Goal: Task Accomplishment & Management: Complete application form

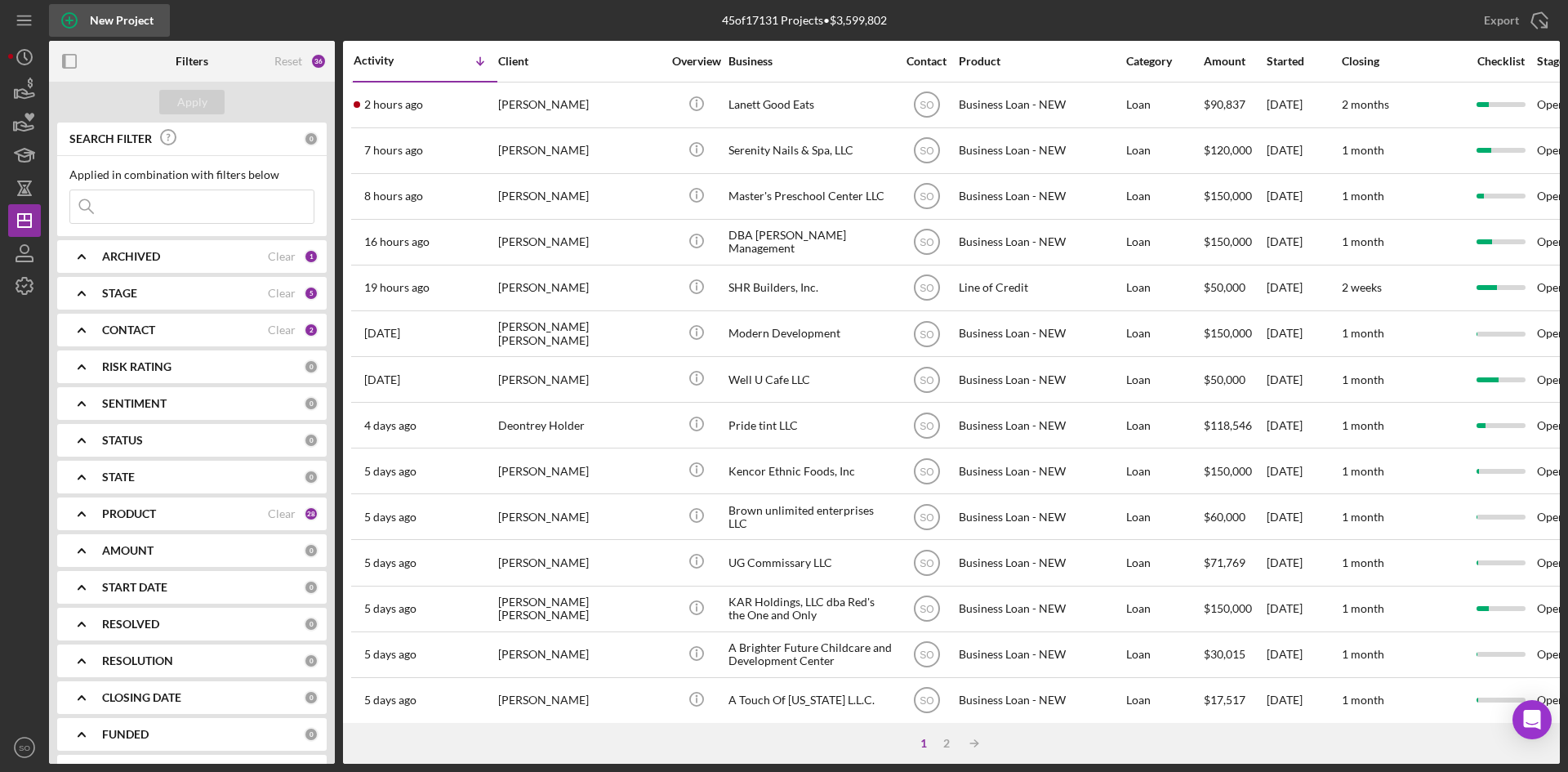
click at [100, 19] on div "New Project" at bounding box center [121, 20] width 64 height 32
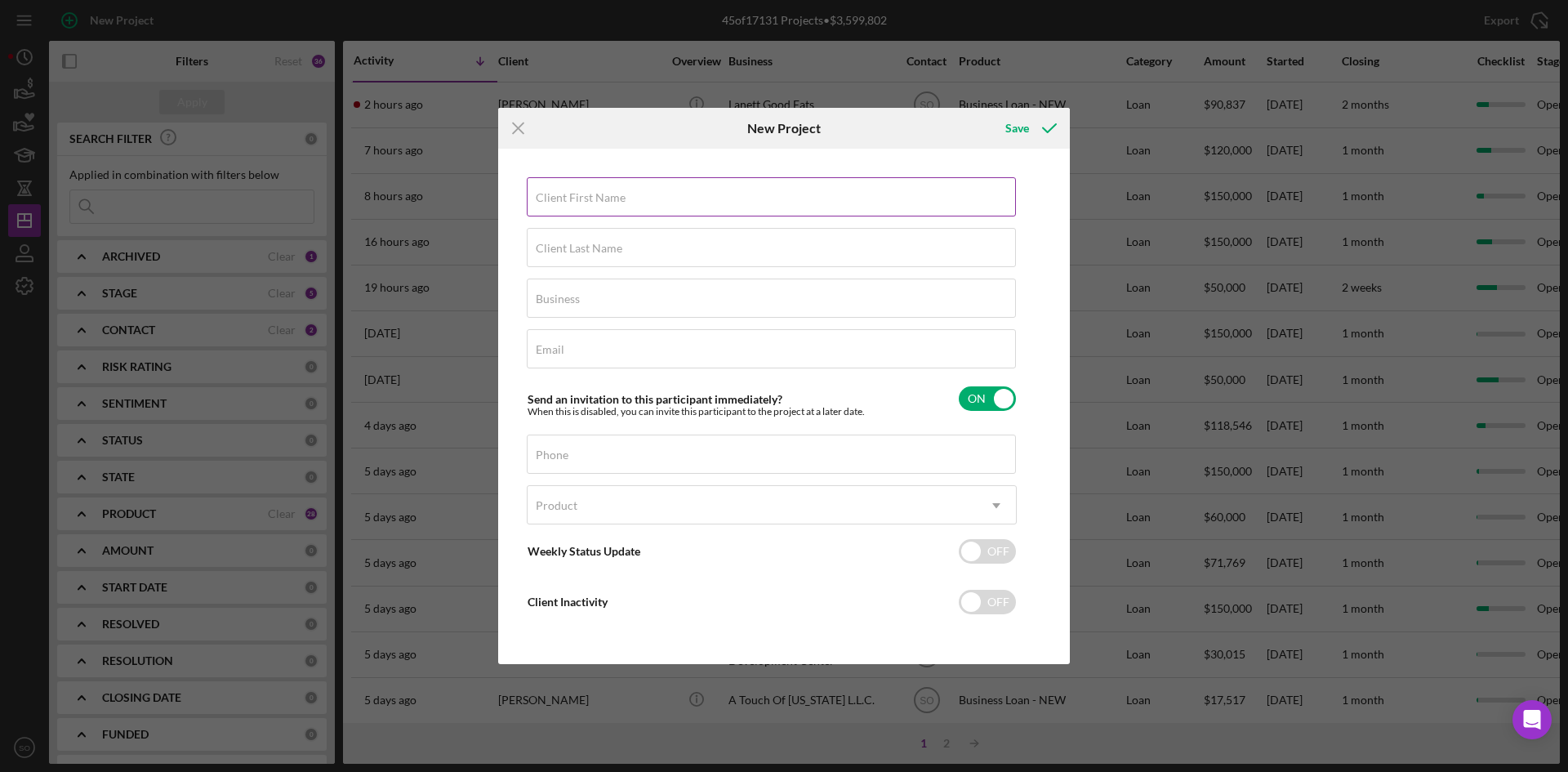
click at [617, 197] on label "Client First Name" at bounding box center [581, 197] width 90 height 13
click at [617, 197] on input "Client First Name" at bounding box center [771, 196] width 489 height 39
type input "[PERSON_NAME]"
click at [598, 240] on div "Client Last Name Required" at bounding box center [771, 248] width 490 height 41
type input "[PERSON_NAME]"
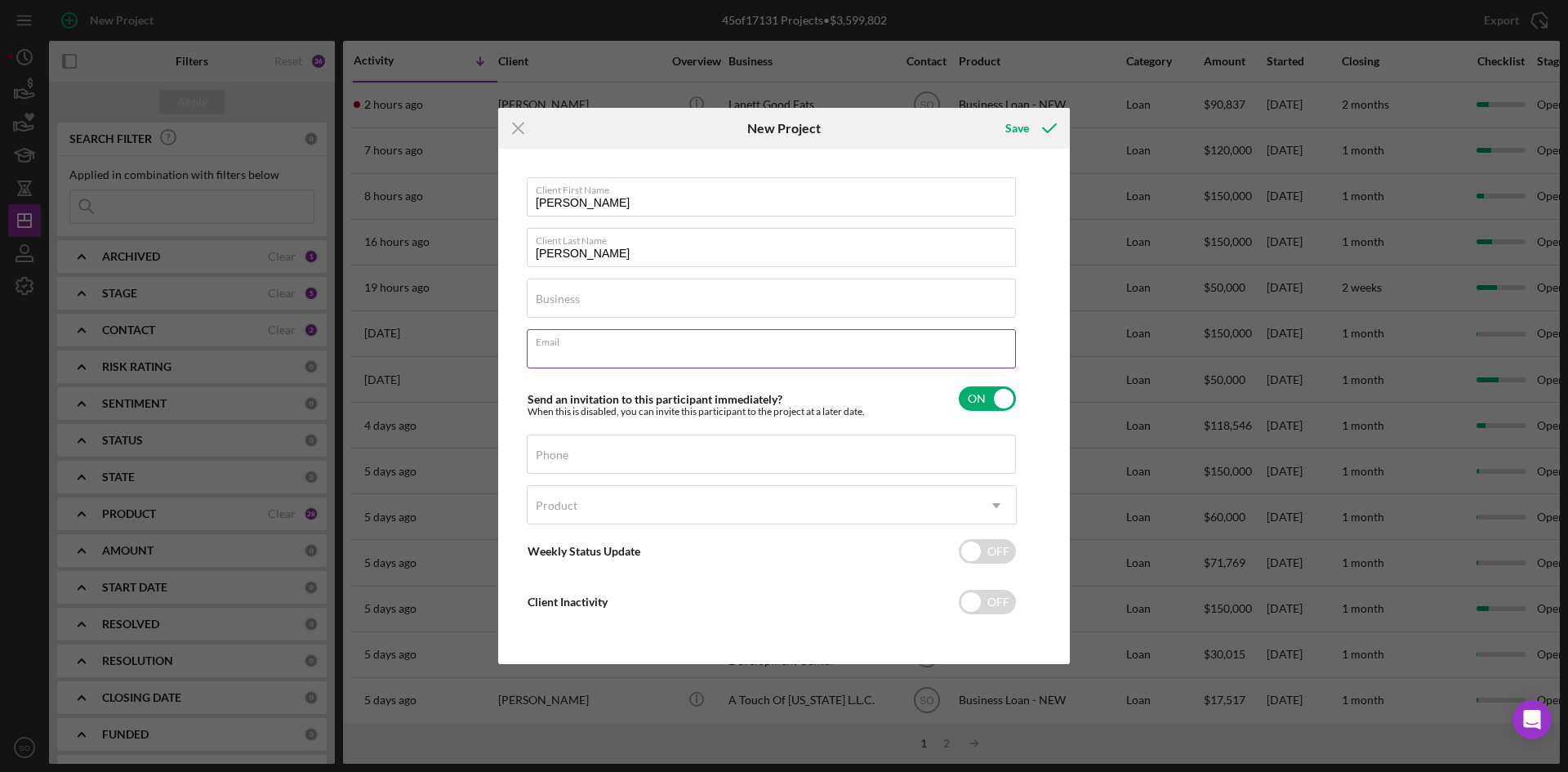
click at [581, 342] on div "Email Required" at bounding box center [771, 349] width 490 height 41
type input "[EMAIL_ADDRESS][DOMAIN_NAME]"
click at [606, 457] on input "Phone" at bounding box center [771, 454] width 489 height 39
type input "[PHONE_NUMBER]"
click at [606, 512] on div "Product" at bounding box center [752, 505] width 449 height 38
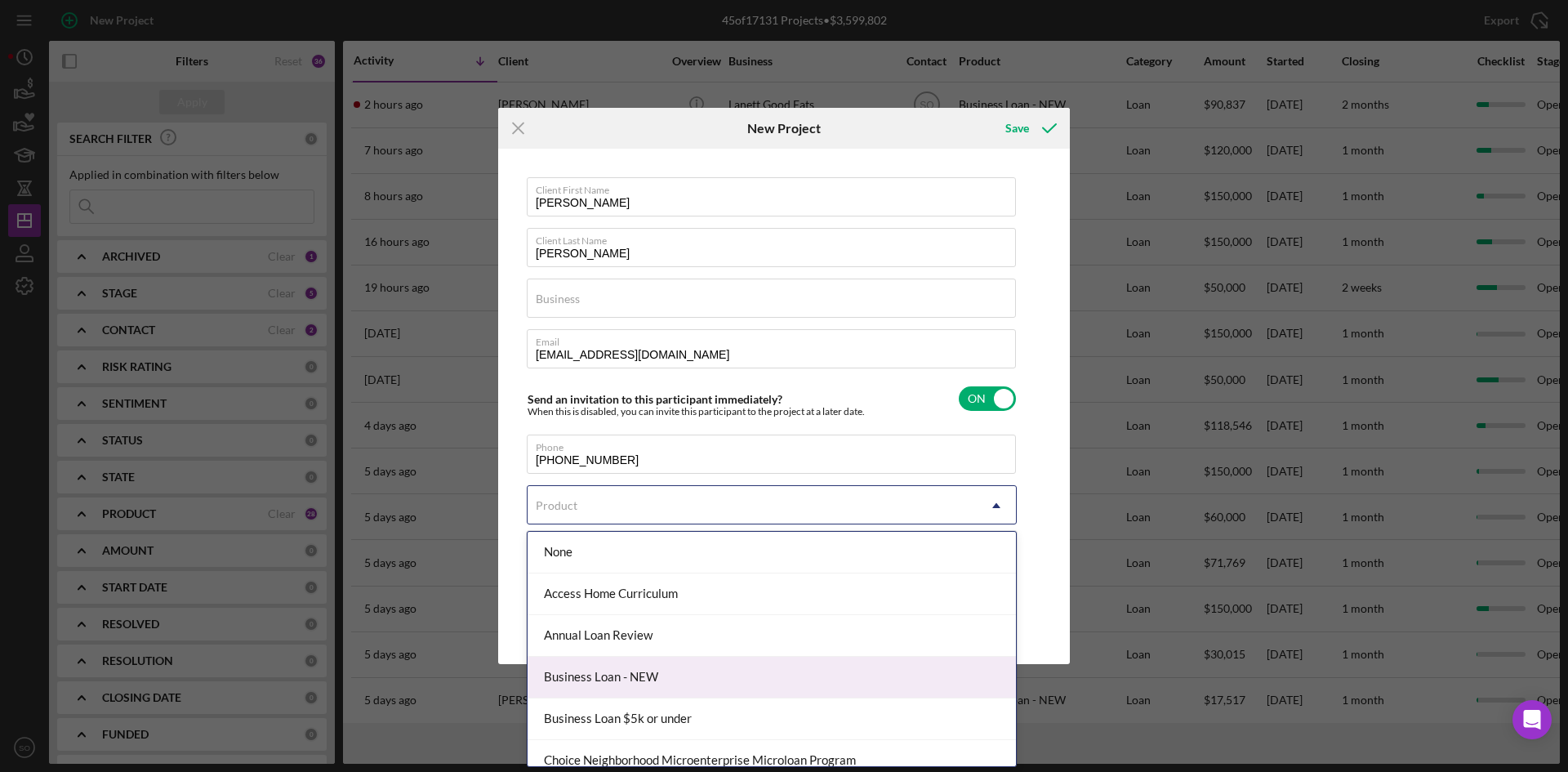
click at [660, 684] on div "Business Loan - NEW" at bounding box center [771, 678] width 488 height 42
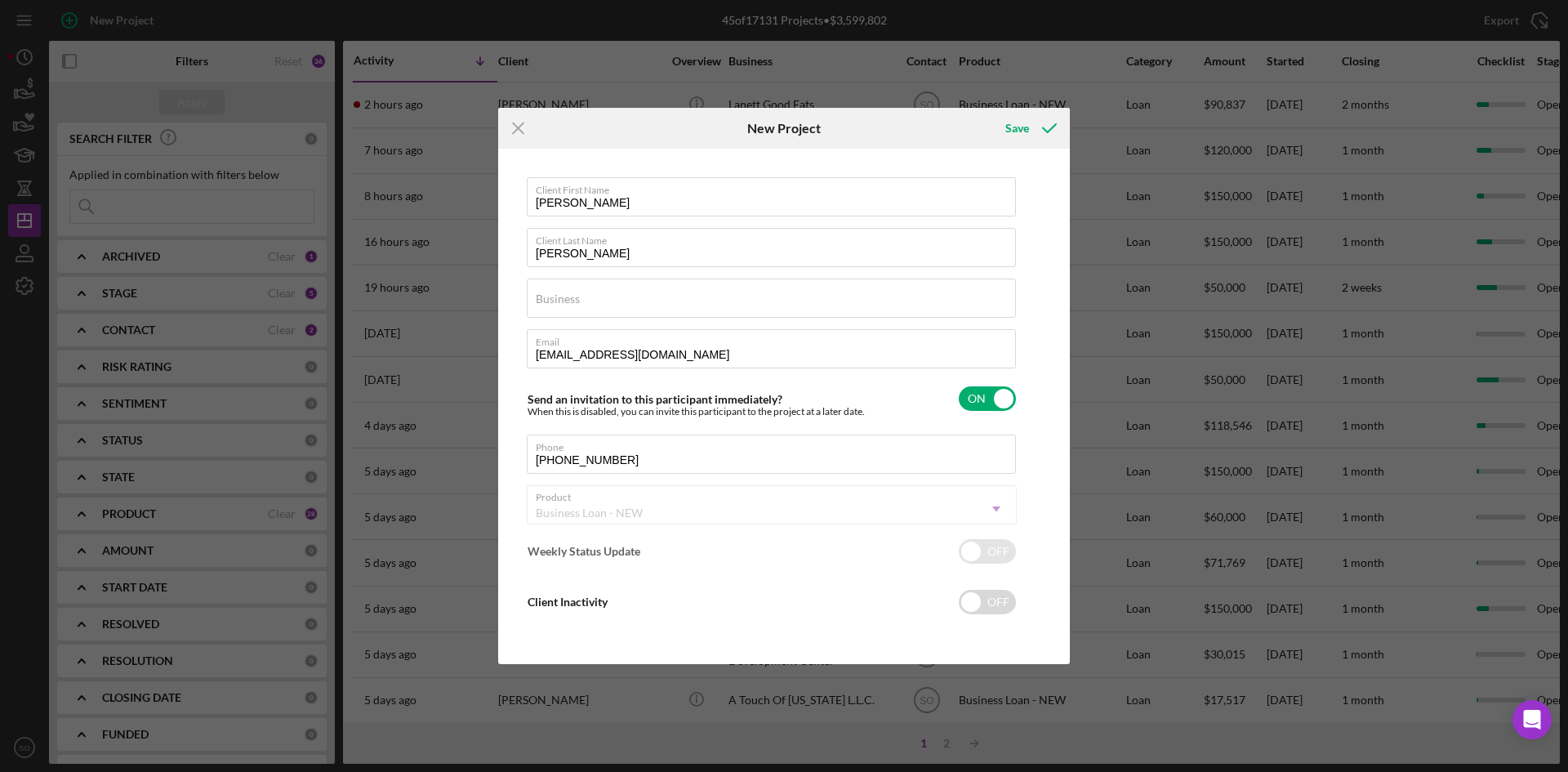
checkbox input "true"
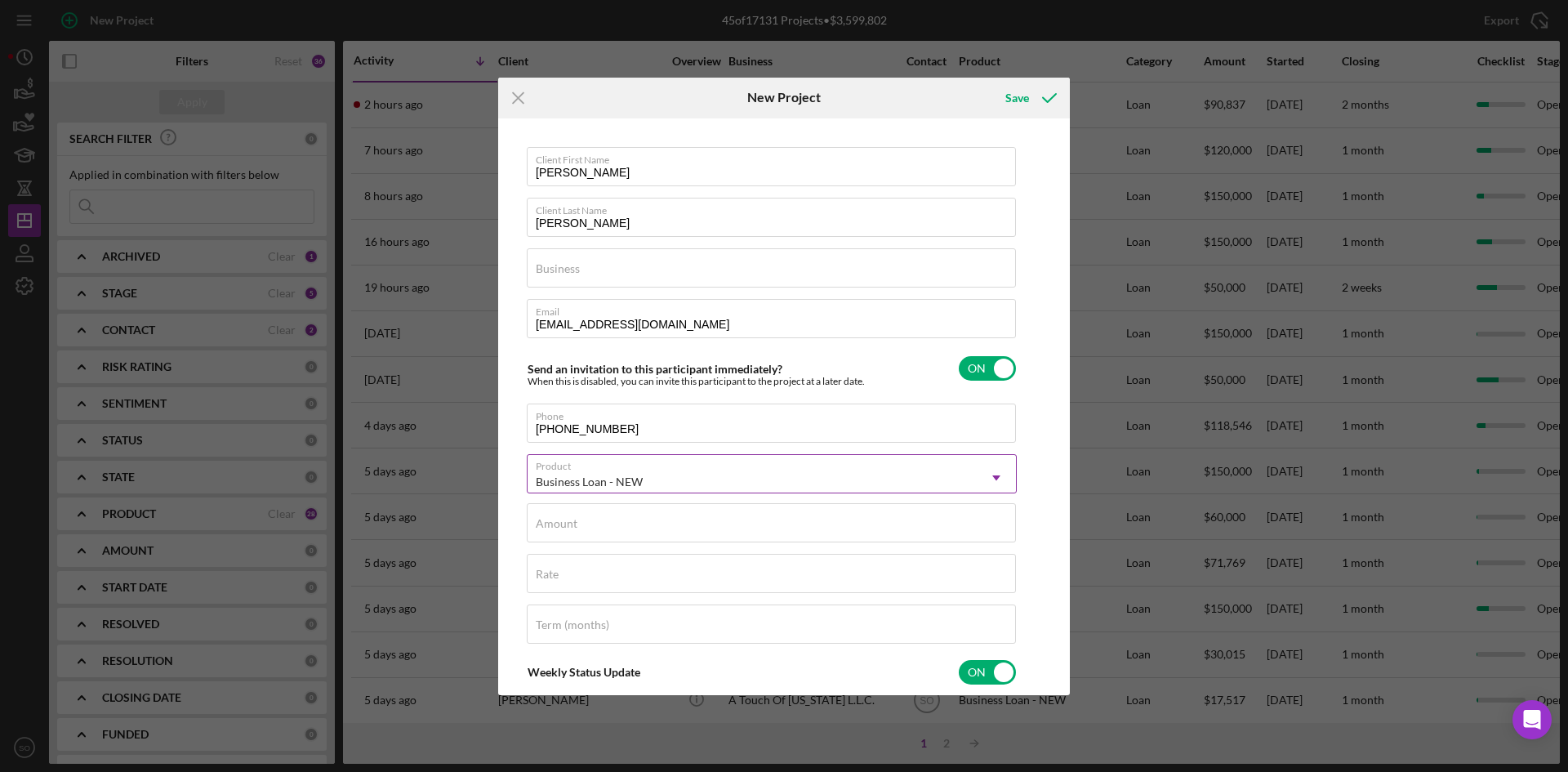
click at [644, 474] on div "Business Loan - NEW" at bounding box center [752, 481] width 449 height 38
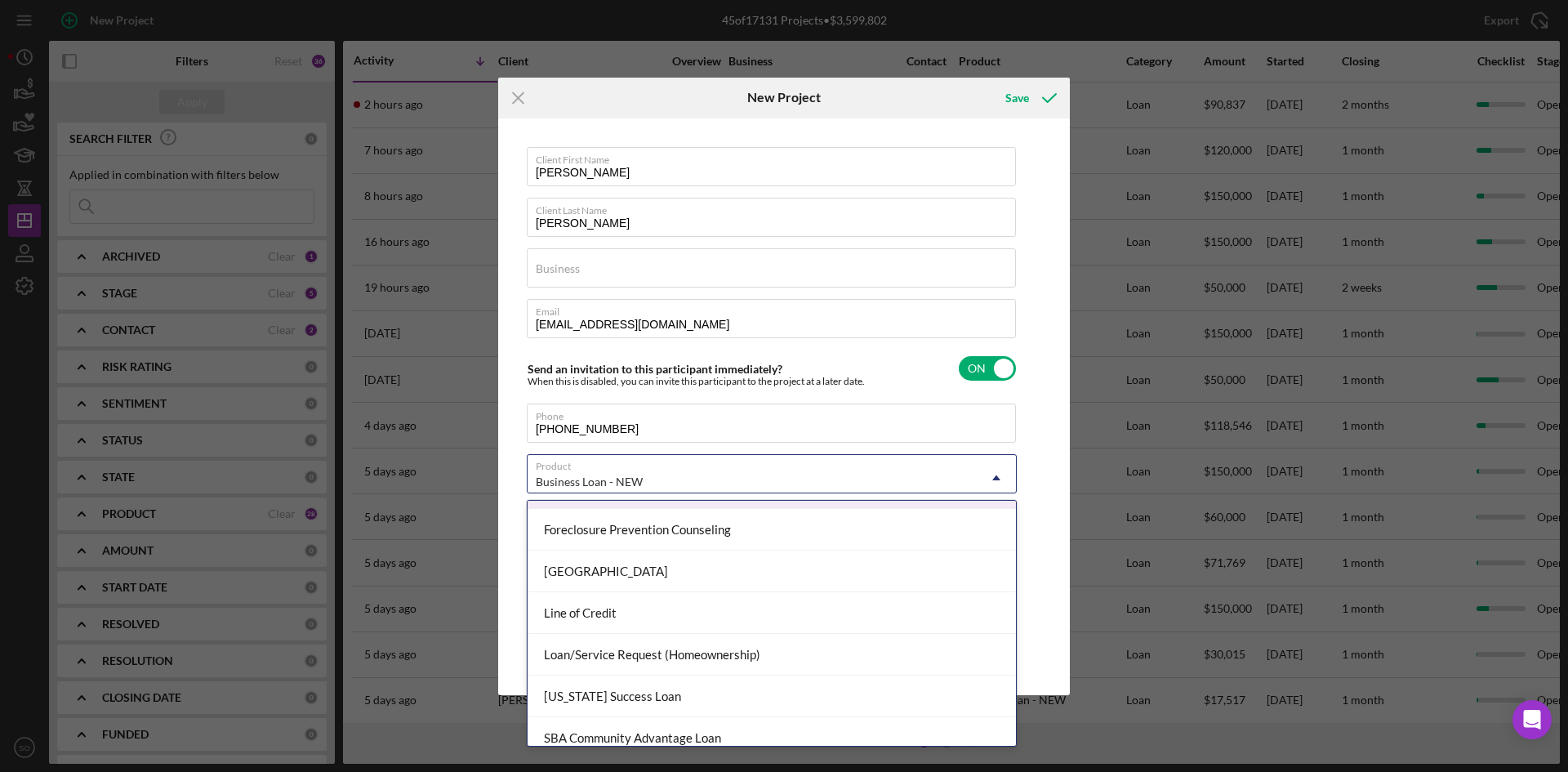
scroll to position [490, 0]
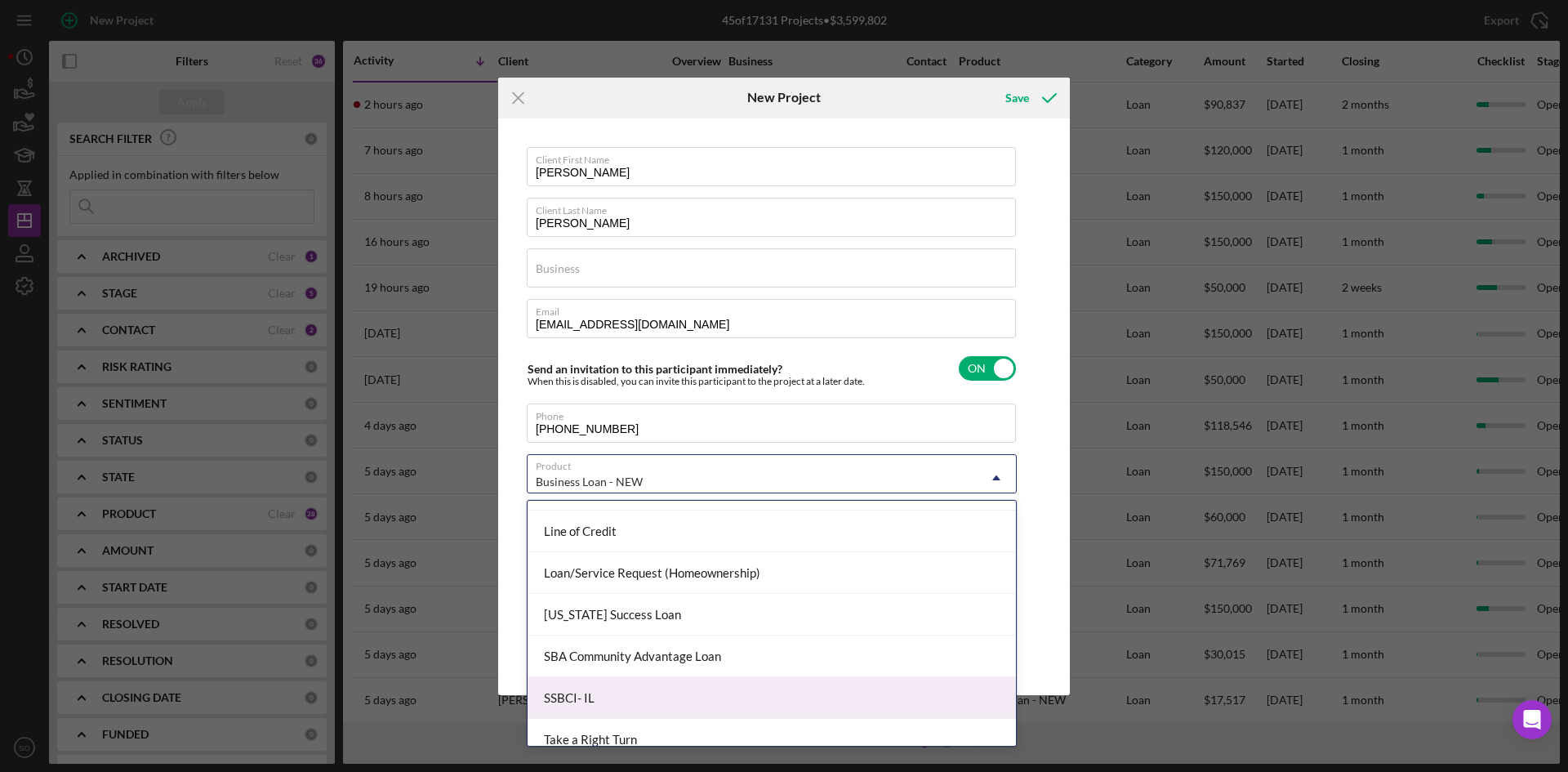
click at [663, 692] on div "SSBCI- IL" at bounding box center [771, 698] width 488 height 42
checkbox input "false"
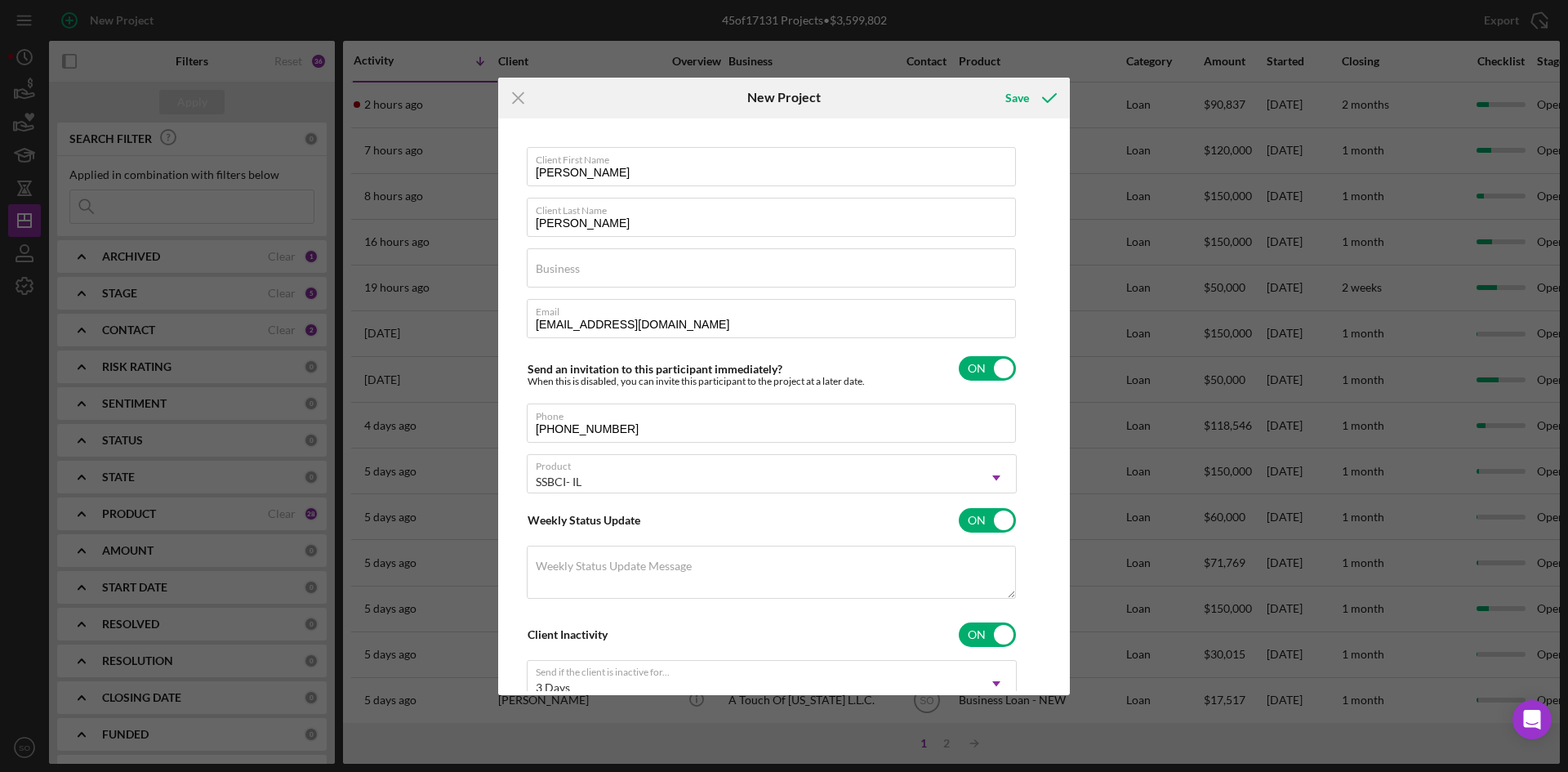
checkbox input "true"
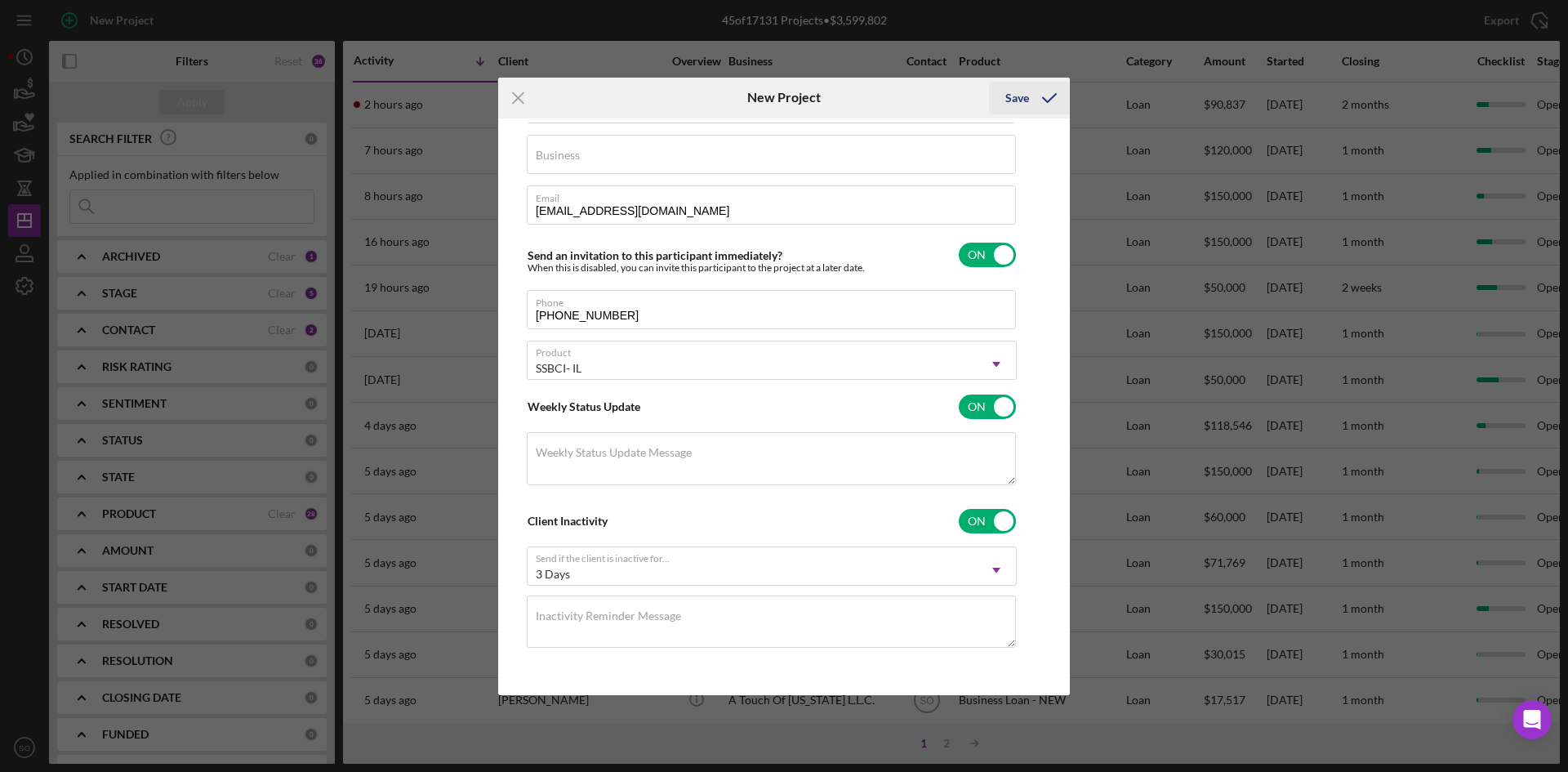
click at [1000, 103] on button "Save" at bounding box center [1029, 98] width 81 height 32
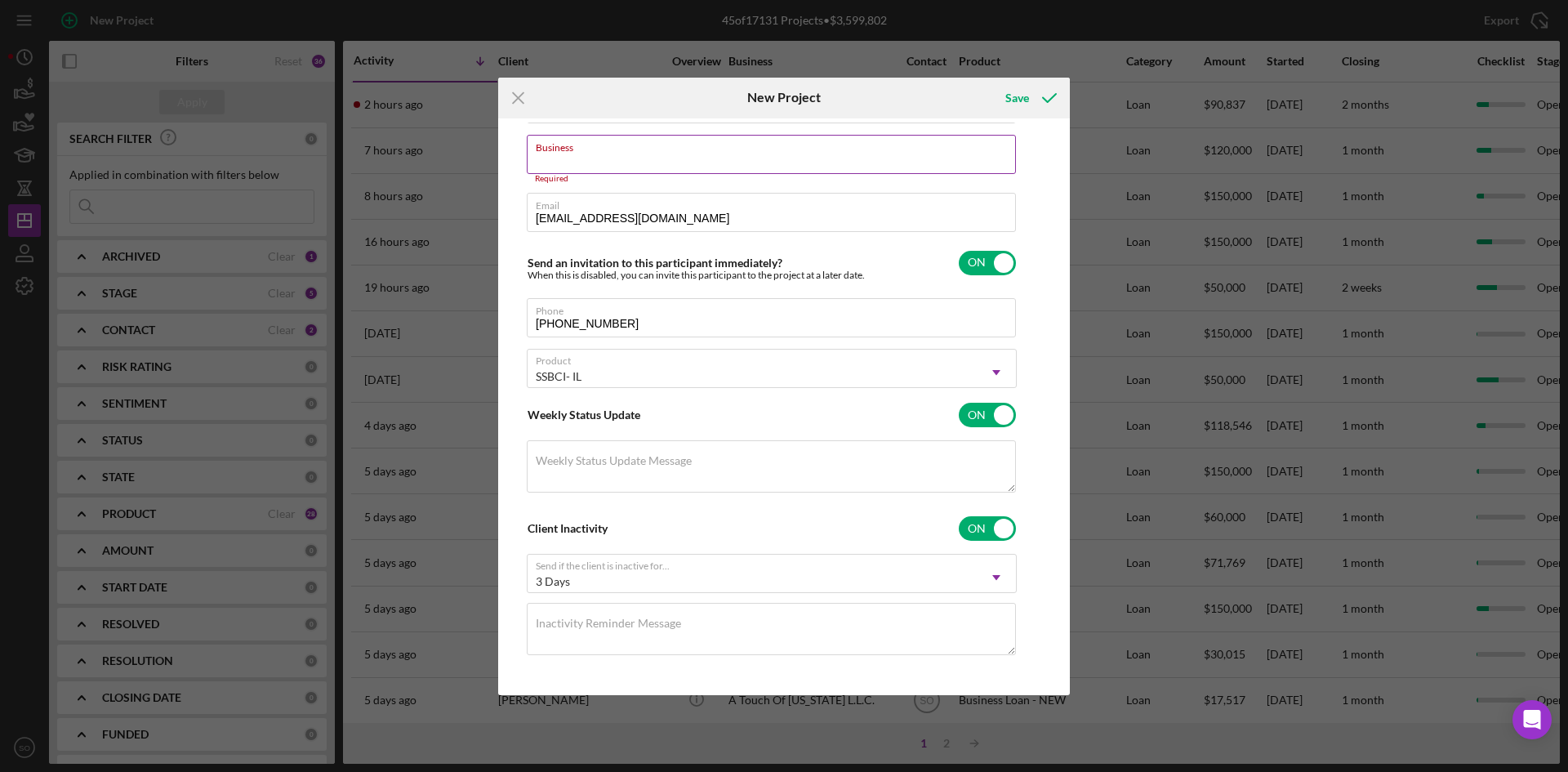
click at [652, 159] on input "Business" at bounding box center [771, 154] width 489 height 39
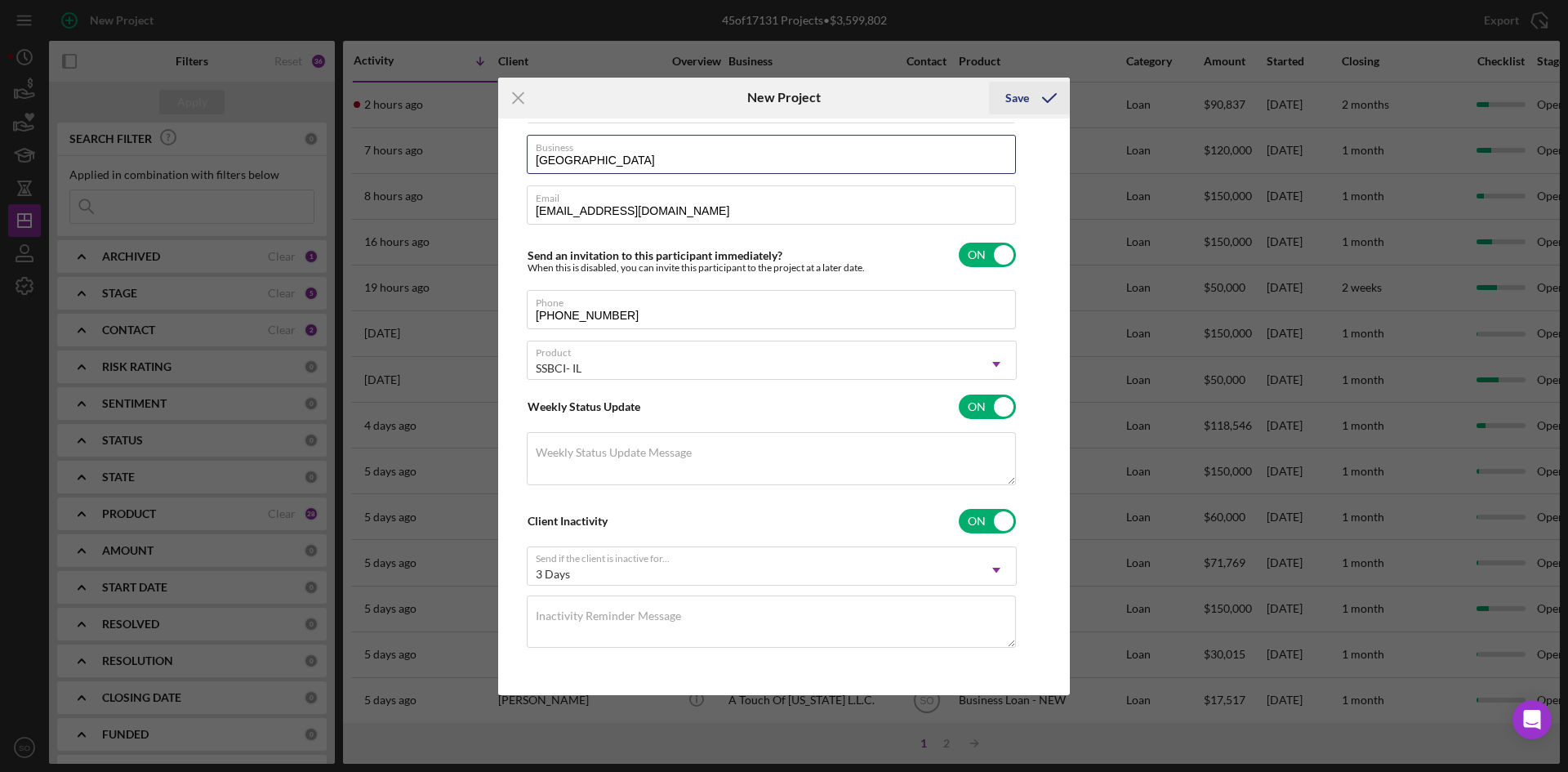
type input "[GEOGRAPHIC_DATA]"
click at [1024, 86] on div "Save" at bounding box center [1016, 98] width 24 height 32
checkbox input "false"
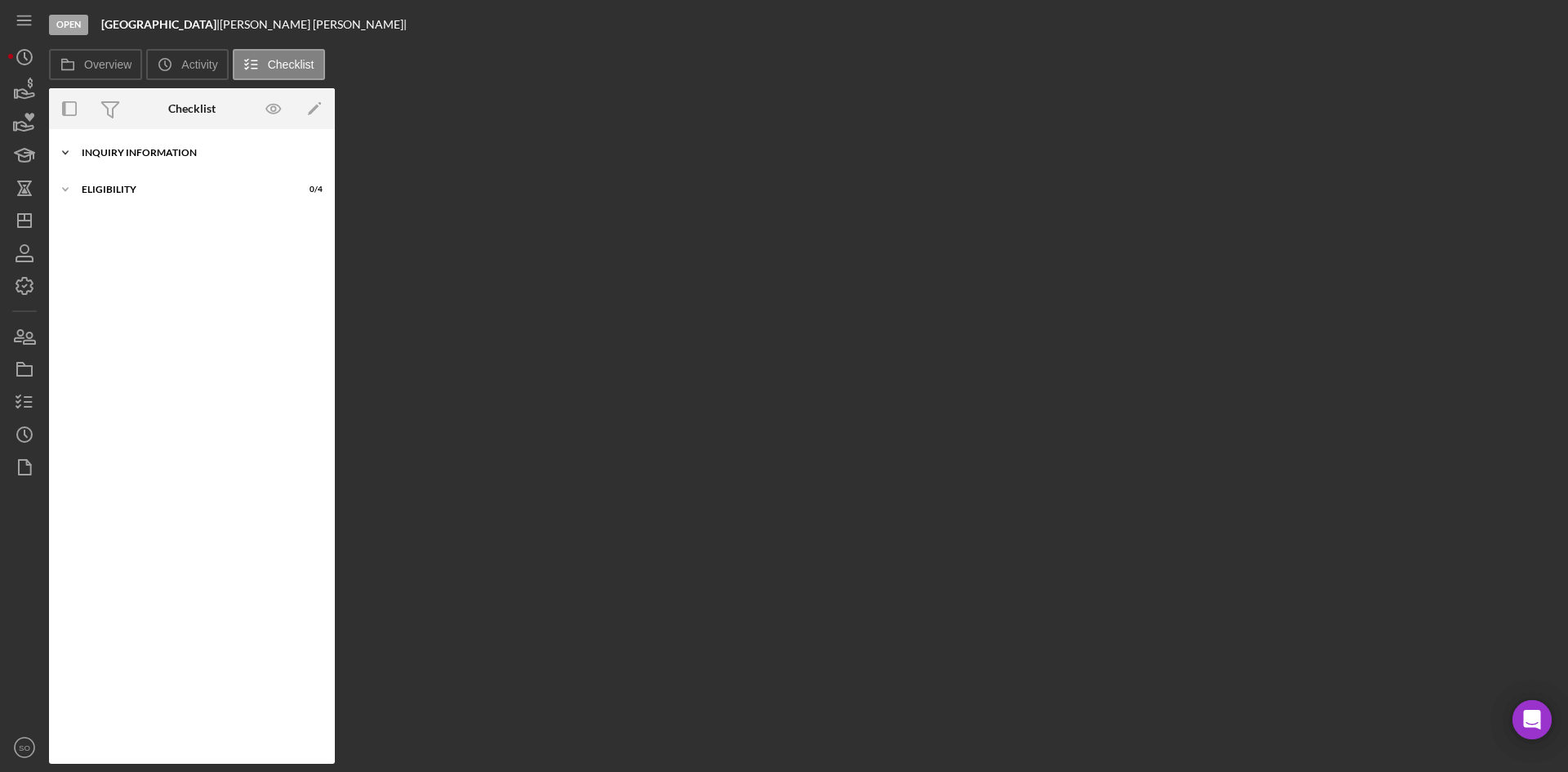
click at [189, 148] on div "Inquiry Information" at bounding box center [198, 152] width 233 height 10
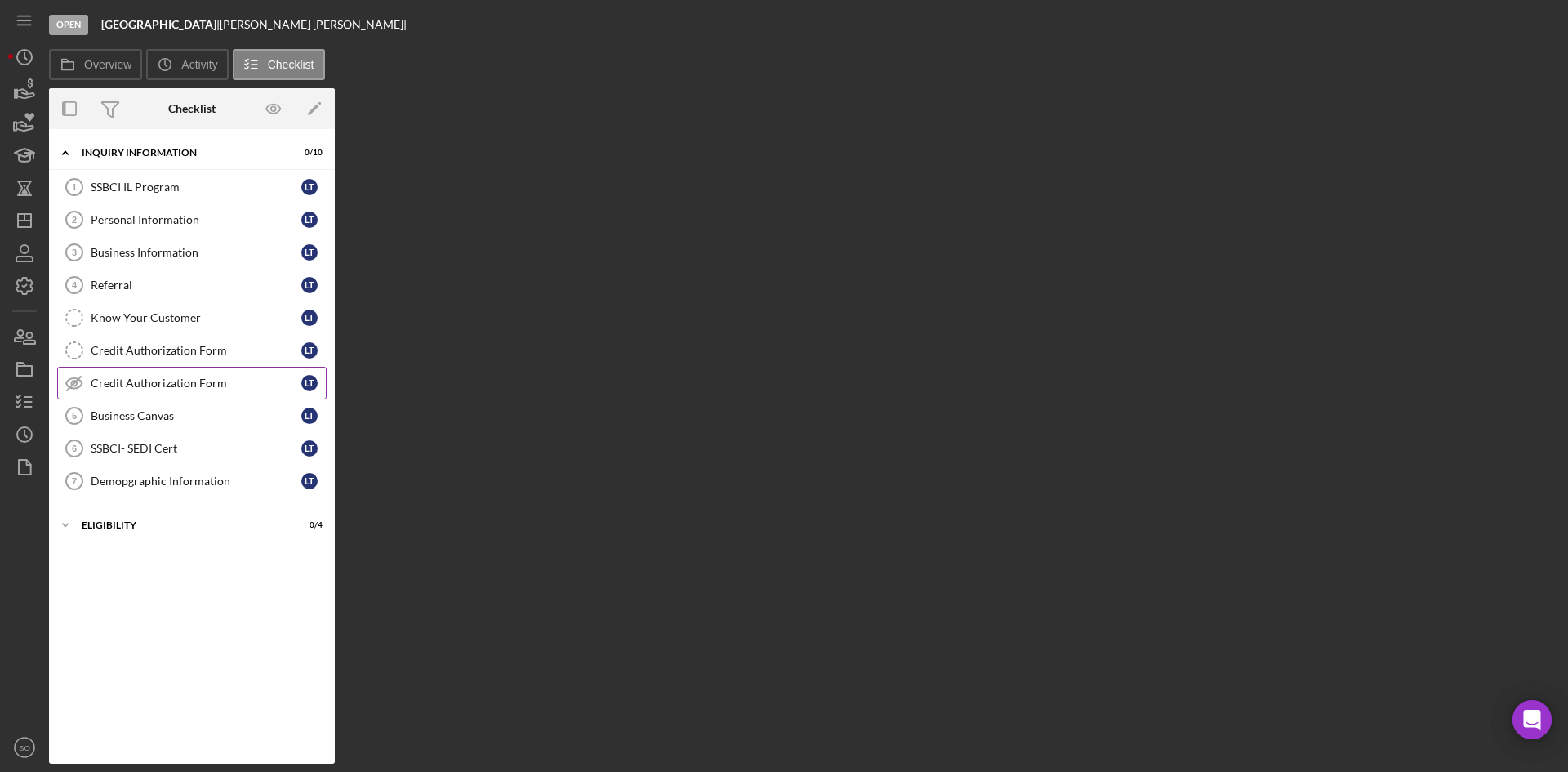
click at [147, 384] on div "Credit Authorization Form" at bounding box center [196, 383] width 210 height 13
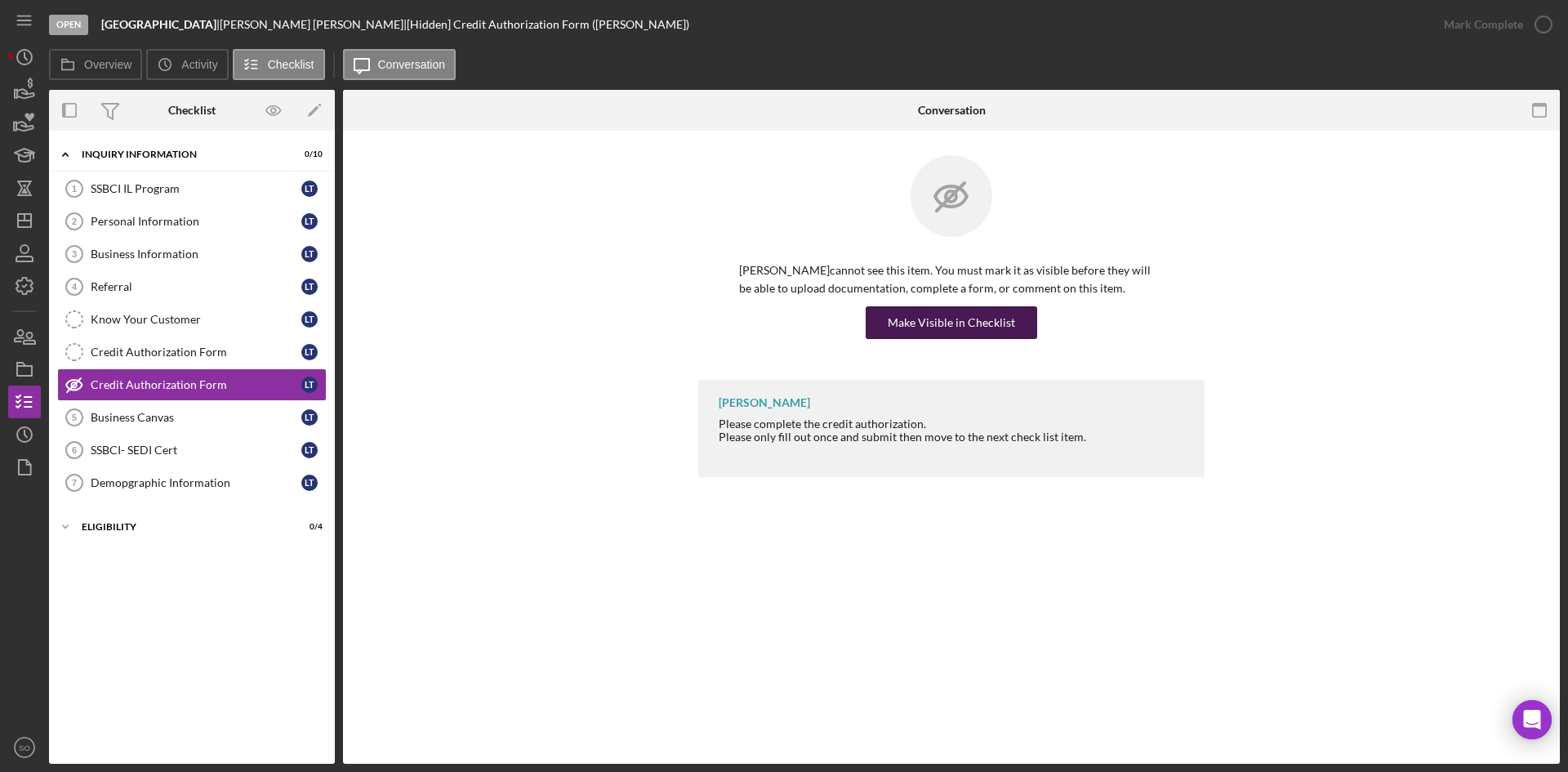
click at [932, 327] on div "Make Visible in Checklist" at bounding box center [952, 322] width 127 height 32
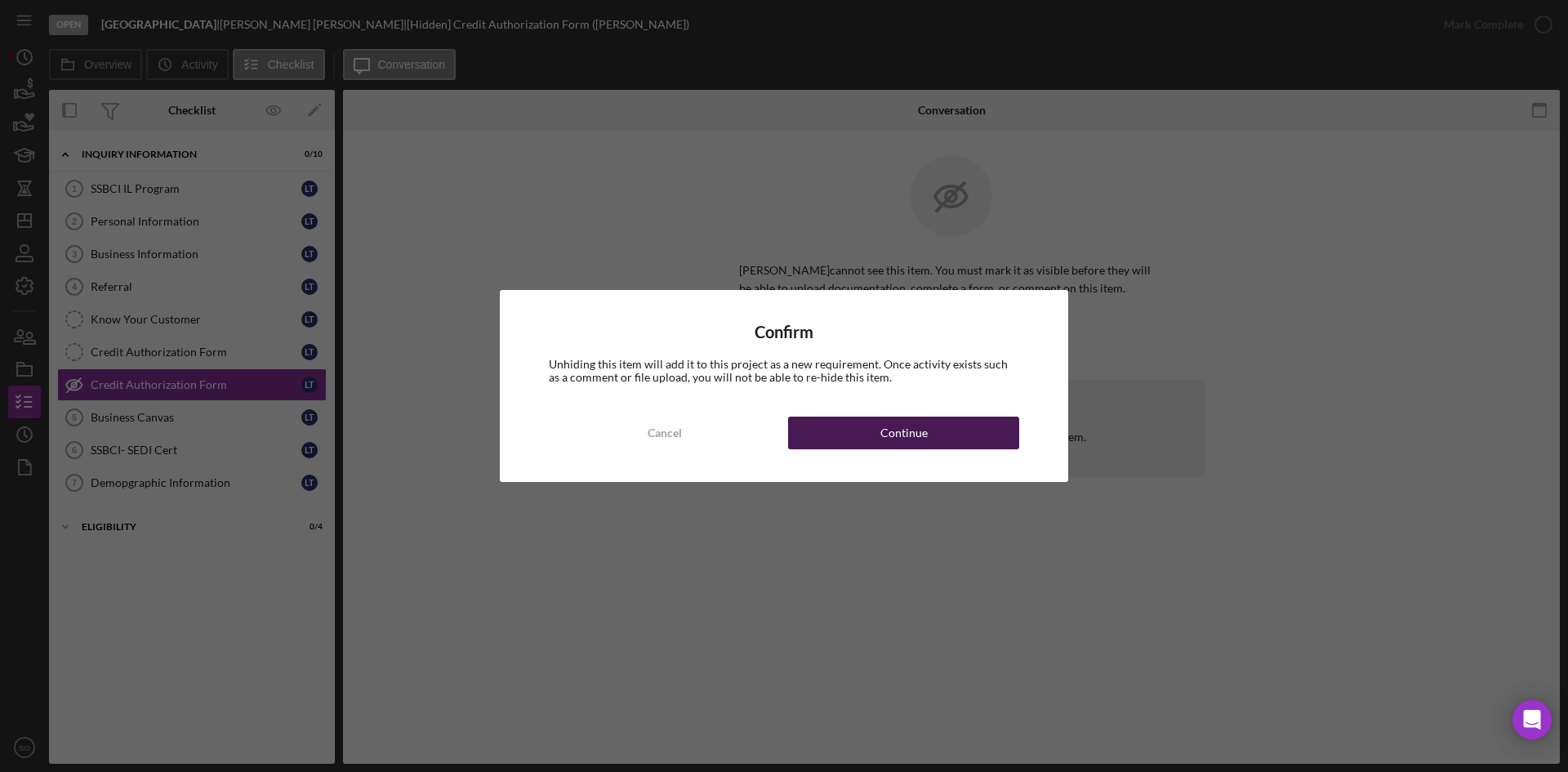
click at [911, 431] on div "Continue" at bounding box center [904, 432] width 47 height 32
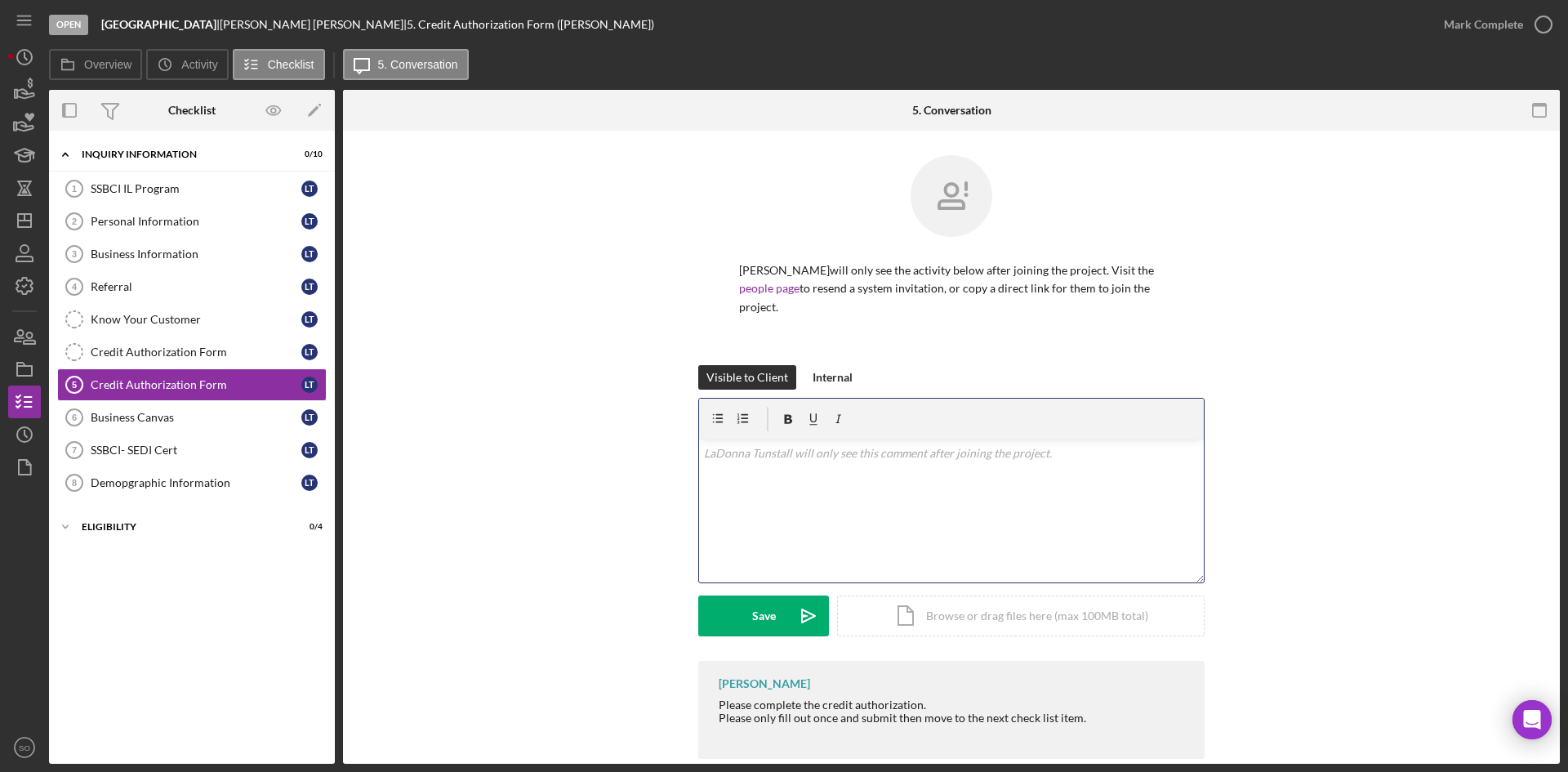
click at [787, 498] on div "v Color teal Color pink Remove color Add row above Add row below Add column bef…" at bounding box center [952, 511] width 505 height 143
click at [753, 616] on div "Save" at bounding box center [763, 616] width 24 height 41
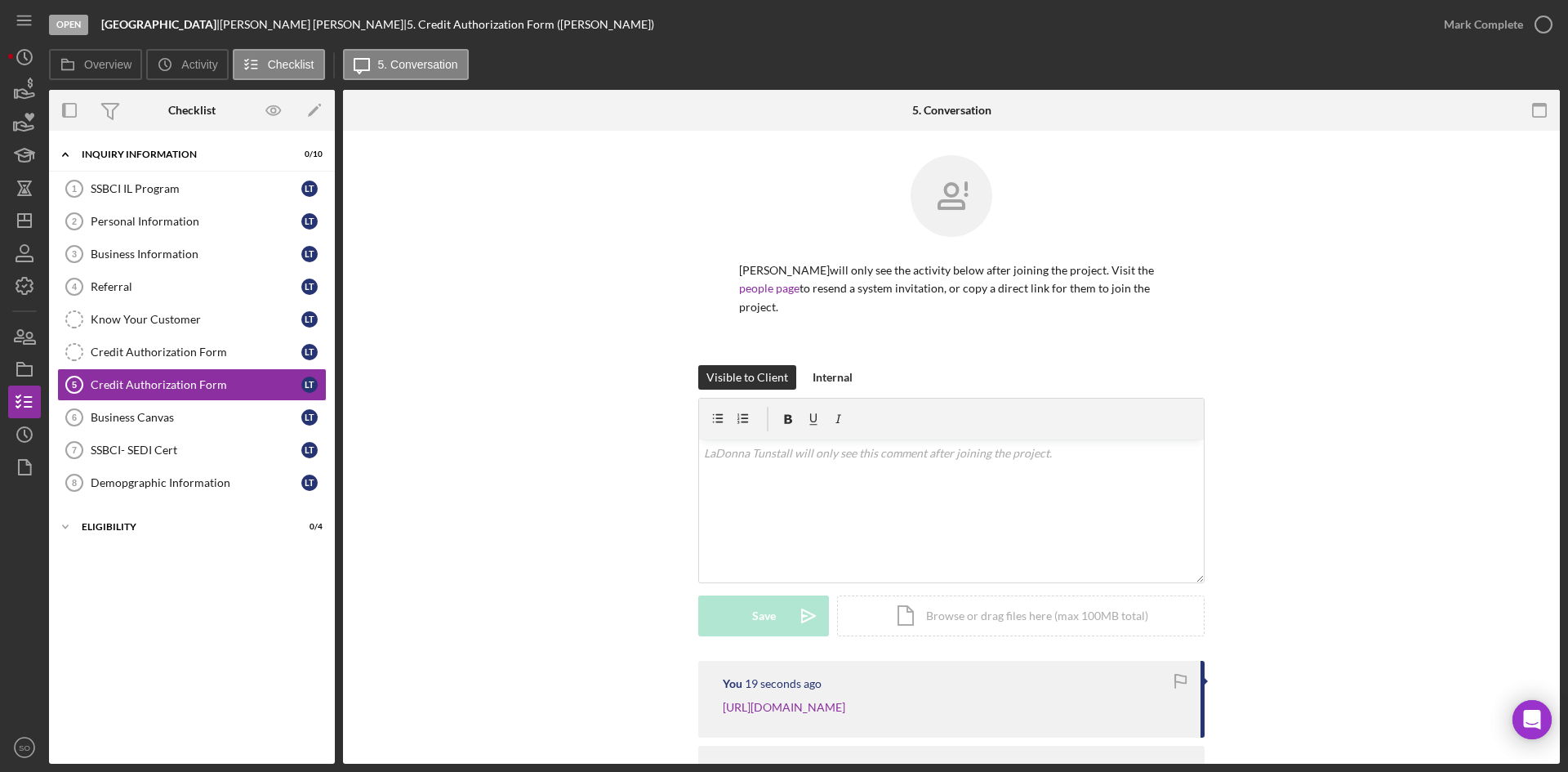
click at [144, 618] on div "Icon/Expander Inquiry Information 0 / 10 SSBCI IL Program 1 SSBCI IL Program L …" at bounding box center [191, 447] width 285 height 617
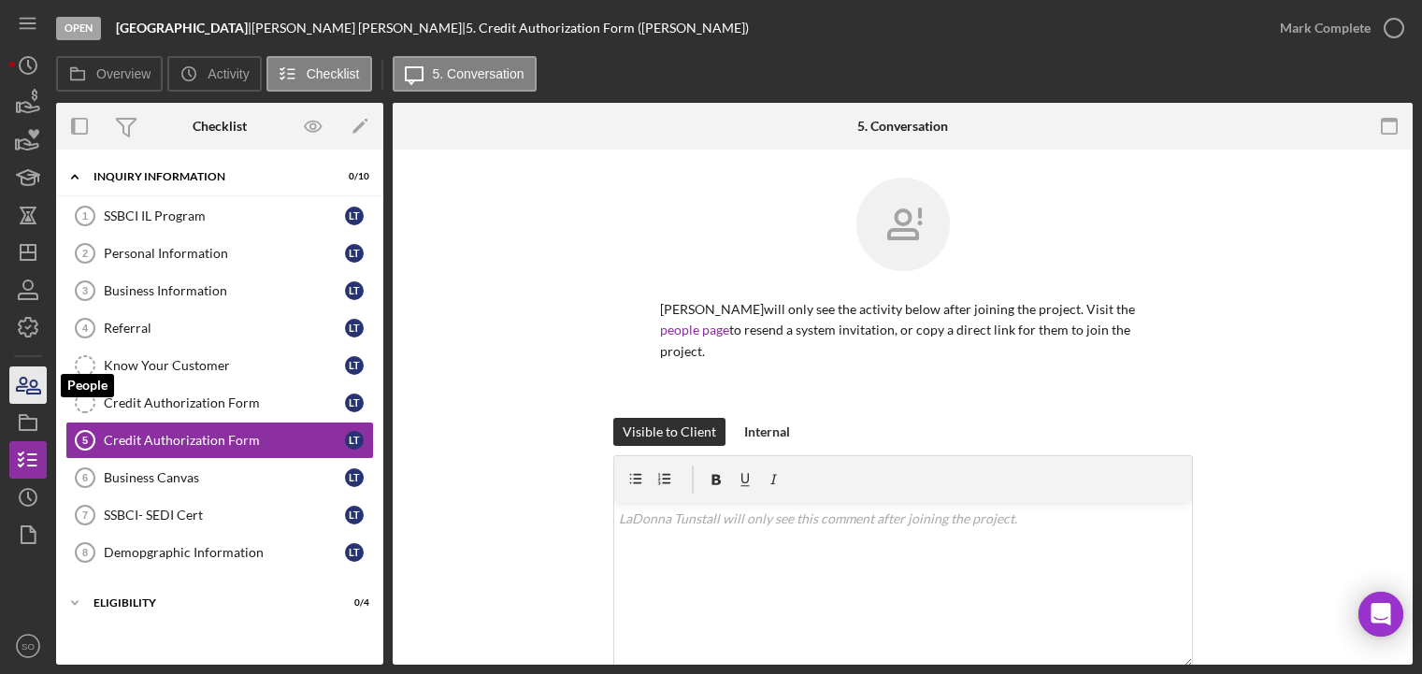
click at [25, 379] on icon "button" at bounding box center [22, 384] width 10 height 13
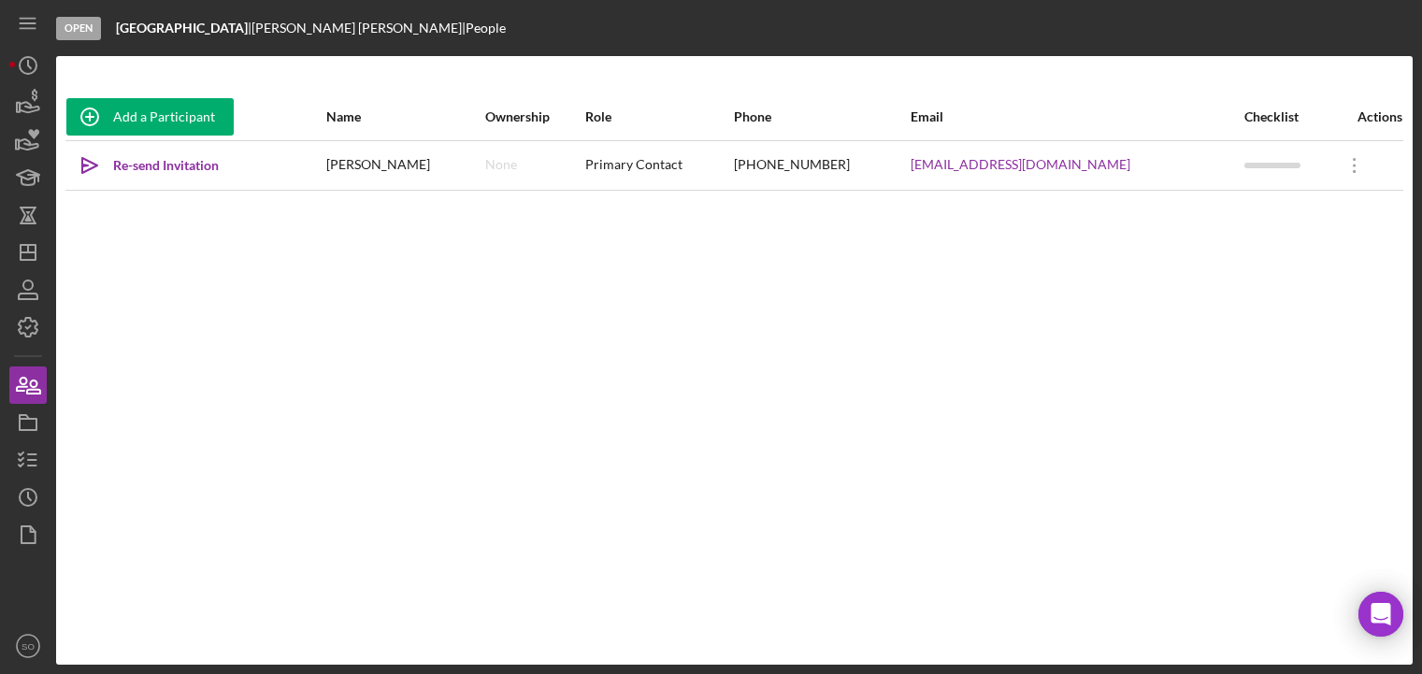
click at [285, 296] on div "Add a Participant Name Ownership Role Phone Email Checklist Actions Icon/icon-i…" at bounding box center [734, 361] width 1357 height 534
click at [289, 61] on div "Add a Participant Name Ownership Role Phone Email Checklist Actions Icon/icon-i…" at bounding box center [734, 360] width 1357 height 609
drag, startPoint x: 1125, startPoint y: 168, endPoint x: 932, endPoint y: 180, distance: 193.0
click at [932, 180] on tr "Icon/icon-invite-send Re-send Invitation [PERSON_NAME] None Primary Contact [PH…" at bounding box center [734, 165] width 1338 height 50
copy tr "[EMAIL_ADDRESS][DOMAIN_NAME]"
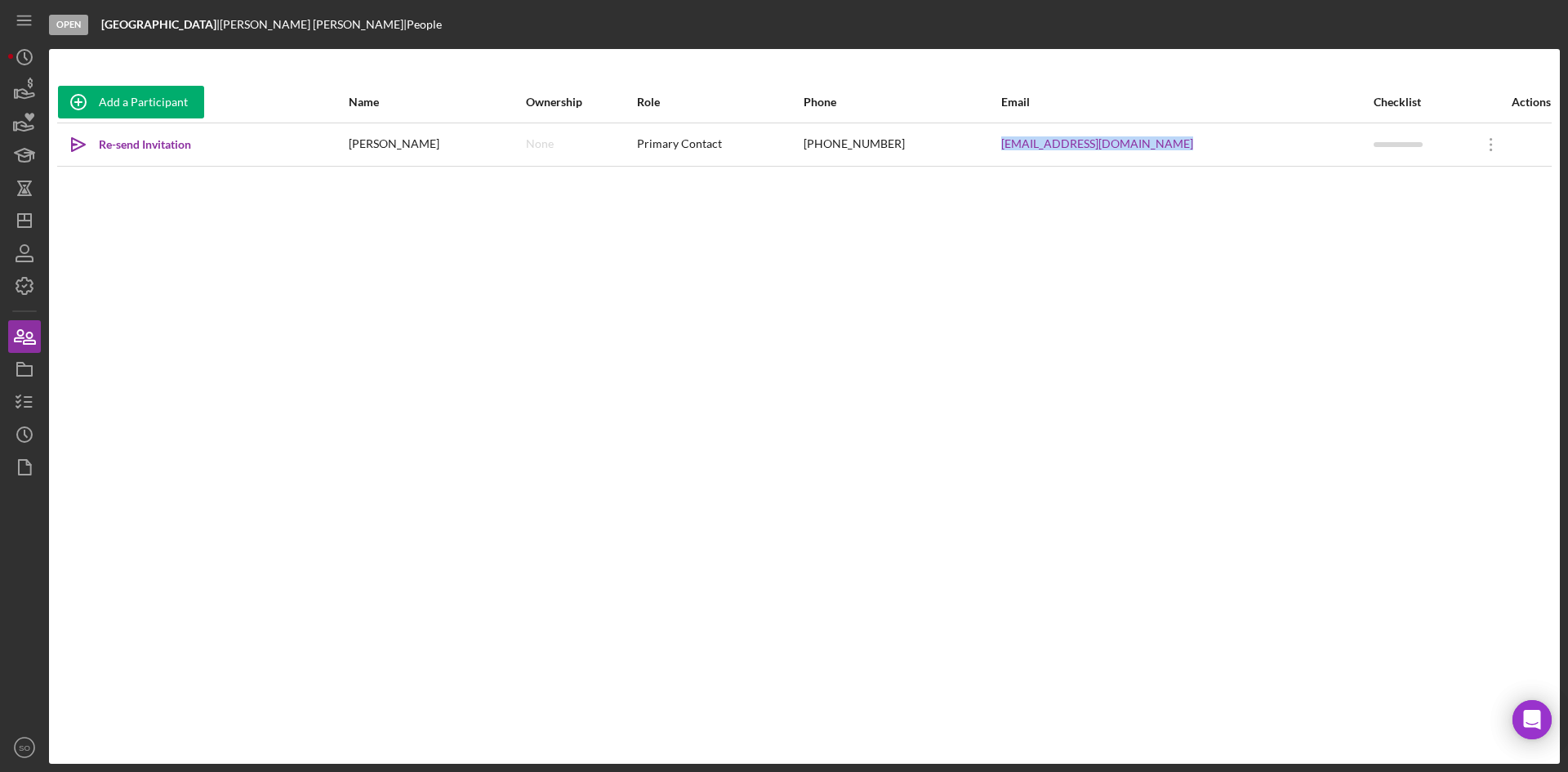
click at [820, 355] on div "Add a Participant Name Ownership Role Phone Email Checklist Actions Icon/icon-i…" at bounding box center [804, 407] width 1510 height 650
click at [24, 216] on line "button" at bounding box center [24, 217] width 0 height 6
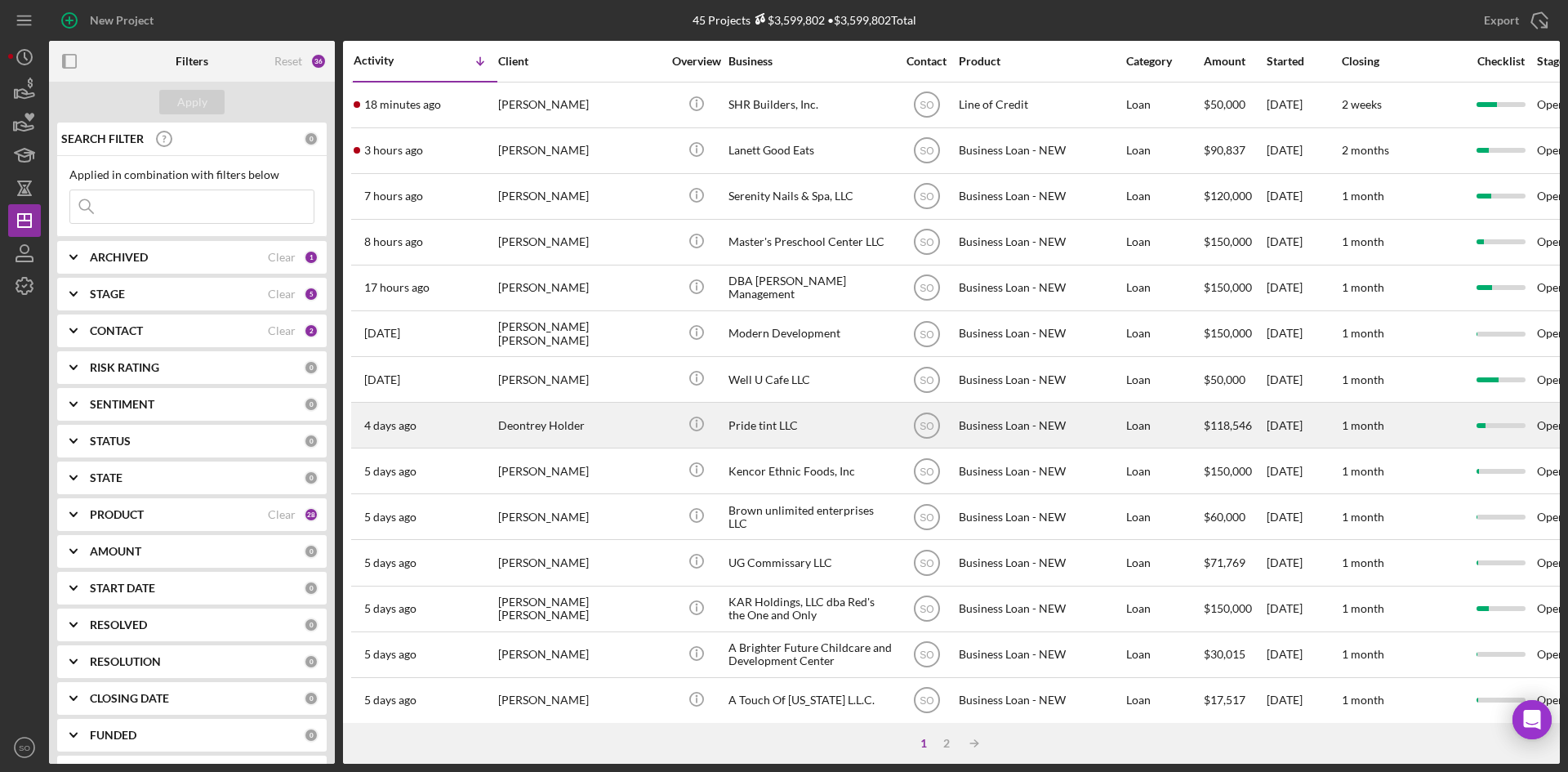
click at [493, 431] on div "[DATE] [PERSON_NAME]" at bounding box center [425, 425] width 143 height 44
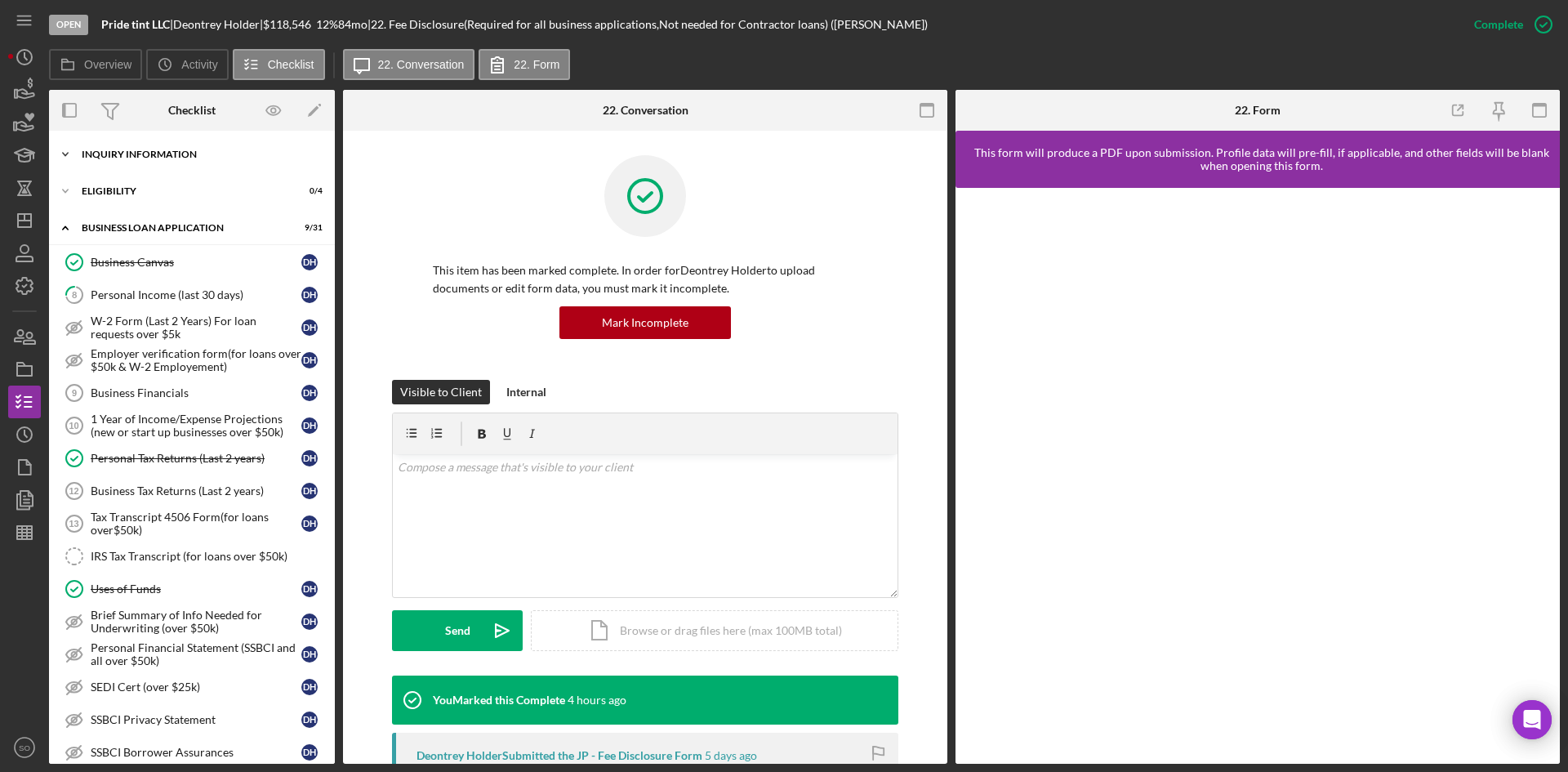
click at [154, 149] on div "INQUIRY INFORMATION" at bounding box center [198, 154] width 233 height 10
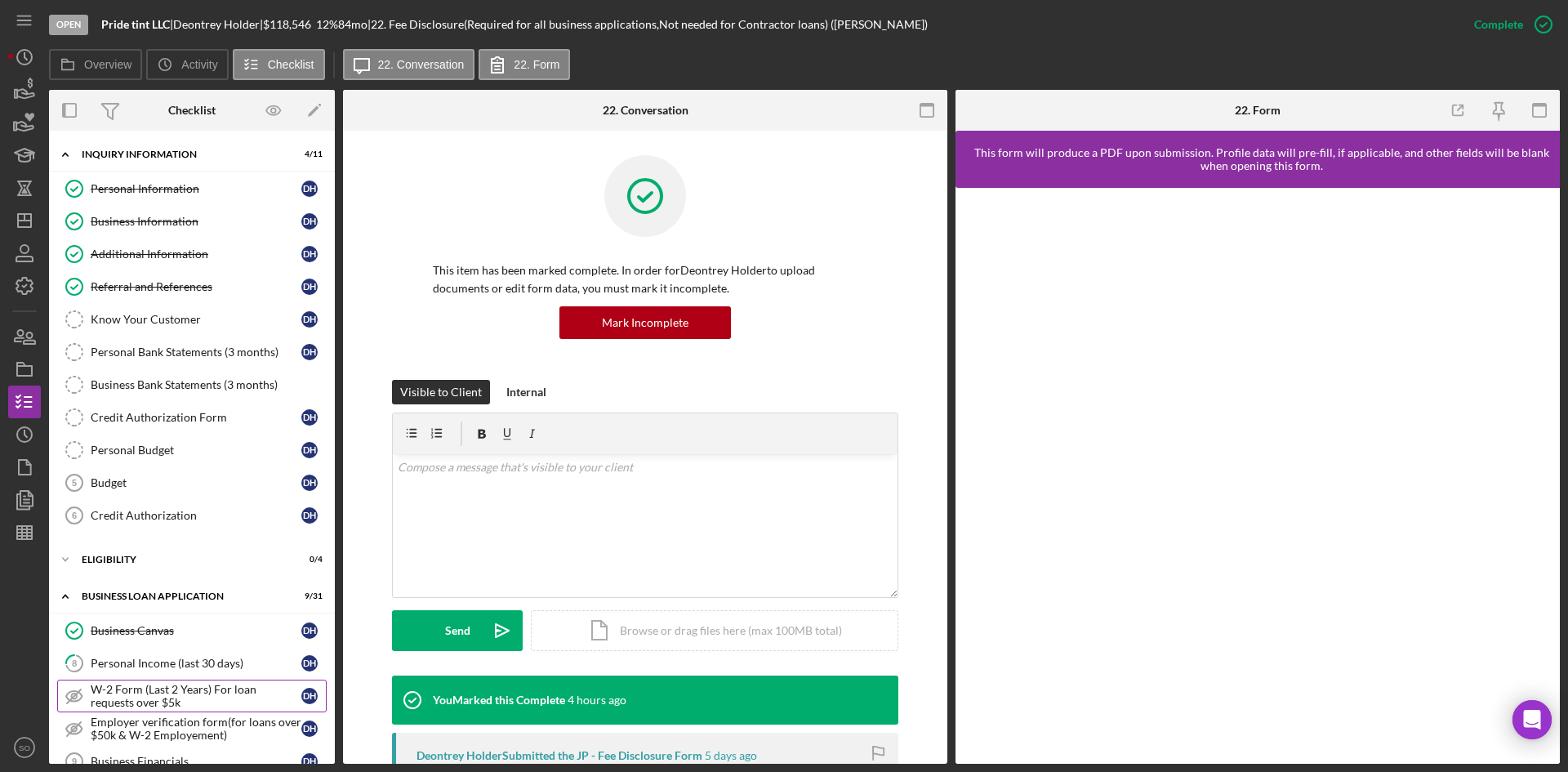
scroll to position [409, 0]
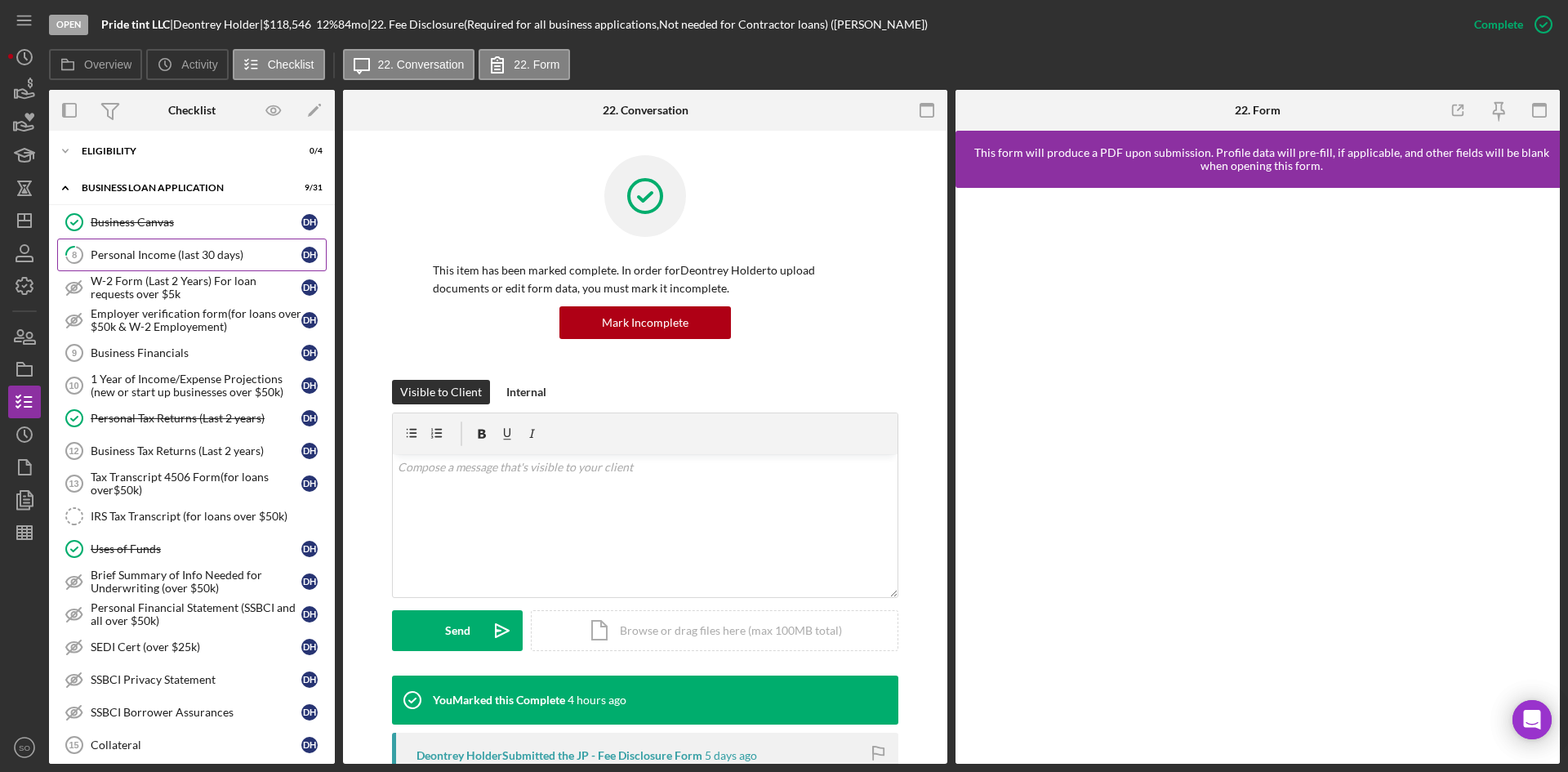
click at [142, 257] on div "Personal Income (last 30 days)" at bounding box center [196, 254] width 210 height 13
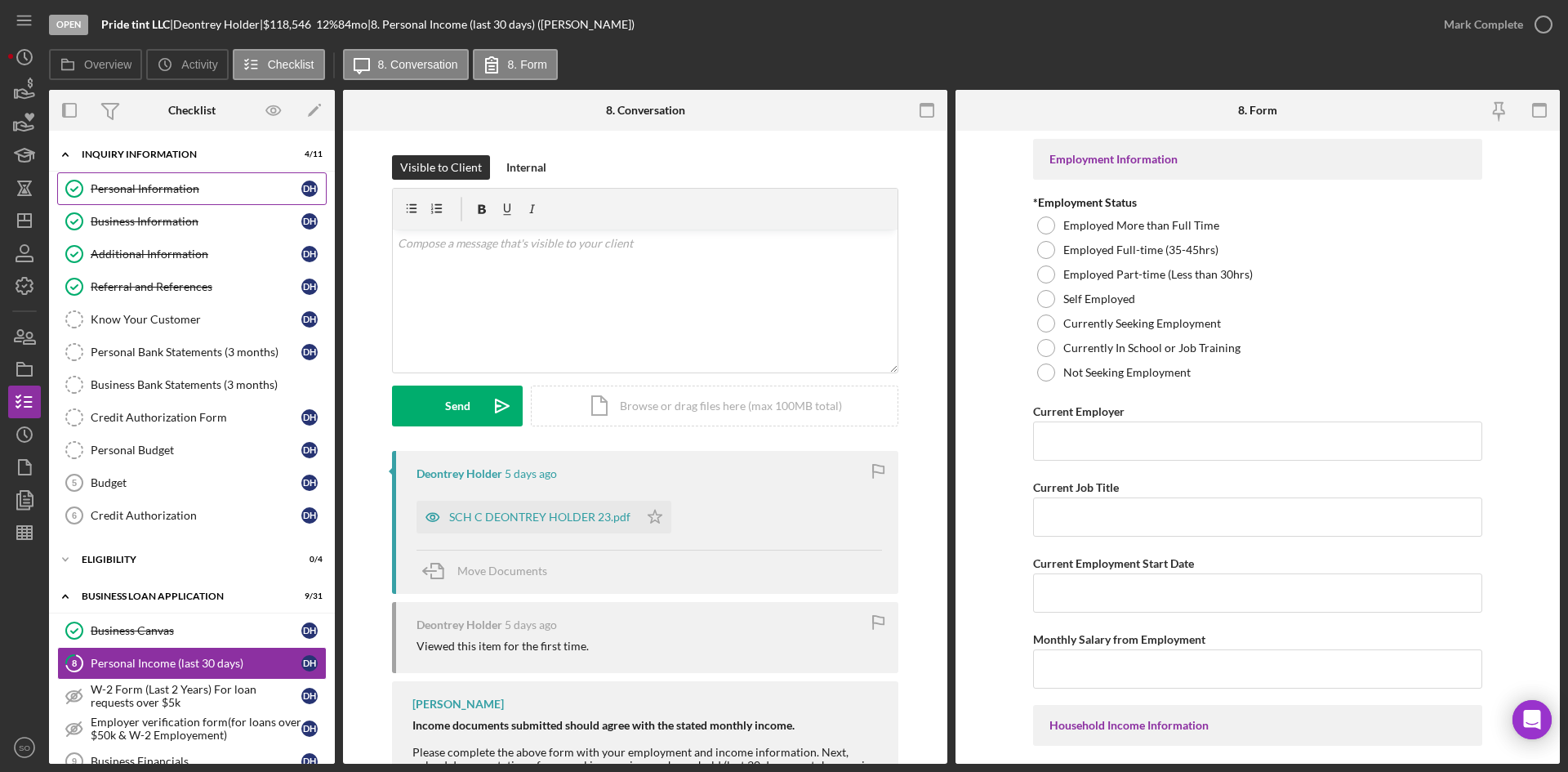
click at [156, 176] on link "Personal Information Personal Information D H" at bounding box center [191, 188] width 270 height 32
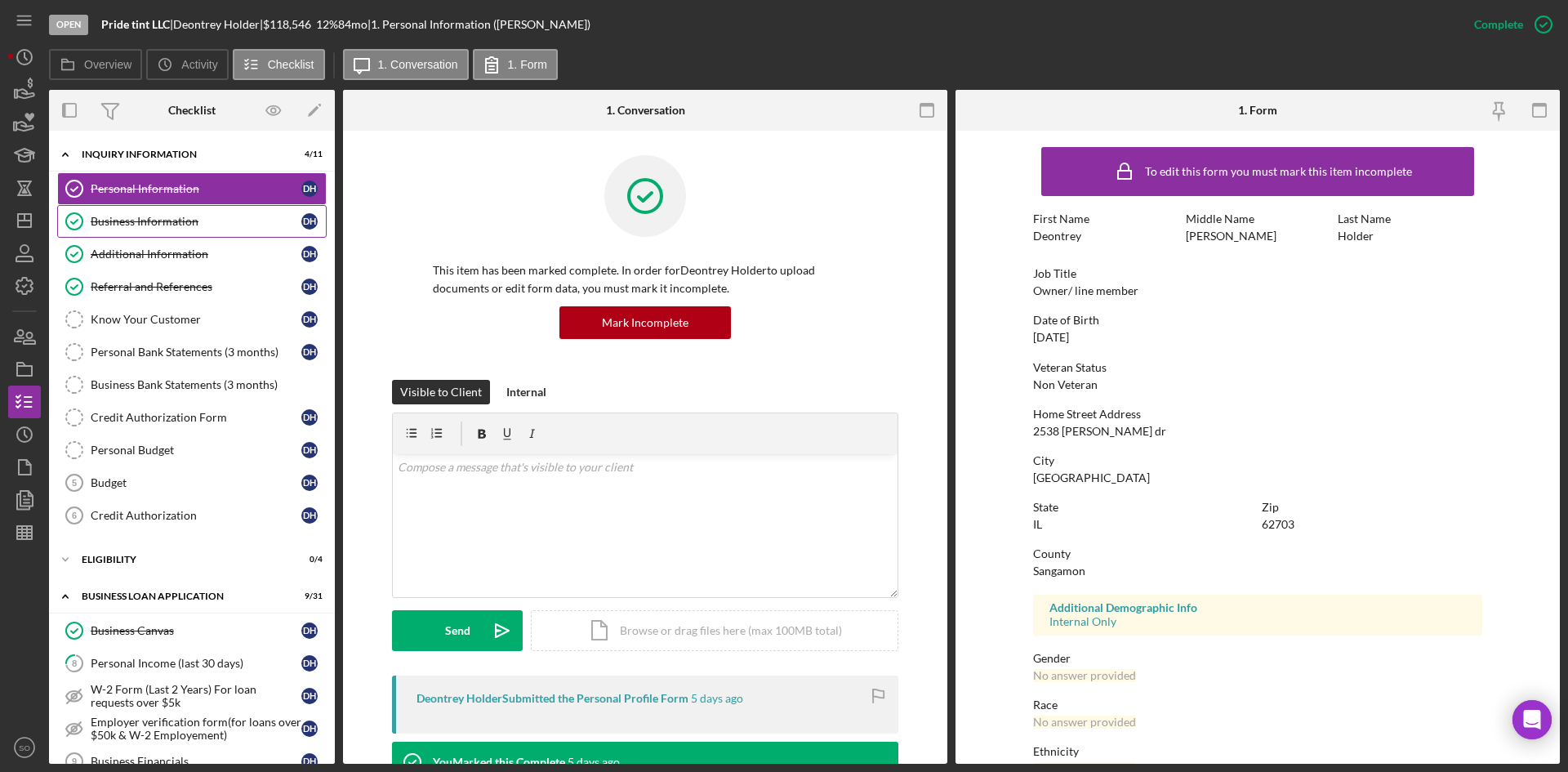
click at [118, 223] on div "Business Information" at bounding box center [196, 221] width 210 height 13
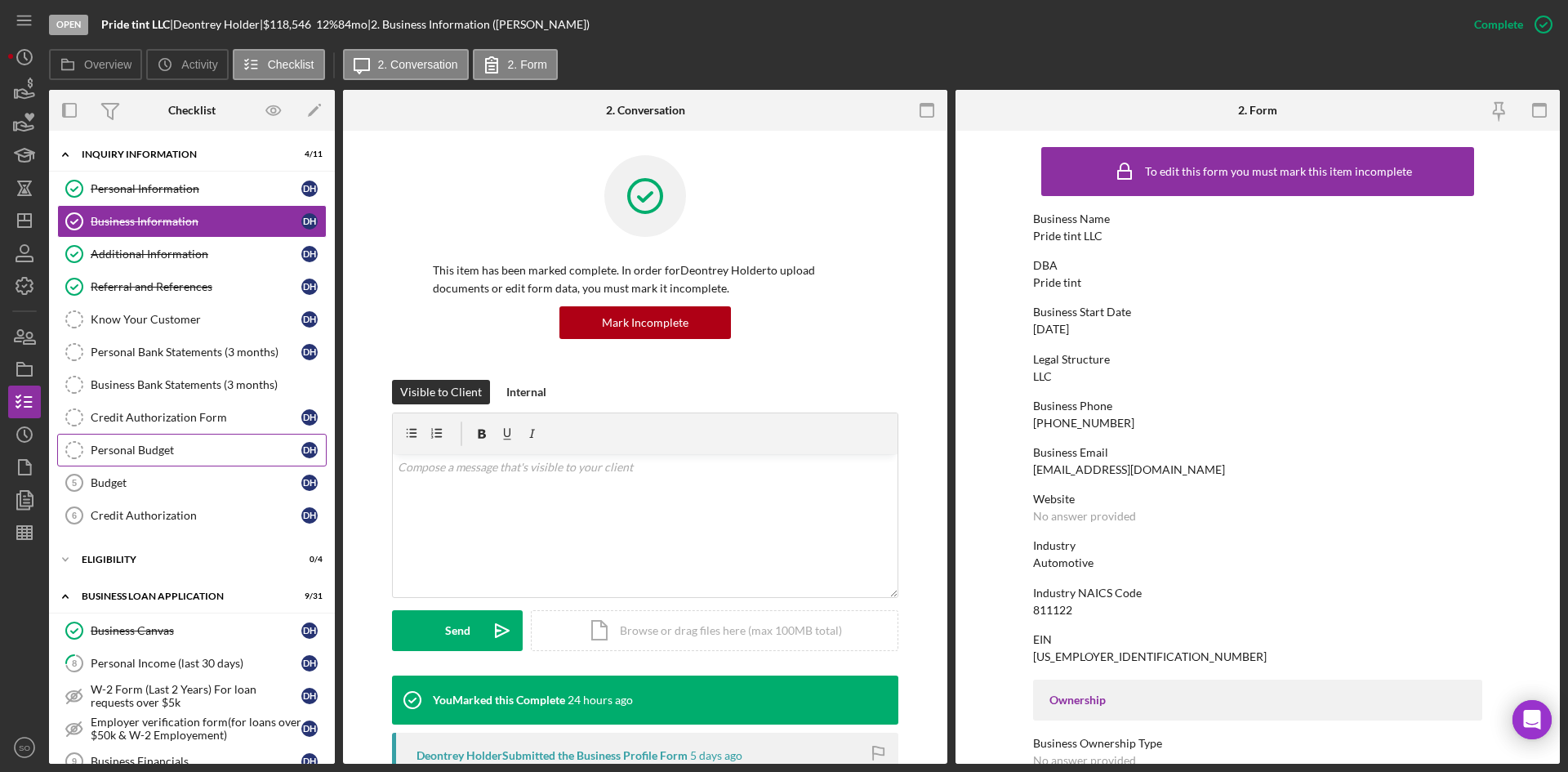
drag, startPoint x: 121, startPoint y: 511, endPoint x: 277, endPoint y: 456, distance: 165.4
click at [121, 511] on div "Credit Authorization" at bounding box center [196, 515] width 210 height 13
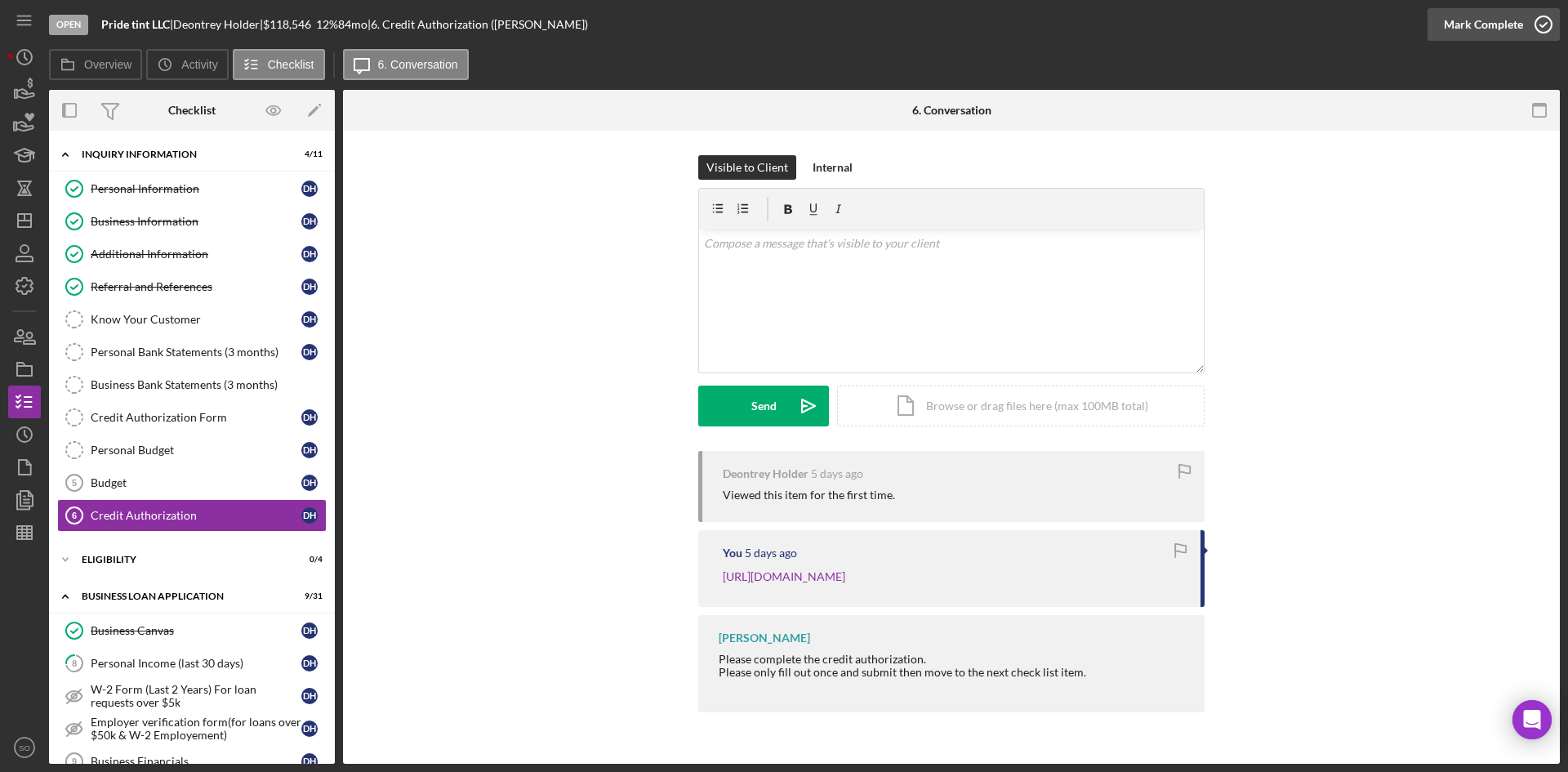
click at [1481, 18] on div "Mark Complete" at bounding box center [1482, 24] width 79 height 32
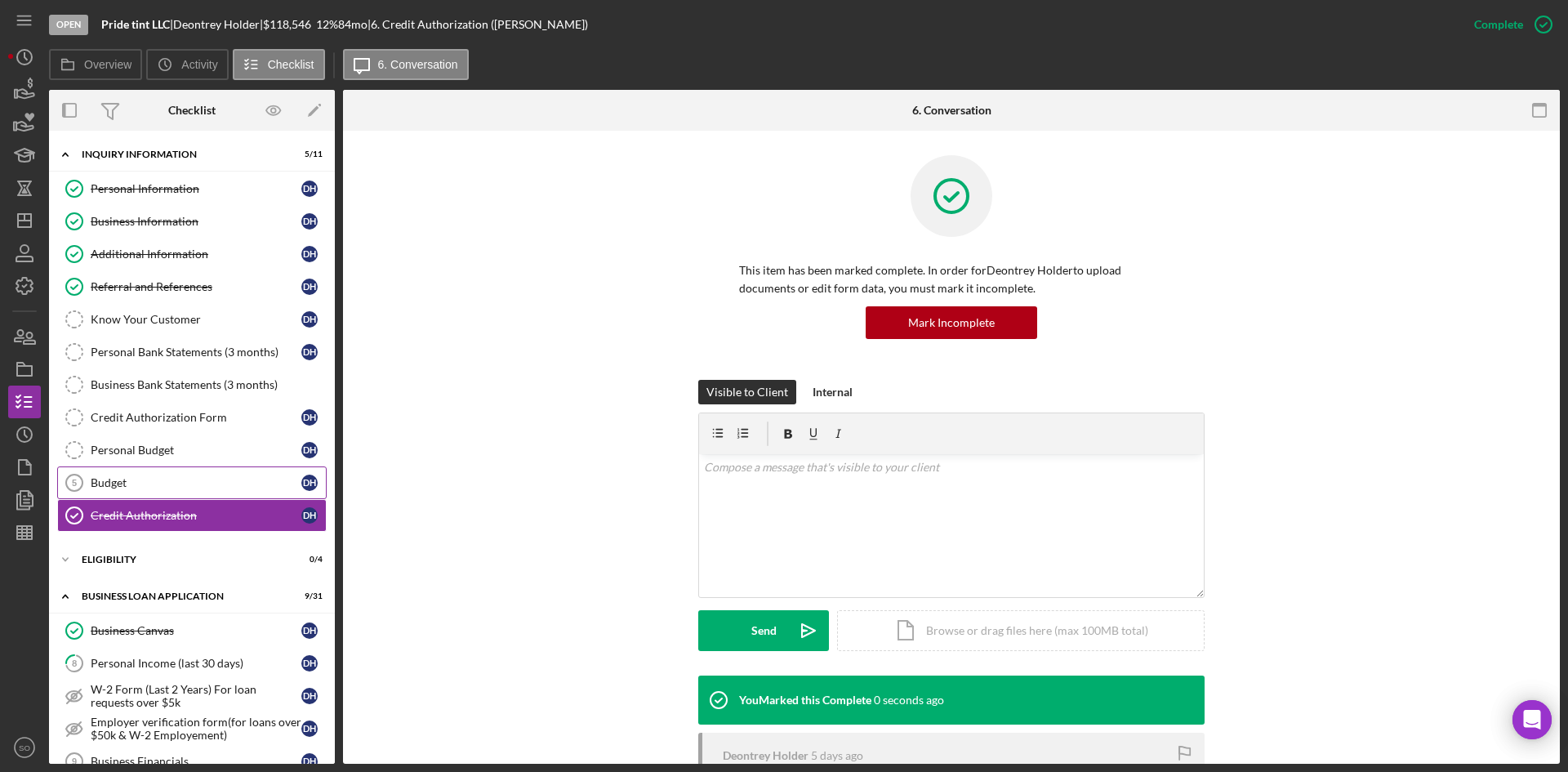
click at [152, 491] on link "Budget 5 Budget D H" at bounding box center [191, 482] width 270 height 32
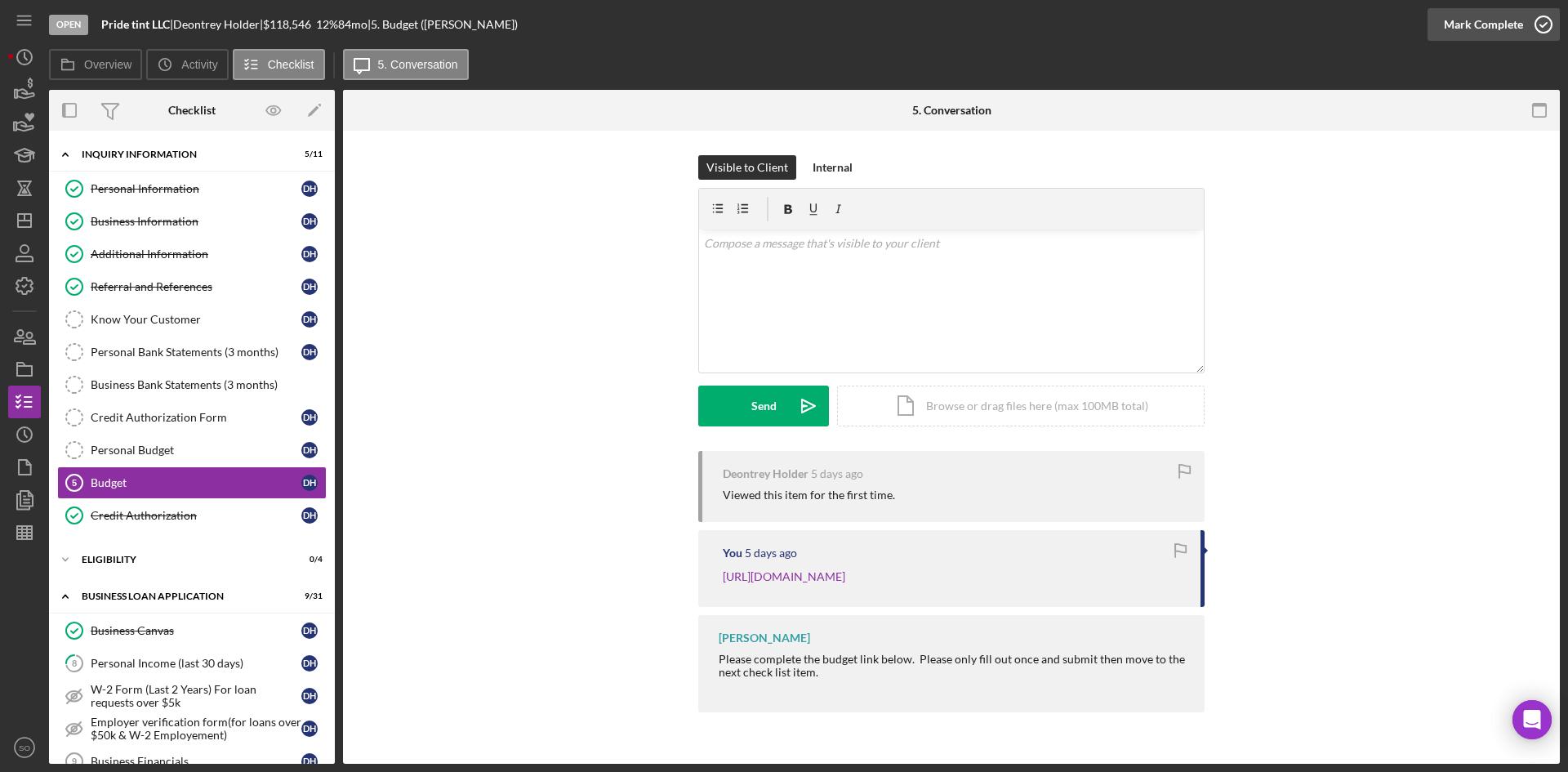
click at [1471, 25] on div "Mark Complete" at bounding box center [1482, 24] width 79 height 32
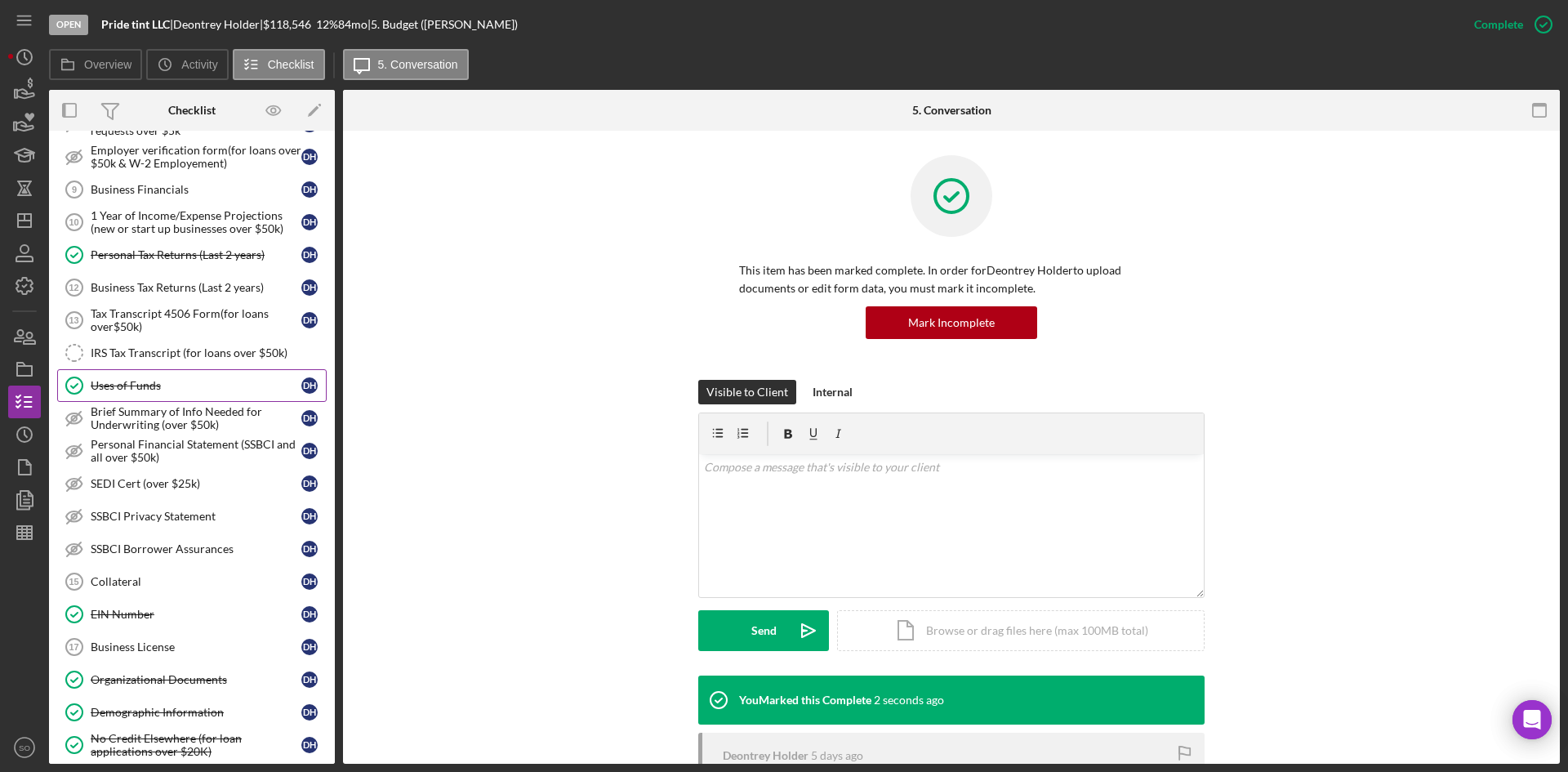
scroll to position [490, 0]
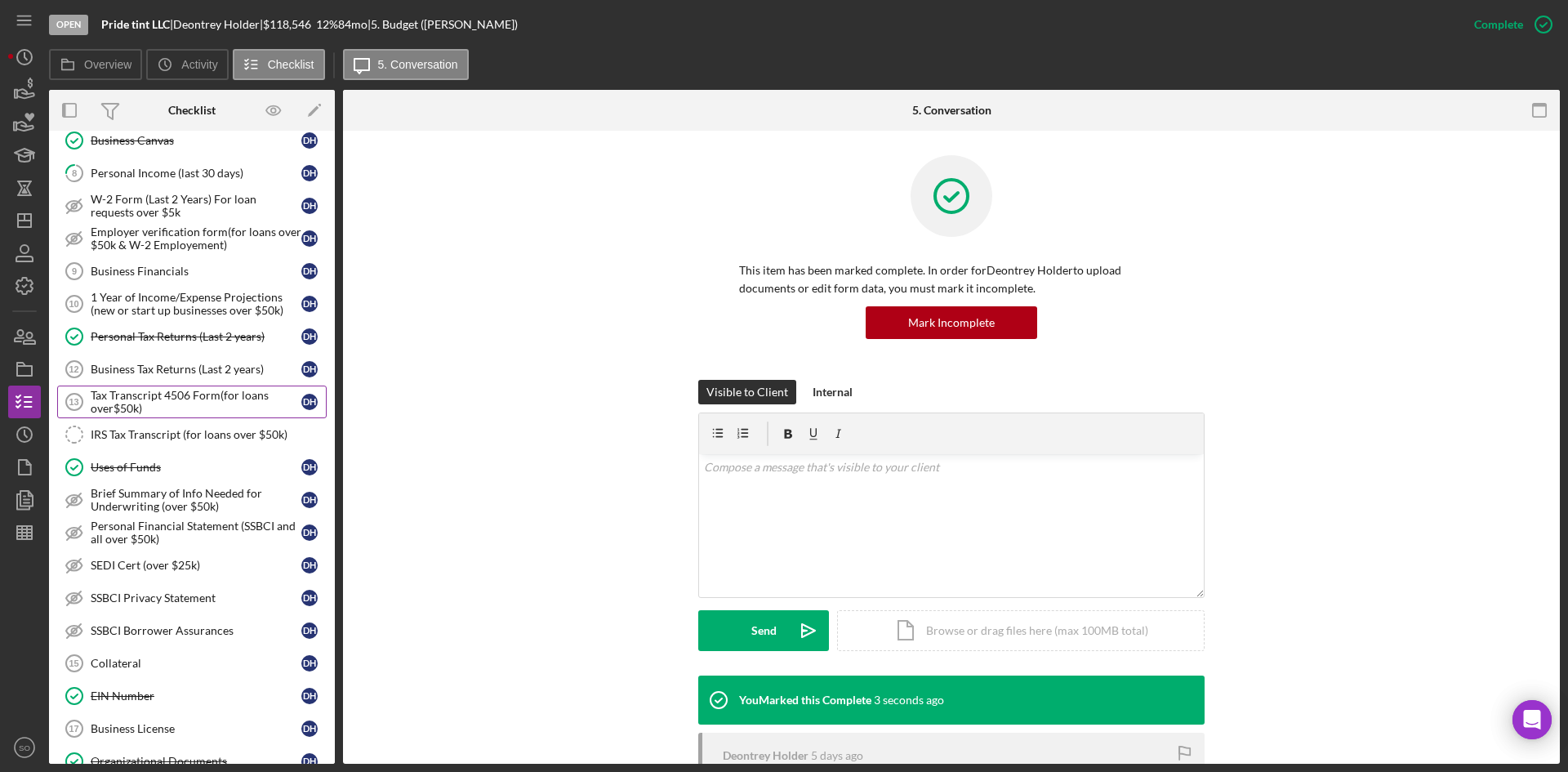
click at [158, 404] on div "Tax Transcript 4506 Form(for loans over$50k)" at bounding box center [196, 402] width 210 height 26
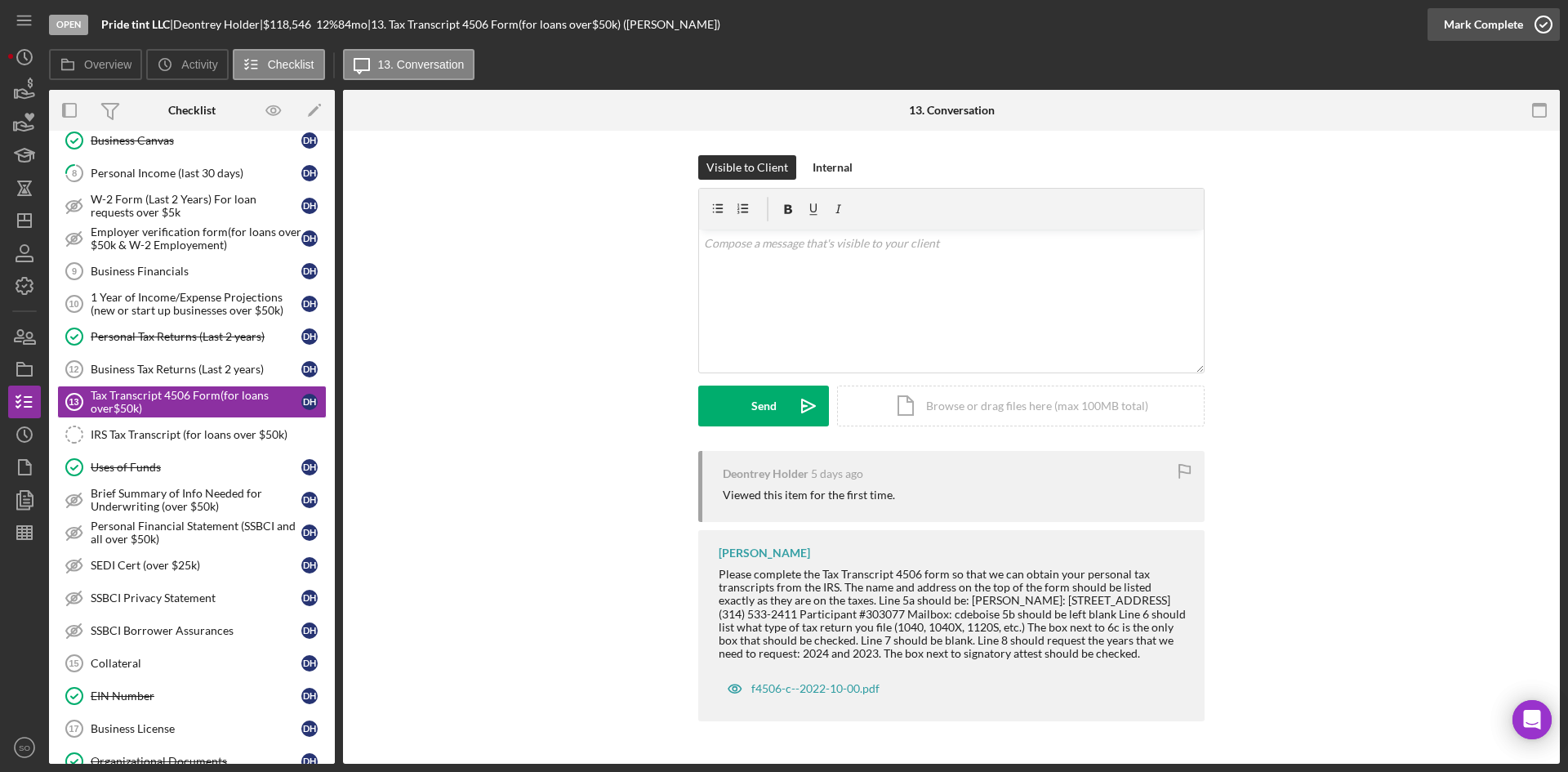
click at [1525, 18] on icon "button" at bounding box center [1543, 24] width 41 height 41
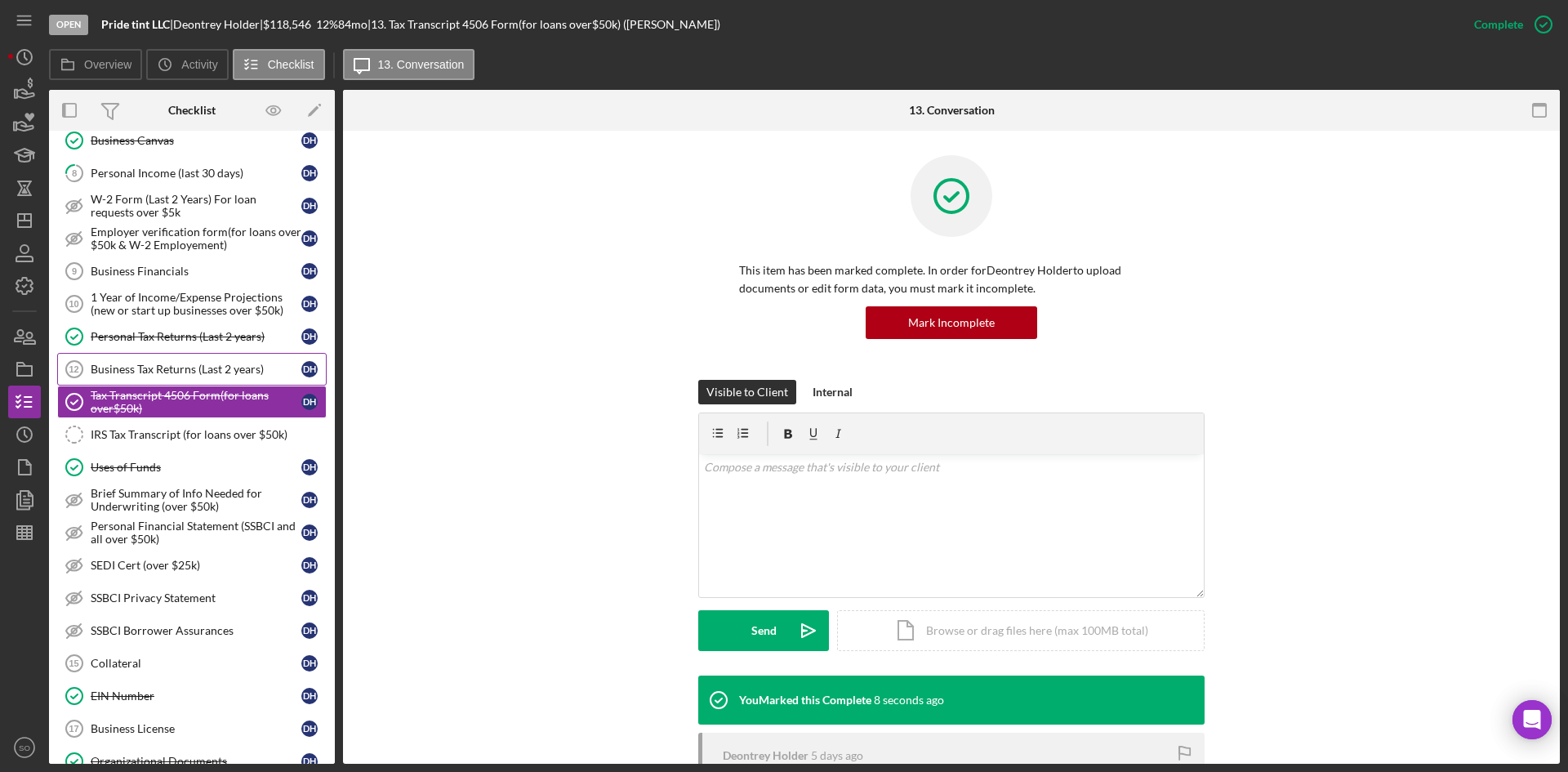
scroll to position [245, 0]
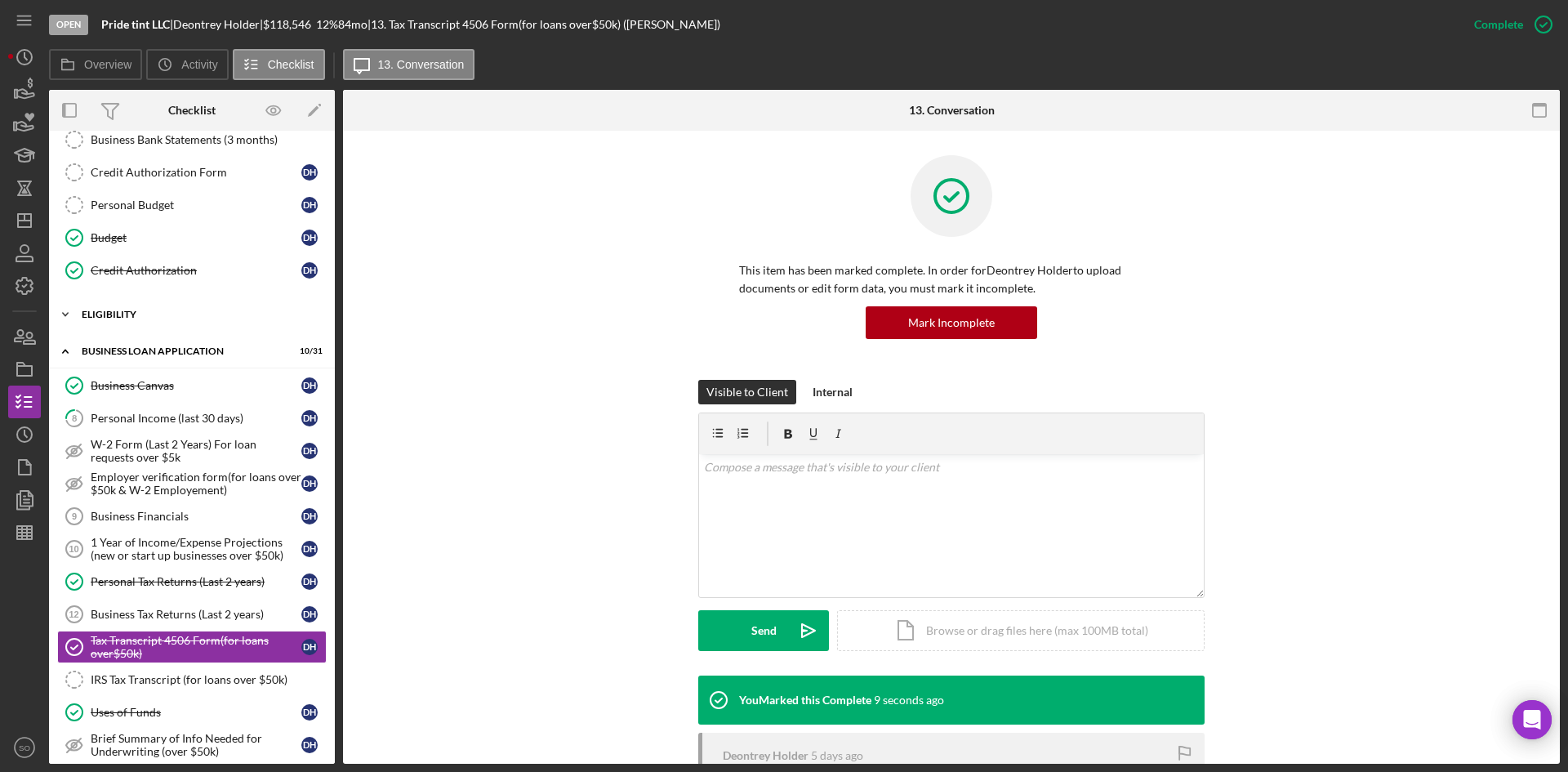
click at [119, 318] on div "ELIGIBILITY" at bounding box center [198, 314] width 233 height 10
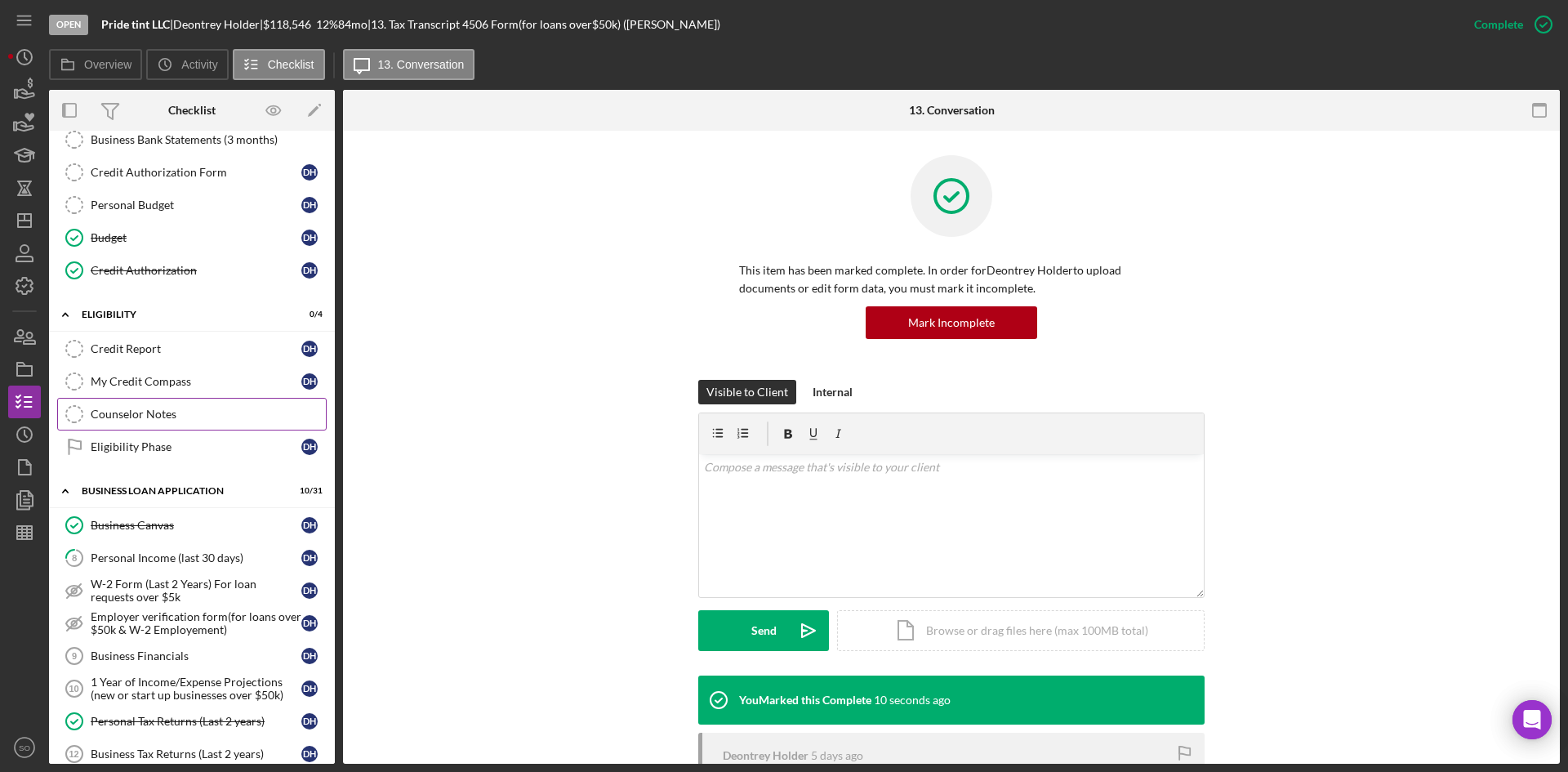
click at [139, 422] on link "Counselor Notes Counselor Notes" at bounding box center [191, 413] width 270 height 32
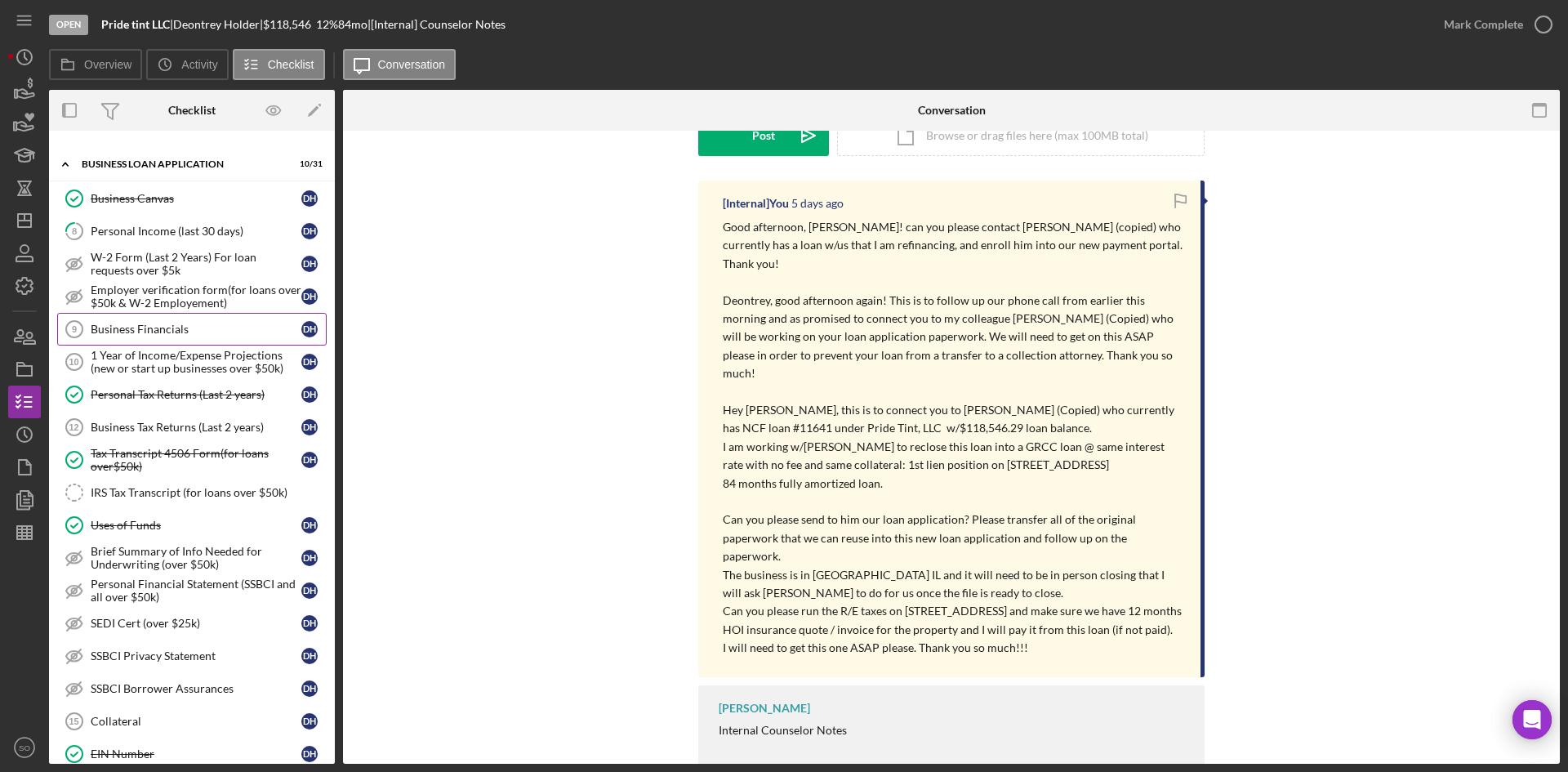
scroll to position [327, 0]
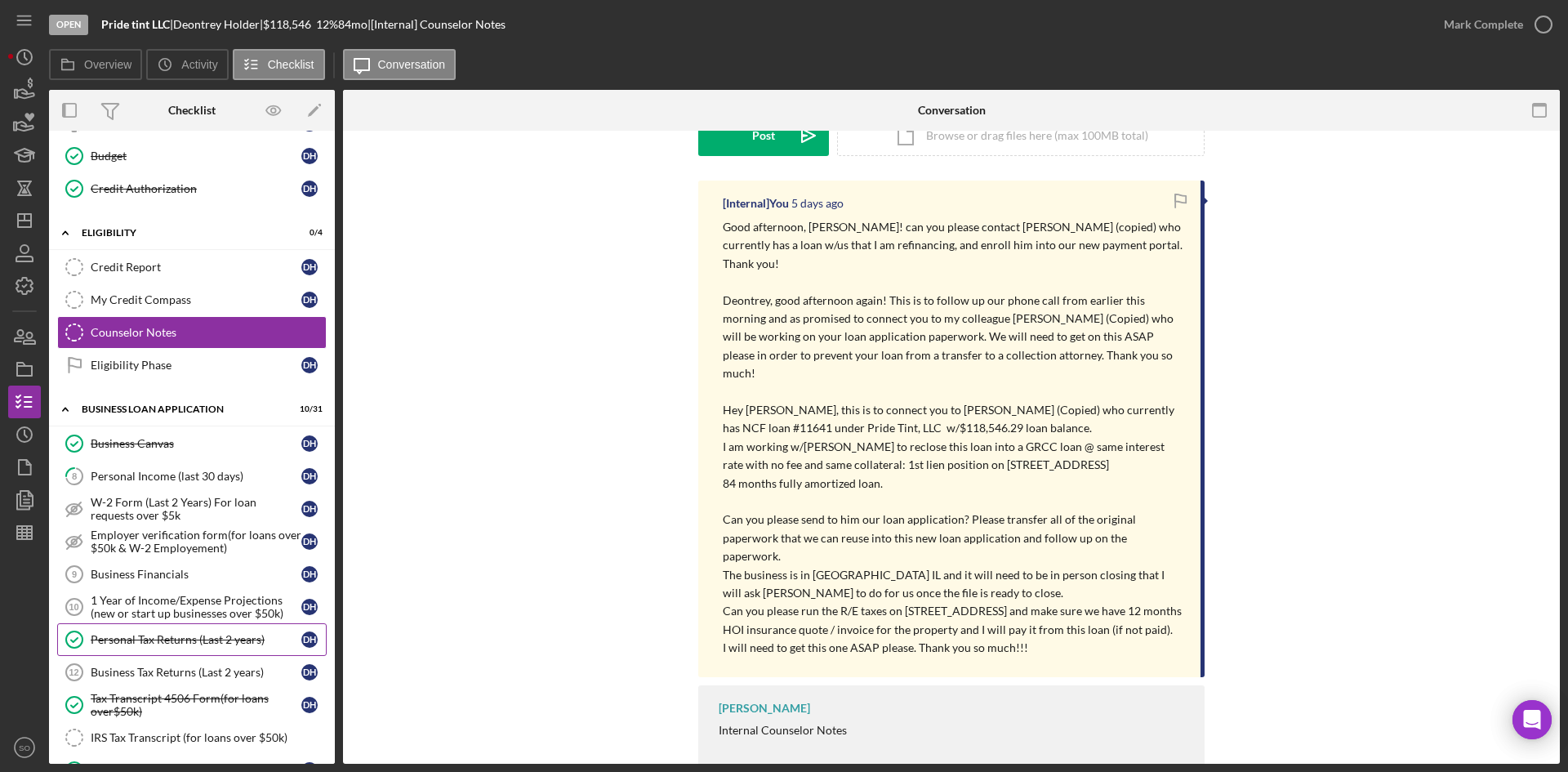
click at [162, 624] on link "Personal Tax Returns (Last 2 years) Personal Tax Returns (Last 2 years) D H" at bounding box center [191, 639] width 270 height 32
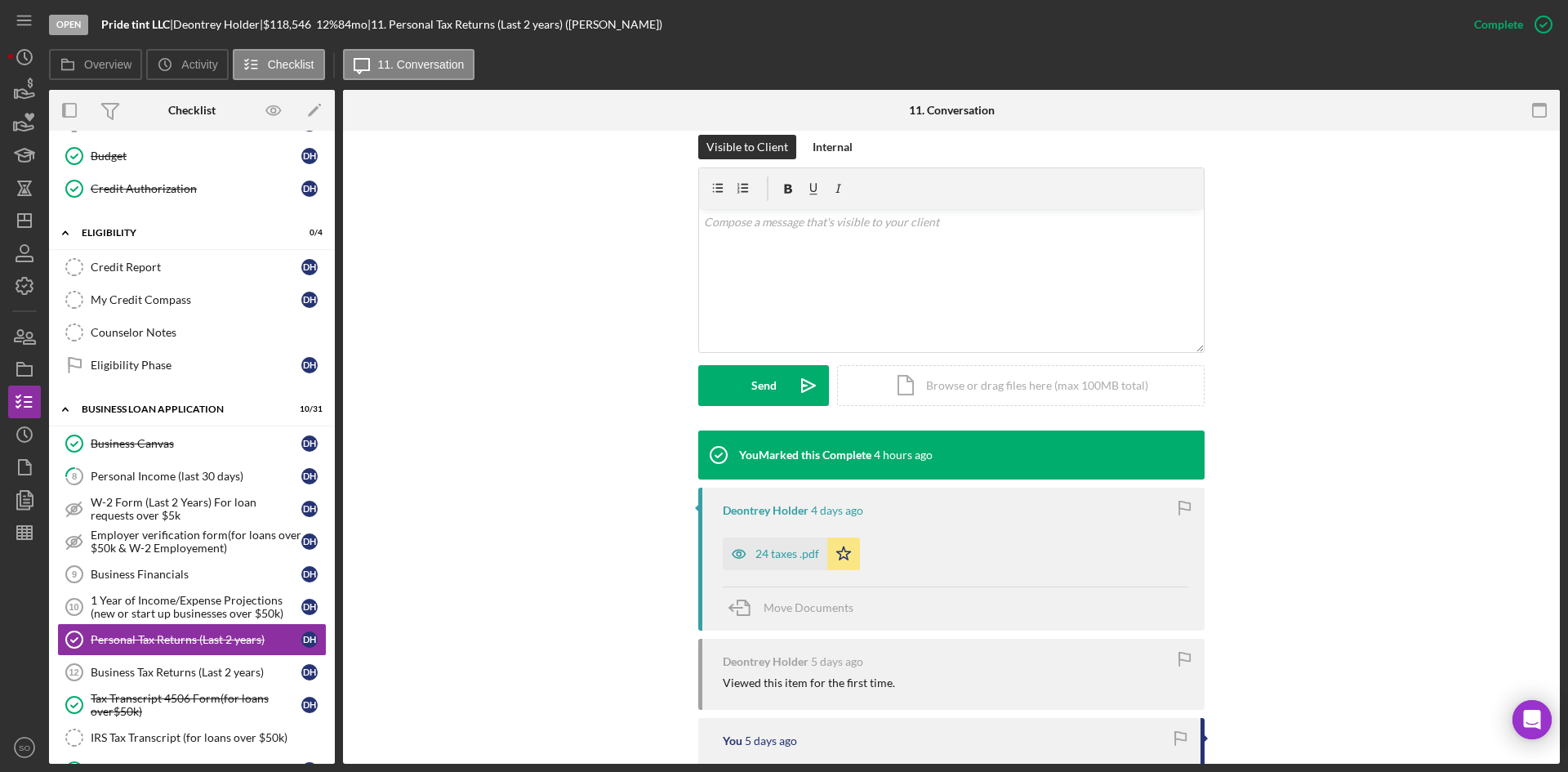
scroll to position [465, 0]
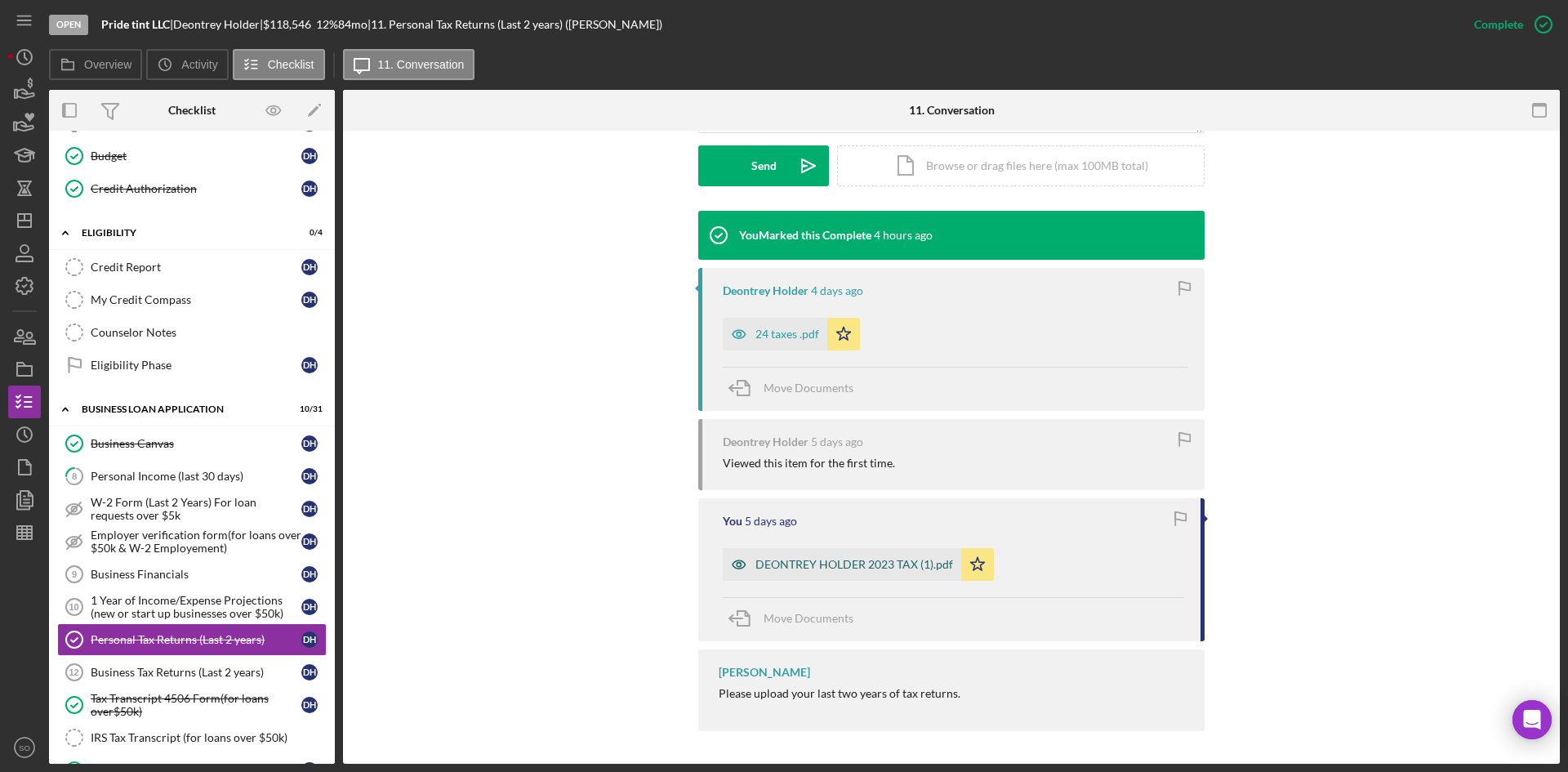
click at [823, 557] on div "DEONTREY HOLDER 2023 TAX (1).pdf" at bounding box center [842, 564] width 238 height 32
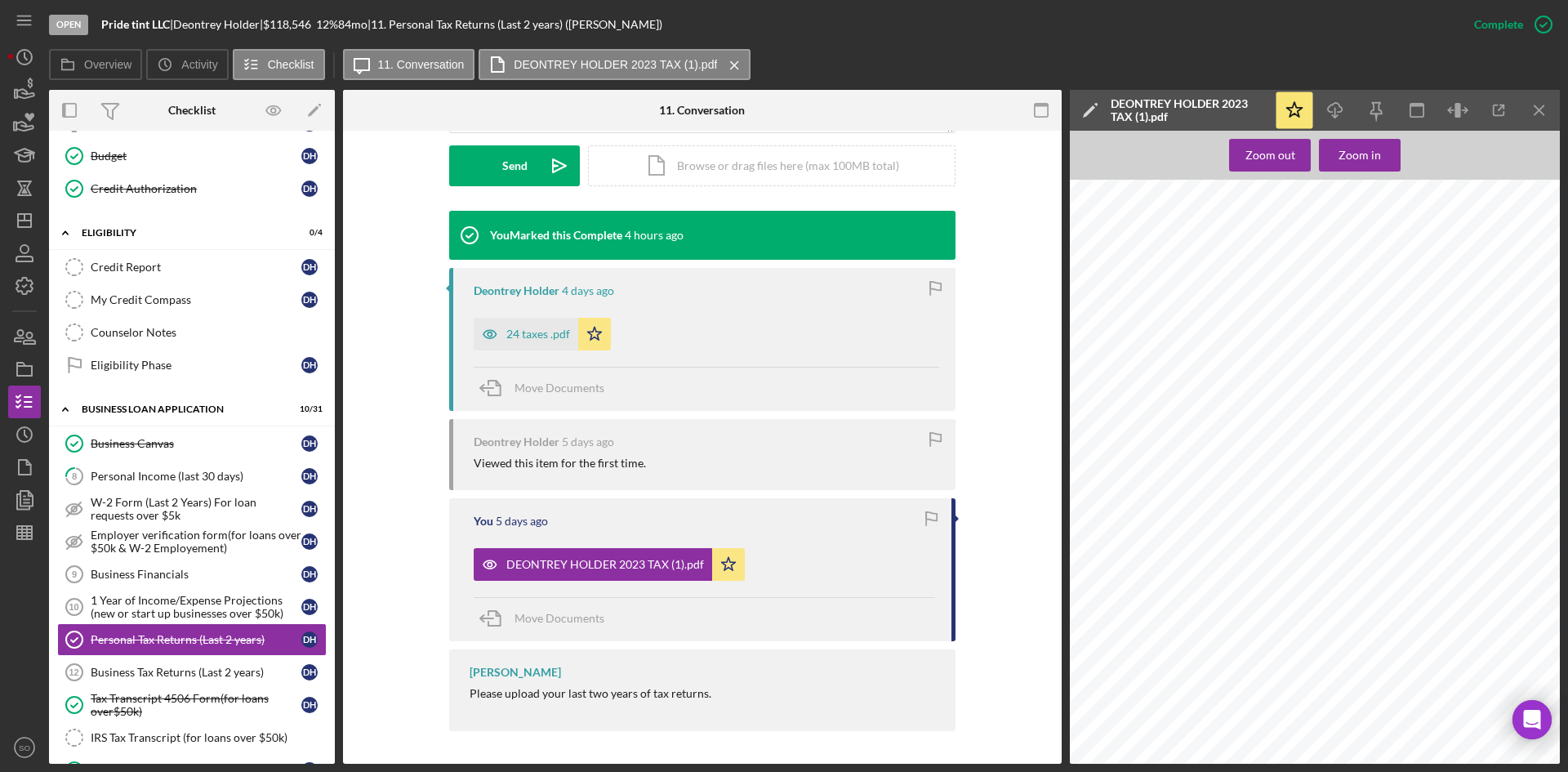
scroll to position [8238, 0]
click at [1207, 472] on div "DEONTREY HOLDER XXX-XX-3875 WINDOW TINTING 811120 PRIDE TINT X X 63,898 63,898 …" at bounding box center [1319, 674] width 499 height 647
click at [1341, 117] on icon "Icon/Download" at bounding box center [1336, 111] width 37 height 37
click at [522, 341] on div "24 taxes .pdf" at bounding box center [526, 334] width 105 height 32
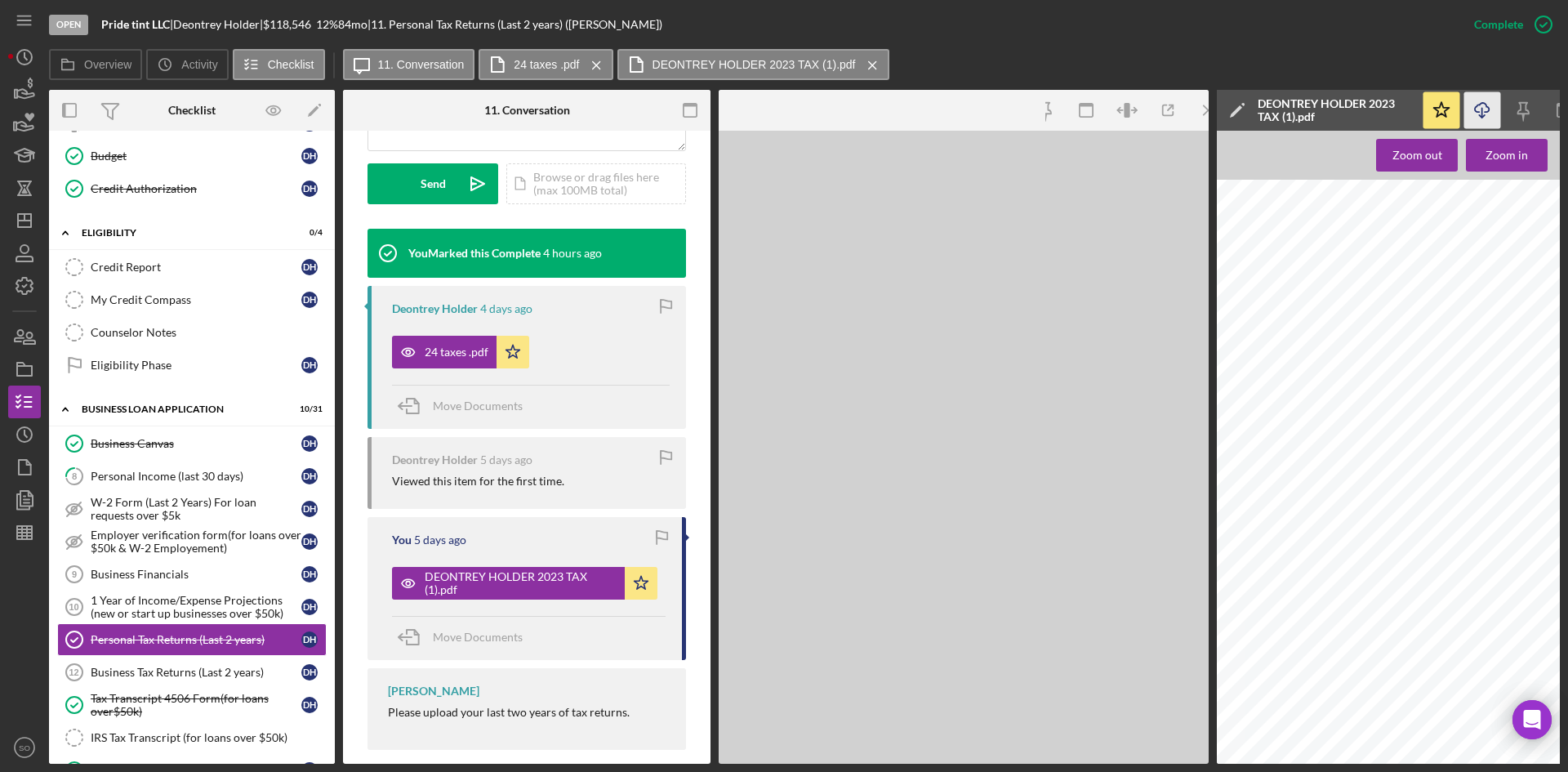
scroll to position [483, 0]
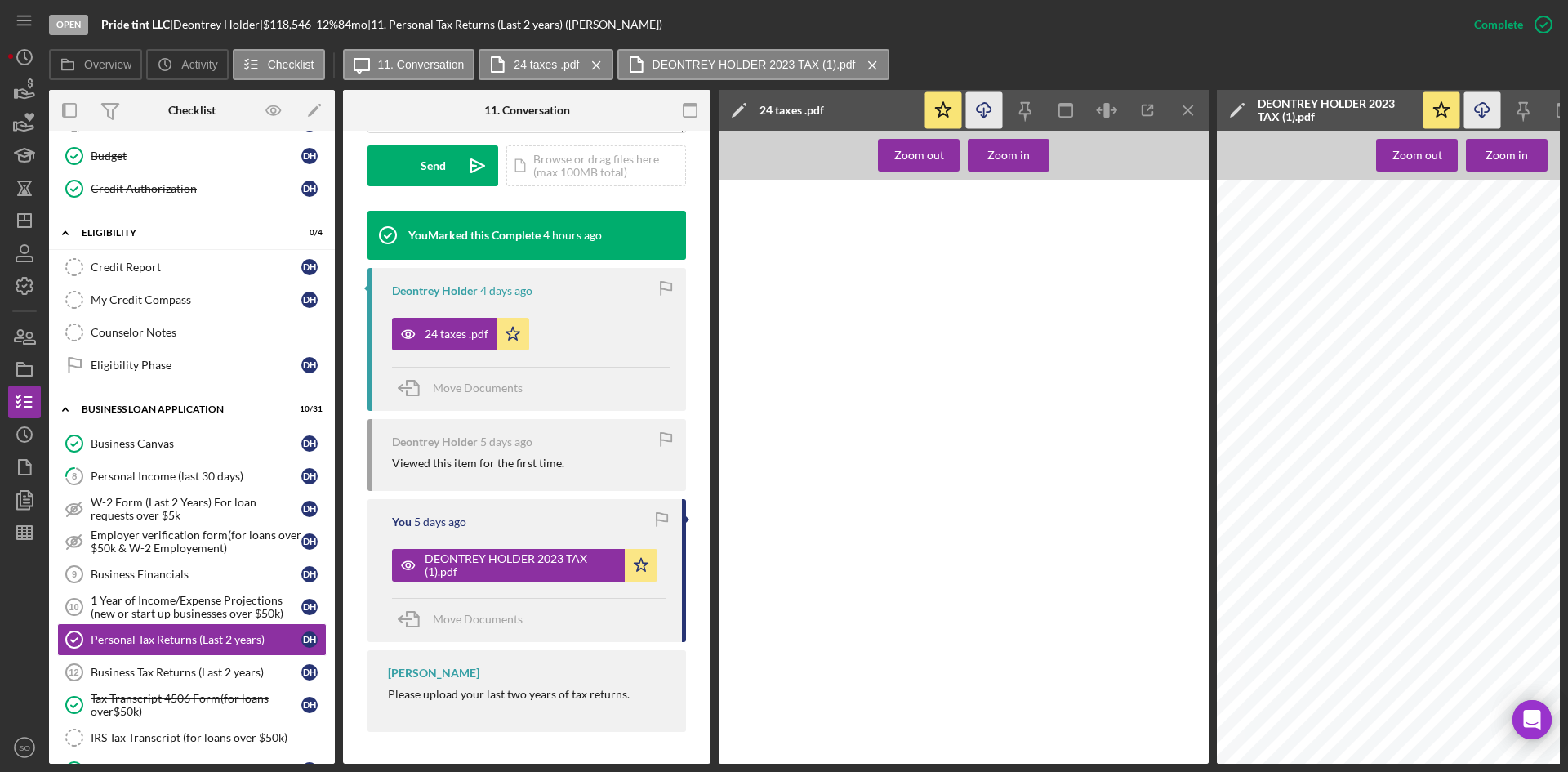
click at [984, 110] on line "button" at bounding box center [984, 112] width 0 height 9
click at [132, 671] on div "Business Tax Returns (Last 2 years)" at bounding box center [196, 672] width 210 height 13
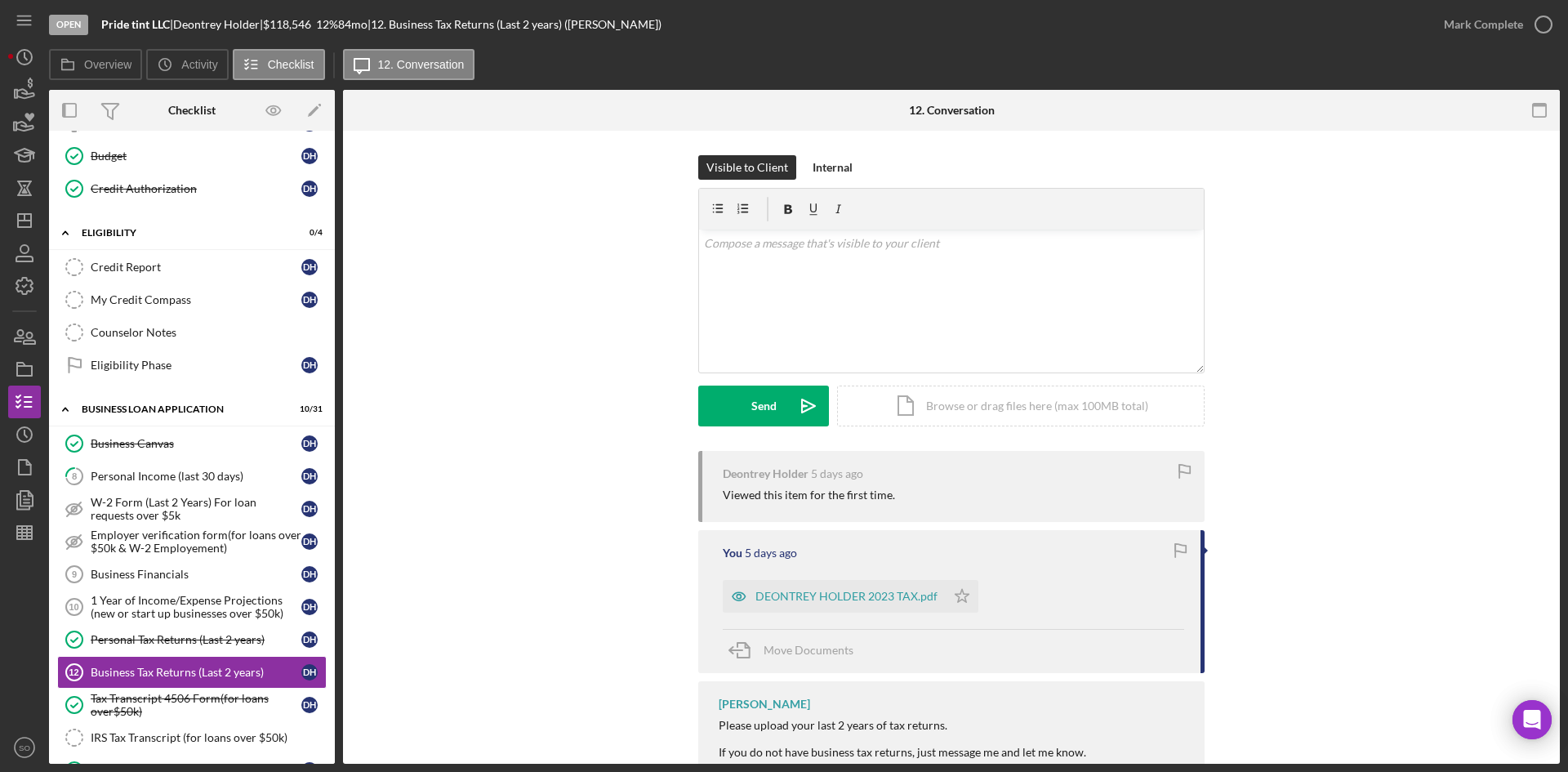
scroll to position [48, 0]
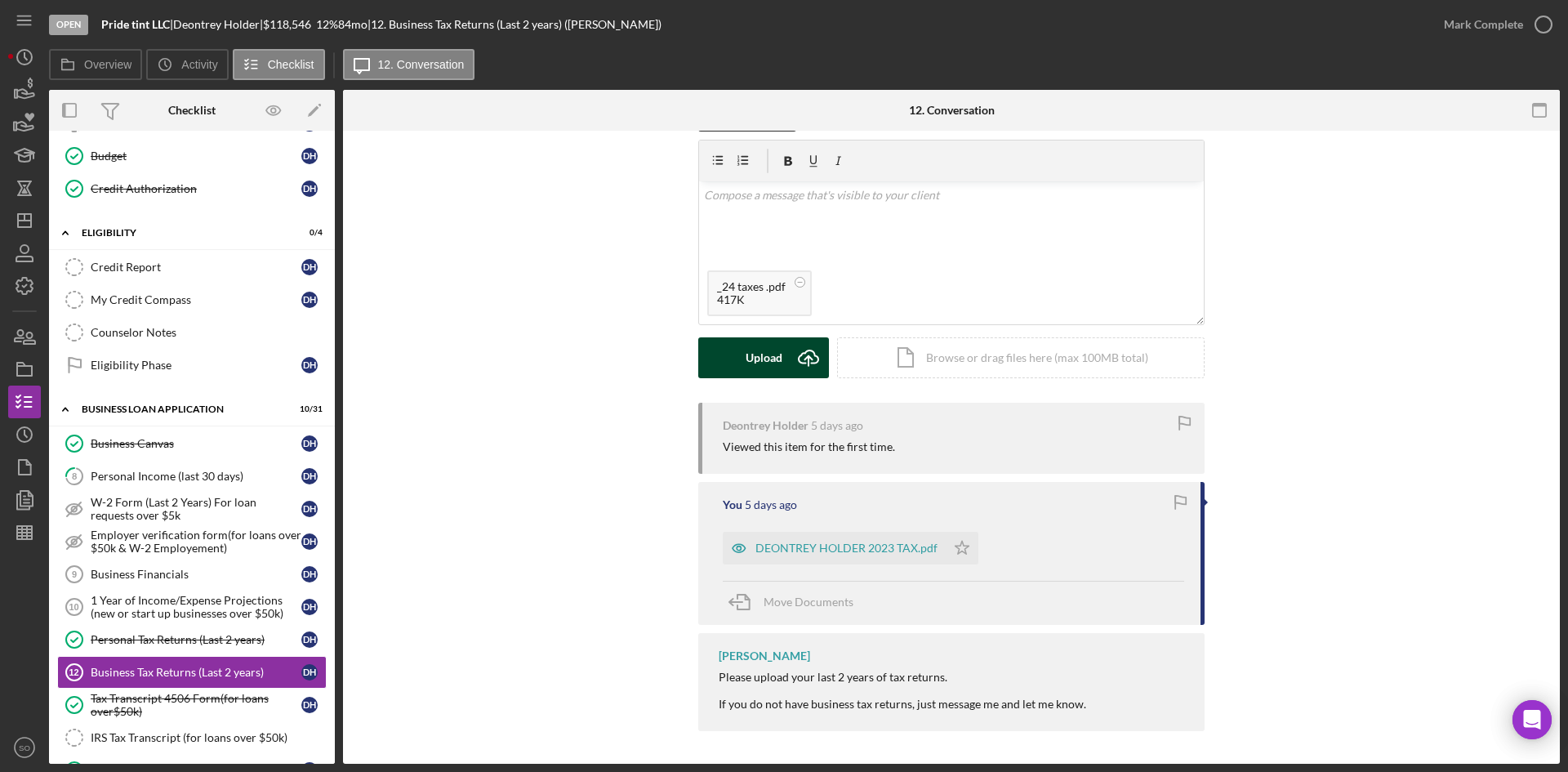
click at [750, 368] on div "Upload" at bounding box center [764, 357] width 37 height 41
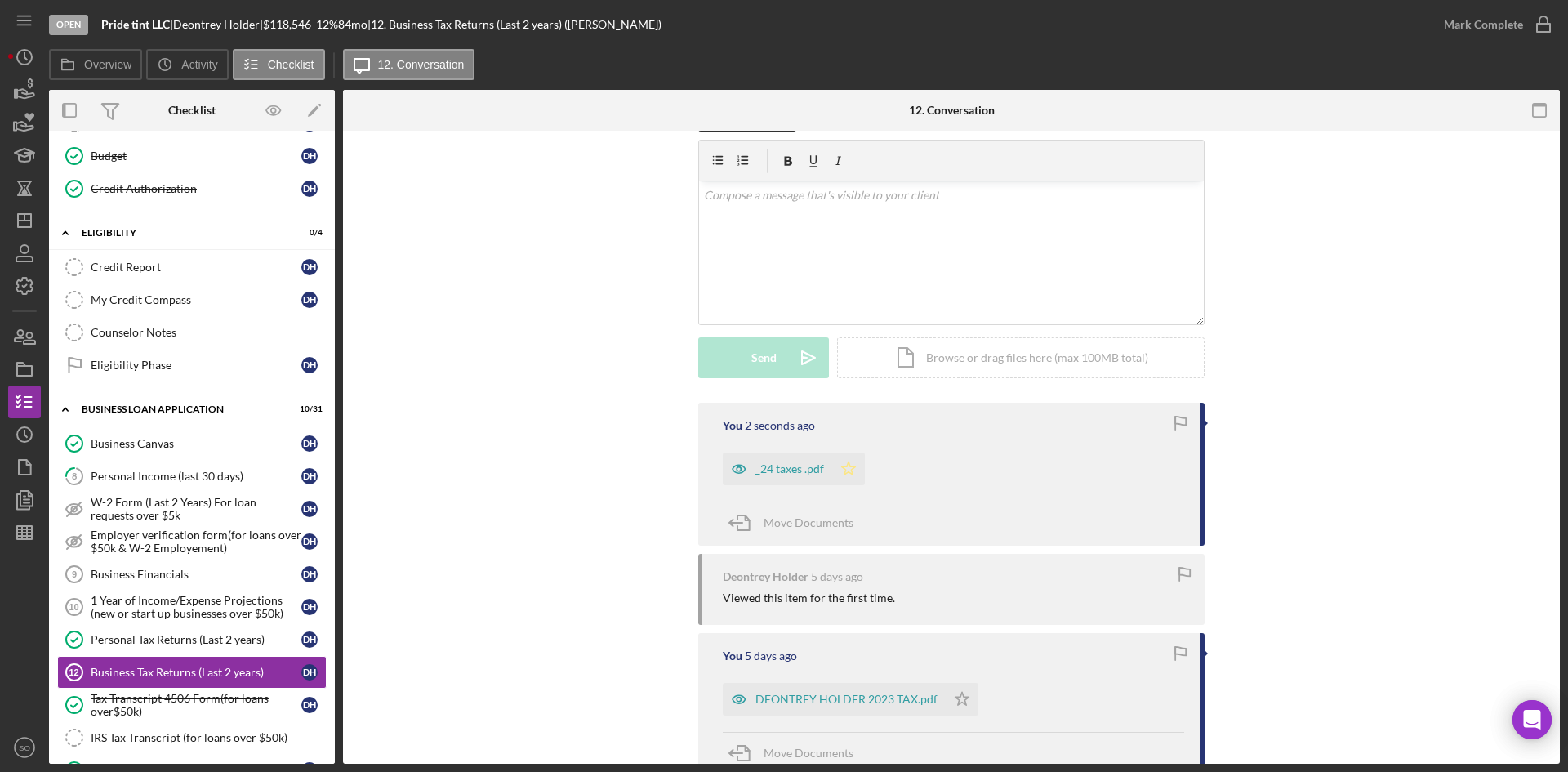
click at [842, 474] on icon "Icon/Star" at bounding box center [848, 468] width 32 height 32
drag, startPoint x: 966, startPoint y: 703, endPoint x: 781, endPoint y: 231, distance: 507.0
click at [966, 701] on icon "Icon/Star" at bounding box center [961, 699] width 32 height 32
click at [791, 212] on div "v Color teal Color pink Remove color Add row above Add row below Add column bef…" at bounding box center [952, 253] width 505 height 143
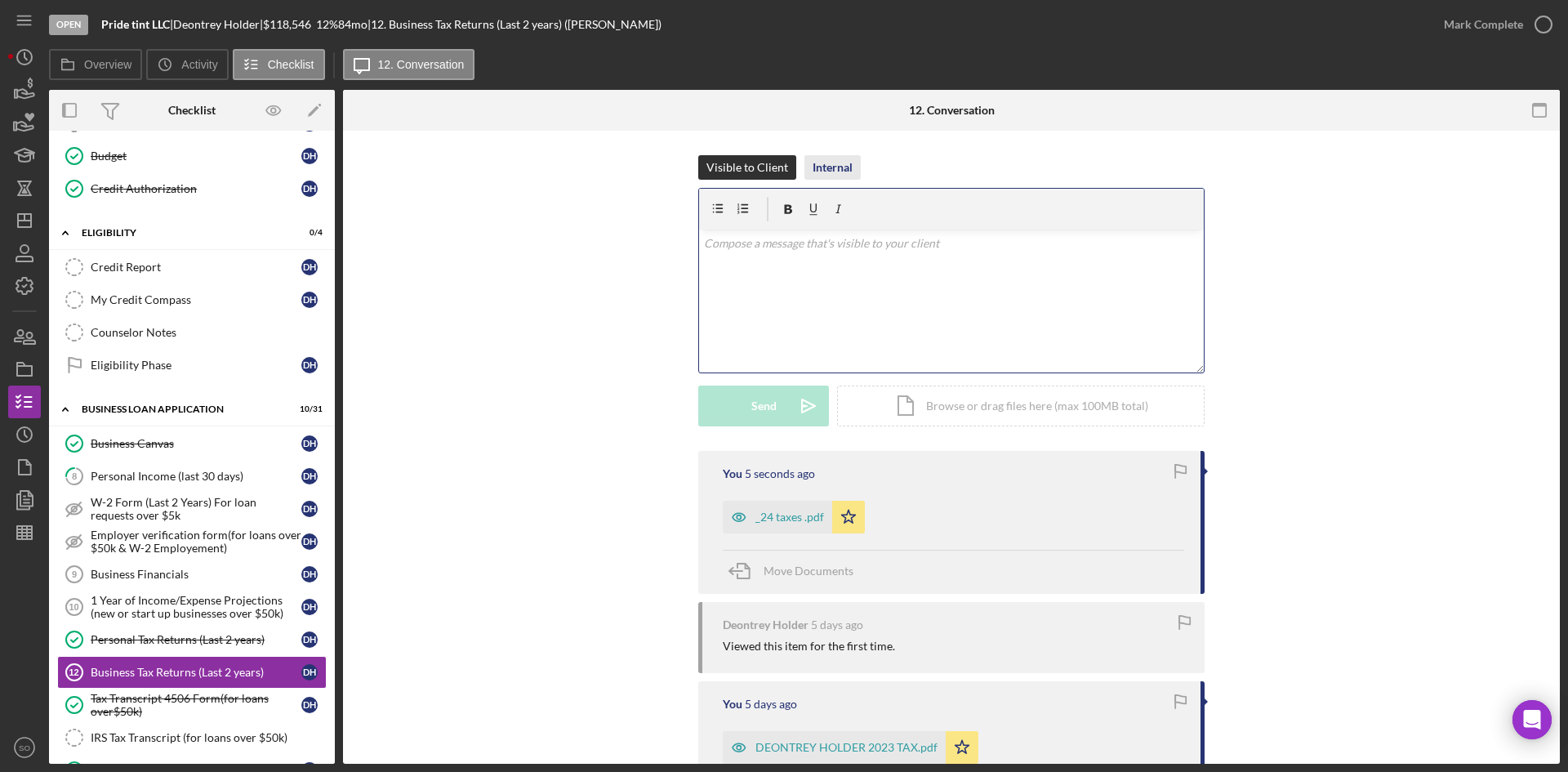
click at [821, 173] on div "Internal" at bounding box center [833, 168] width 40 height 24
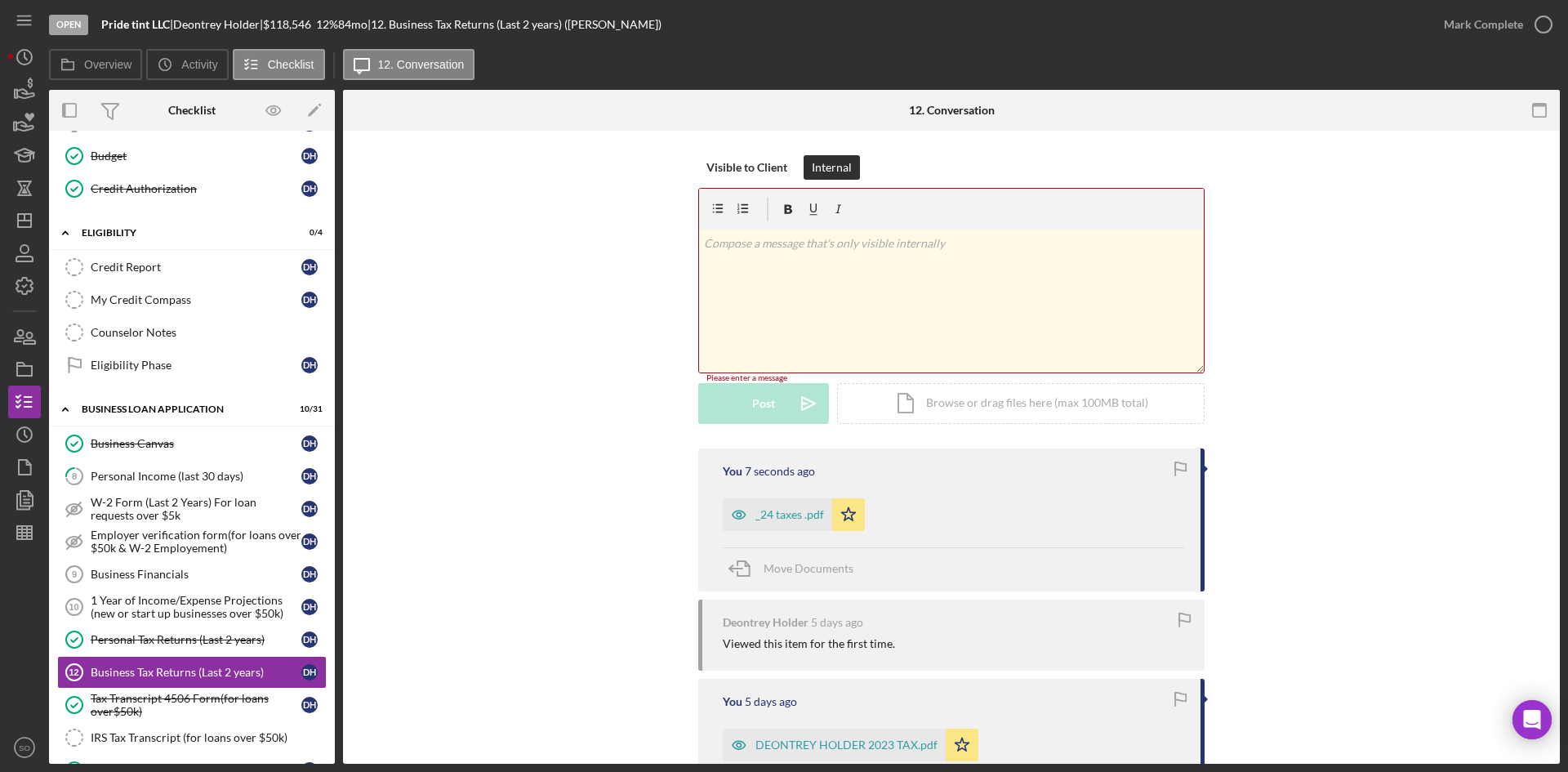
click at [849, 323] on div "v Color teal Color pink Remove color Add row above Add row below Add column bef…" at bounding box center [952, 301] width 505 height 143
click at [766, 399] on div "Post" at bounding box center [763, 405] width 23 height 41
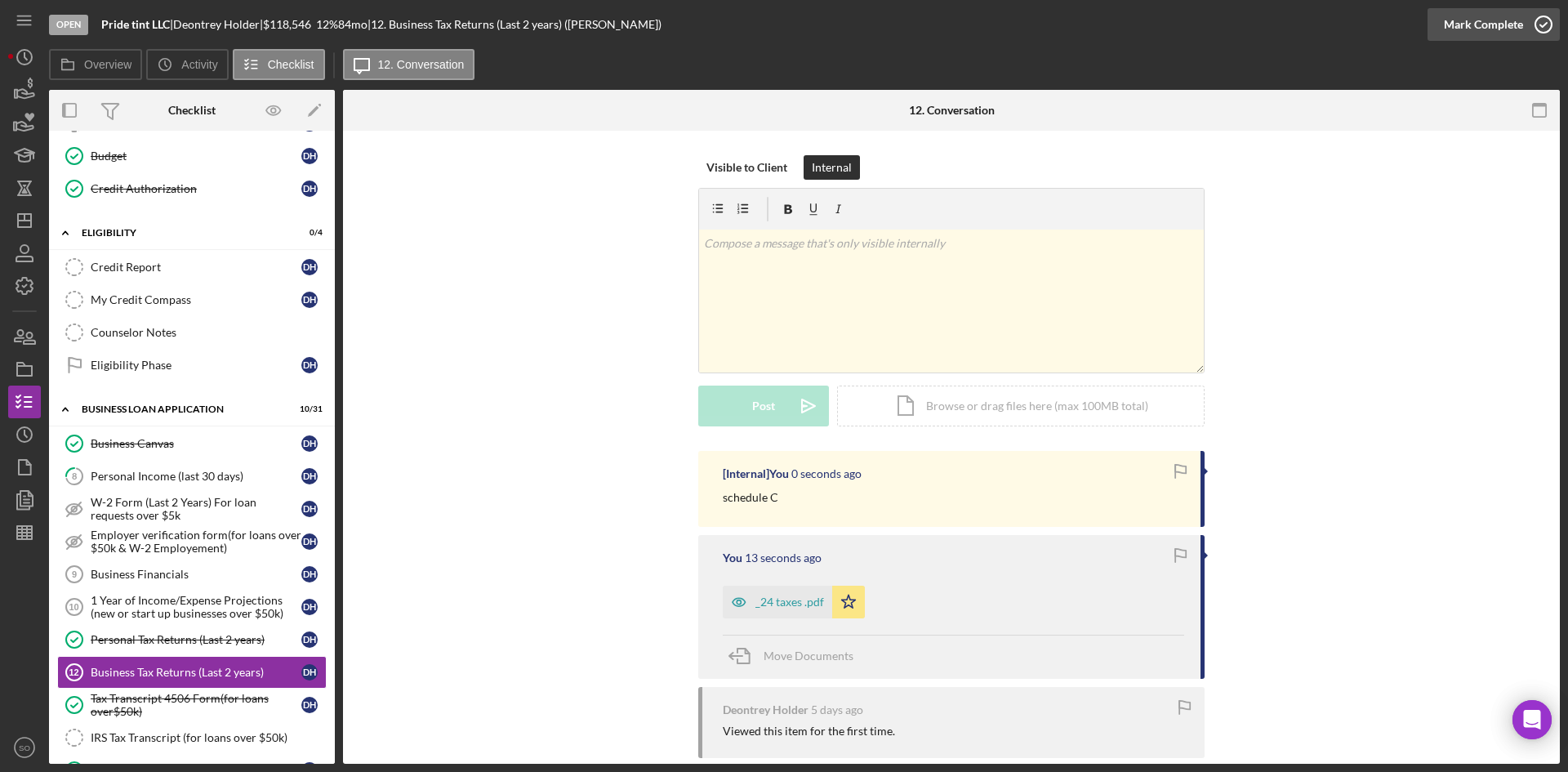
click at [1511, 14] on div "Mark Complete" at bounding box center [1482, 24] width 79 height 32
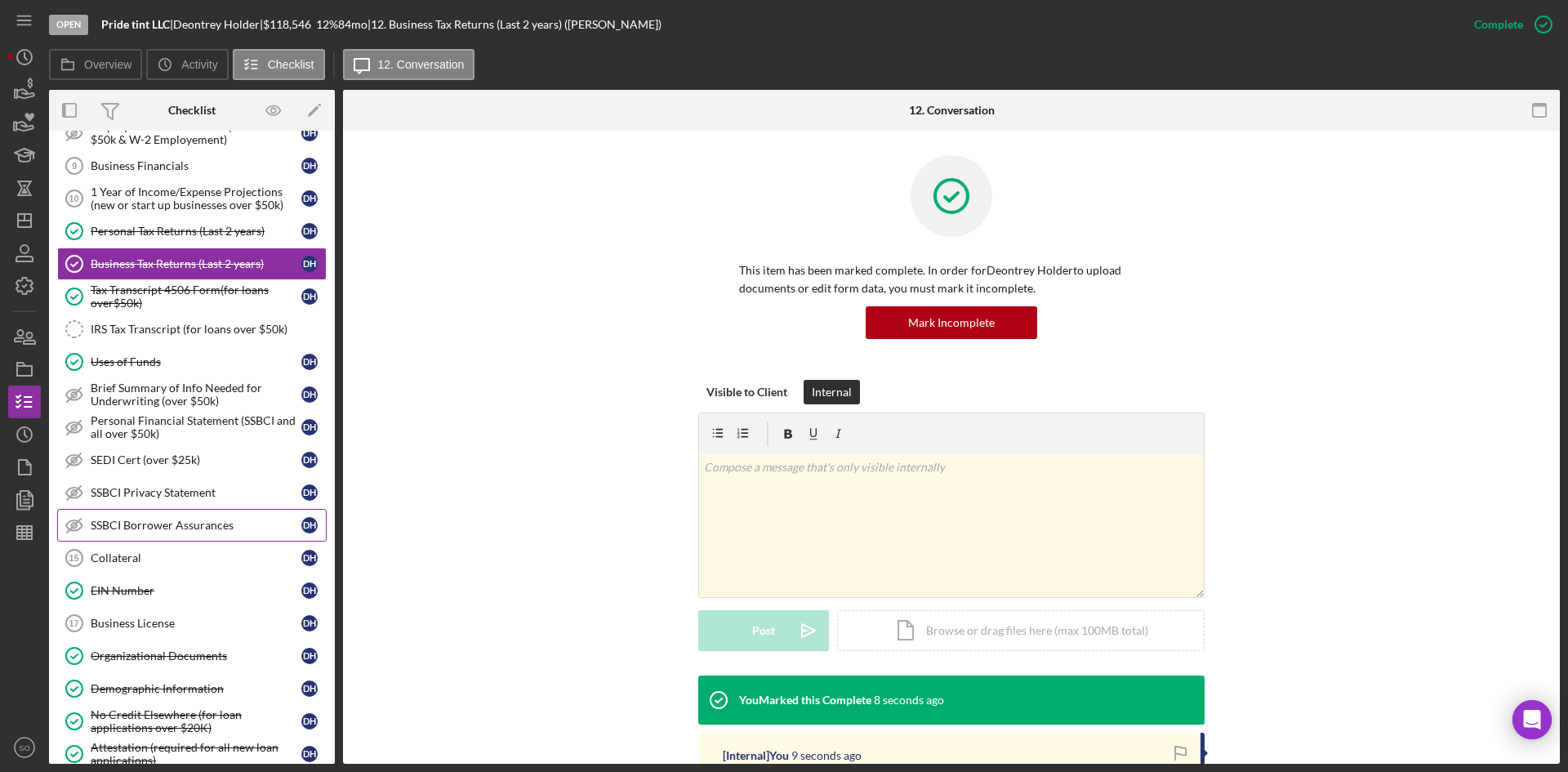
scroll to position [1129, 0]
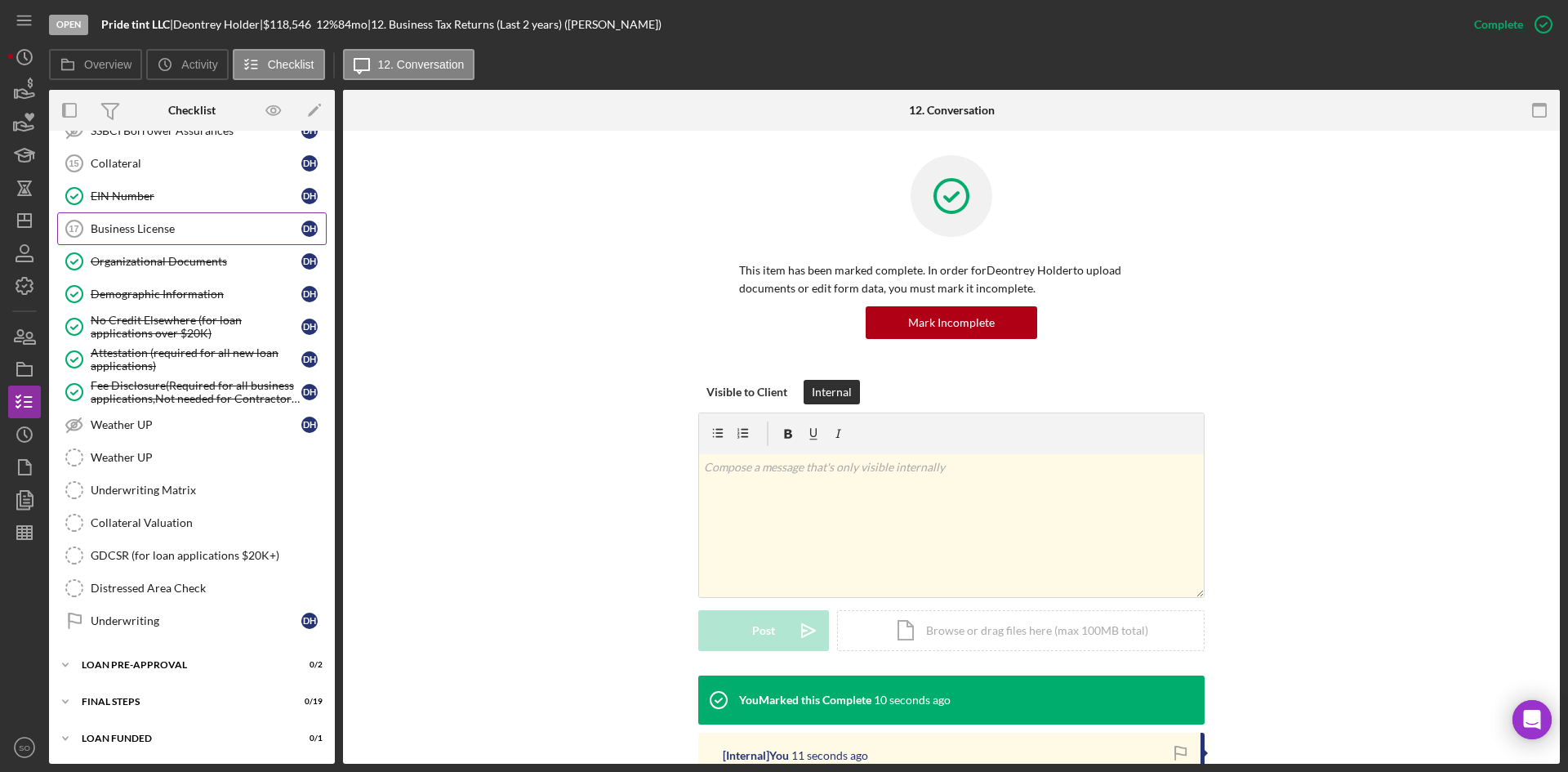
click at [173, 237] on link "Business License 17 Business License D H" at bounding box center [191, 228] width 270 height 32
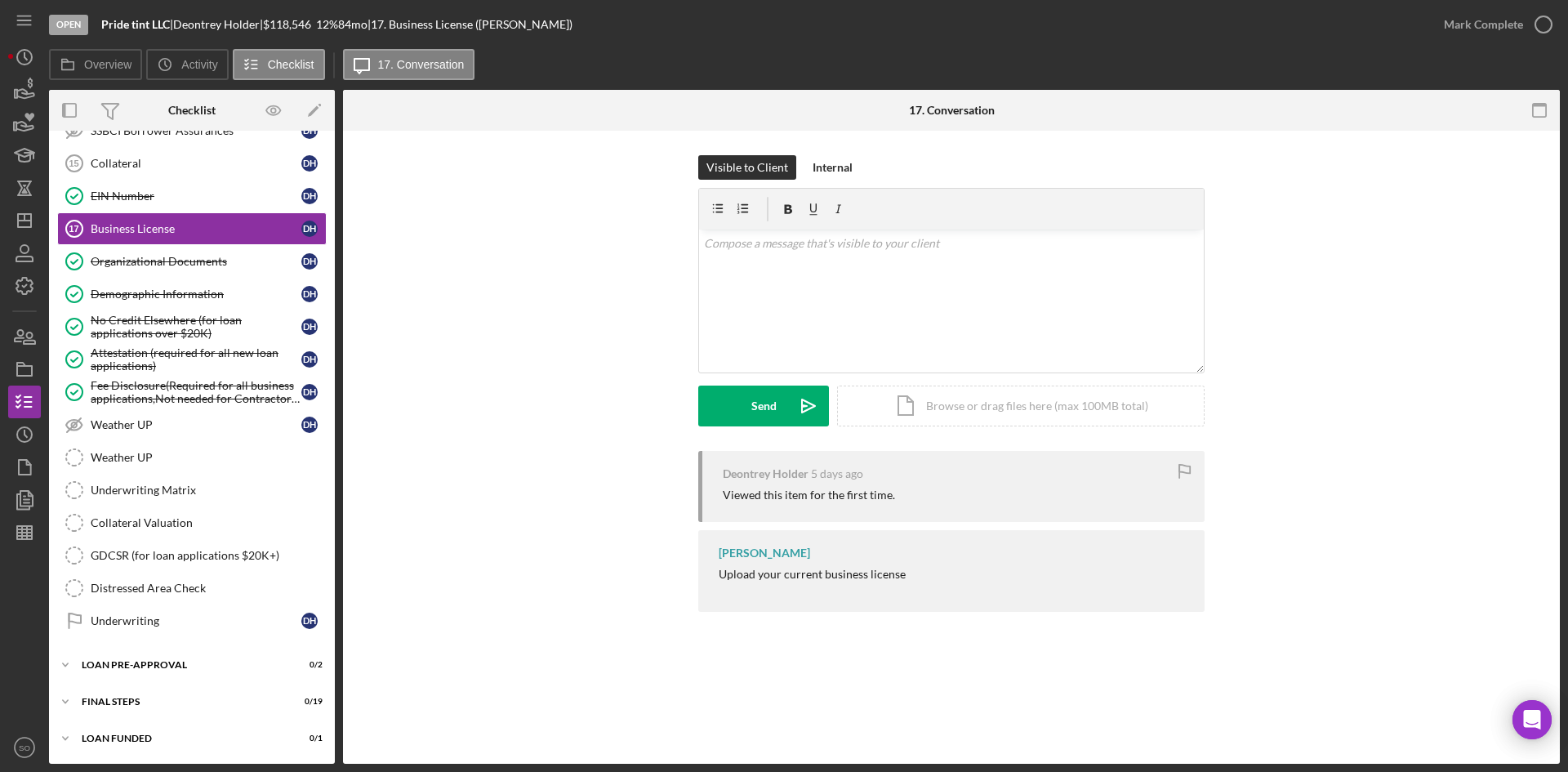
scroll to position [1129, 0]
click at [1481, 29] on div "Mark Complete" at bounding box center [1482, 24] width 79 height 32
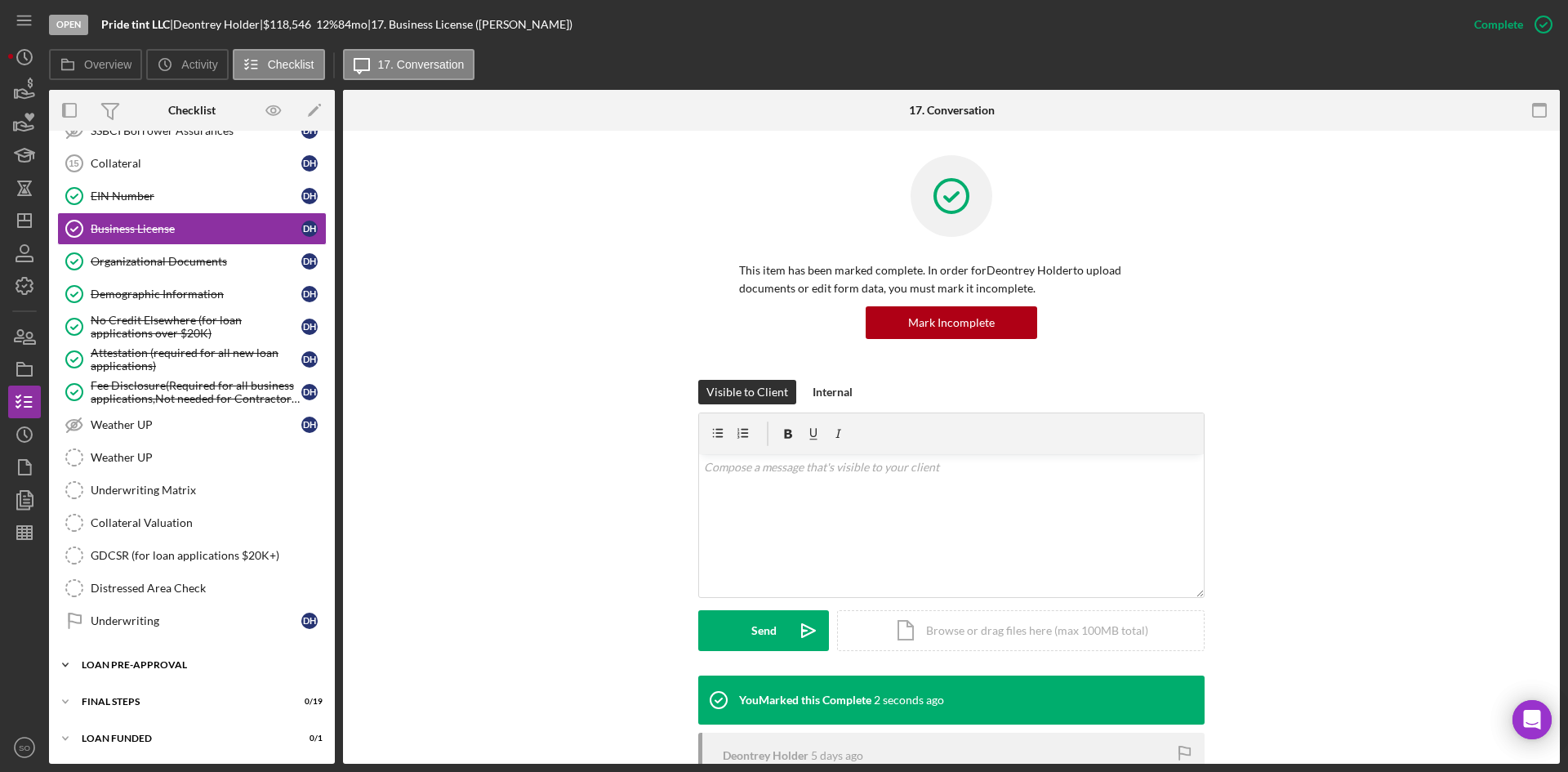
click at [162, 675] on div "Icon/Expander LOAN PRE-APPROVAL 0 / 2" at bounding box center [191, 665] width 285 height 32
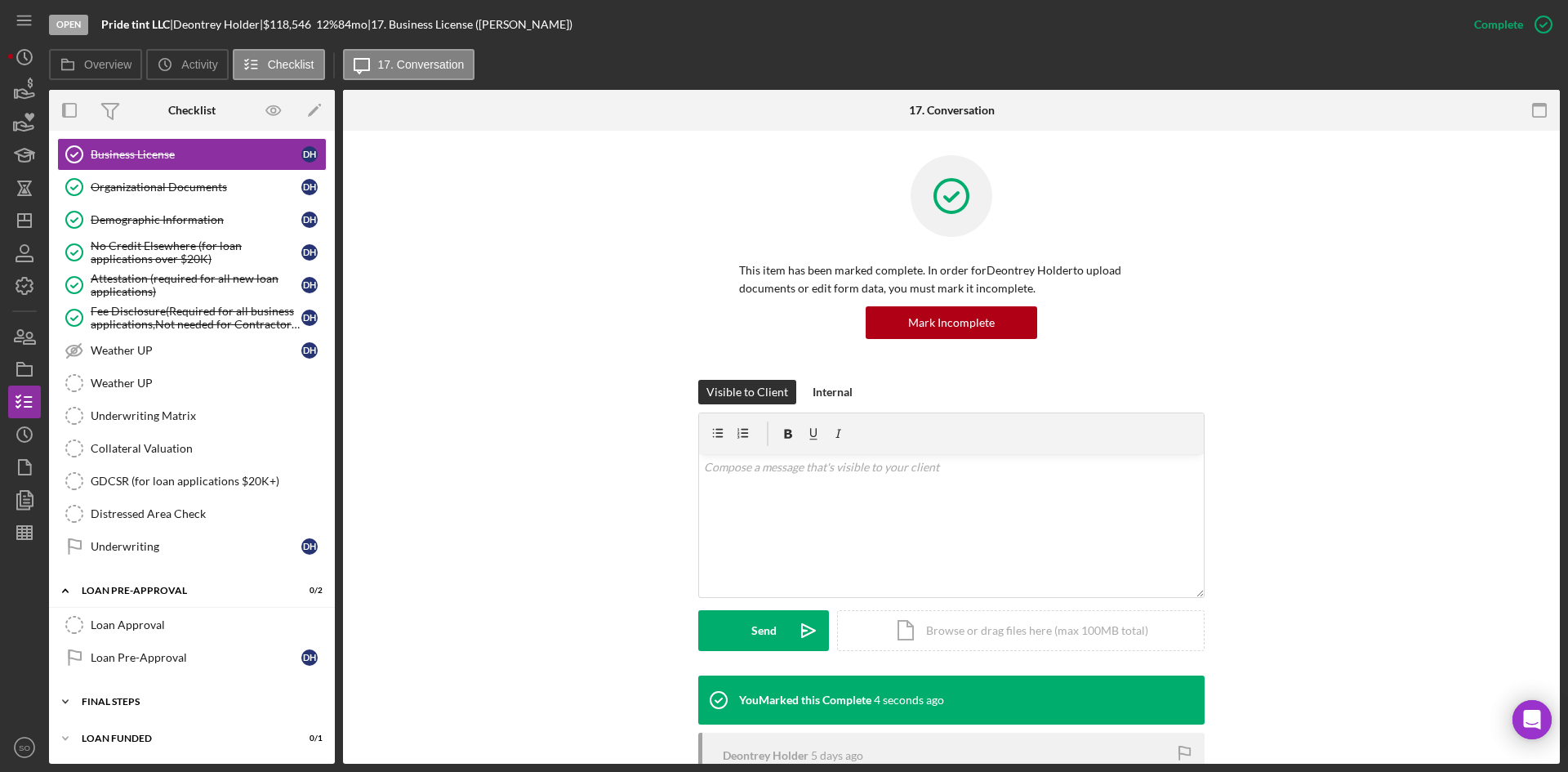
click at [135, 700] on div "FINAL STEPS" at bounding box center [198, 701] width 233 height 10
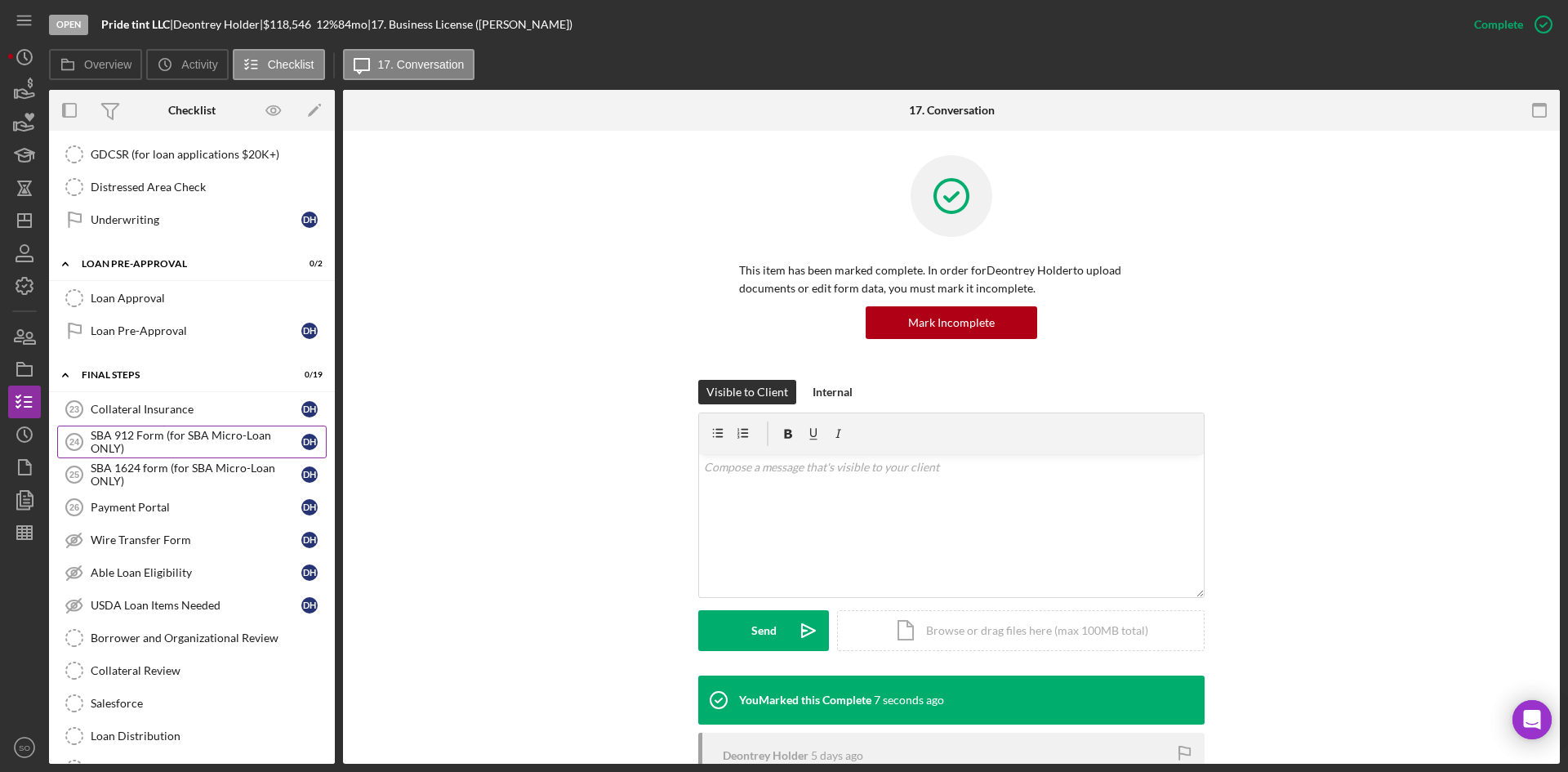
click at [163, 429] on div "SBA 912 Form (for SBA Micro-Loan ONLY)" at bounding box center [196, 442] width 210 height 26
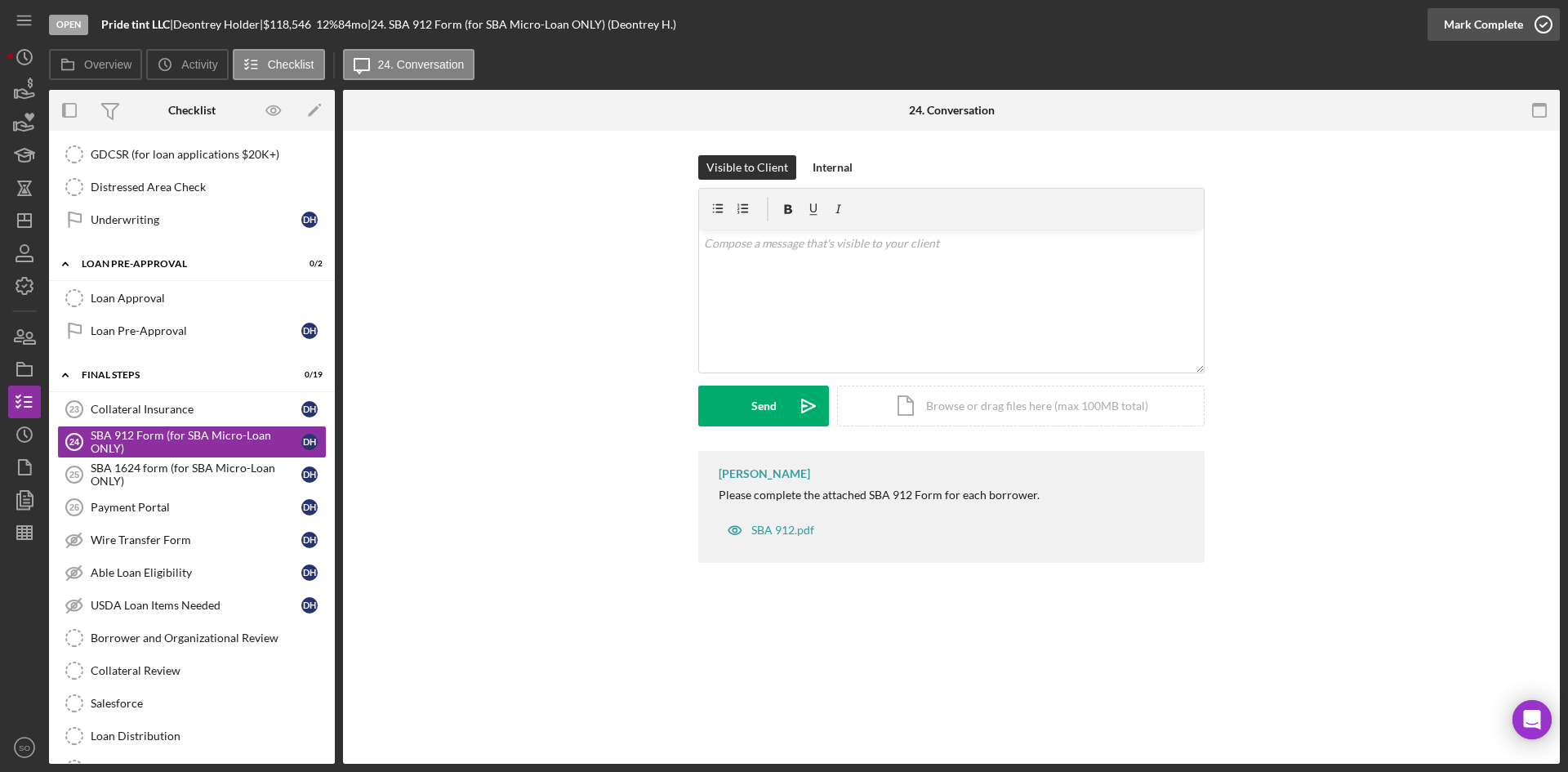
click at [1489, 19] on div "Mark Complete" at bounding box center [1482, 24] width 79 height 32
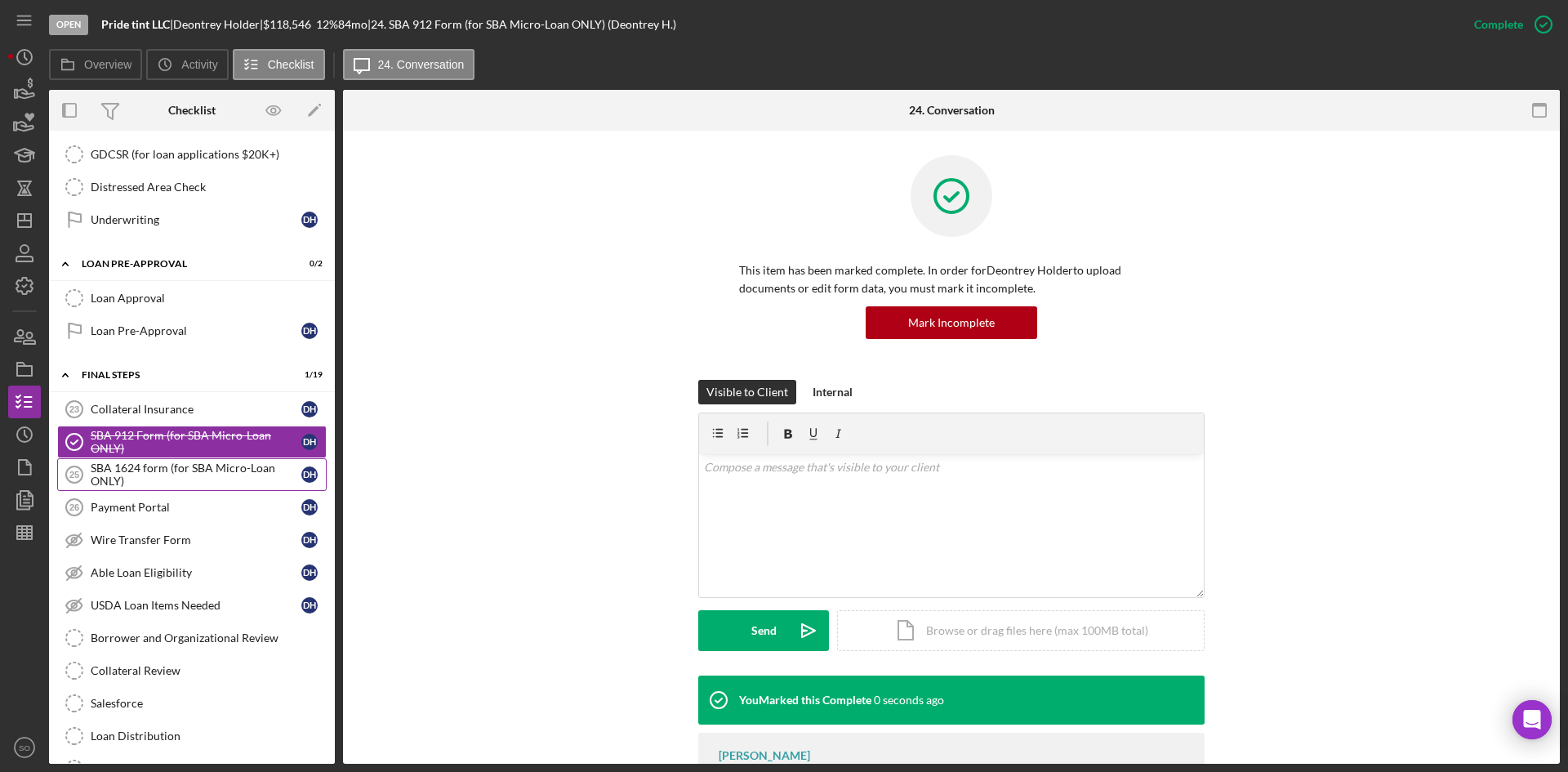
click at [156, 481] on div "SBA 1624 form (for SBA Micro-Loan ONLY)" at bounding box center [196, 474] width 210 height 26
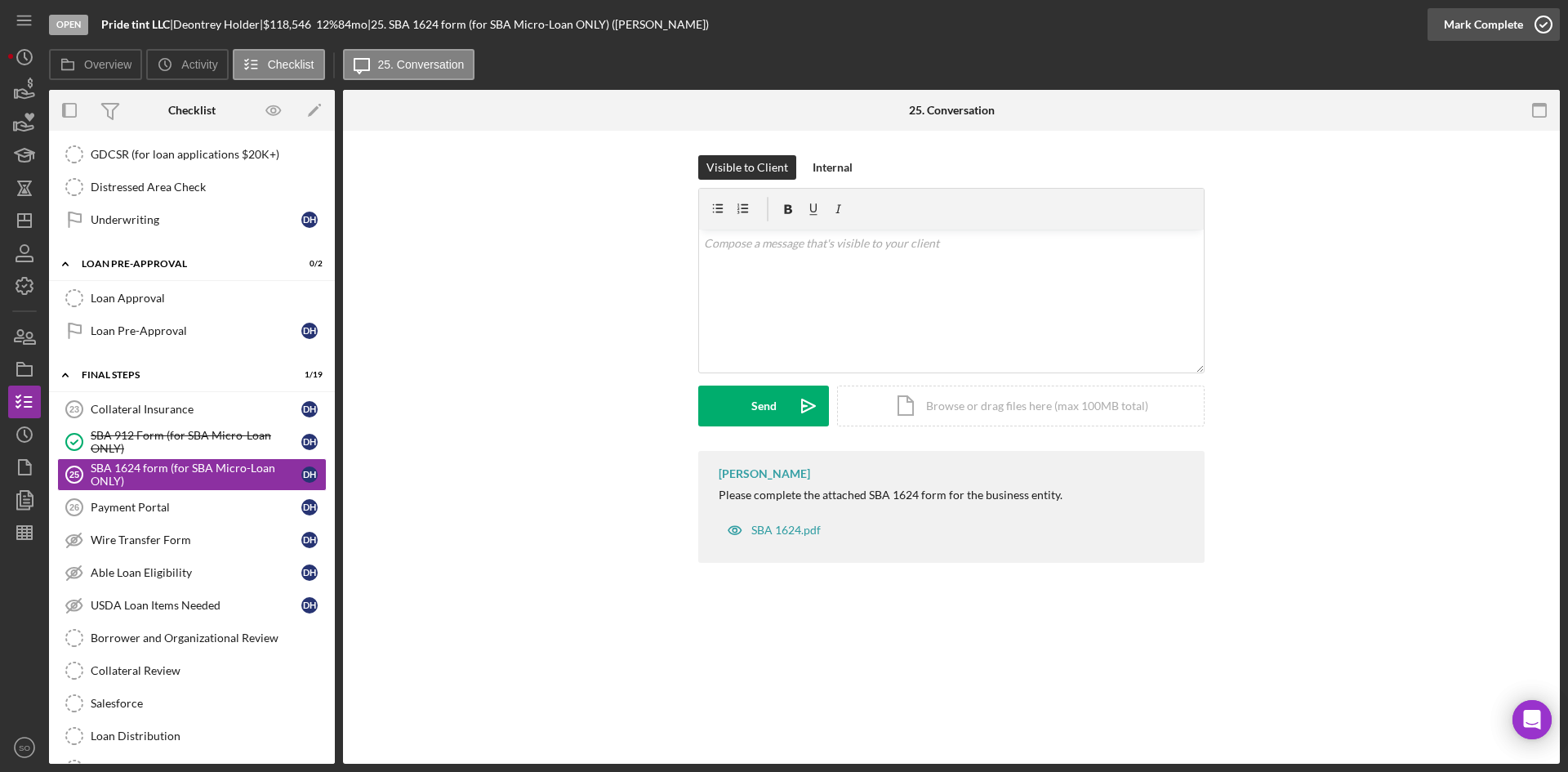
click at [1518, 17] on div "Mark Complete" at bounding box center [1482, 24] width 79 height 32
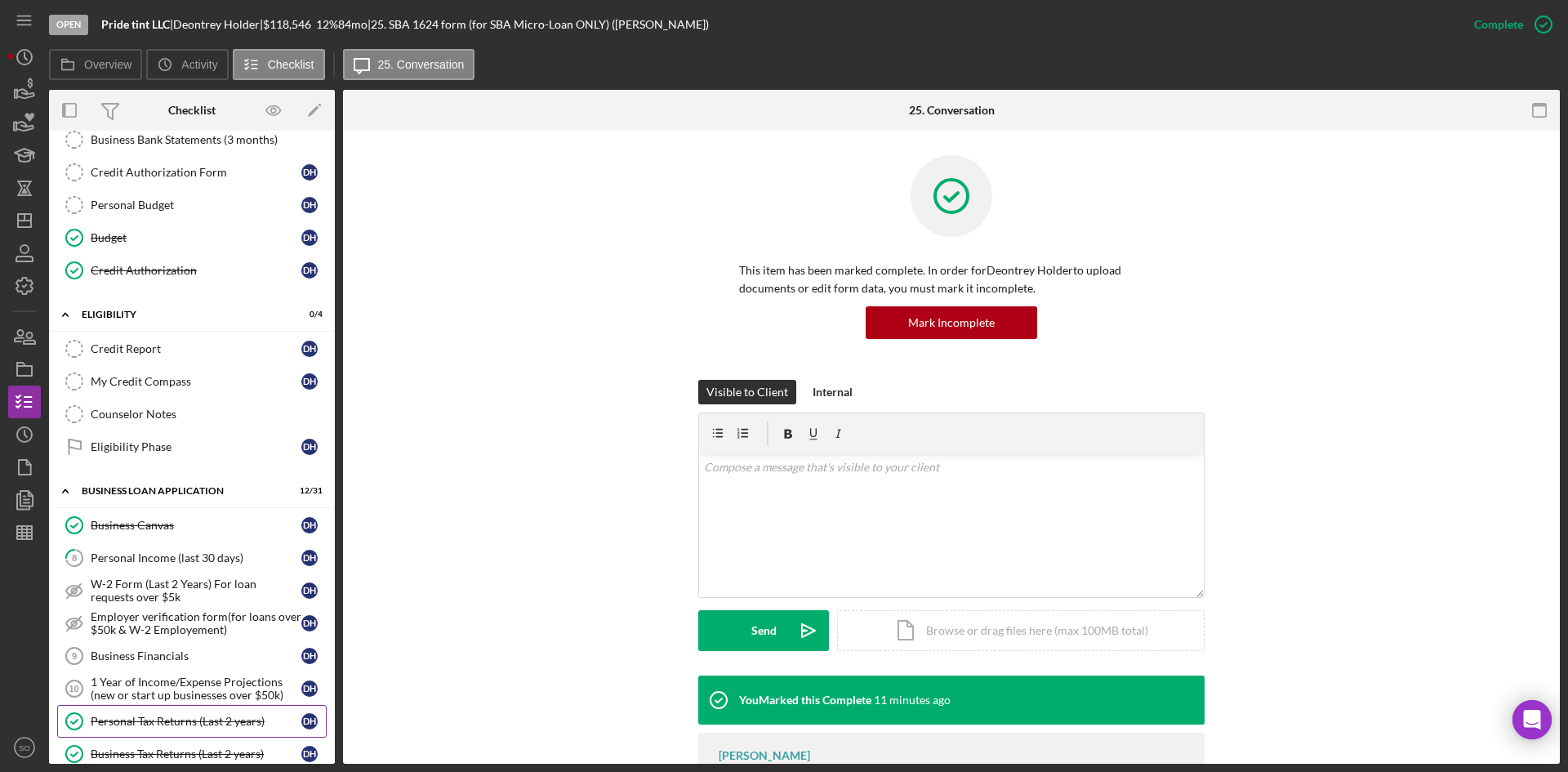
scroll to position [409, 0]
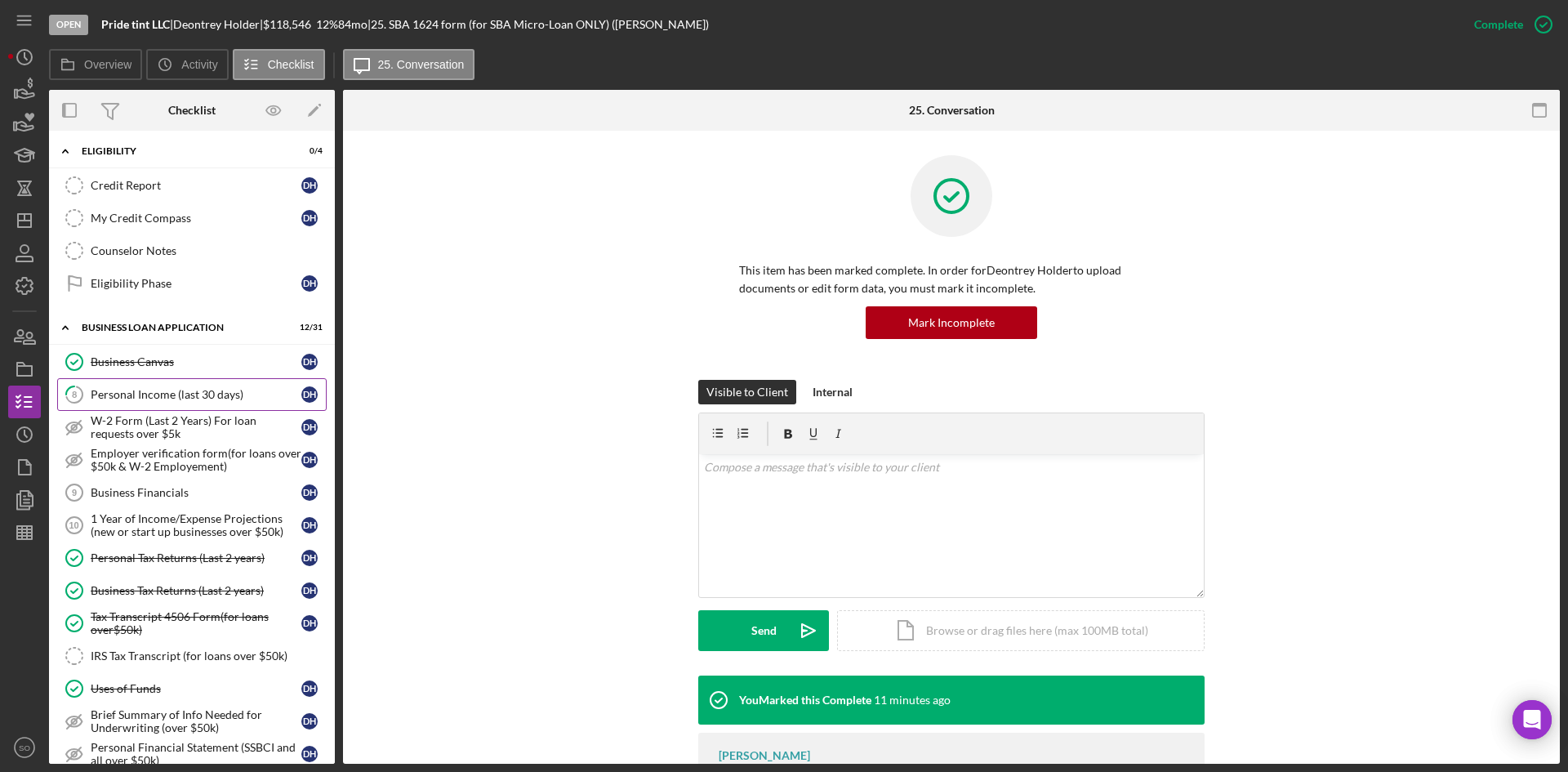
click at [107, 389] on div "Personal Income (last 30 days)" at bounding box center [196, 394] width 210 height 13
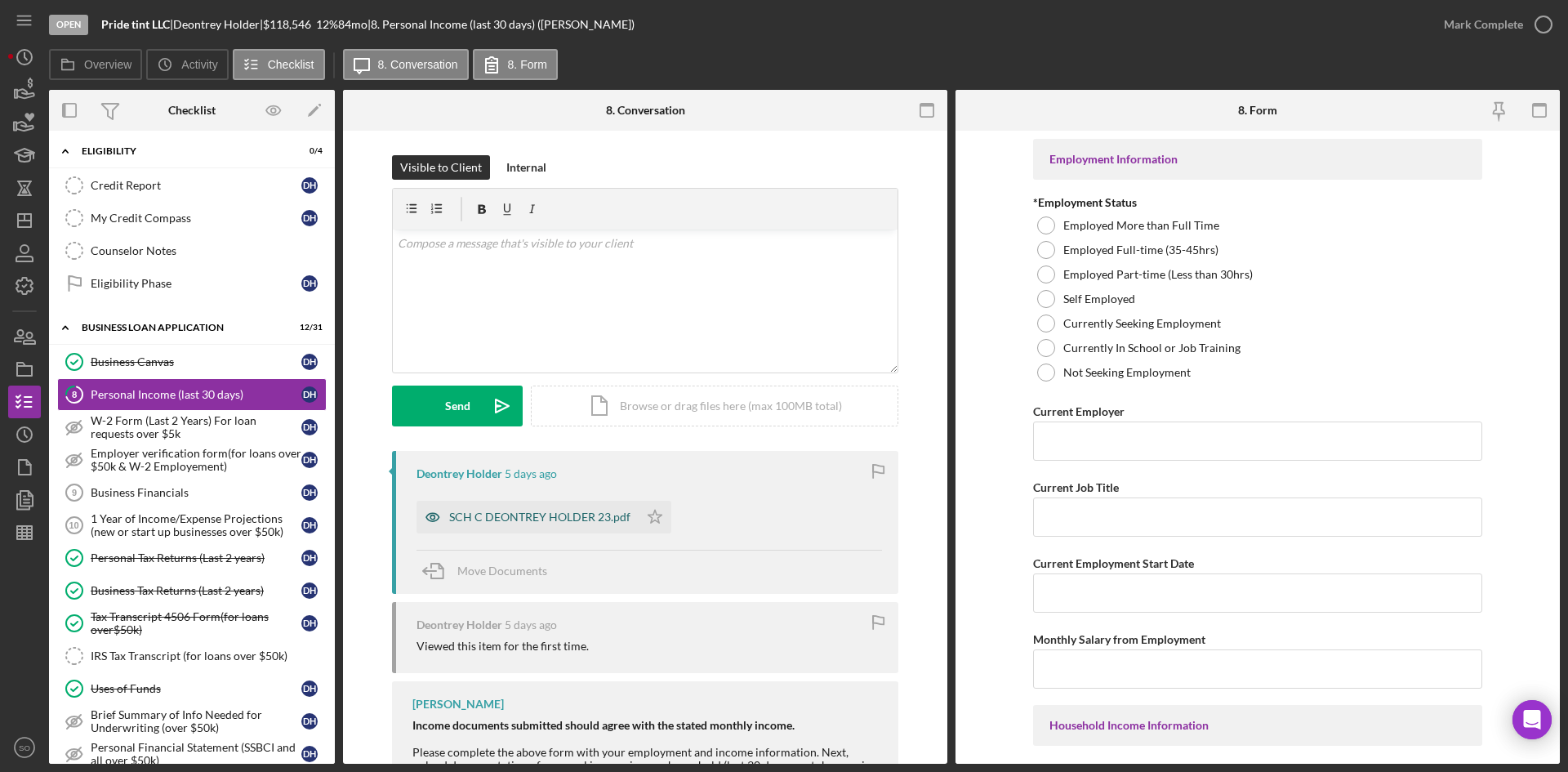
click at [501, 522] on div "SCH C DEONTREY HOLDER 23.pdf" at bounding box center [540, 517] width 182 height 13
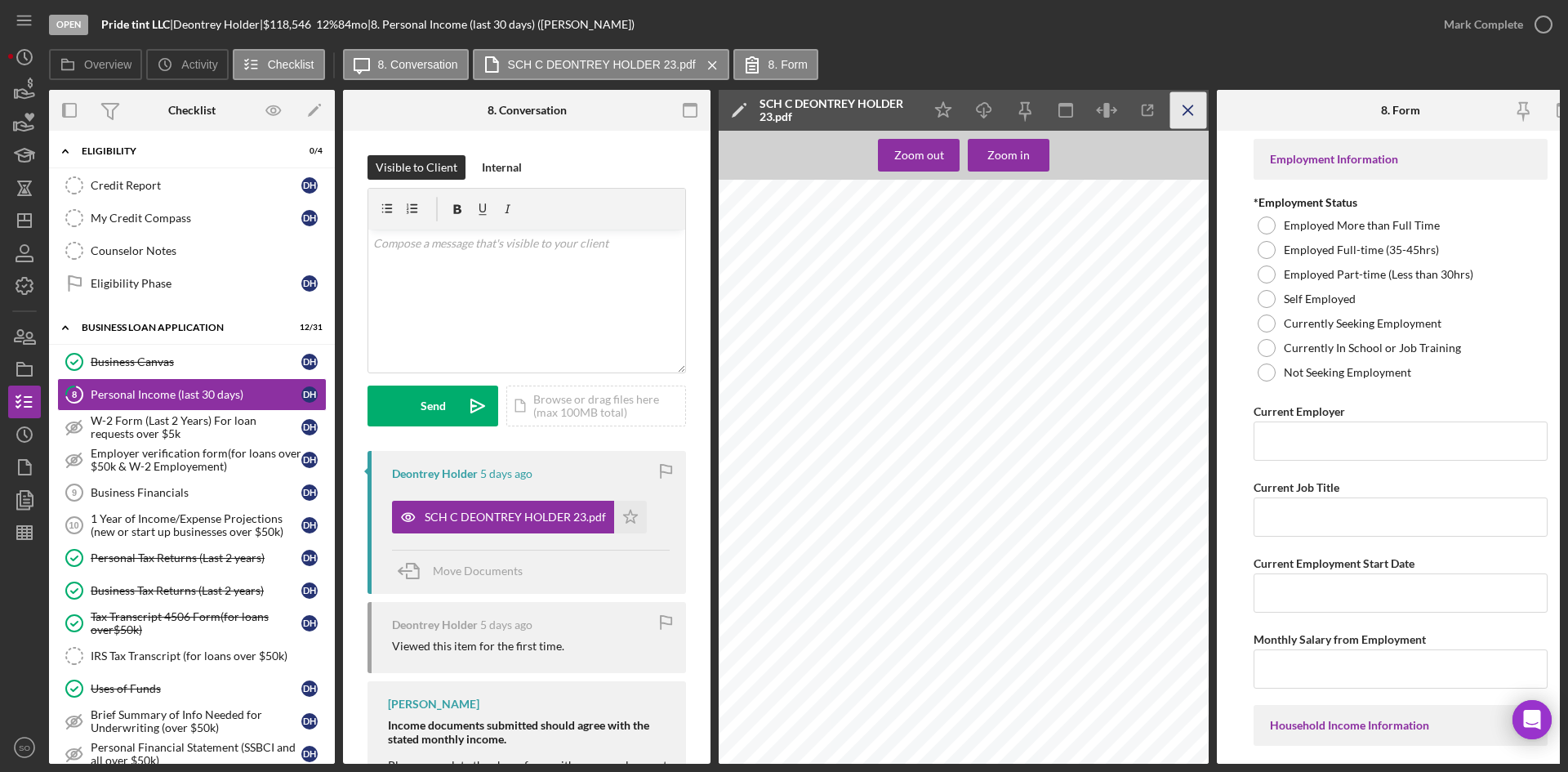
click at [1195, 101] on icon "Icon/Menu Close" at bounding box center [1188, 111] width 37 height 37
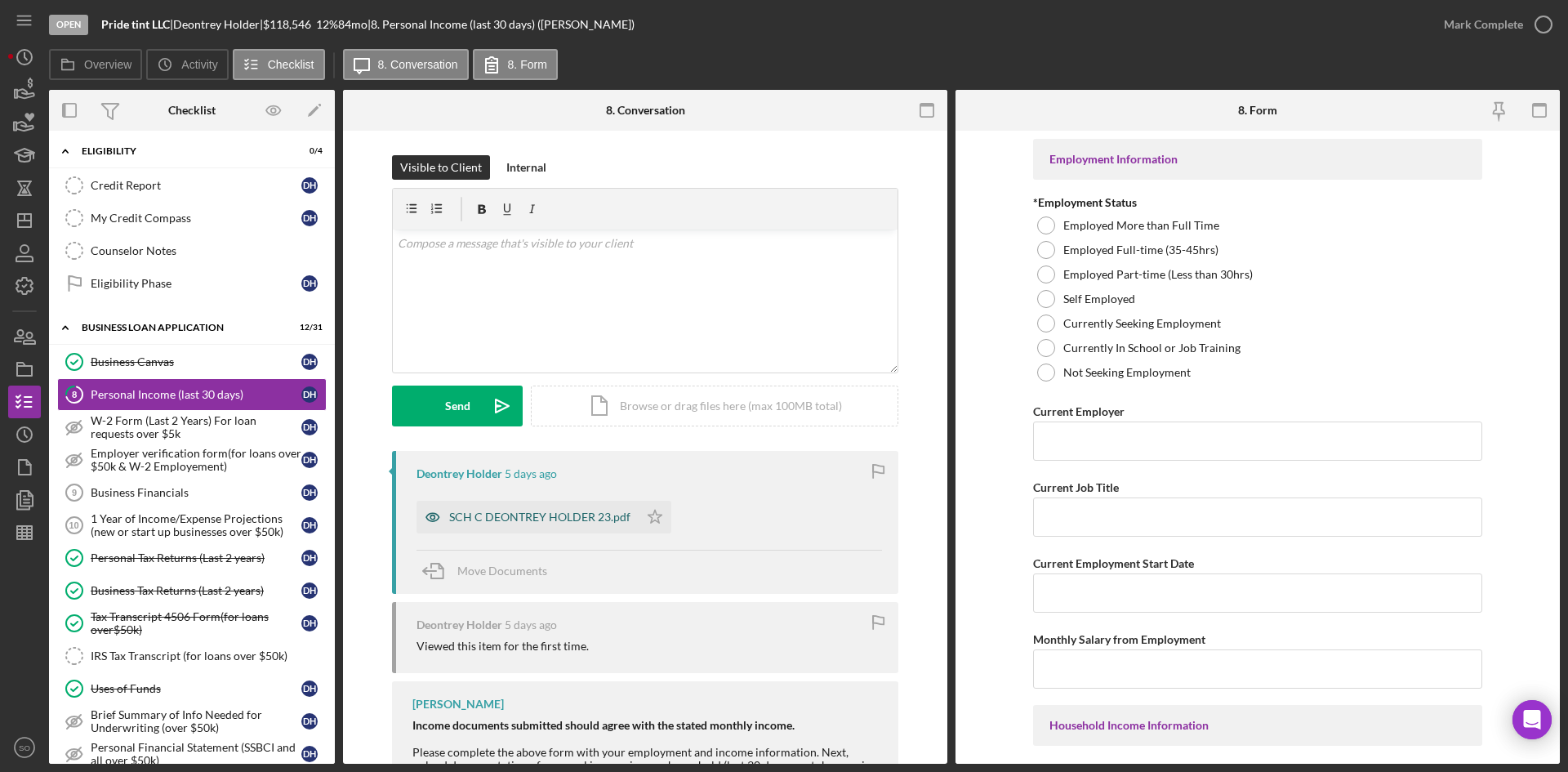
click at [496, 521] on div "SCH C DEONTREY HOLDER 23.pdf" at bounding box center [540, 517] width 182 height 13
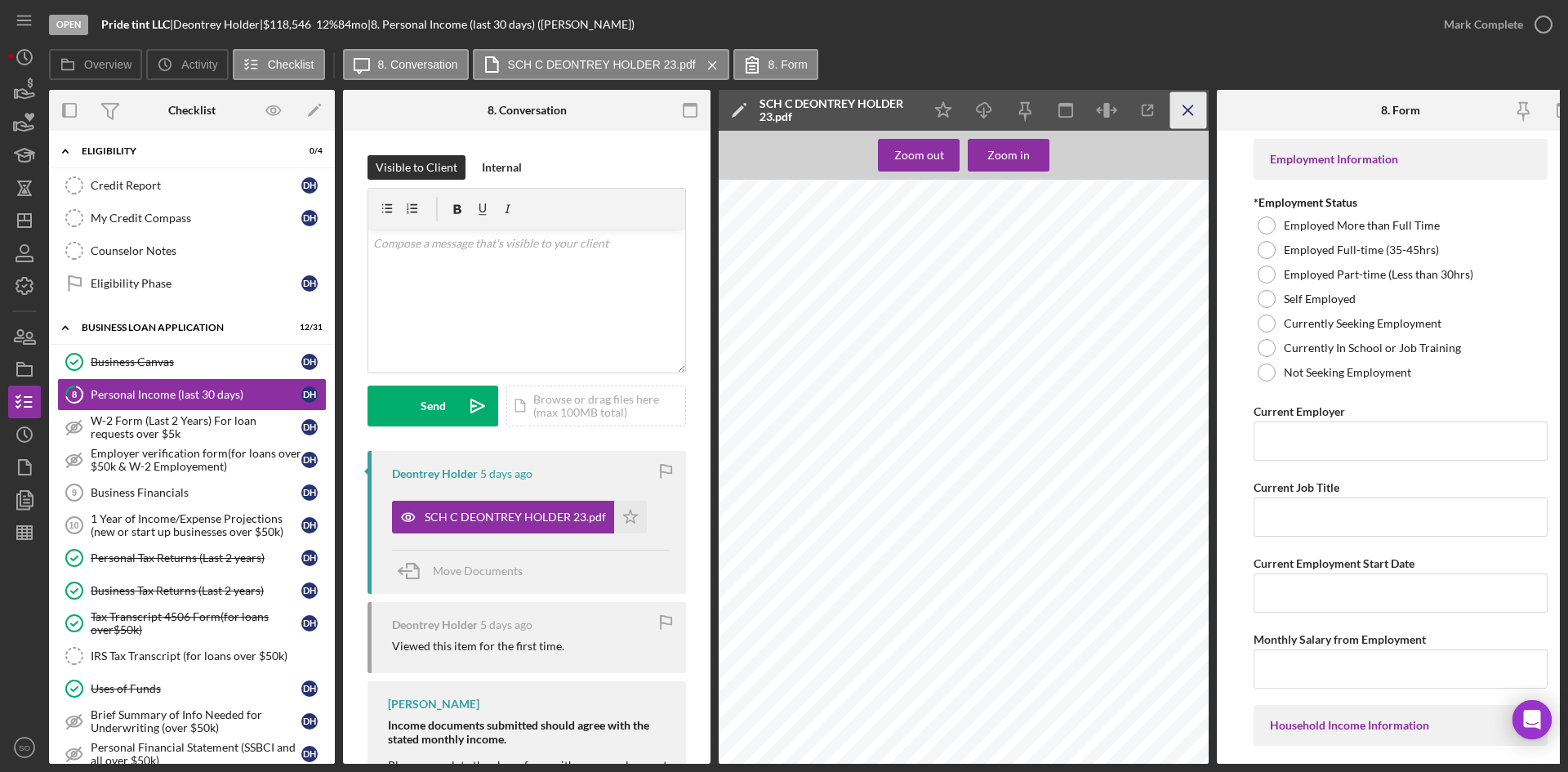
click at [1198, 105] on icon "Icon/Menu Close" at bounding box center [1188, 111] width 37 height 37
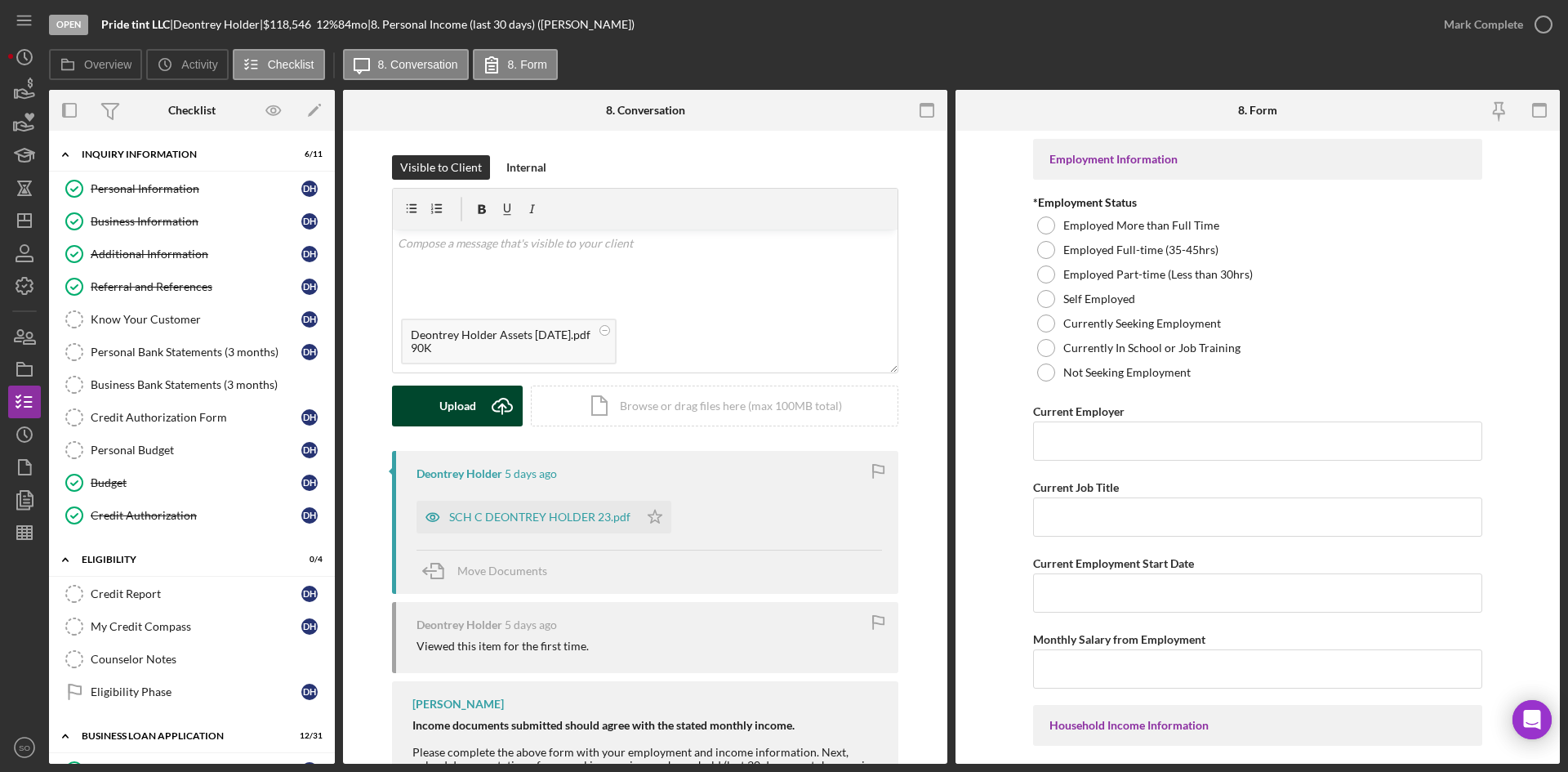
click at [453, 404] on div "Upload" at bounding box center [457, 405] width 37 height 41
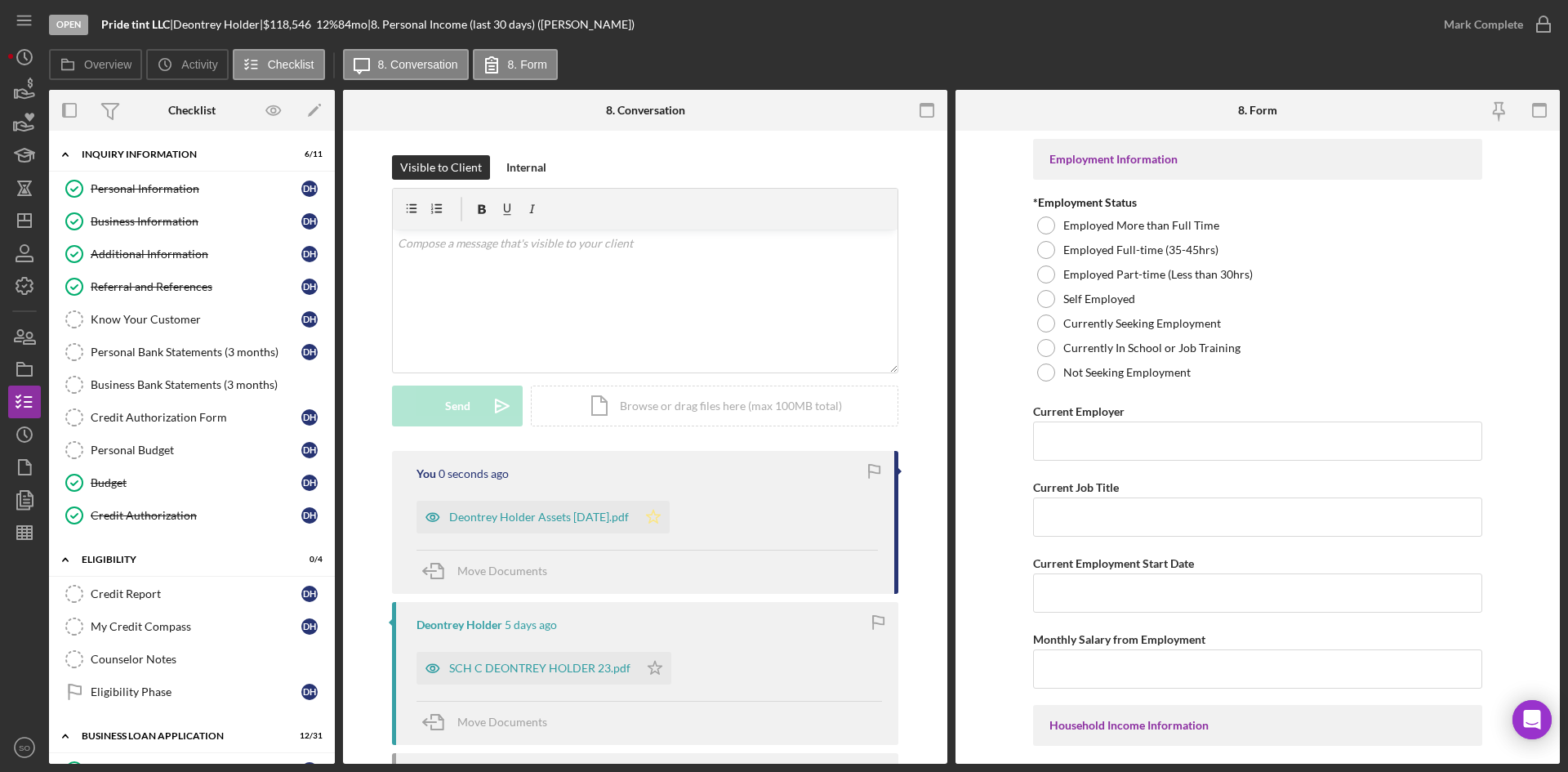
click at [670, 517] on icon "Icon/Star" at bounding box center [652, 516] width 32 height 32
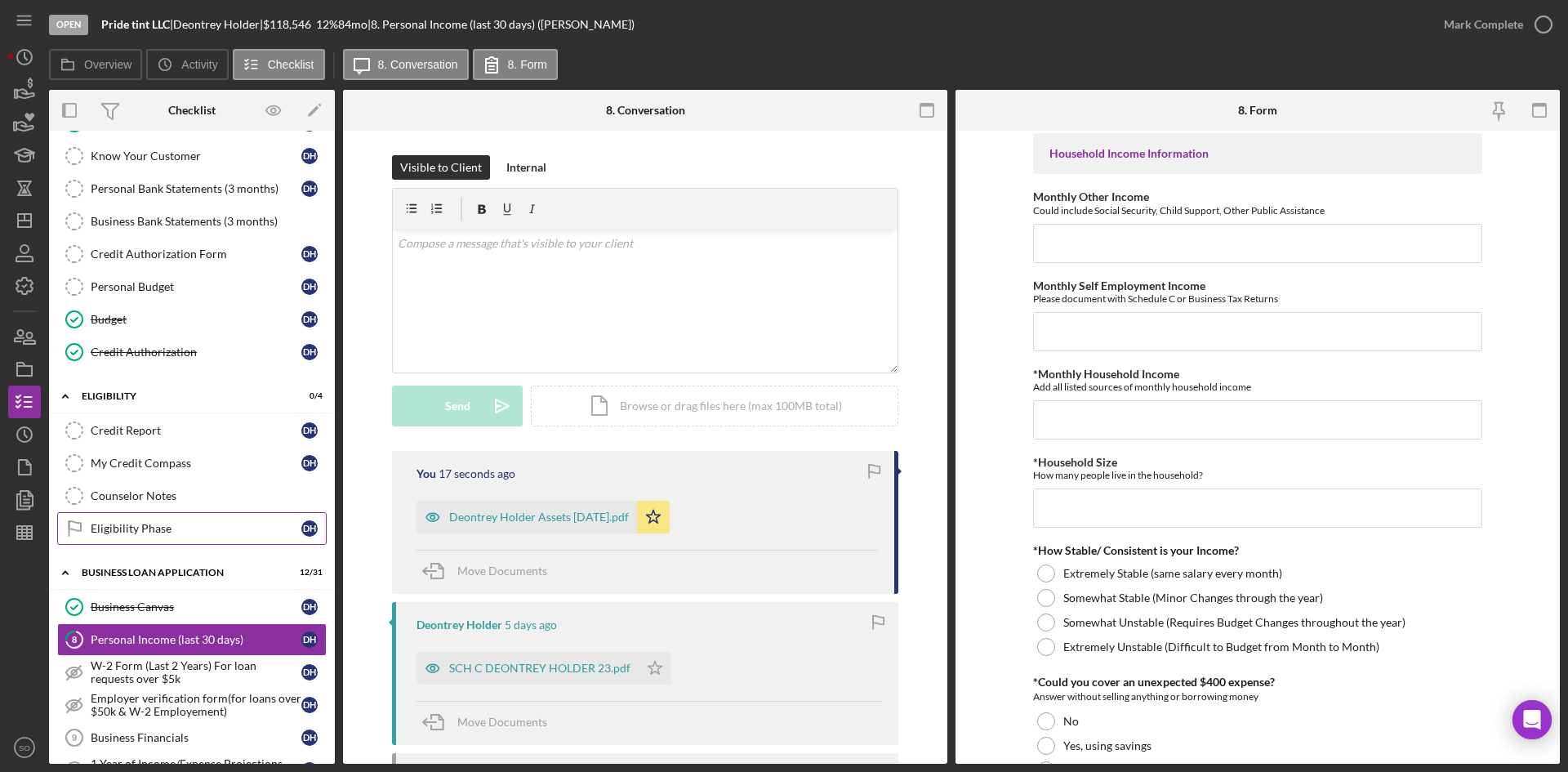
scroll to position [409, 0]
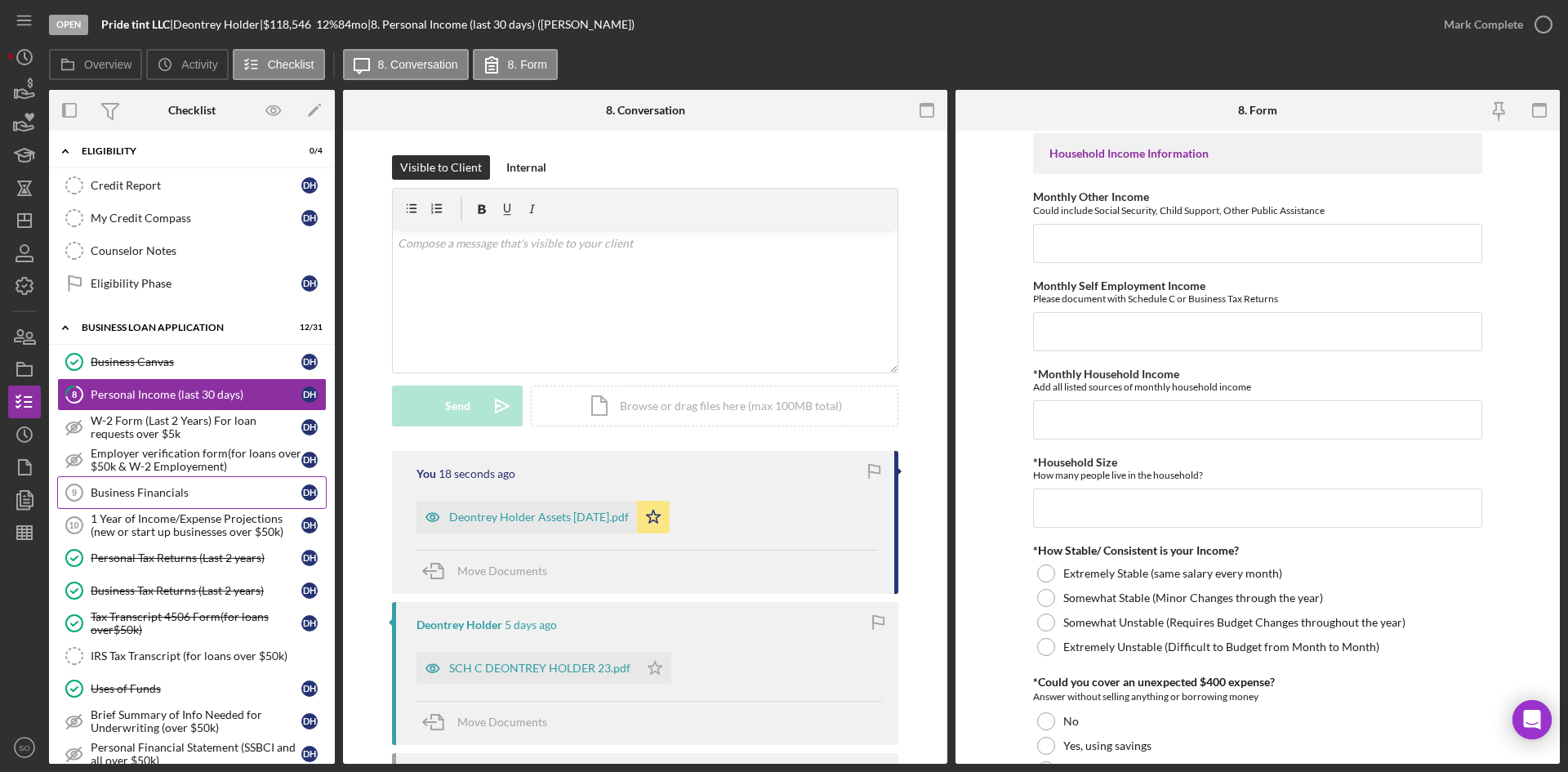
drag, startPoint x: 110, startPoint y: 498, endPoint x: 120, endPoint y: 498, distance: 10.0
click at [110, 498] on div "Business Financials" at bounding box center [196, 492] width 210 height 13
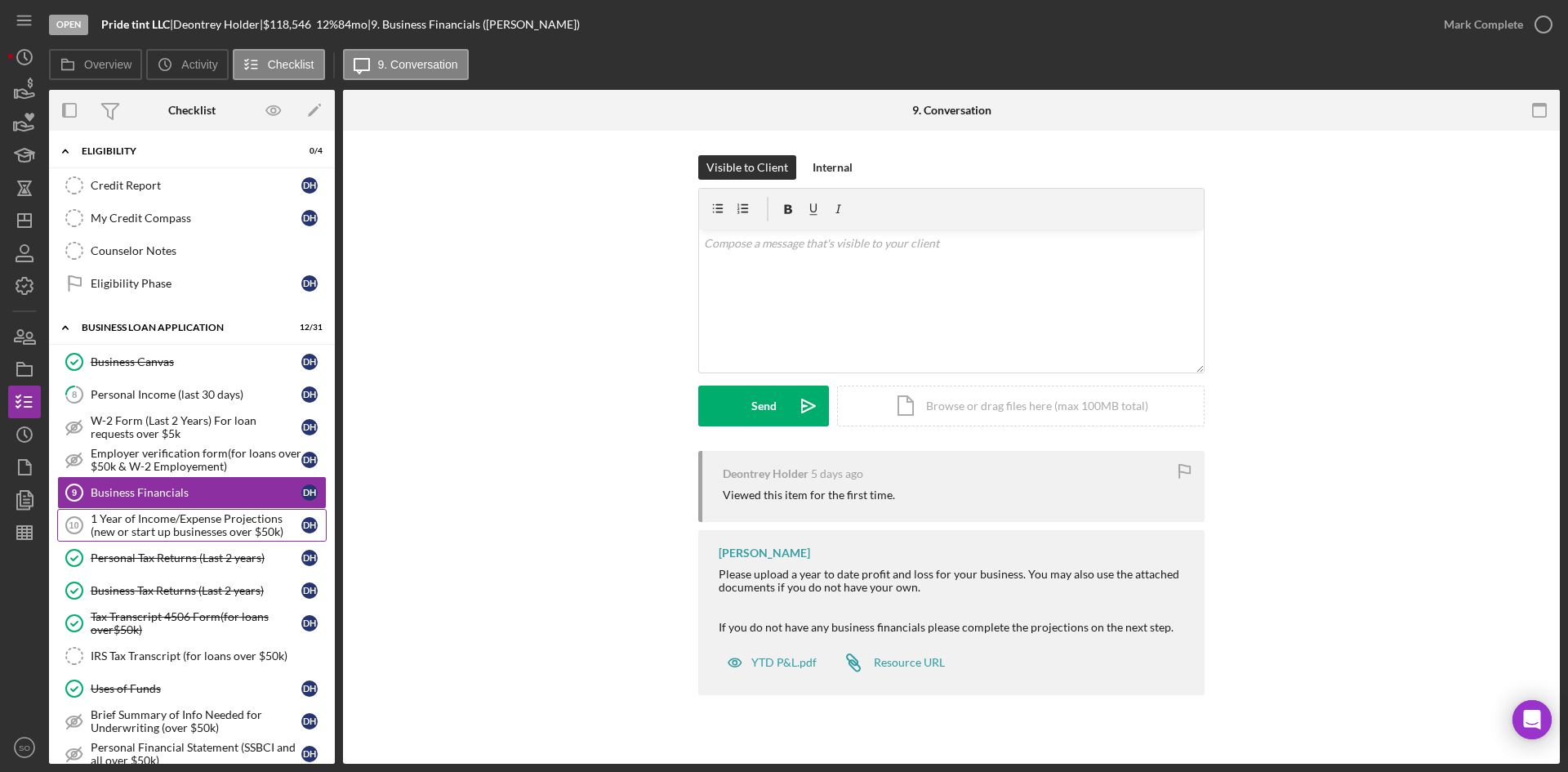
click at [170, 540] on link "1 Year of Income/Expense Projections (new or start up businesses over $50k) 10 …" at bounding box center [191, 525] width 270 height 32
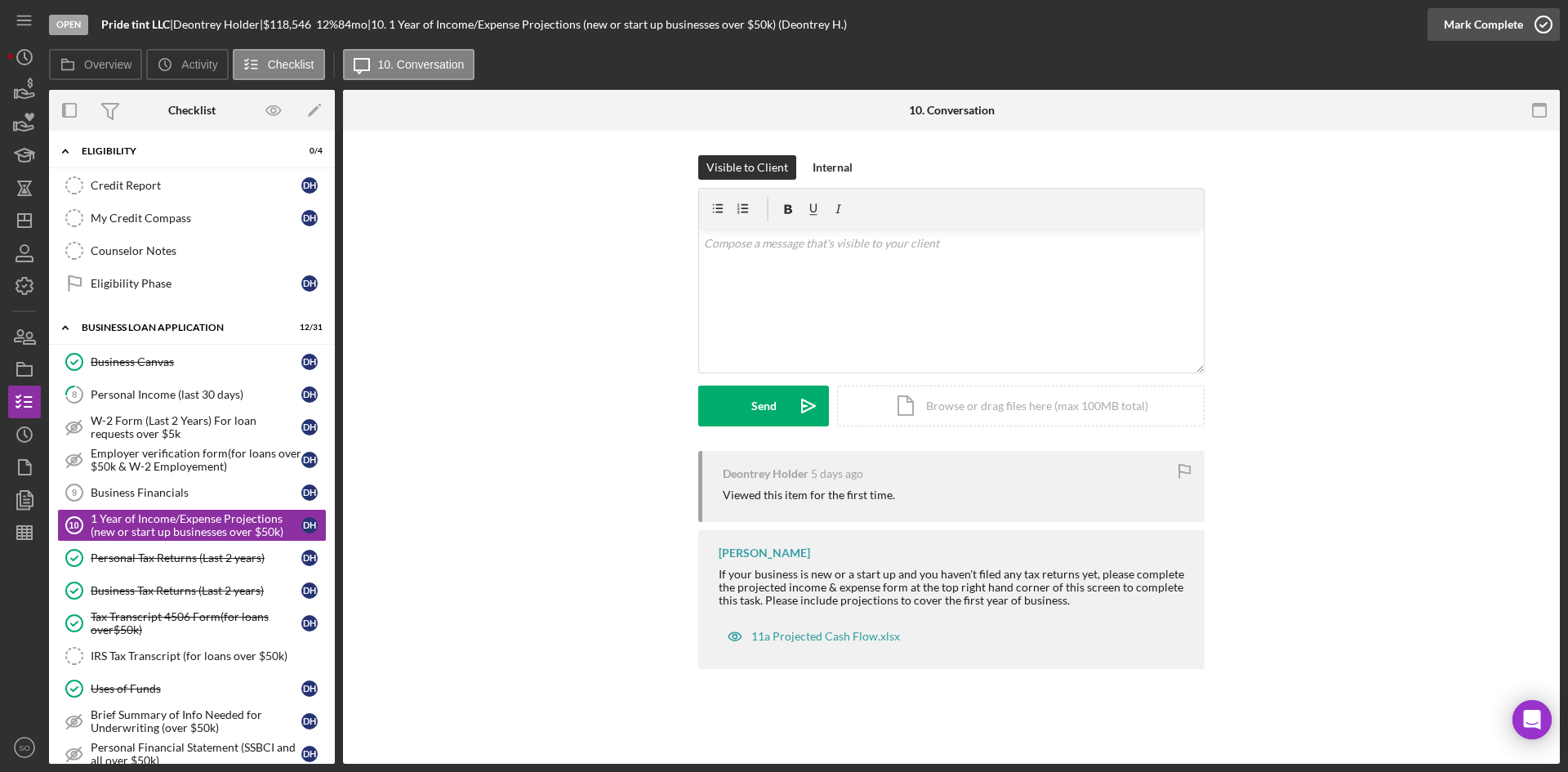
click at [1503, 32] on div "Mark Complete" at bounding box center [1482, 24] width 79 height 32
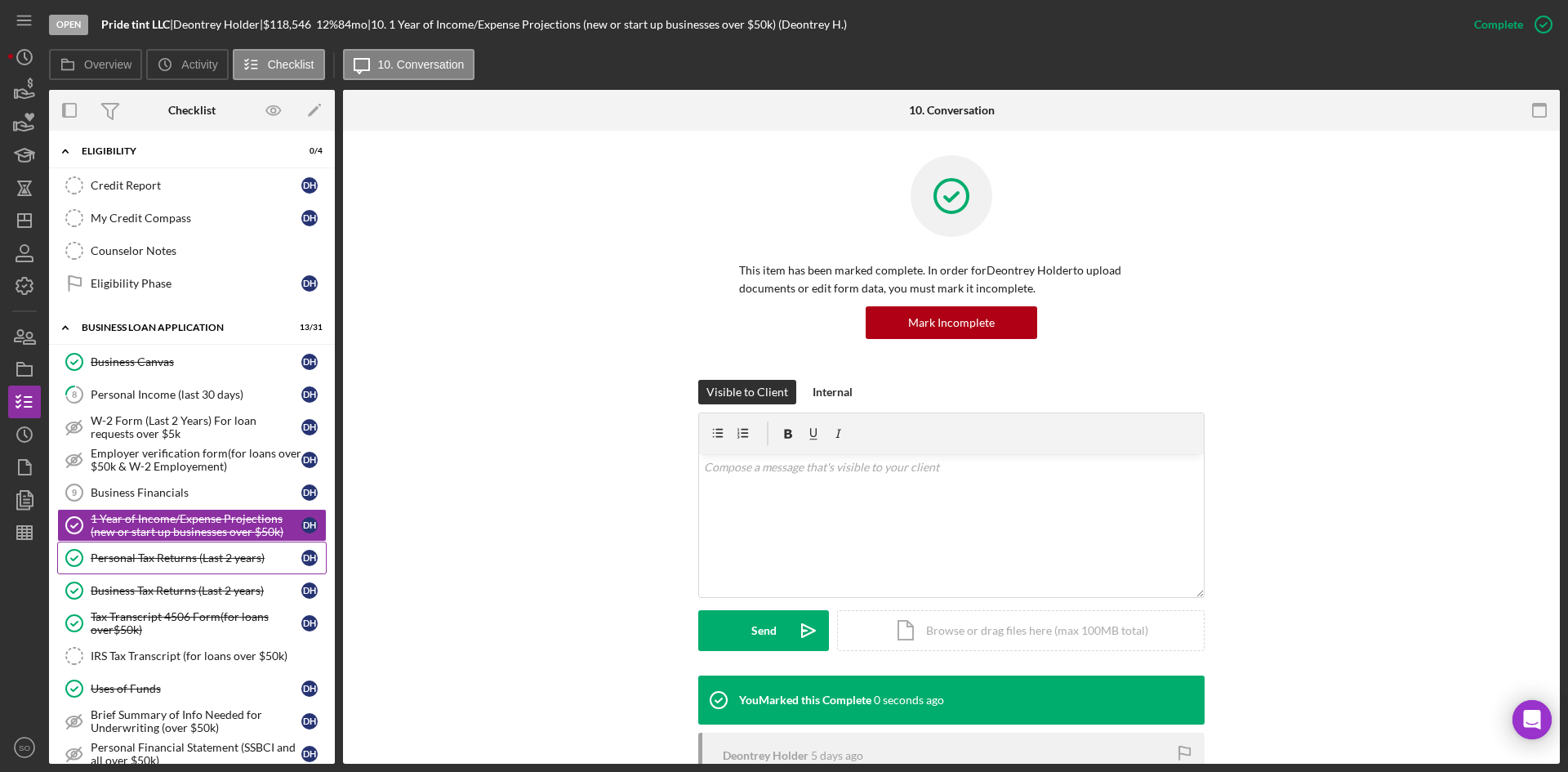
scroll to position [735, 0]
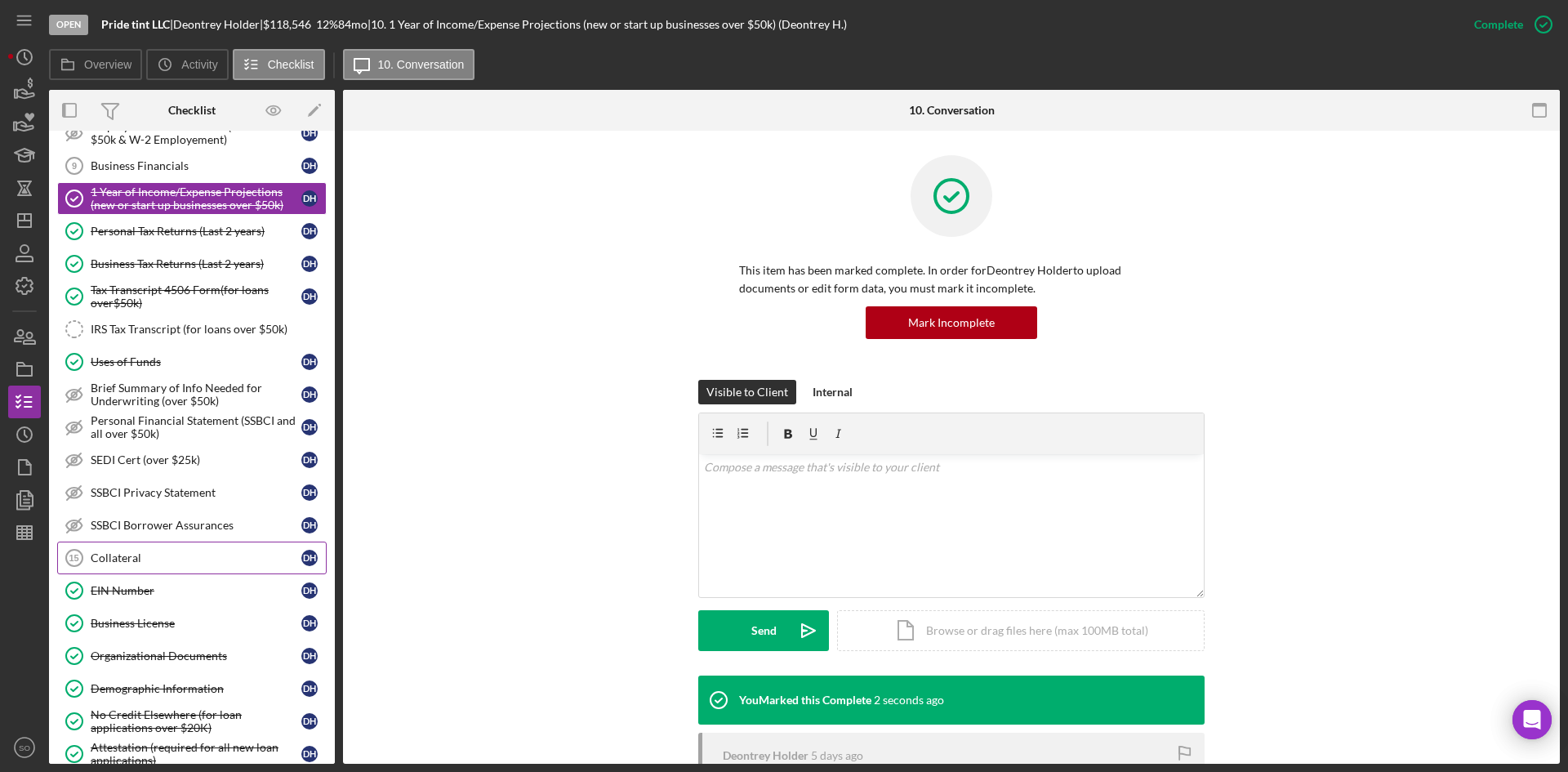
click at [132, 568] on link "Collateral 15 Collateral D H" at bounding box center [191, 557] width 270 height 32
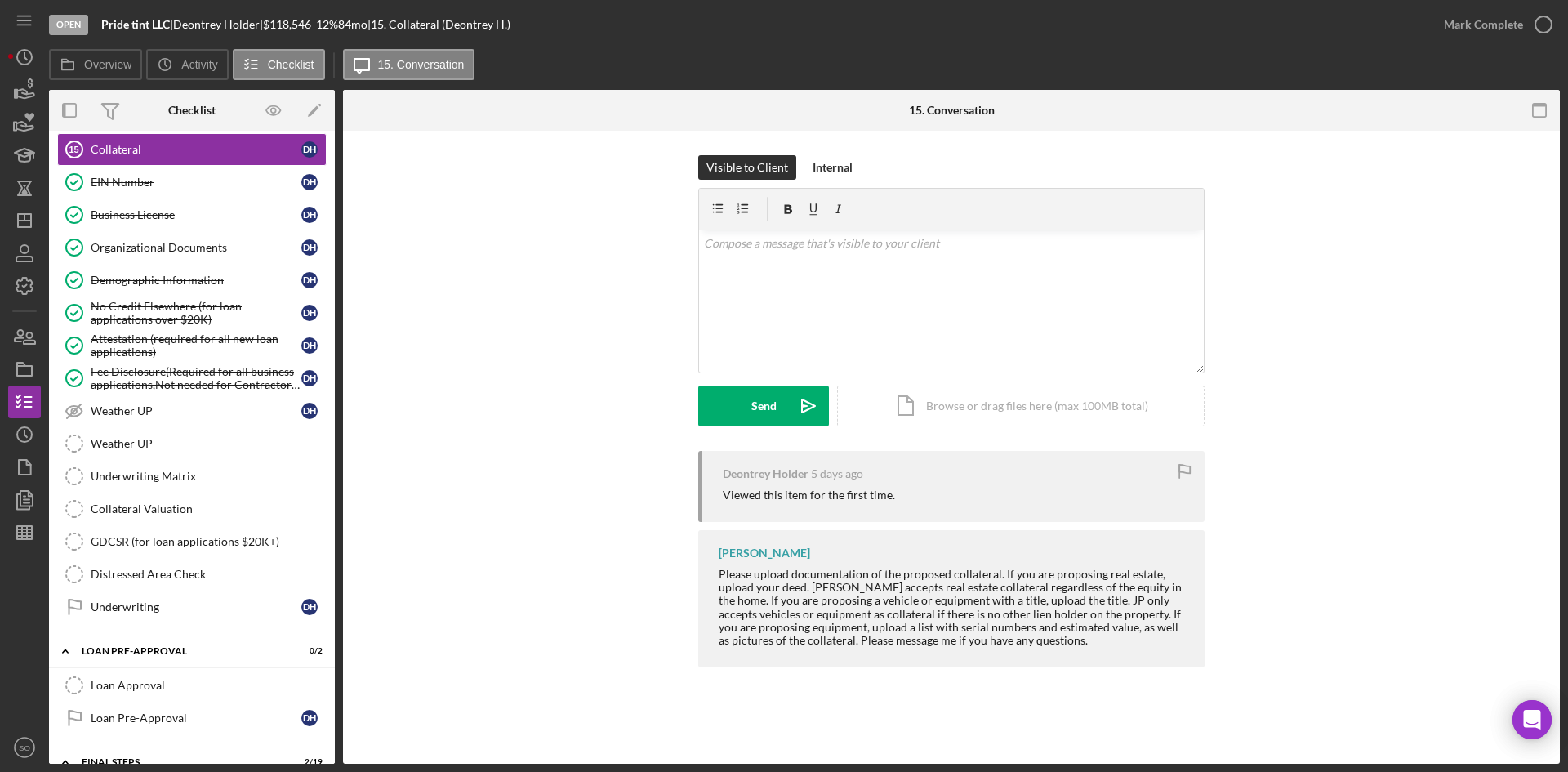
scroll to position [1389, 0]
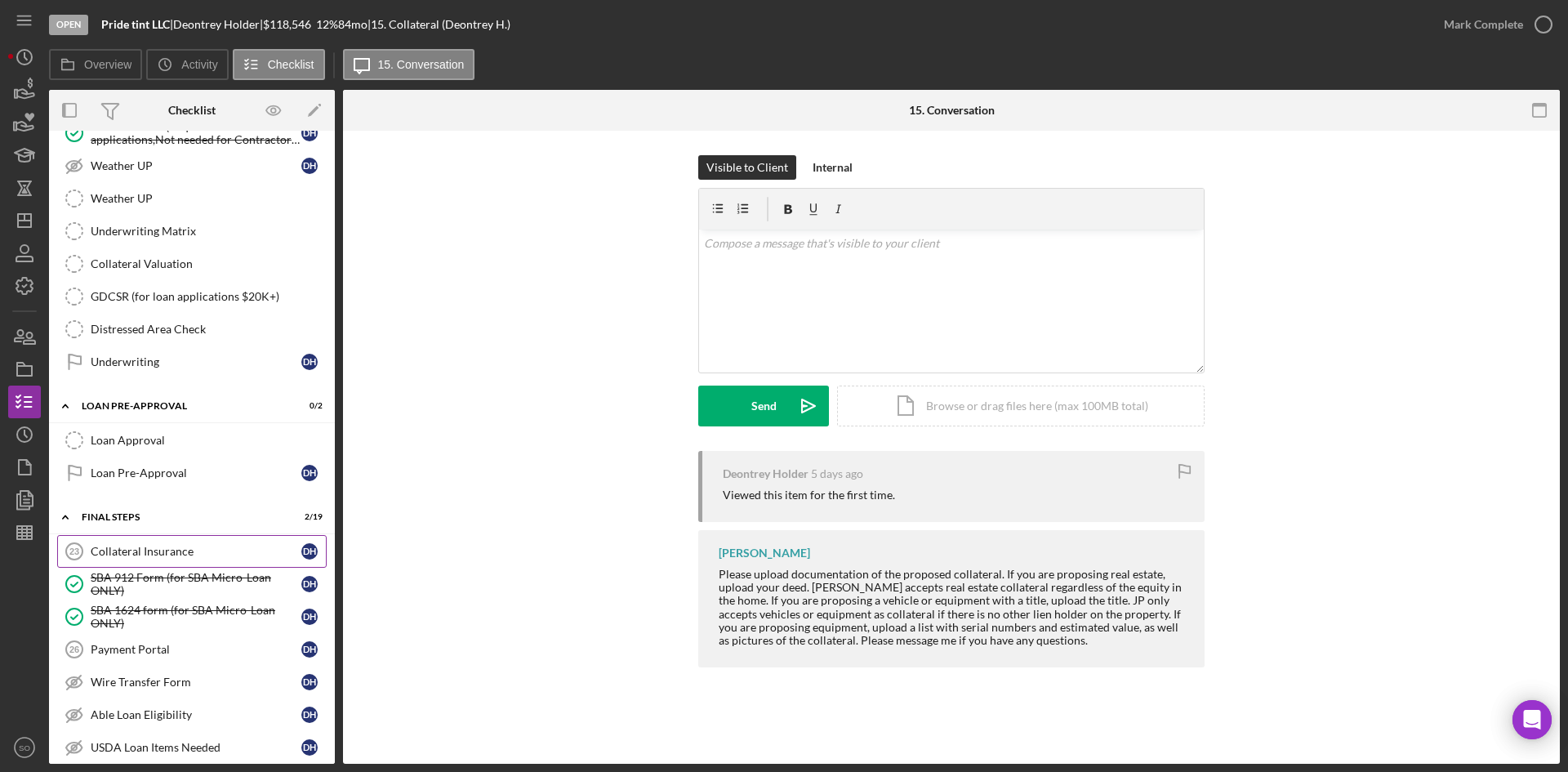
click at [83, 555] on icon "Collateral Insurance 23" at bounding box center [74, 551] width 41 height 41
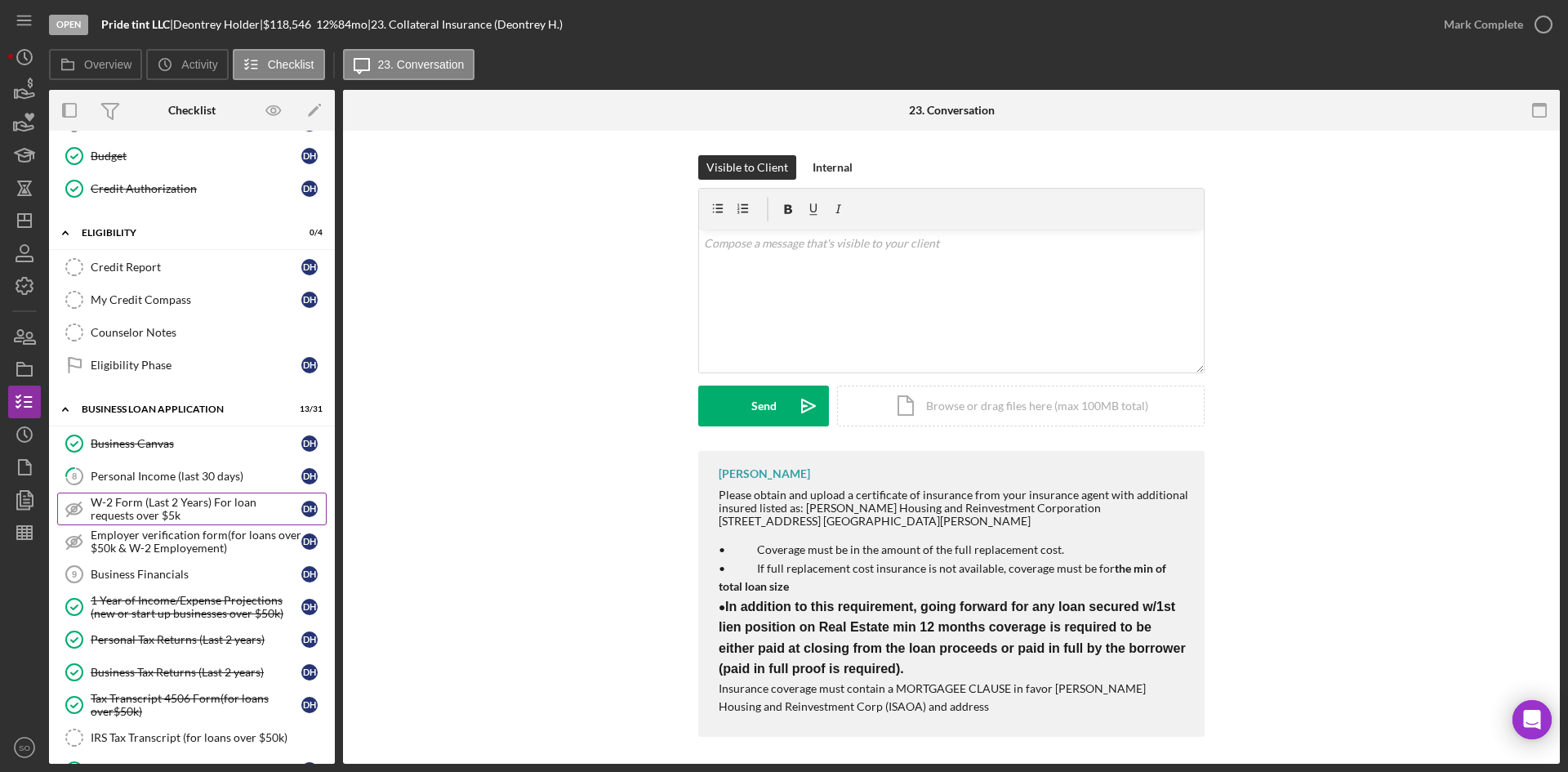
scroll to position [409, 0]
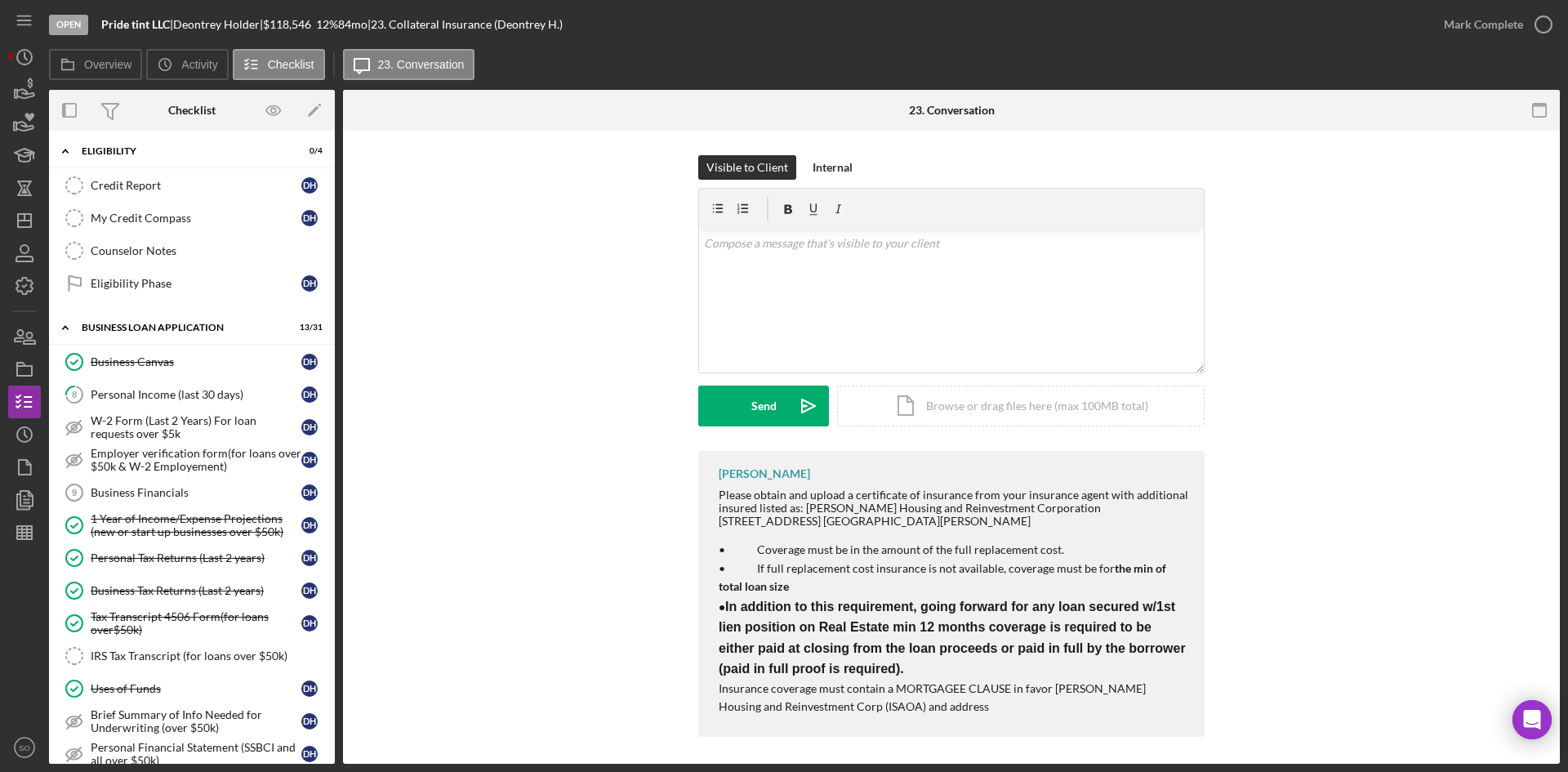
drag, startPoint x: 163, startPoint y: 652, endPoint x: 423, endPoint y: 437, distance: 337.4
click at [168, 652] on div "IRS Tax Transcript (for loans over $50k)" at bounding box center [208, 656] width 235 height 13
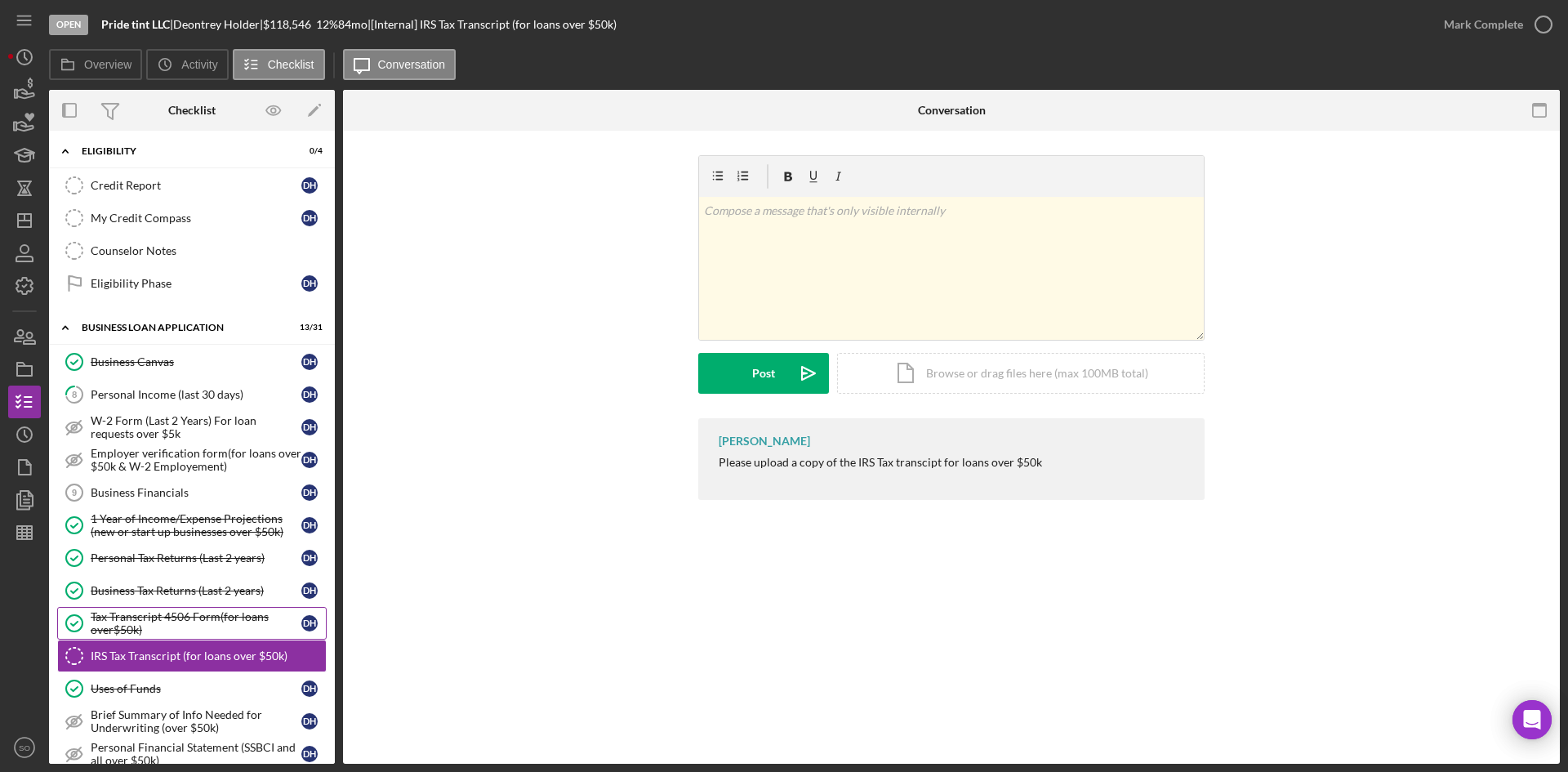
scroll to position [735, 0]
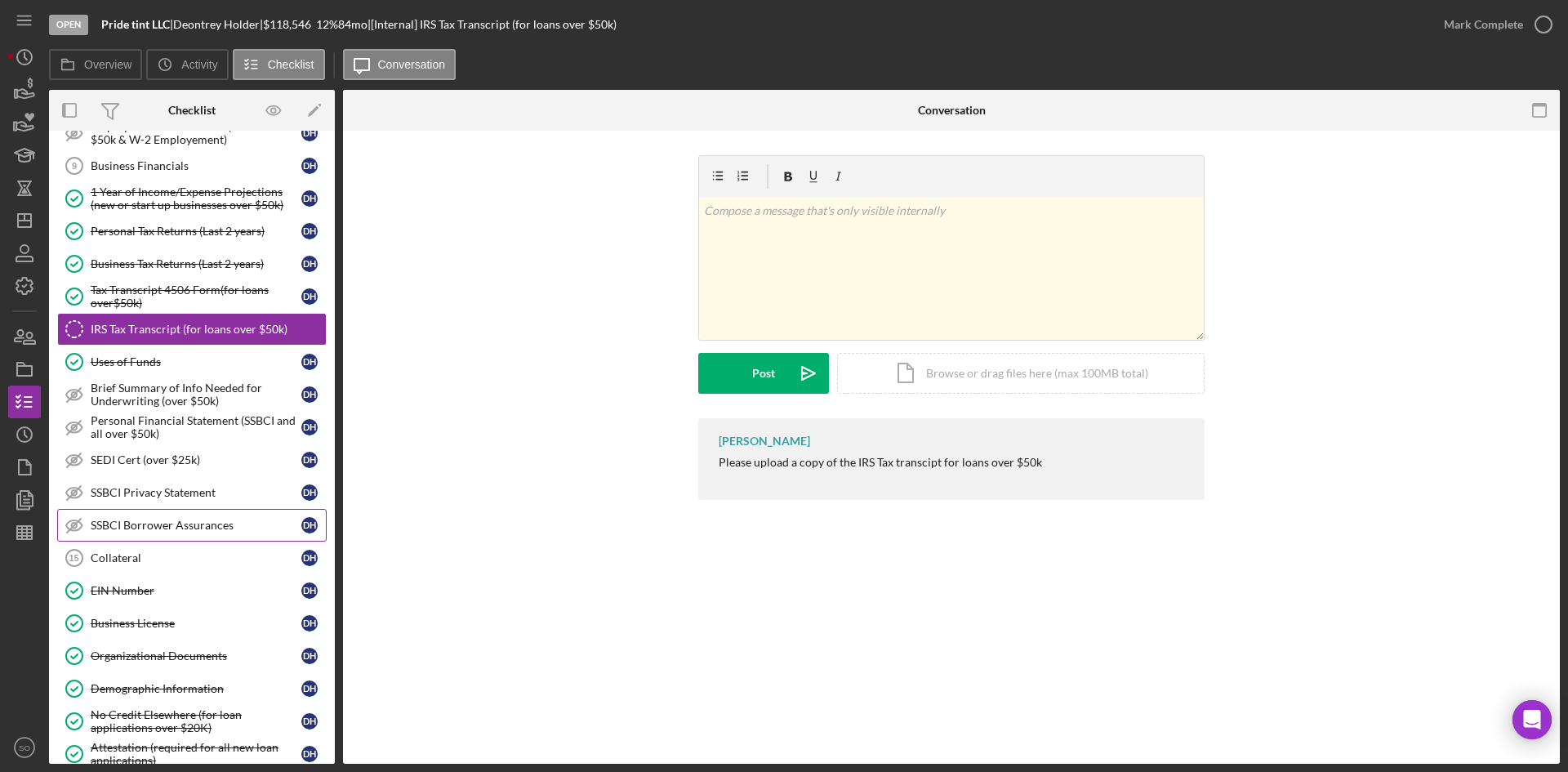
click at [107, 568] on link "Collateral 15 Collateral D H" at bounding box center [191, 557] width 270 height 32
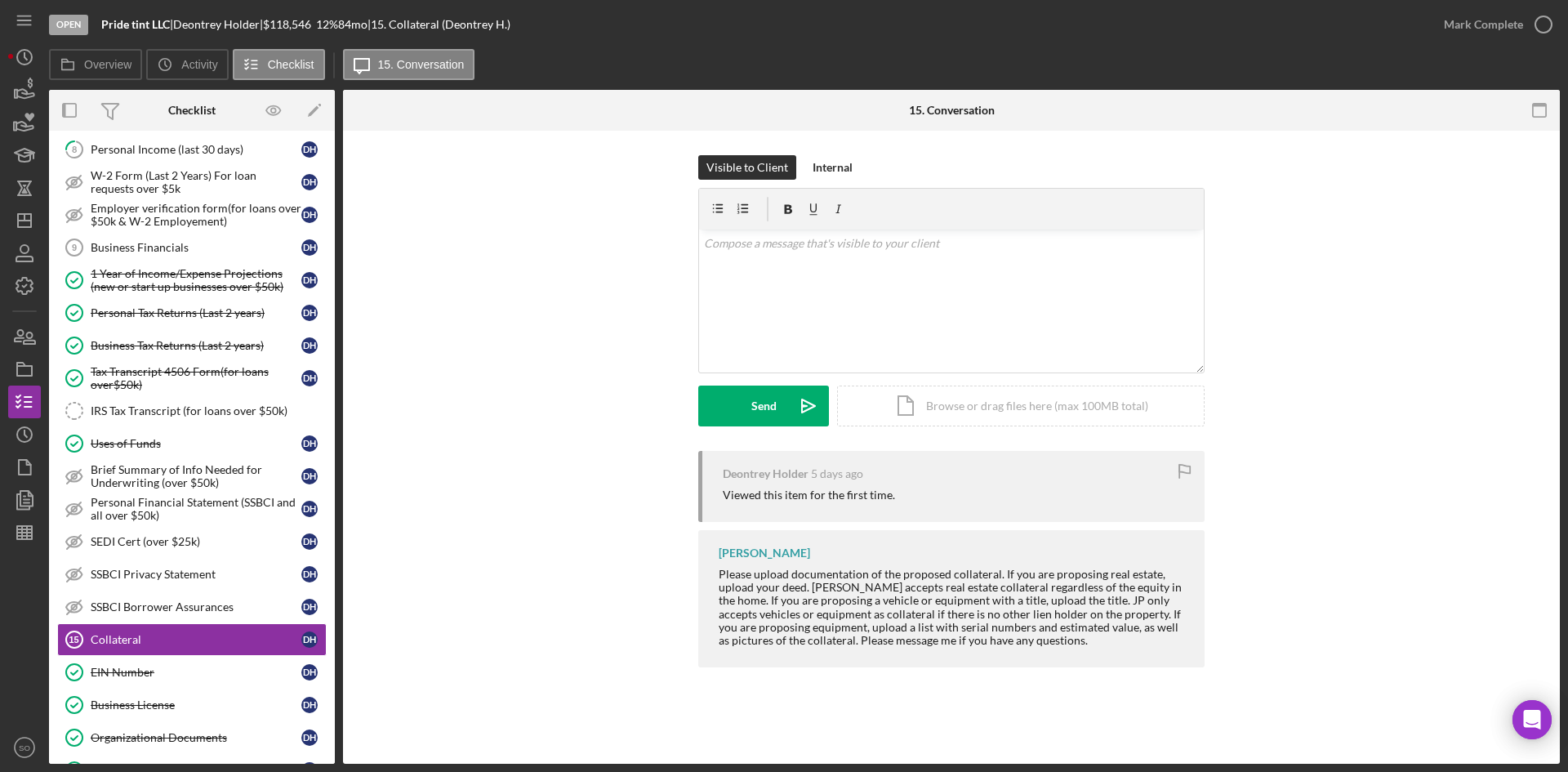
scroll to position [327, 0]
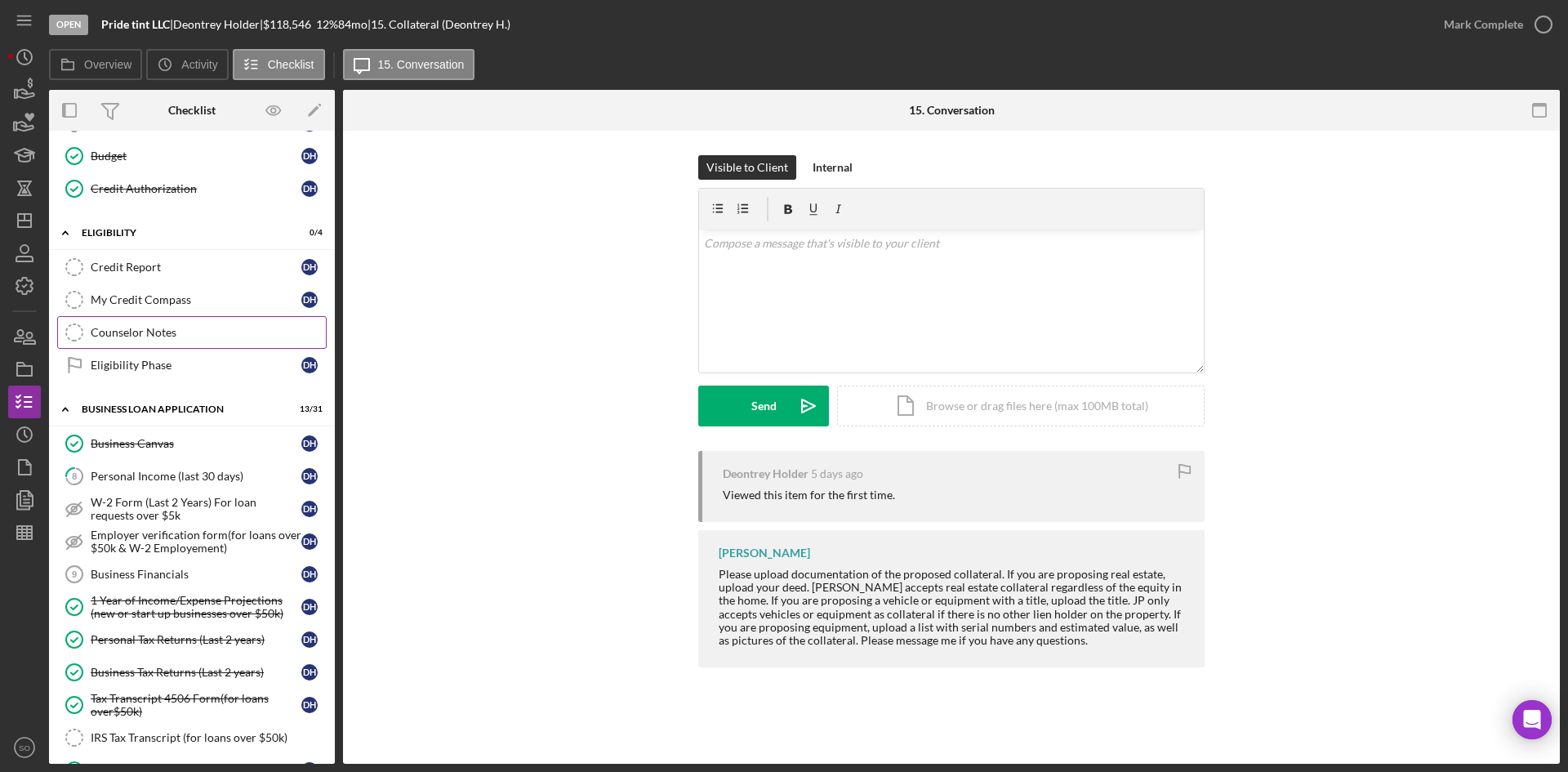
click at [120, 334] on div "Counselor Notes" at bounding box center [208, 332] width 235 height 13
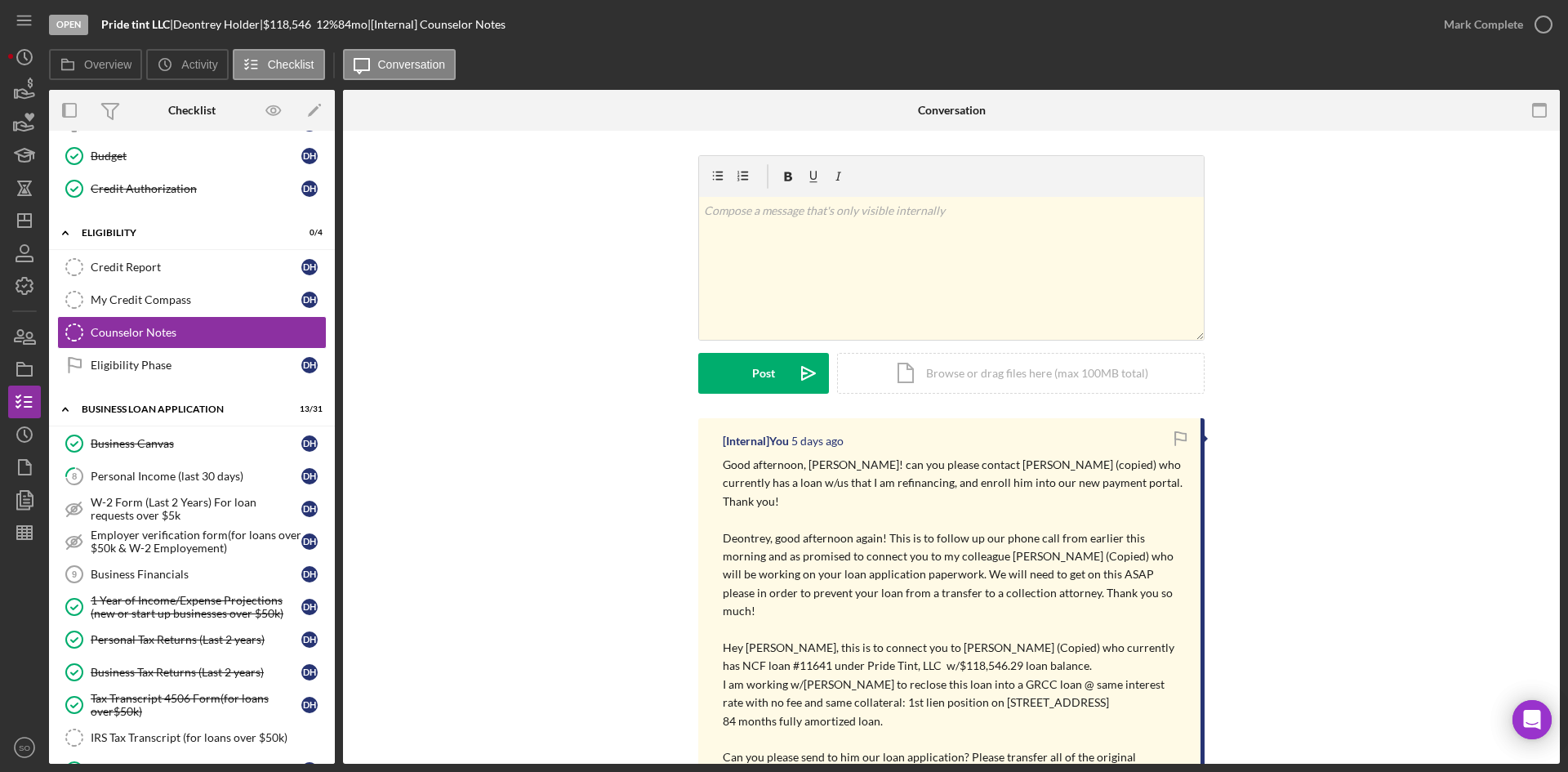
scroll to position [238, 0]
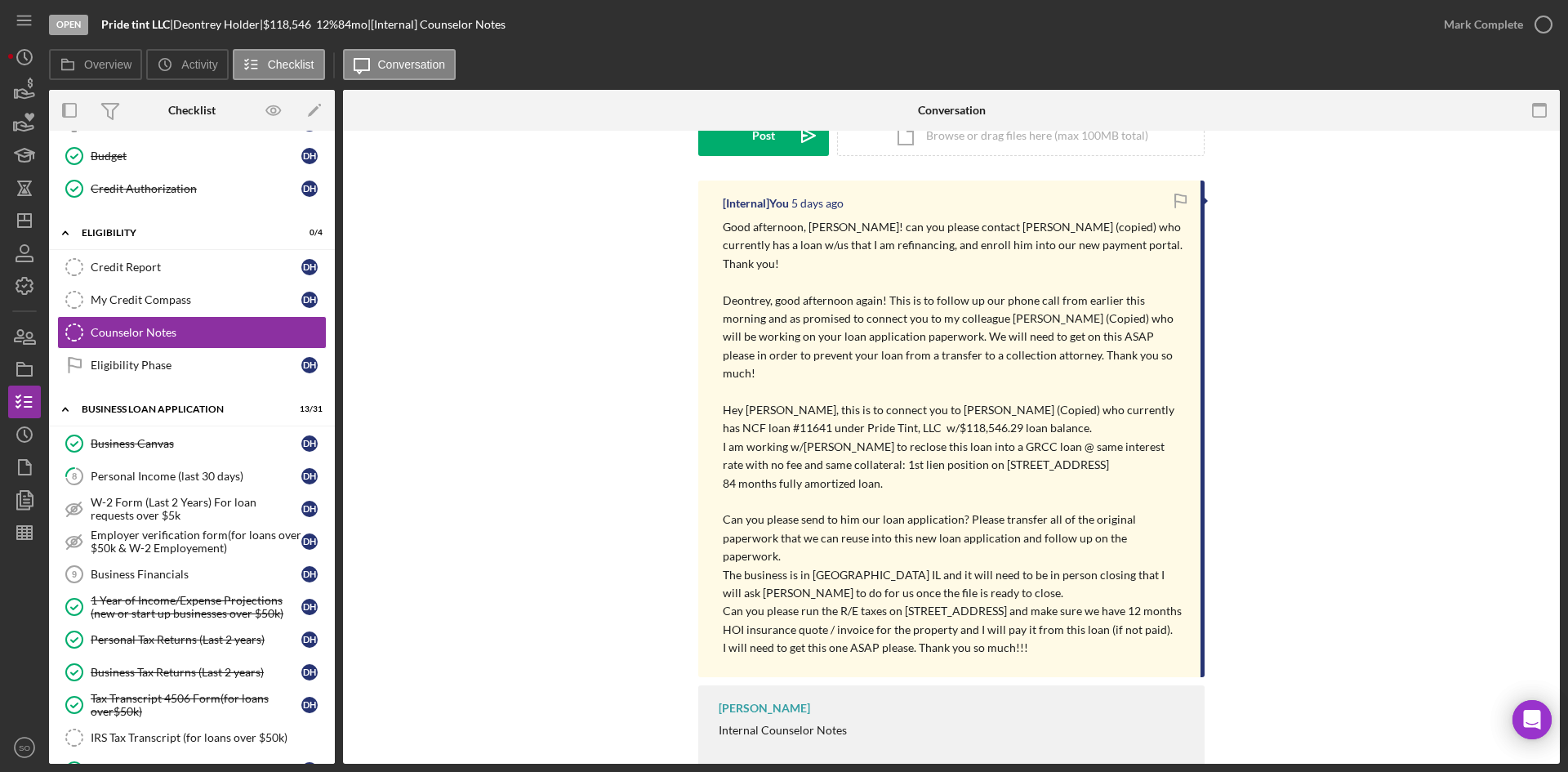
click at [1071, 602] on p "Can you please run the R/E taxes on [STREET_ADDRESS] and make sure we have 12 m…" at bounding box center [953, 620] width 461 height 37
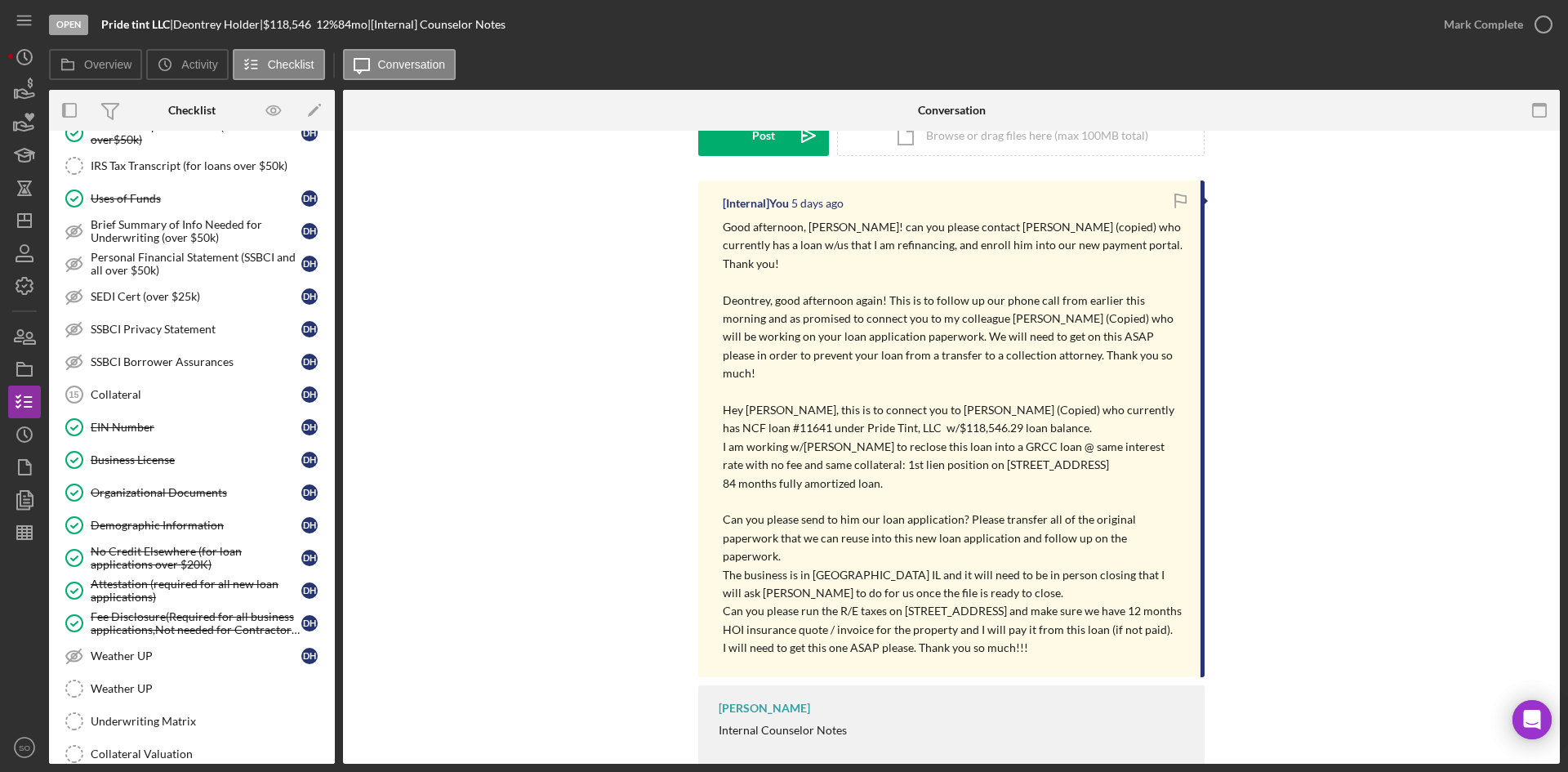
scroll to position [1225, 0]
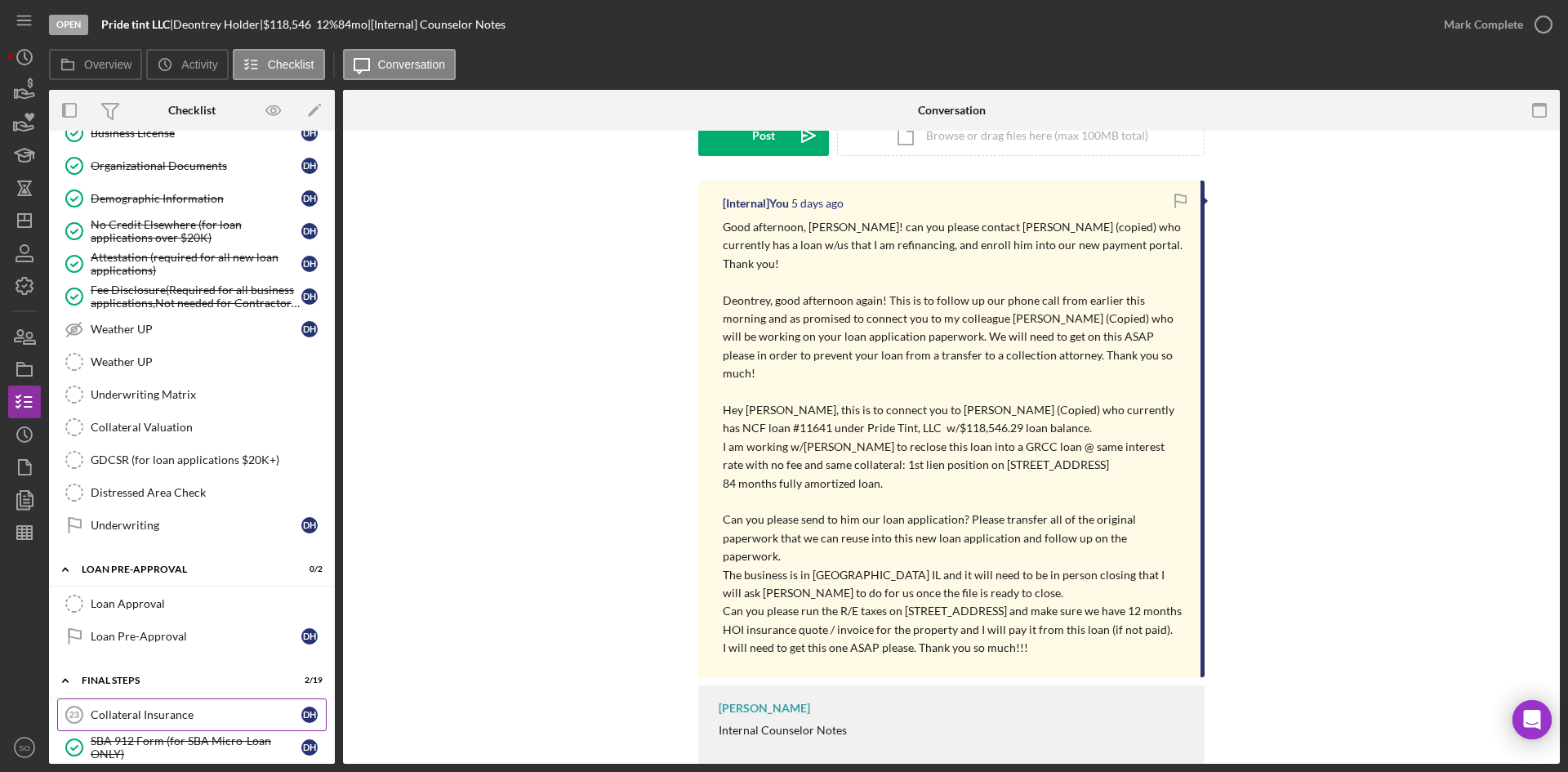
click at [136, 705] on link "Collateral Insurance 23 Collateral Insurance D H" at bounding box center [191, 714] width 270 height 32
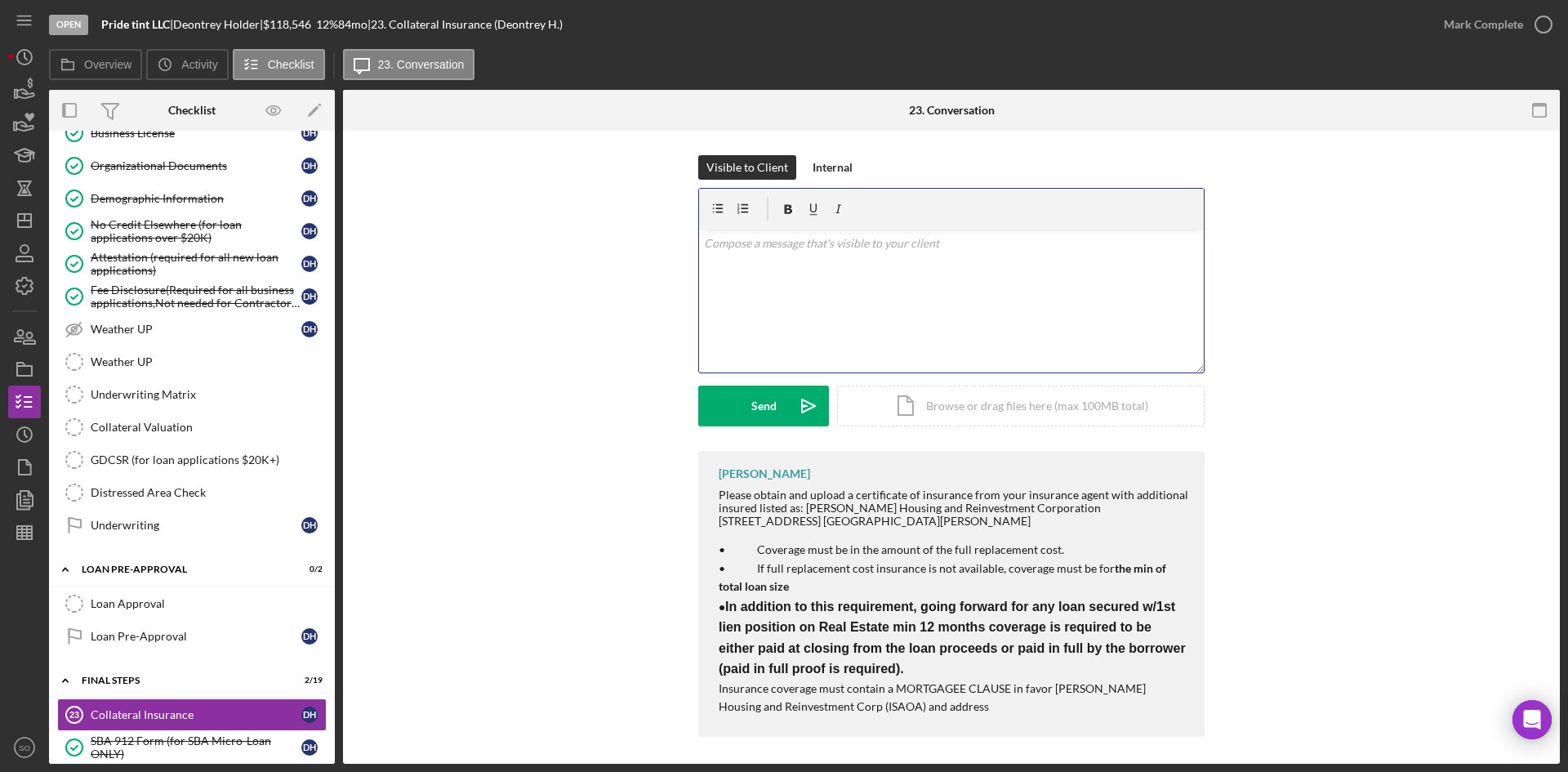
click at [853, 272] on div "v Color teal Color pink Remove color Add row above Add row below Add column bef…" at bounding box center [952, 301] width 505 height 143
click at [773, 402] on div "Send" at bounding box center [763, 405] width 25 height 41
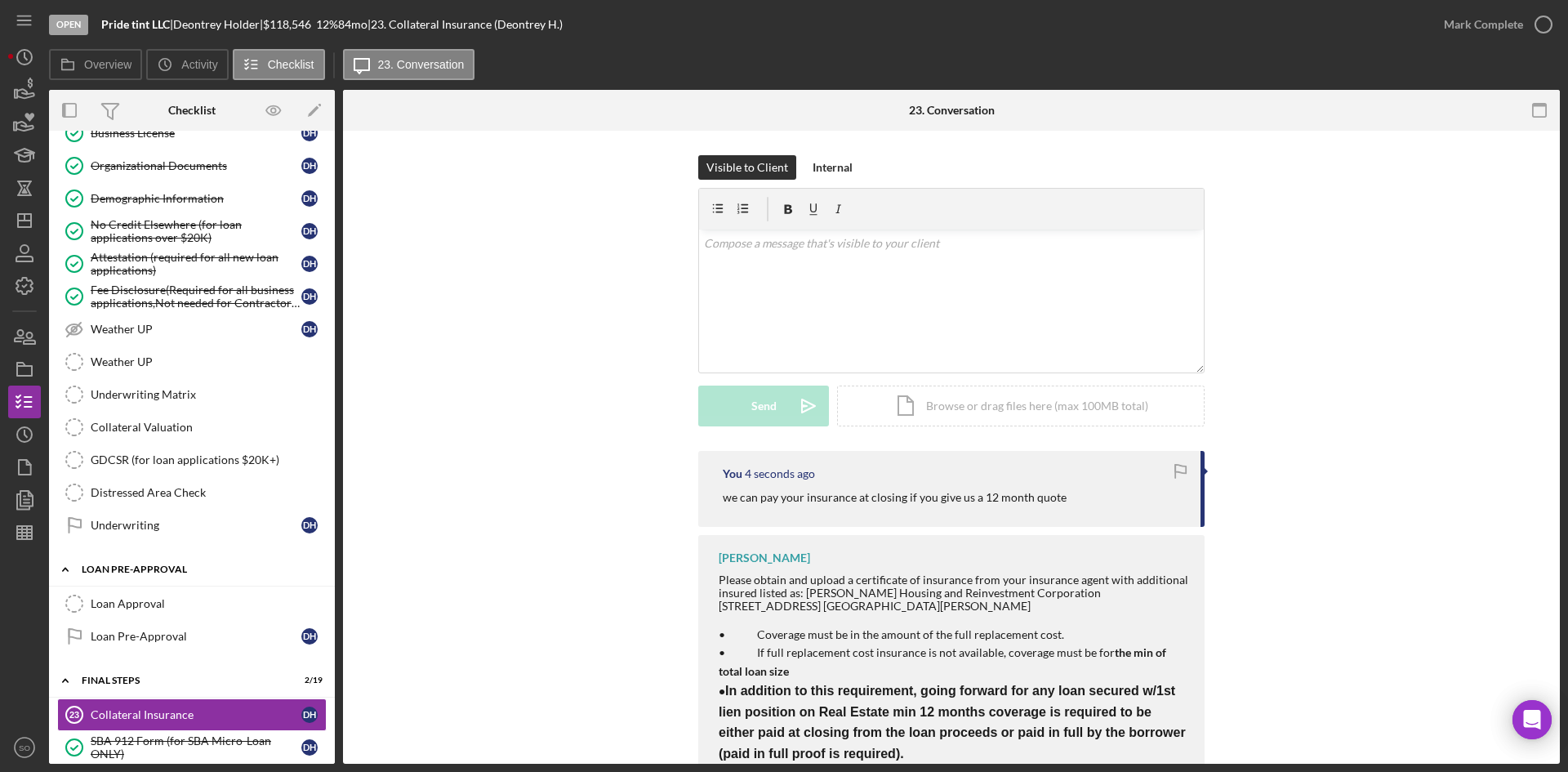
scroll to position [980, 0]
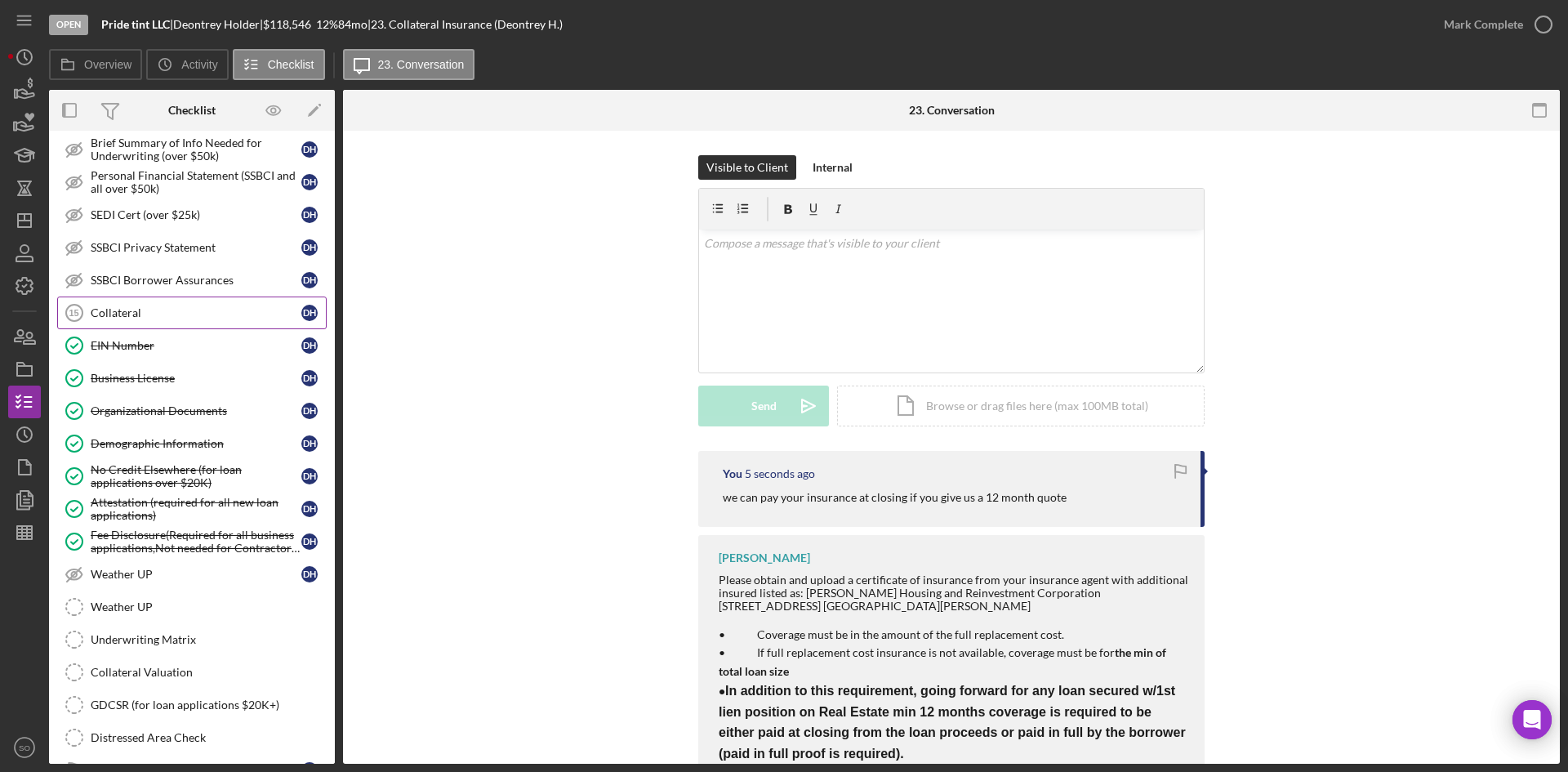
click at [121, 314] on div "Collateral" at bounding box center [196, 313] width 210 height 13
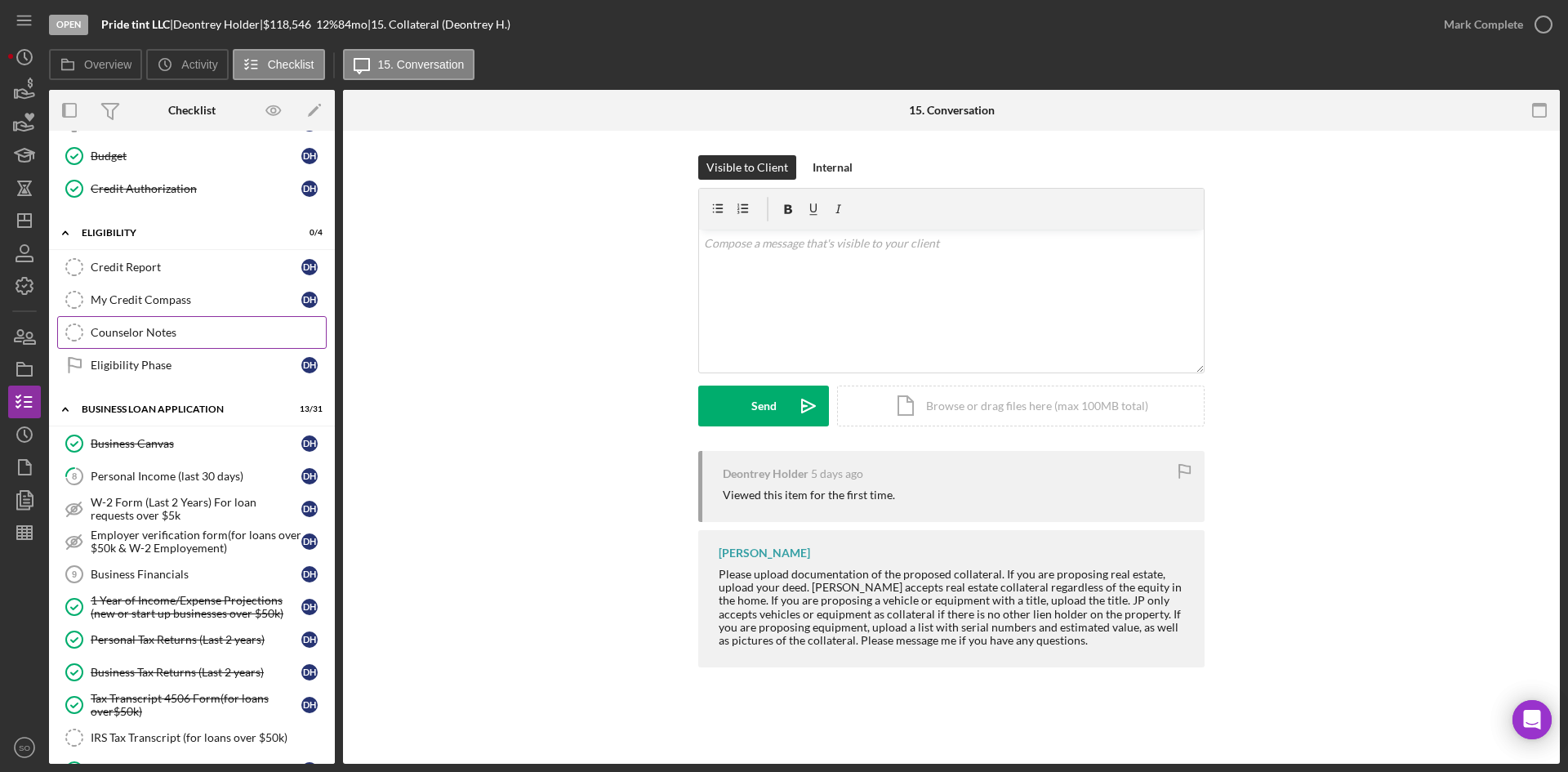
scroll to position [245, 0]
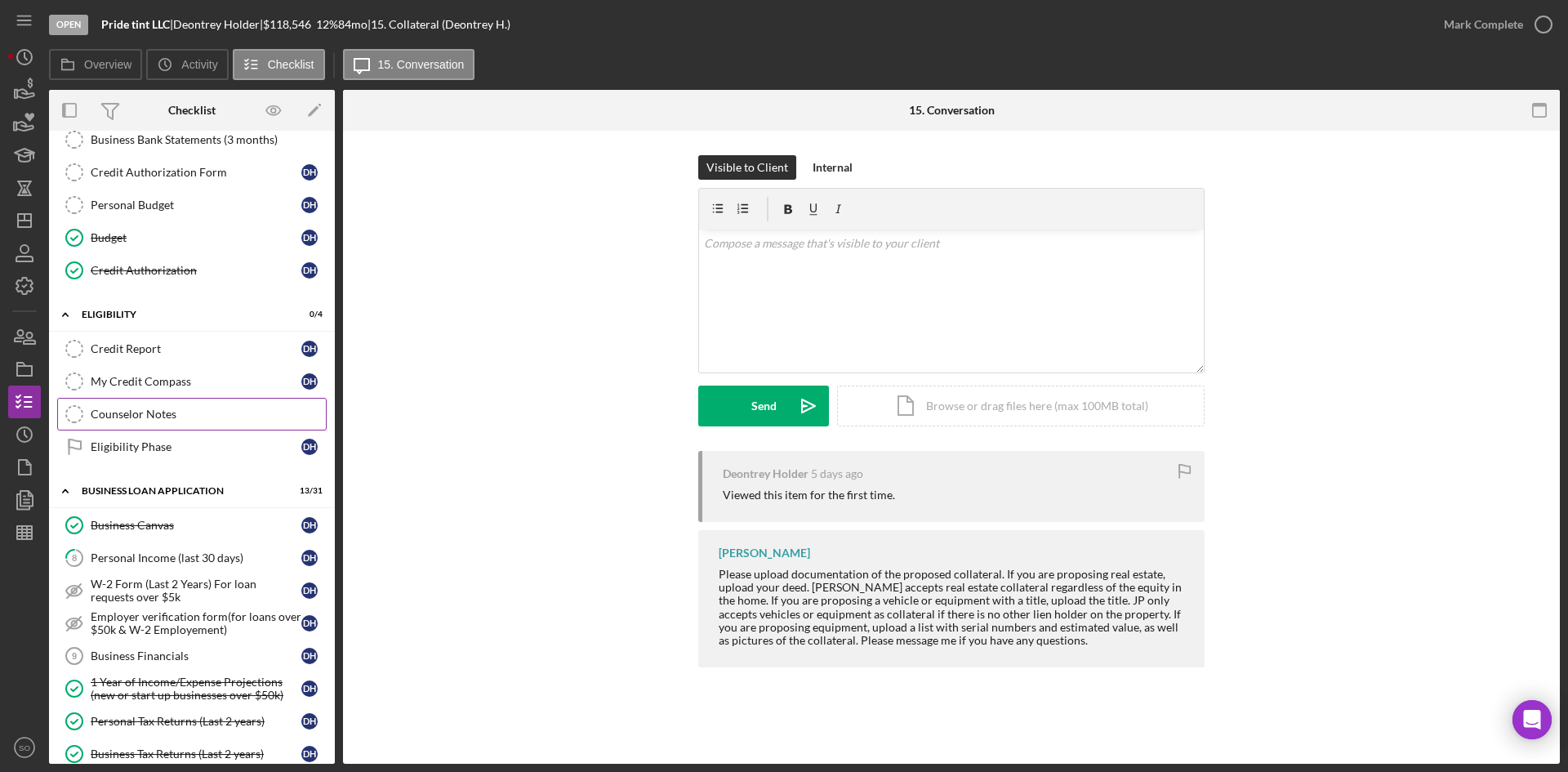
click at [168, 408] on div "Counselor Notes" at bounding box center [208, 414] width 235 height 13
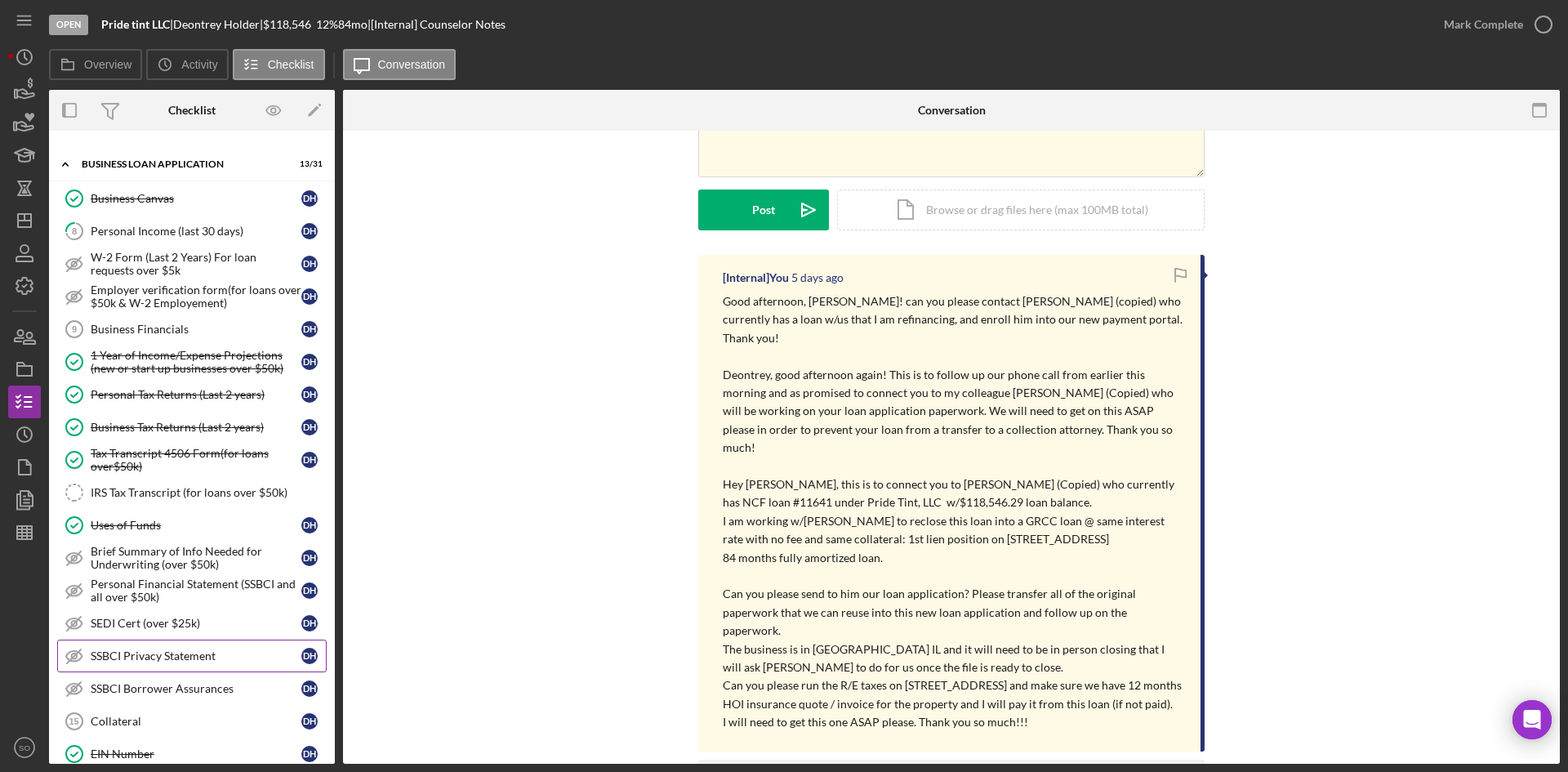
scroll to position [817, 0]
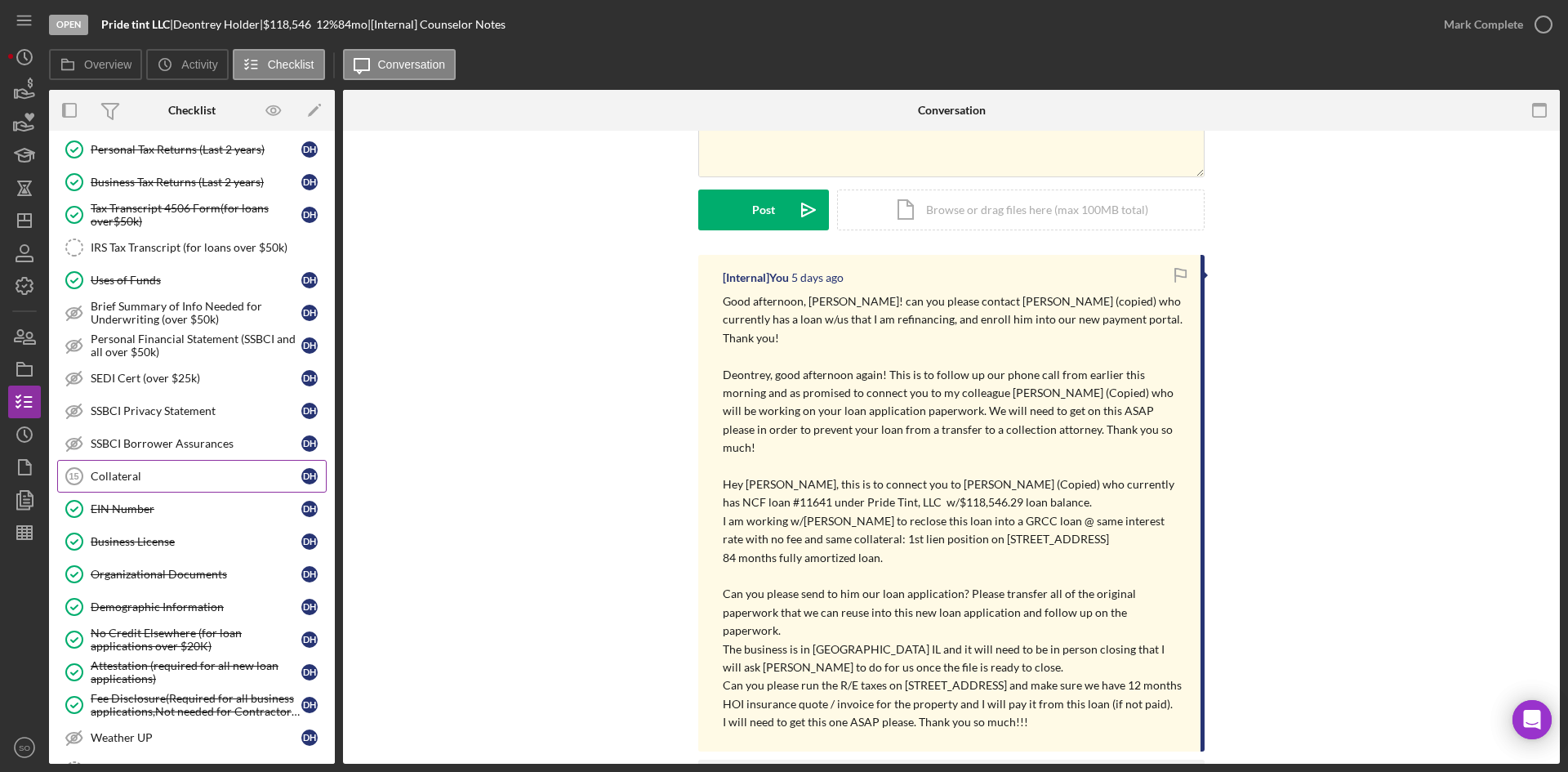
click at [155, 474] on div "Collateral" at bounding box center [196, 476] width 210 height 13
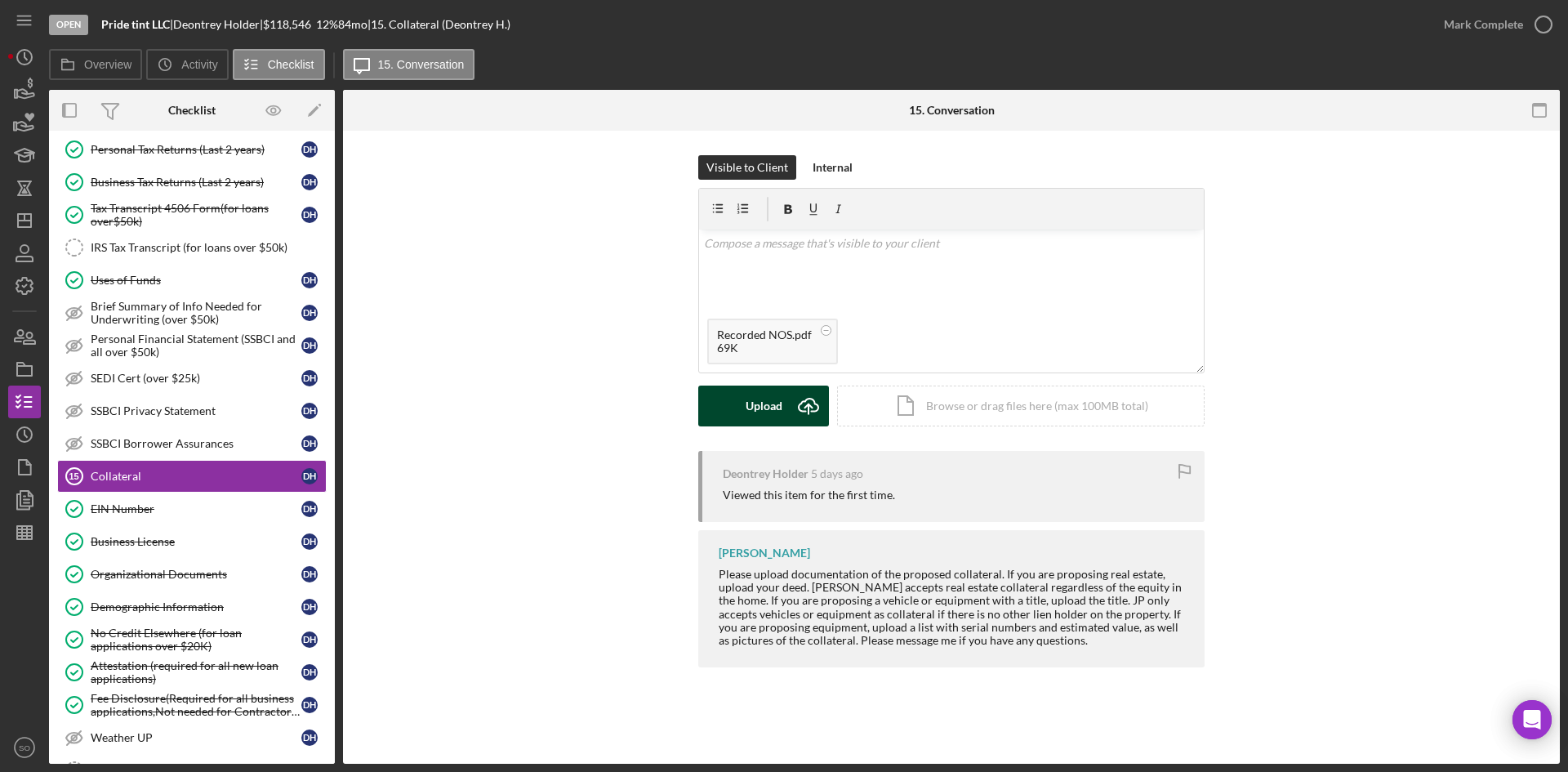
click at [795, 406] on icon "Icon/Upload" at bounding box center [808, 405] width 41 height 41
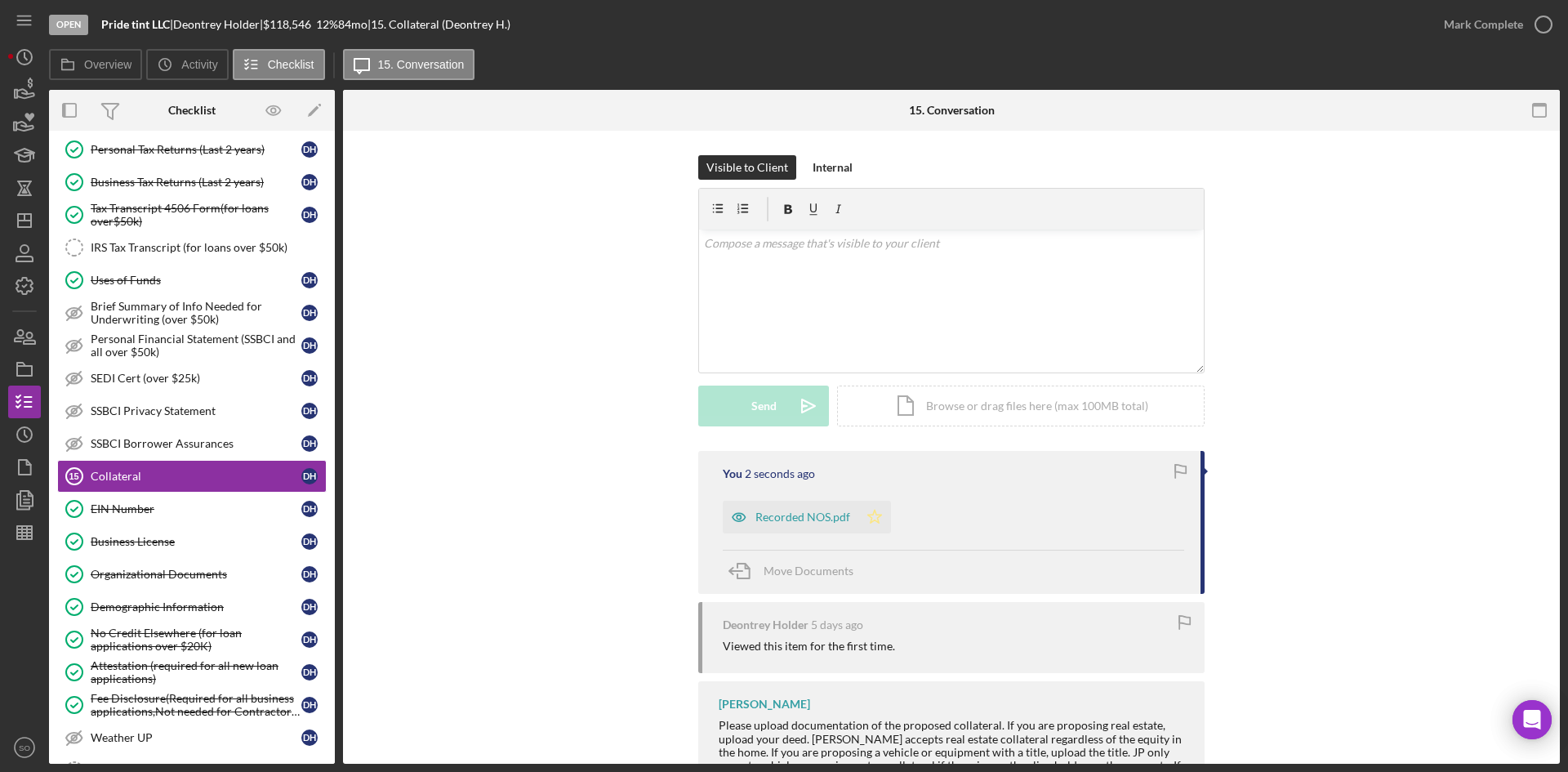
click at [875, 523] on polygon "button" at bounding box center [875, 516] width 14 height 13
click at [1475, 10] on div "Mark Complete" at bounding box center [1482, 24] width 79 height 32
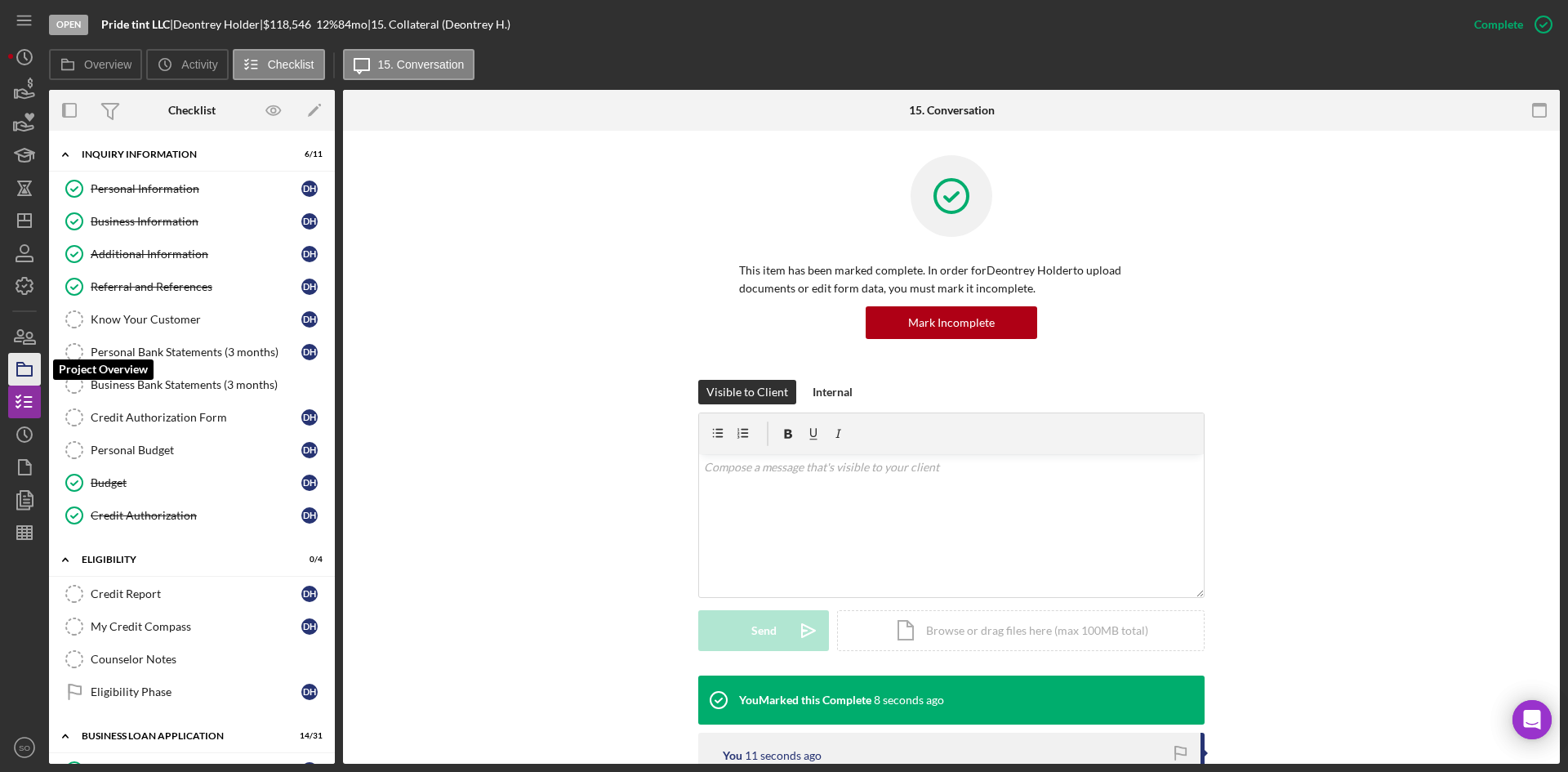
click at [31, 376] on rect "button" at bounding box center [24, 370] width 15 height 10
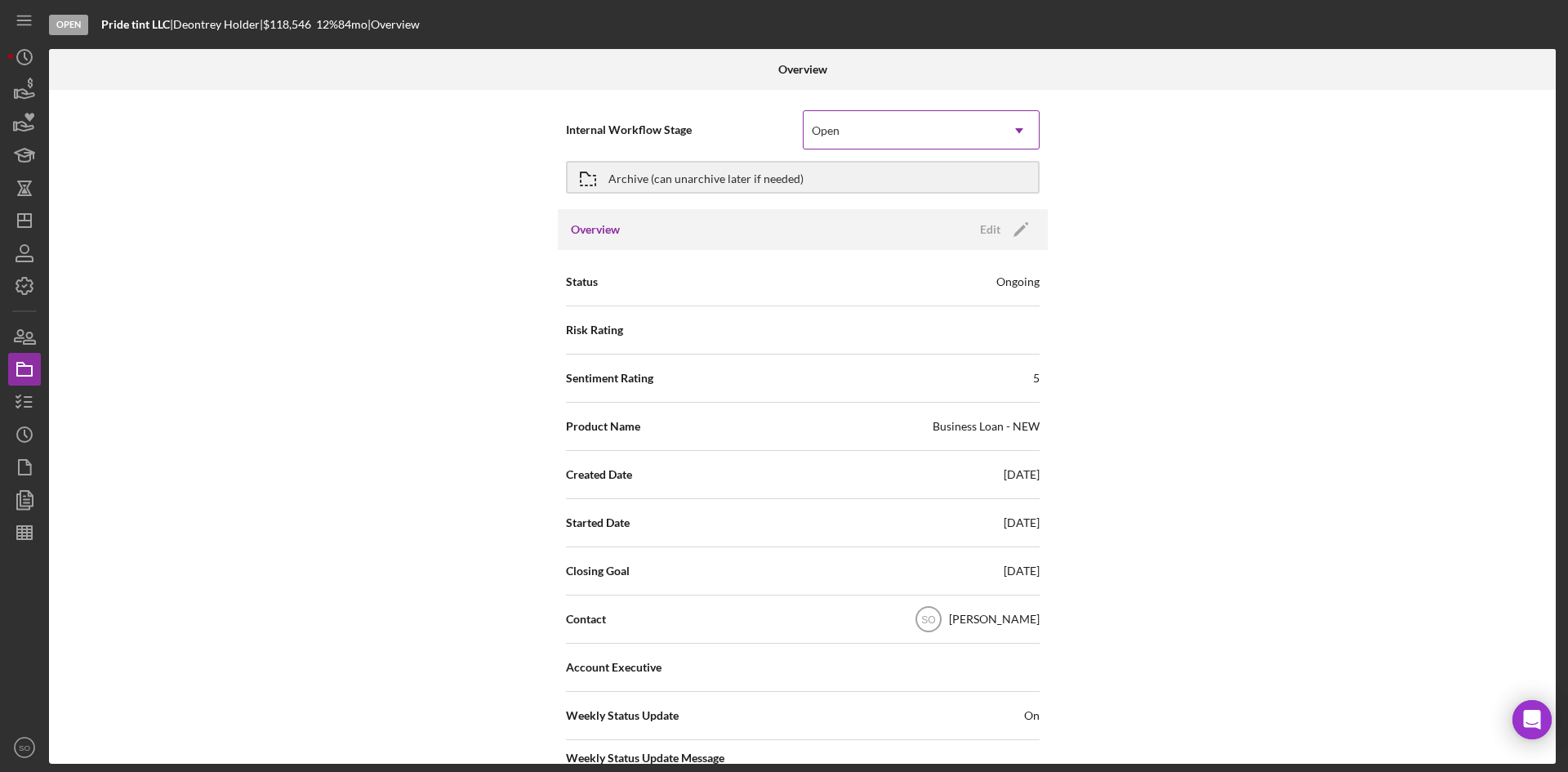
click at [968, 131] on div "Open" at bounding box center [901, 130] width 196 height 38
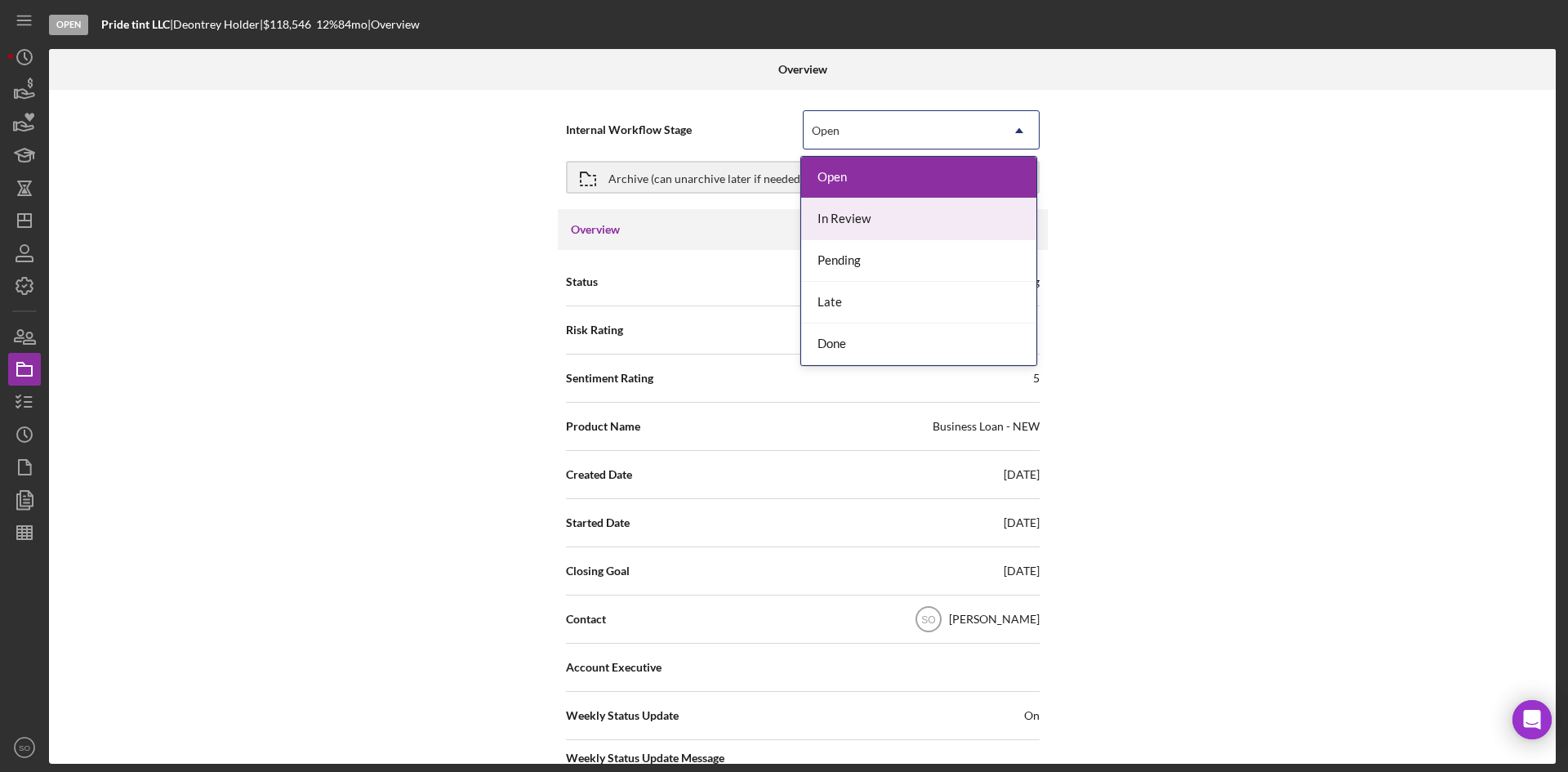
click at [858, 199] on div "In Review" at bounding box center [918, 219] width 235 height 42
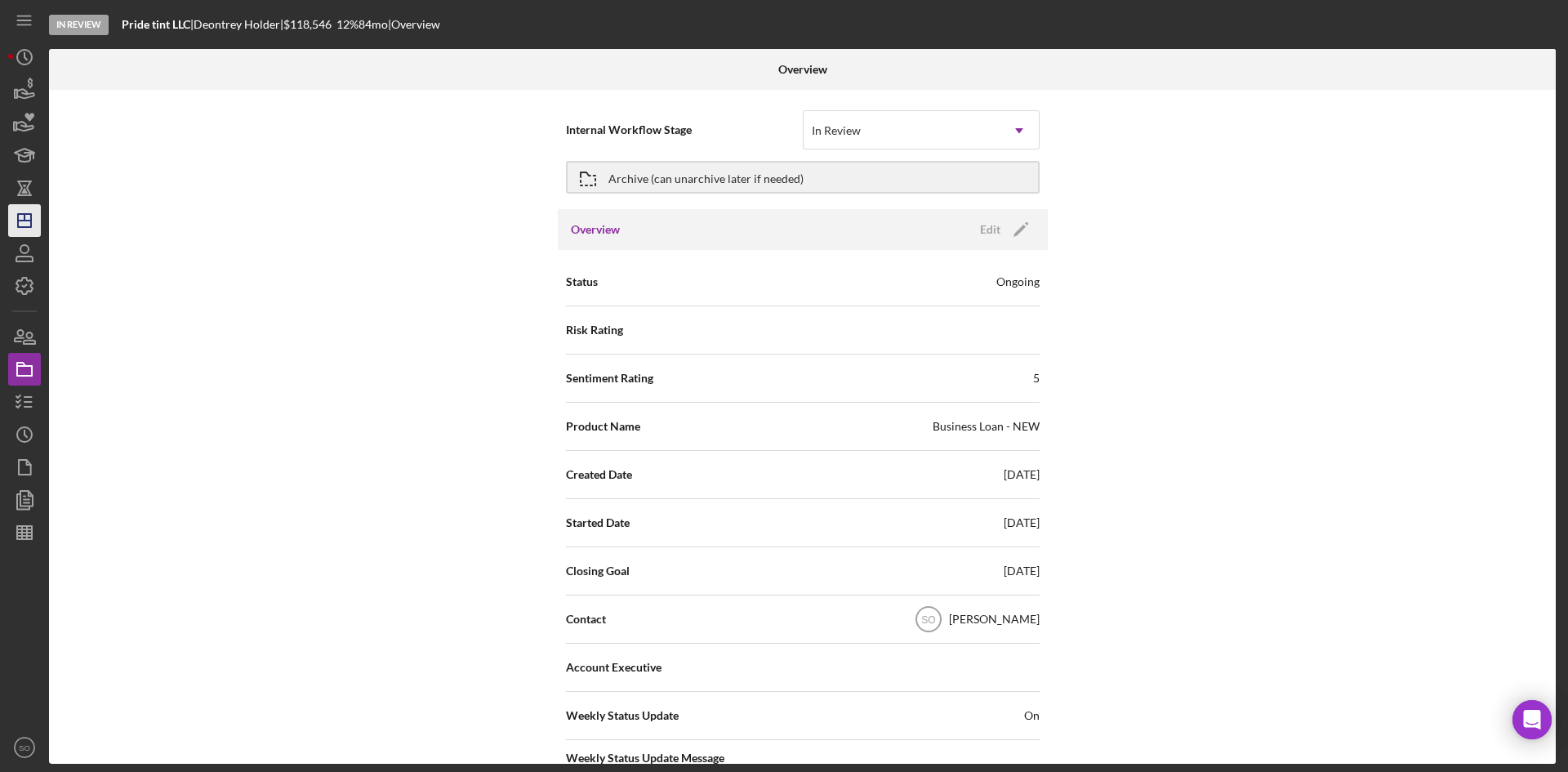
click at [33, 218] on icon "Icon/Dashboard" at bounding box center [24, 220] width 41 height 41
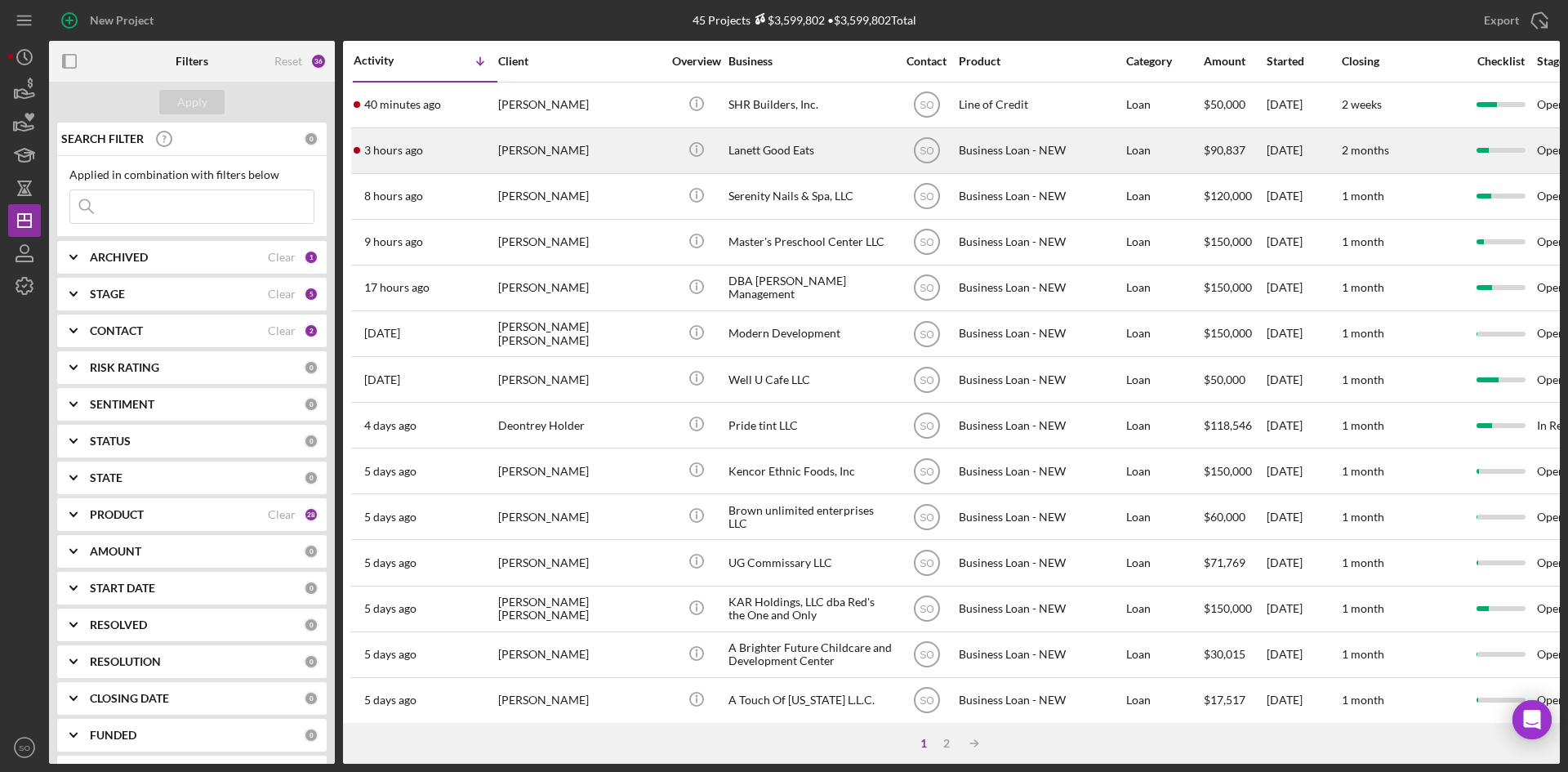
click at [519, 145] on div "[PERSON_NAME]" at bounding box center [579, 151] width 163 height 44
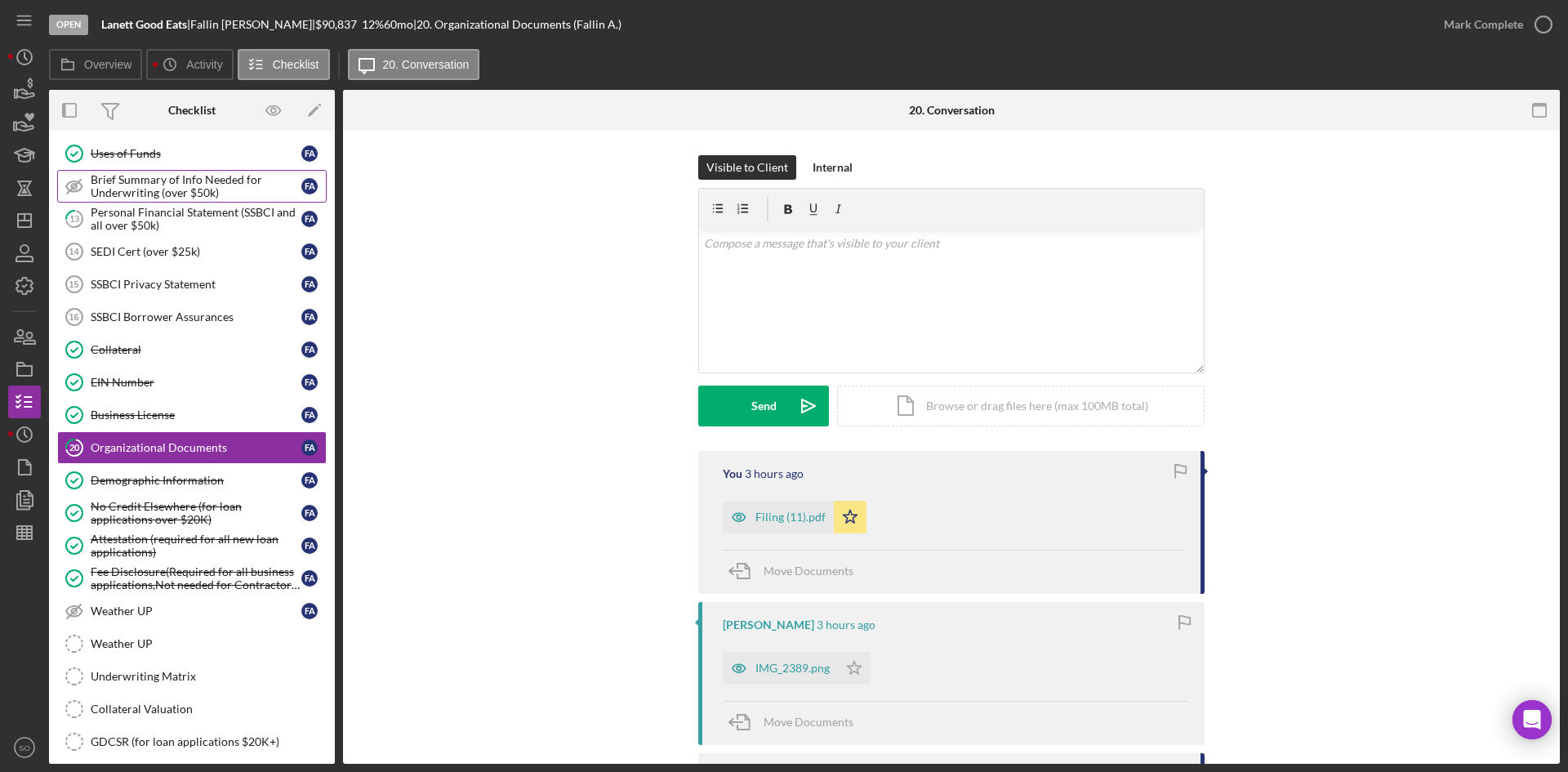
scroll to position [108, 0]
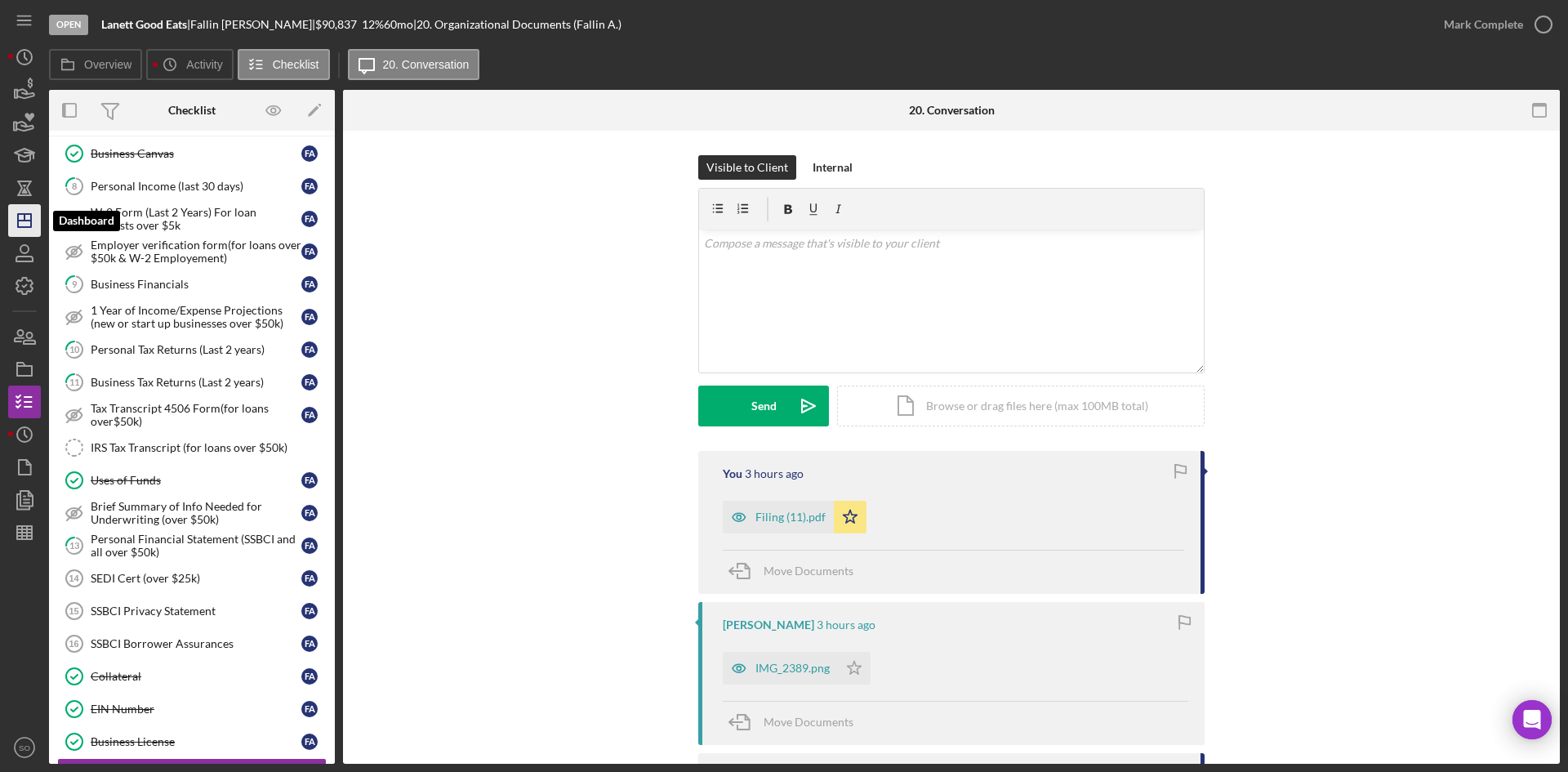
drag, startPoint x: 14, startPoint y: 214, endPoint x: 32, endPoint y: 214, distance: 18.0
click at [14, 214] on icon "Icon/Dashboard" at bounding box center [24, 220] width 41 height 41
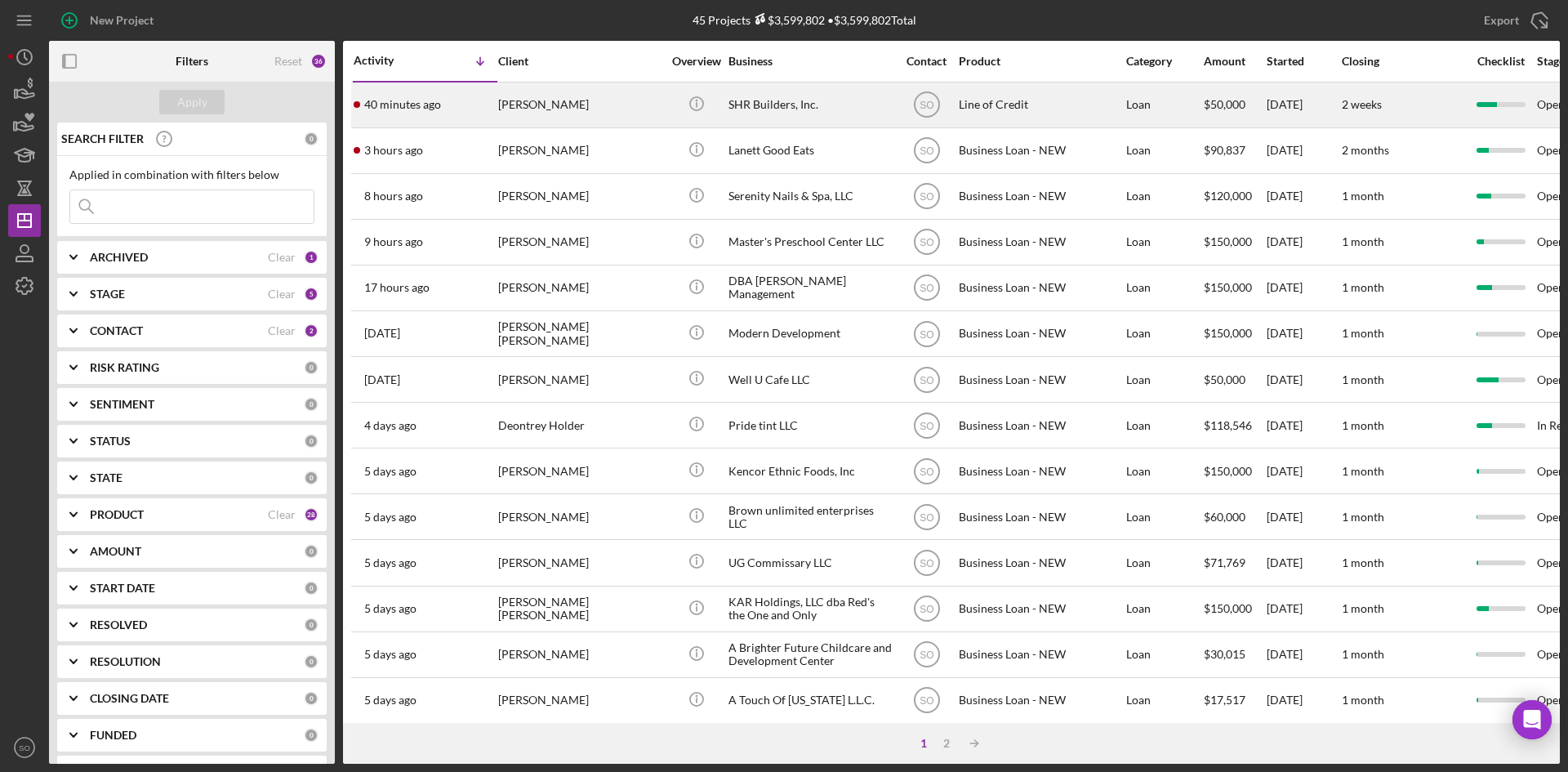
click at [579, 96] on div "[PERSON_NAME]" at bounding box center [579, 105] width 163 height 44
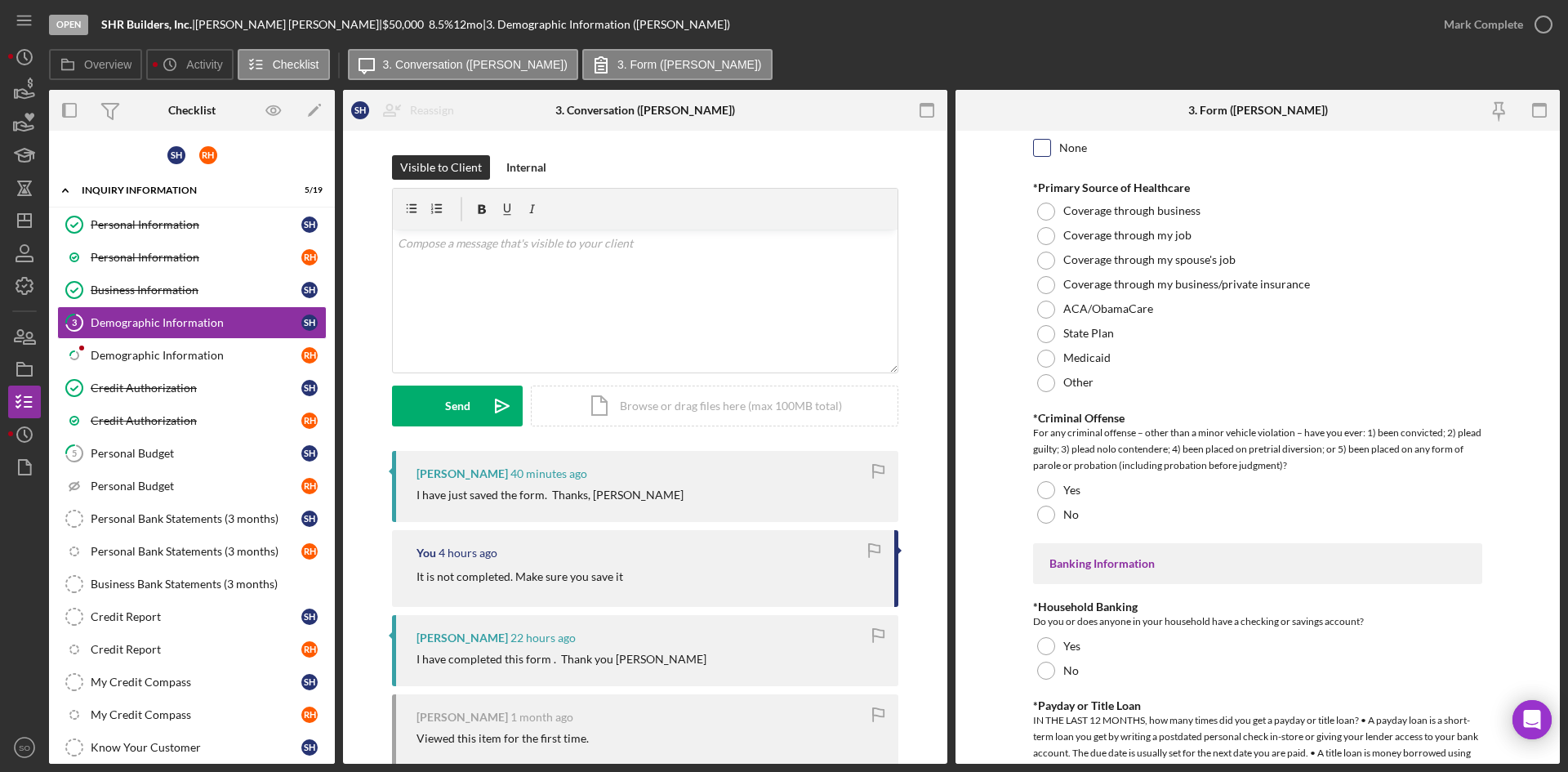
scroll to position [3083, 0]
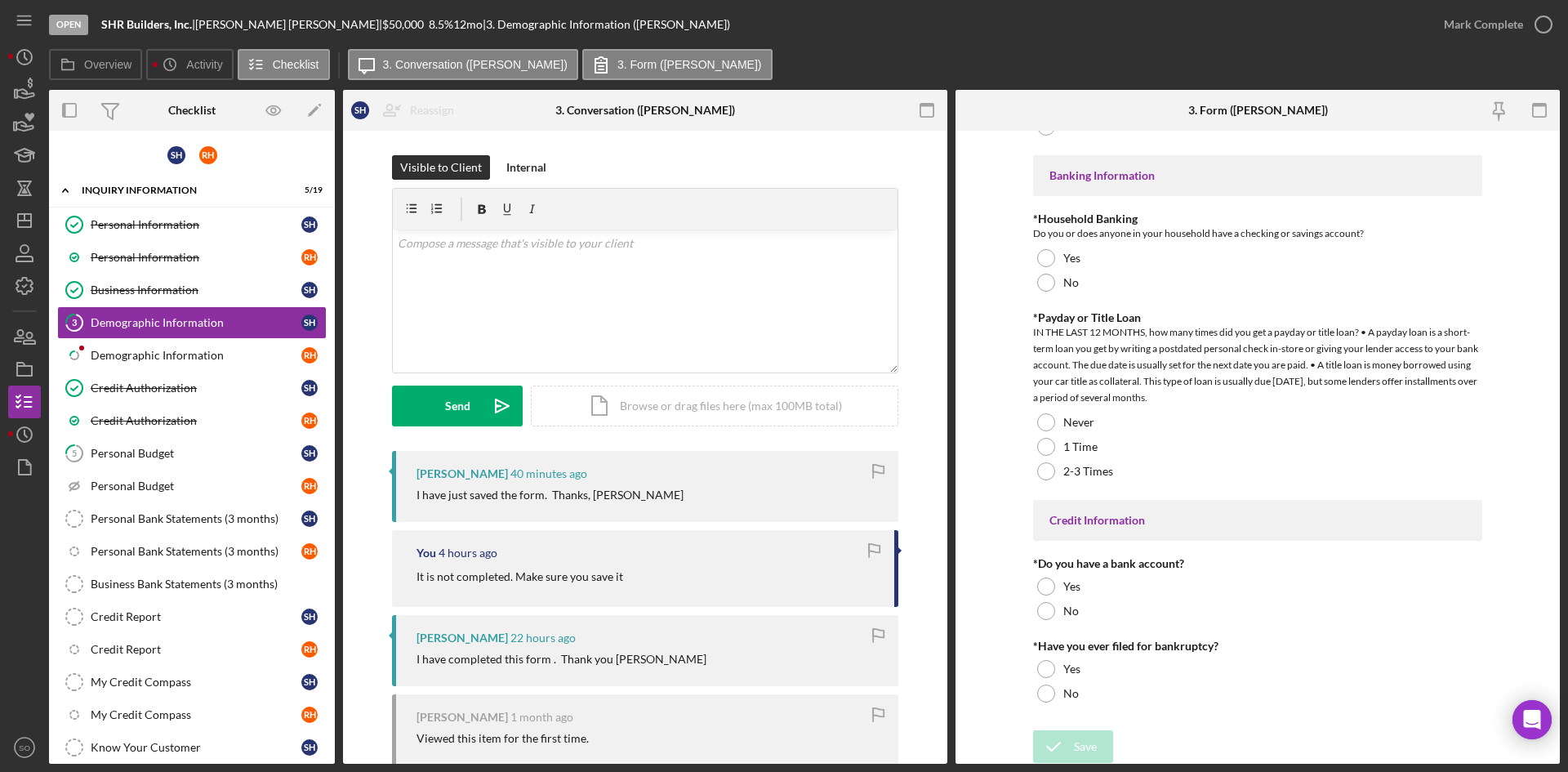
click at [1488, 686] on form "Demographic Information *Gender [DEMOGRAPHIC_DATA] [DEMOGRAPHIC_DATA] [DEMOGRAP…" at bounding box center [1257, 447] width 604 height 633
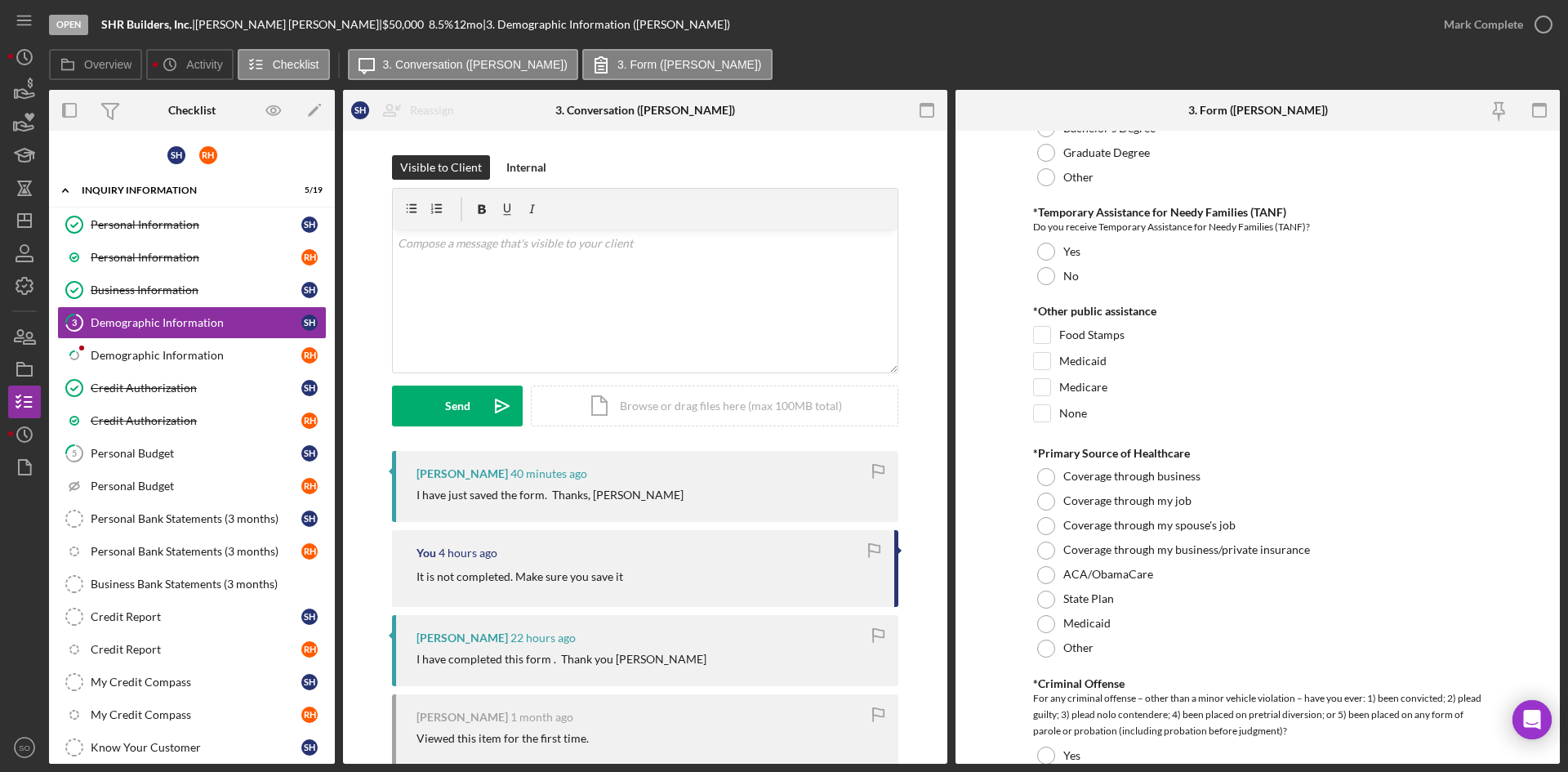
scroll to position [2348, 0]
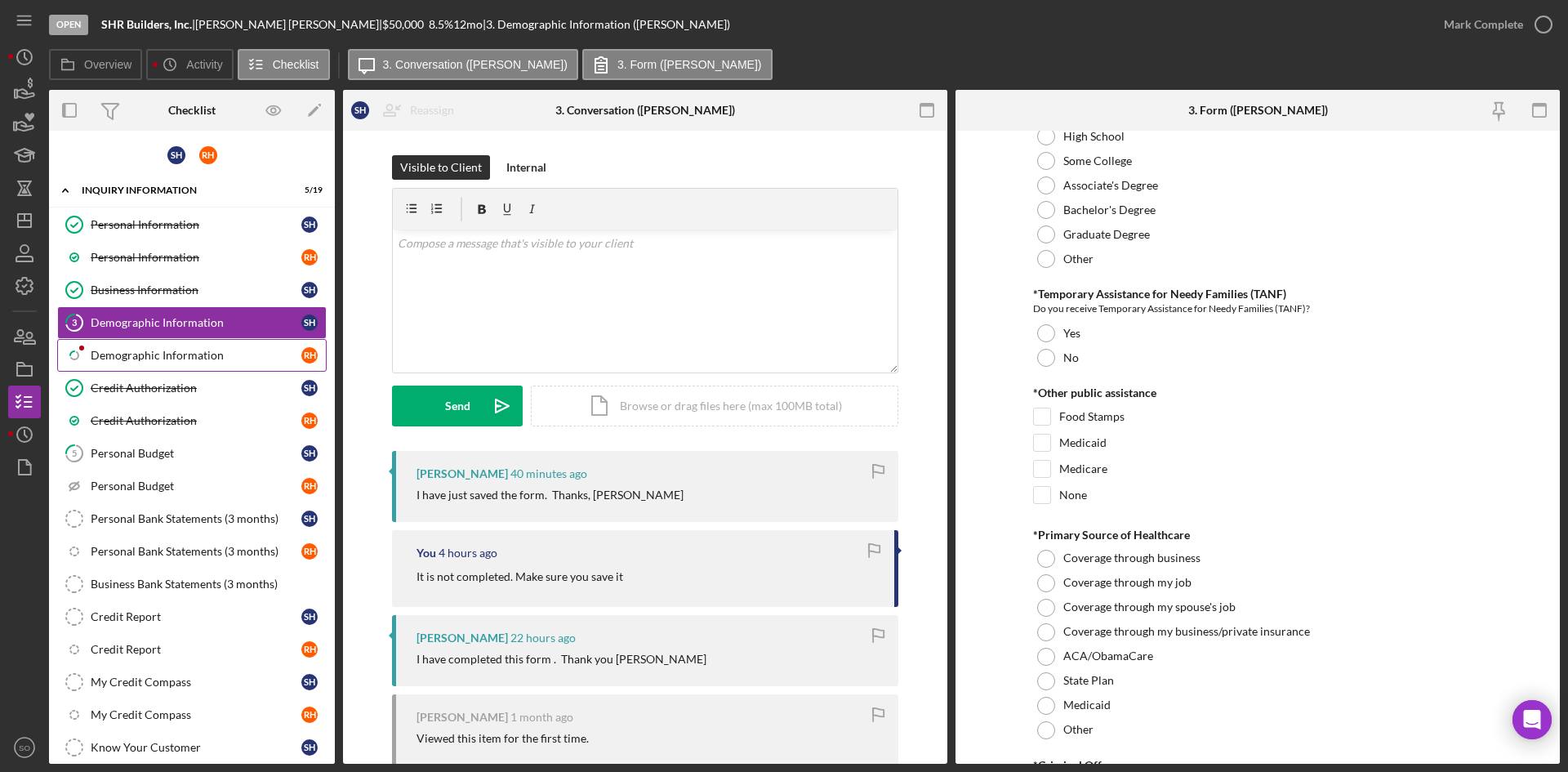
drag, startPoint x: 155, startPoint y: 350, endPoint x: 170, endPoint y: 353, distance: 15.3
click at [157, 351] on div "Demographic Information" at bounding box center [196, 355] width 210 height 13
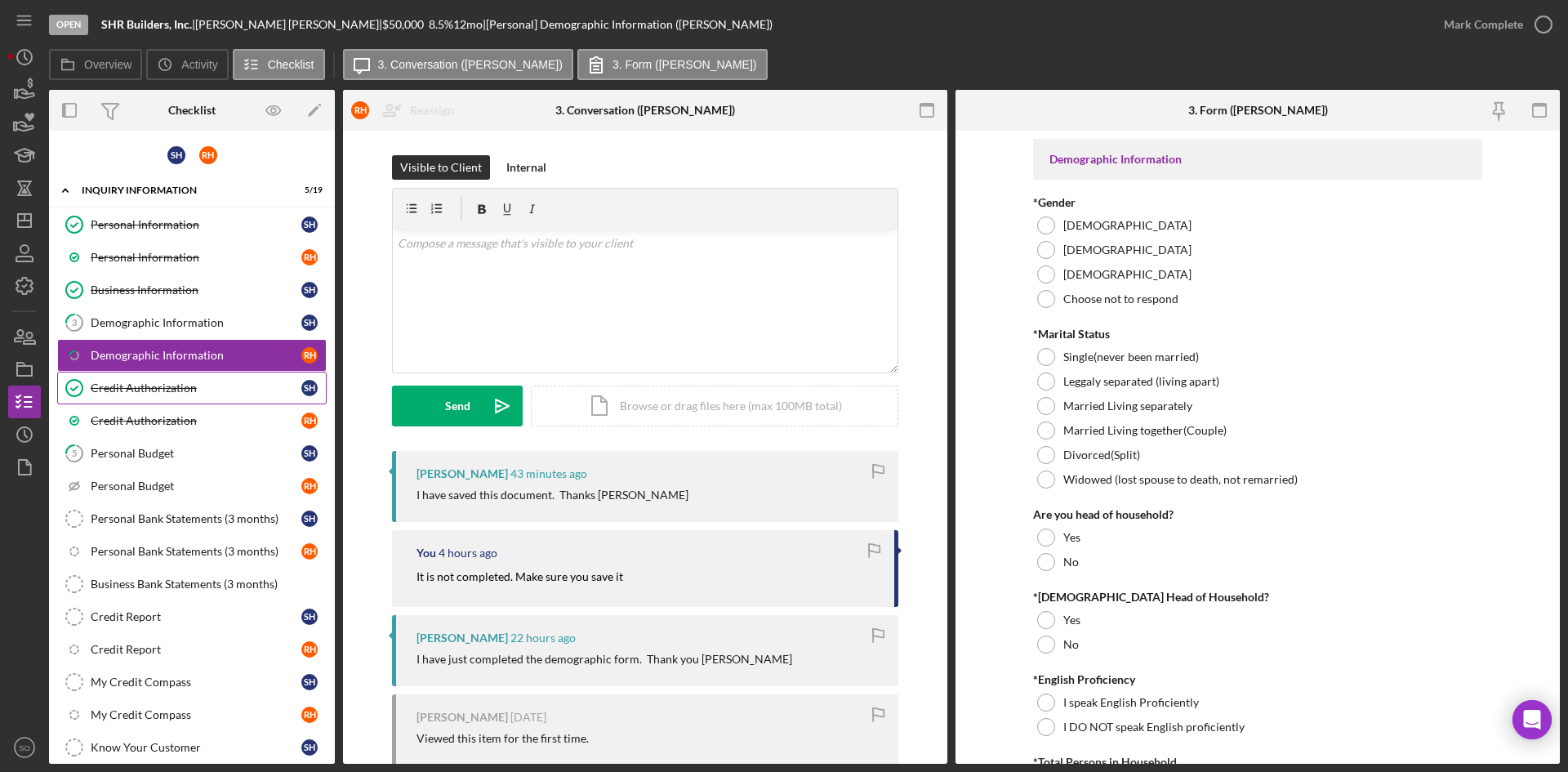
drag, startPoint x: 157, startPoint y: 391, endPoint x: 151, endPoint y: 376, distance: 16.2
click at [157, 390] on div "Credit Authorization" at bounding box center [196, 388] width 210 height 13
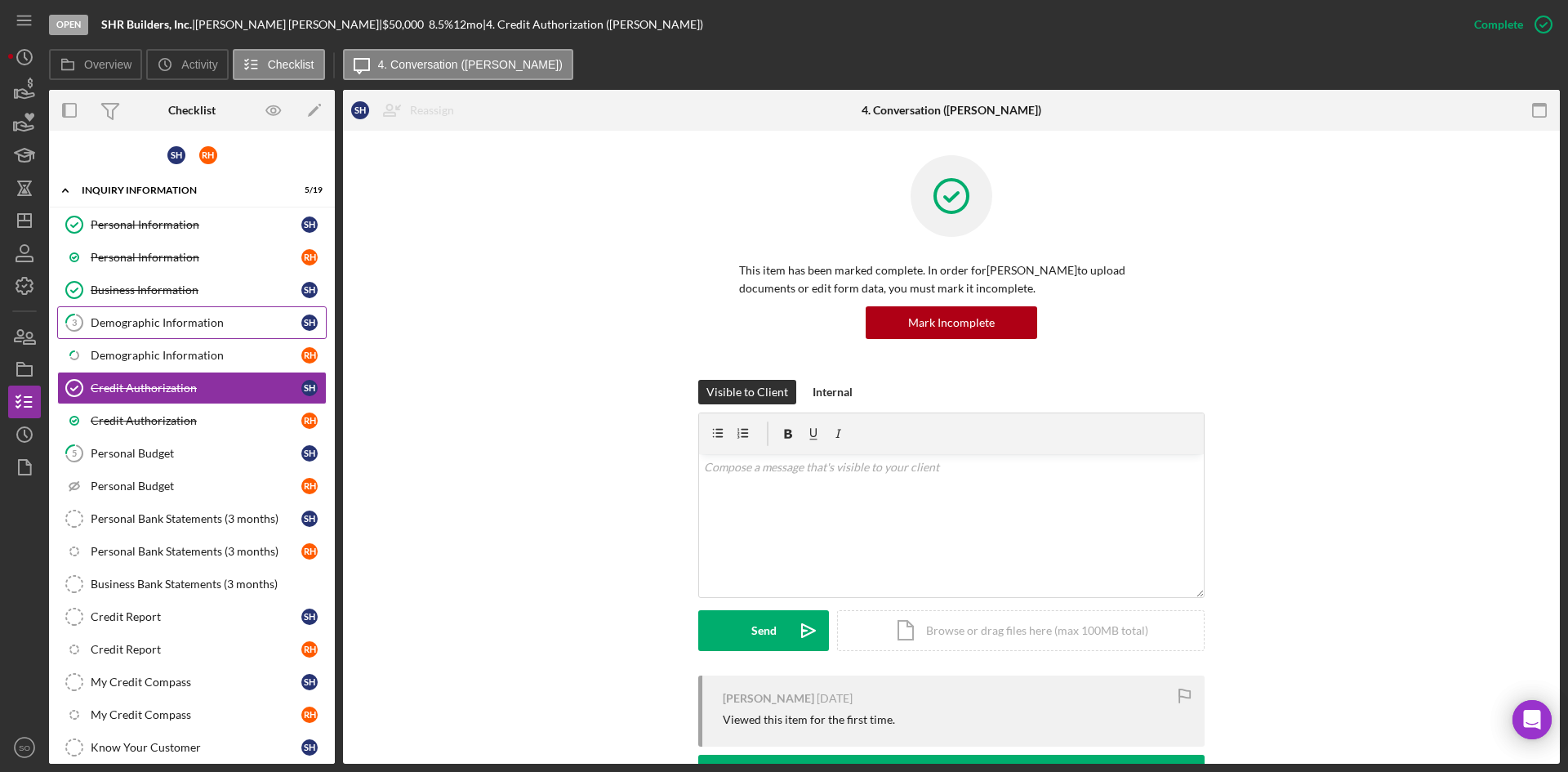
click at [117, 327] on div "Demographic Information" at bounding box center [196, 322] width 210 height 13
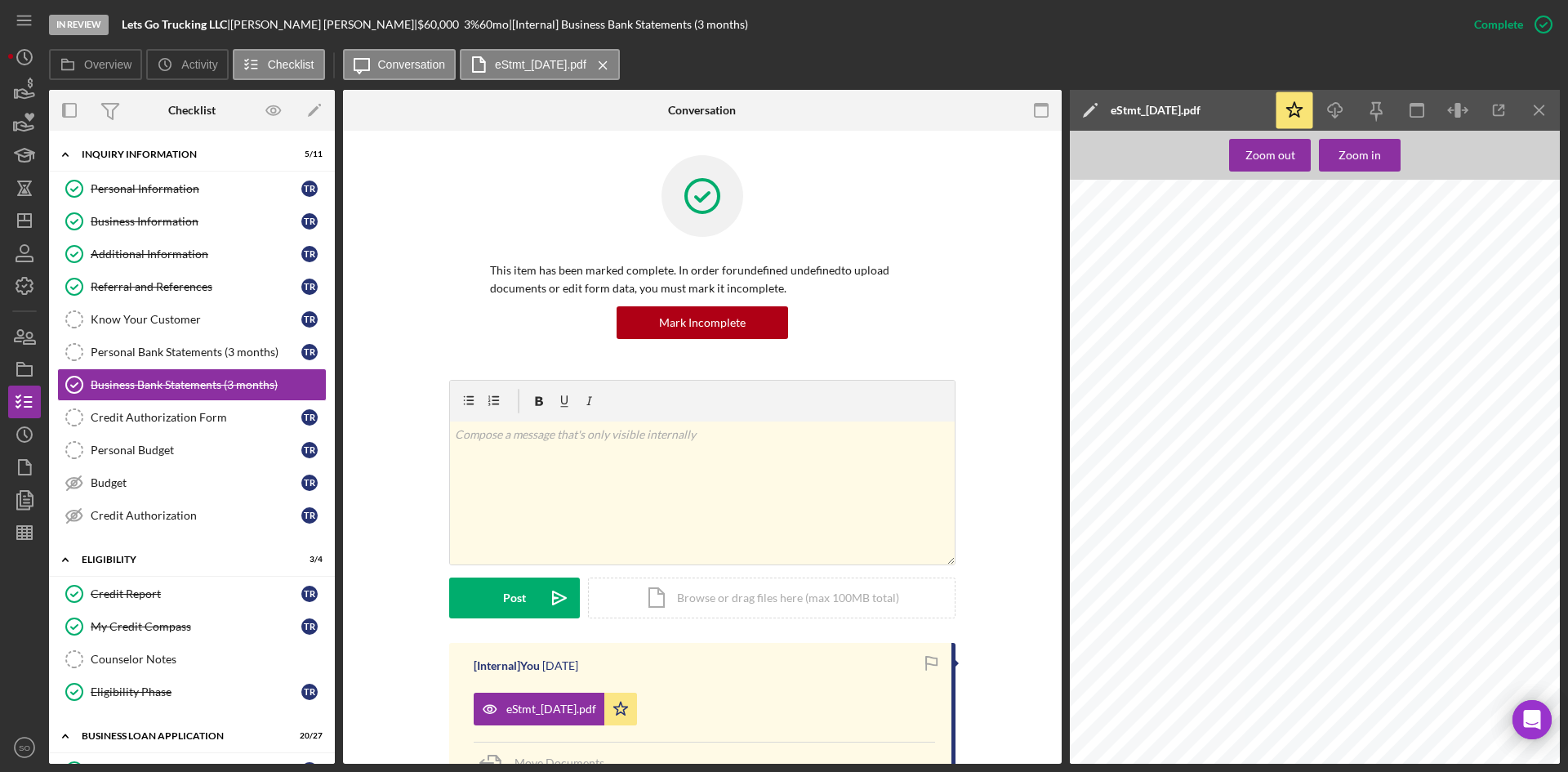
scroll to position [245, 0]
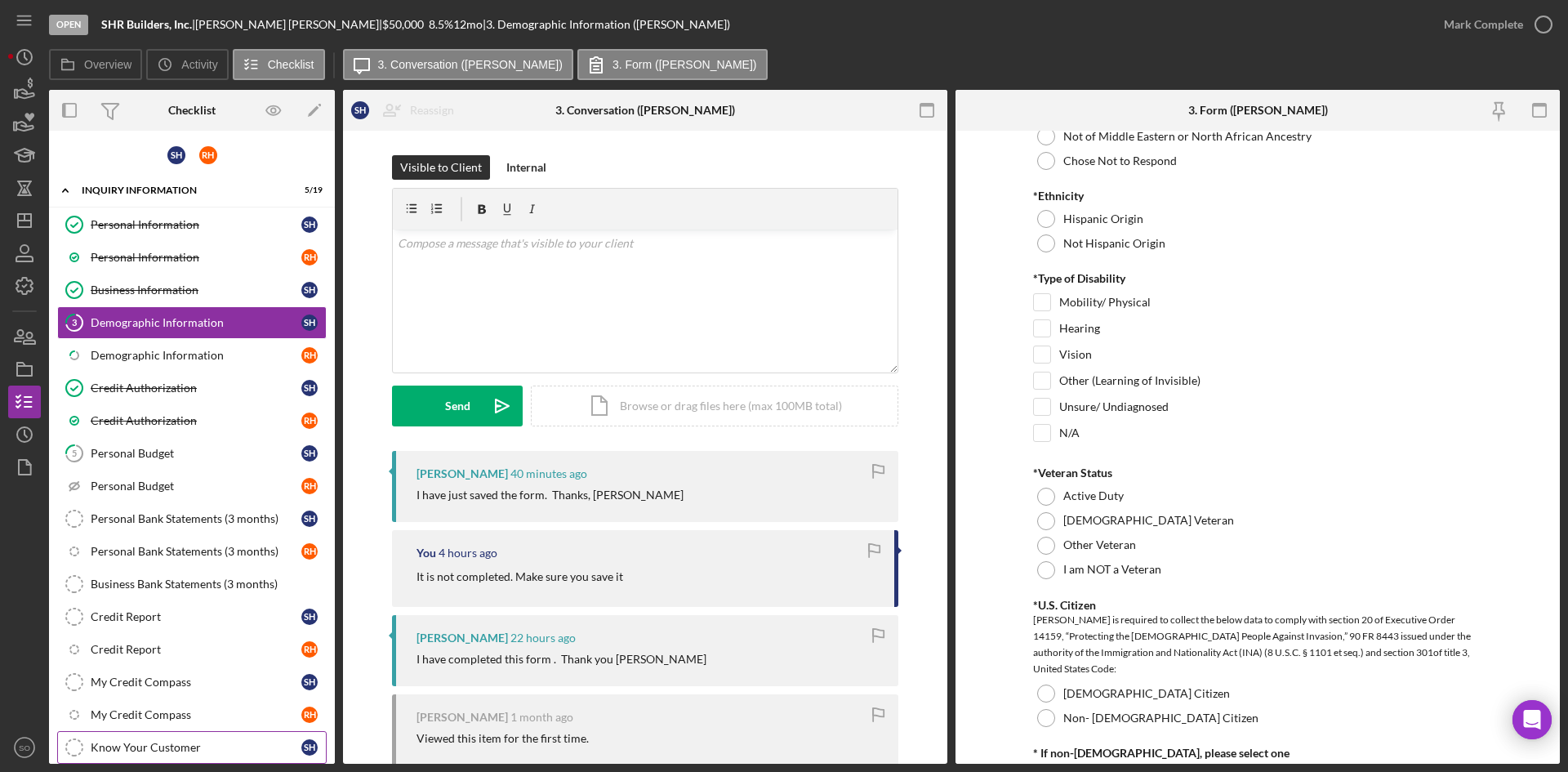
scroll to position [229, 0]
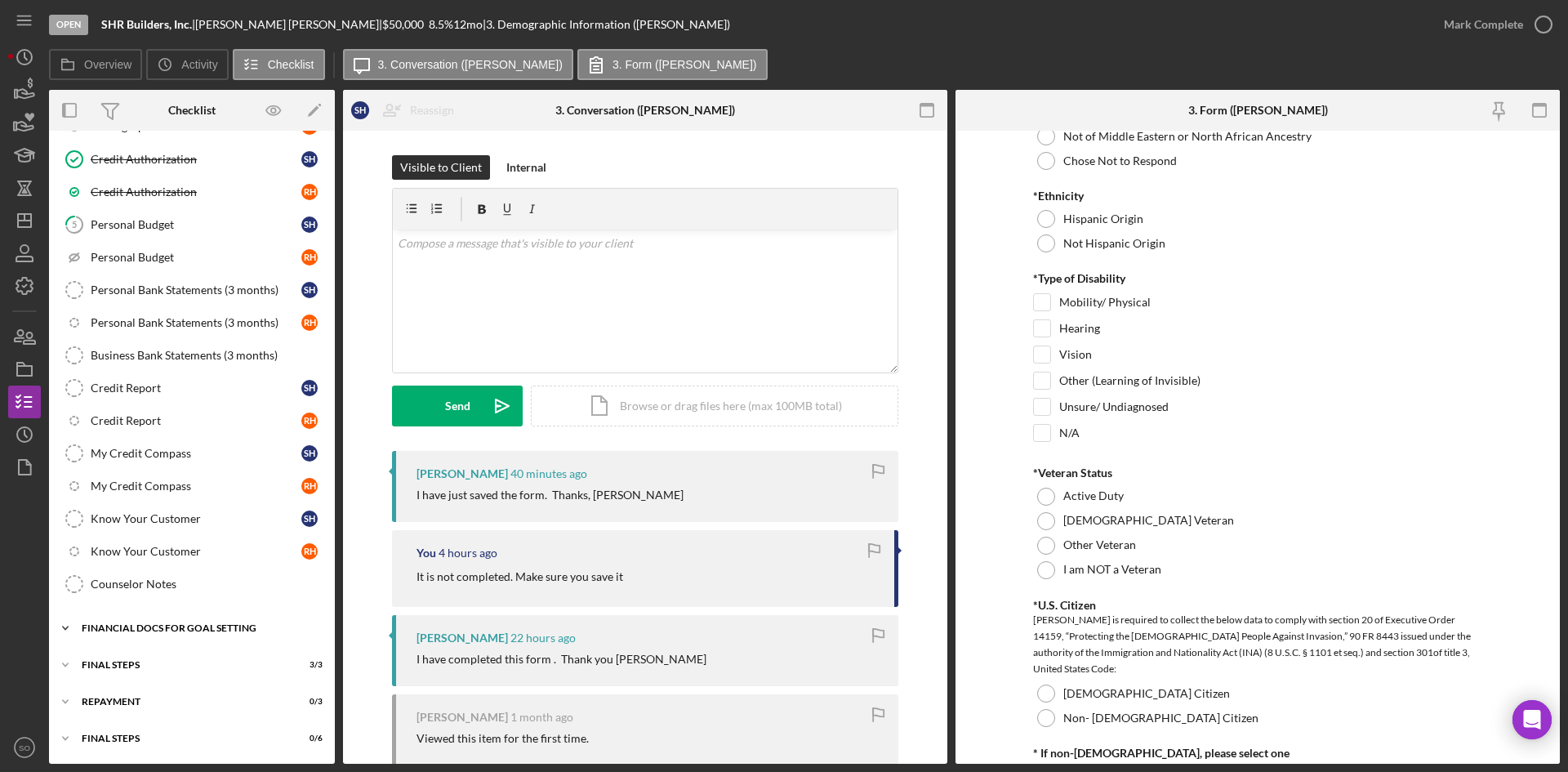
click at [139, 637] on div "Icon/Expander Financial Docs for Goal Setting 11 / 14" at bounding box center [191, 627] width 285 height 32
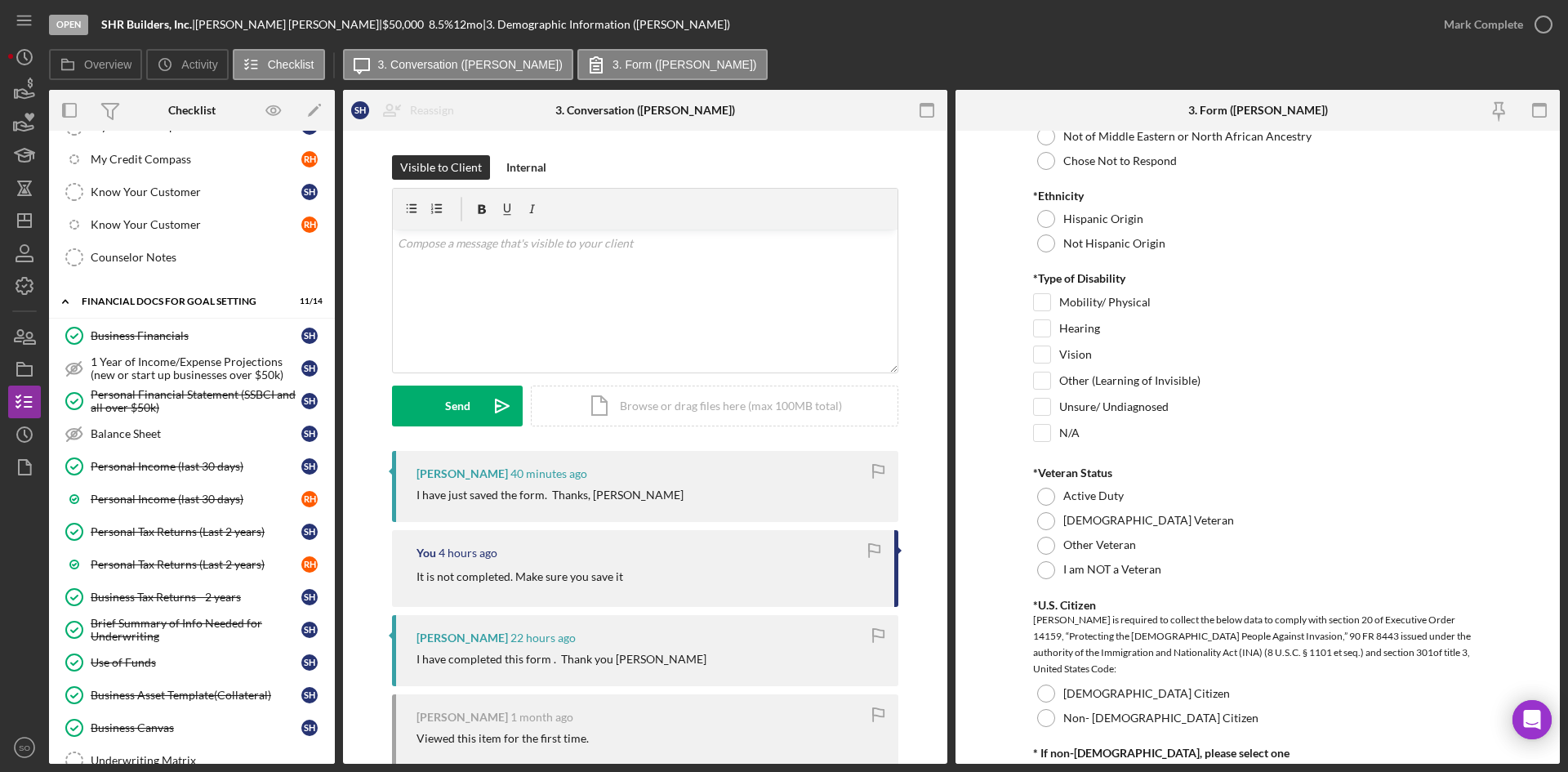
scroll to position [695, 0]
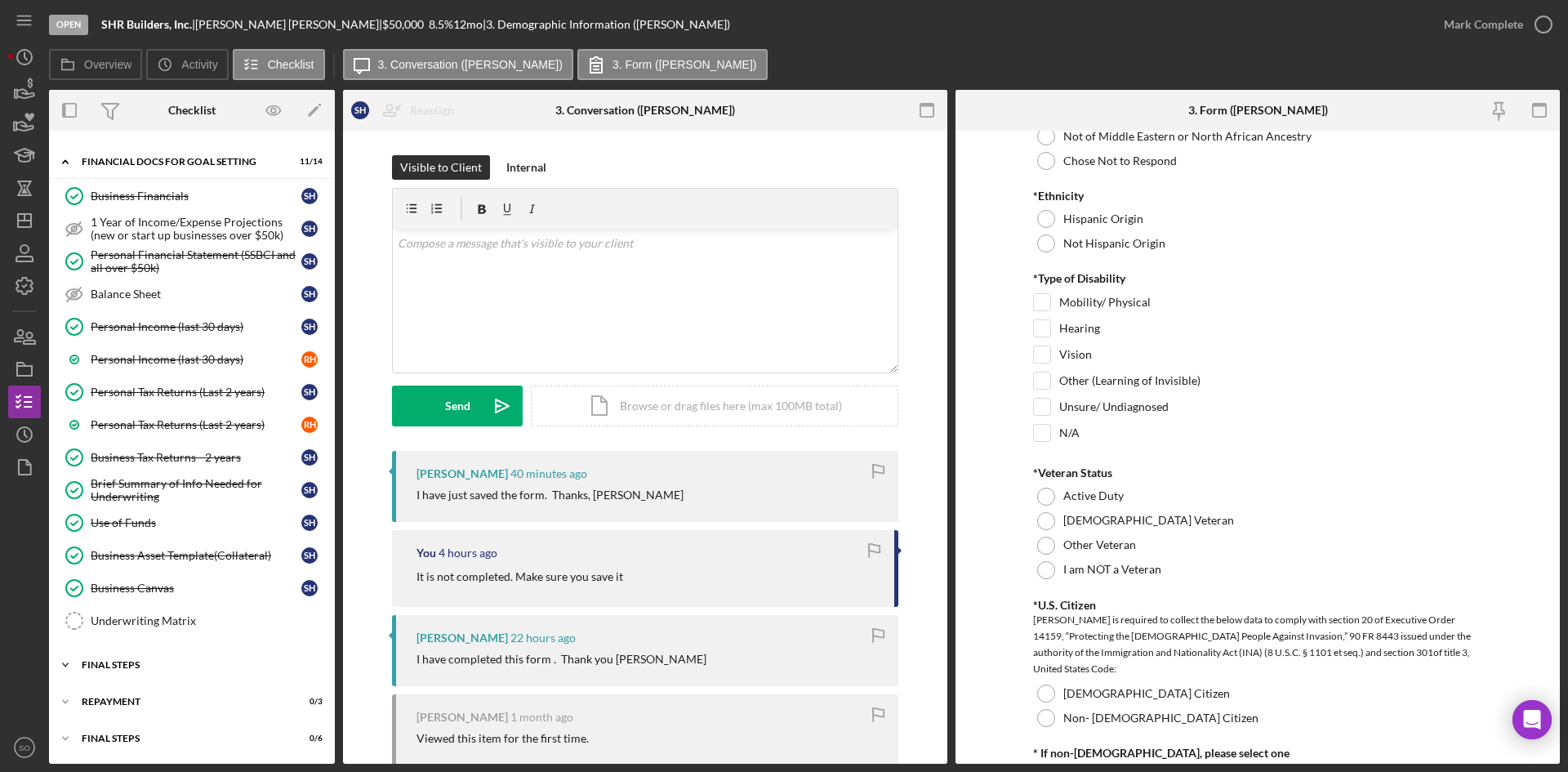
click at [148, 656] on div "Icon/Expander FINAL STEPS 3 / 3" at bounding box center [191, 665] width 285 height 32
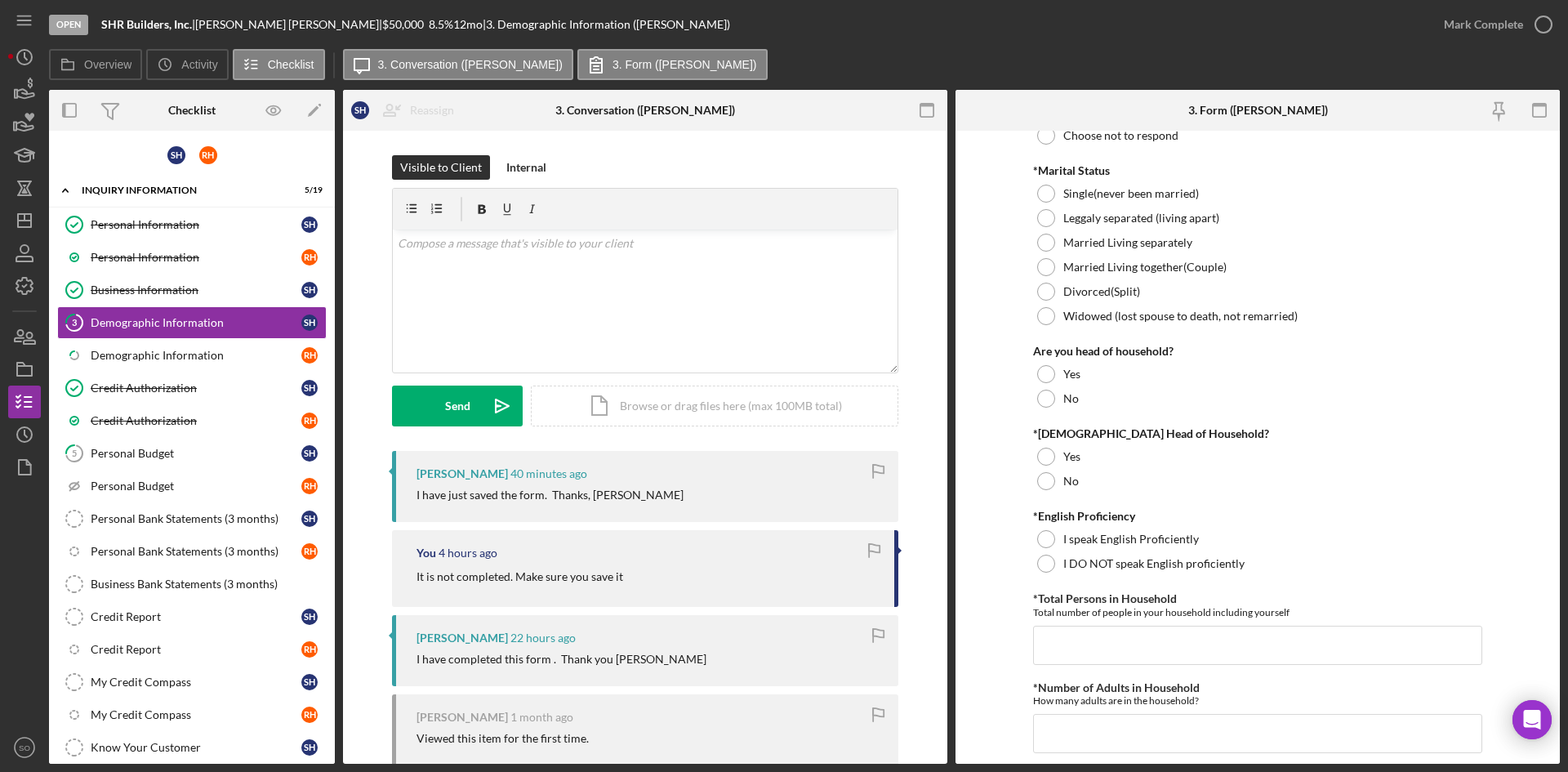
scroll to position [245, 0]
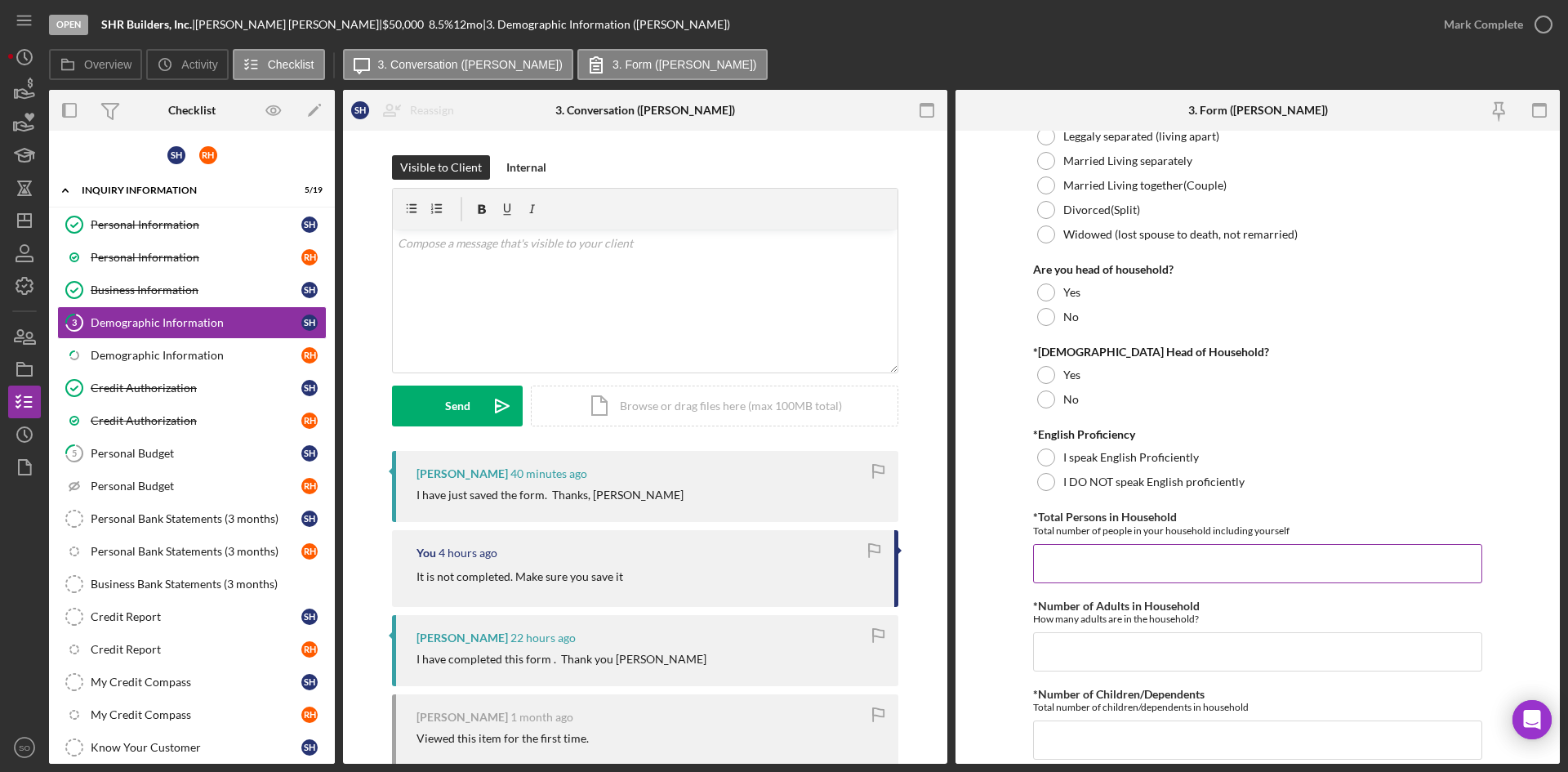
click at [1083, 553] on input "*Total Persons in Household" at bounding box center [1257, 563] width 449 height 39
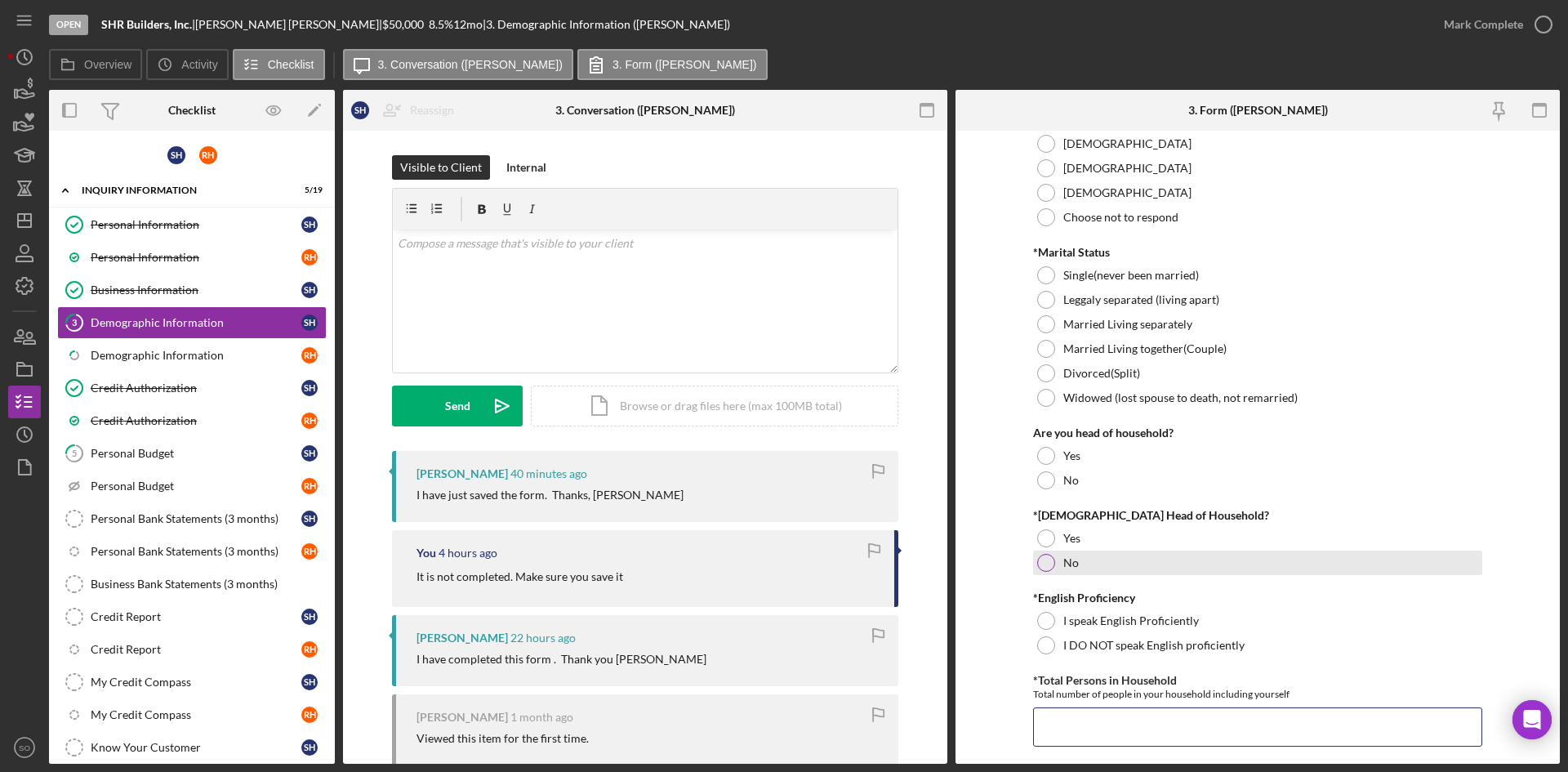
scroll to position [0, 0]
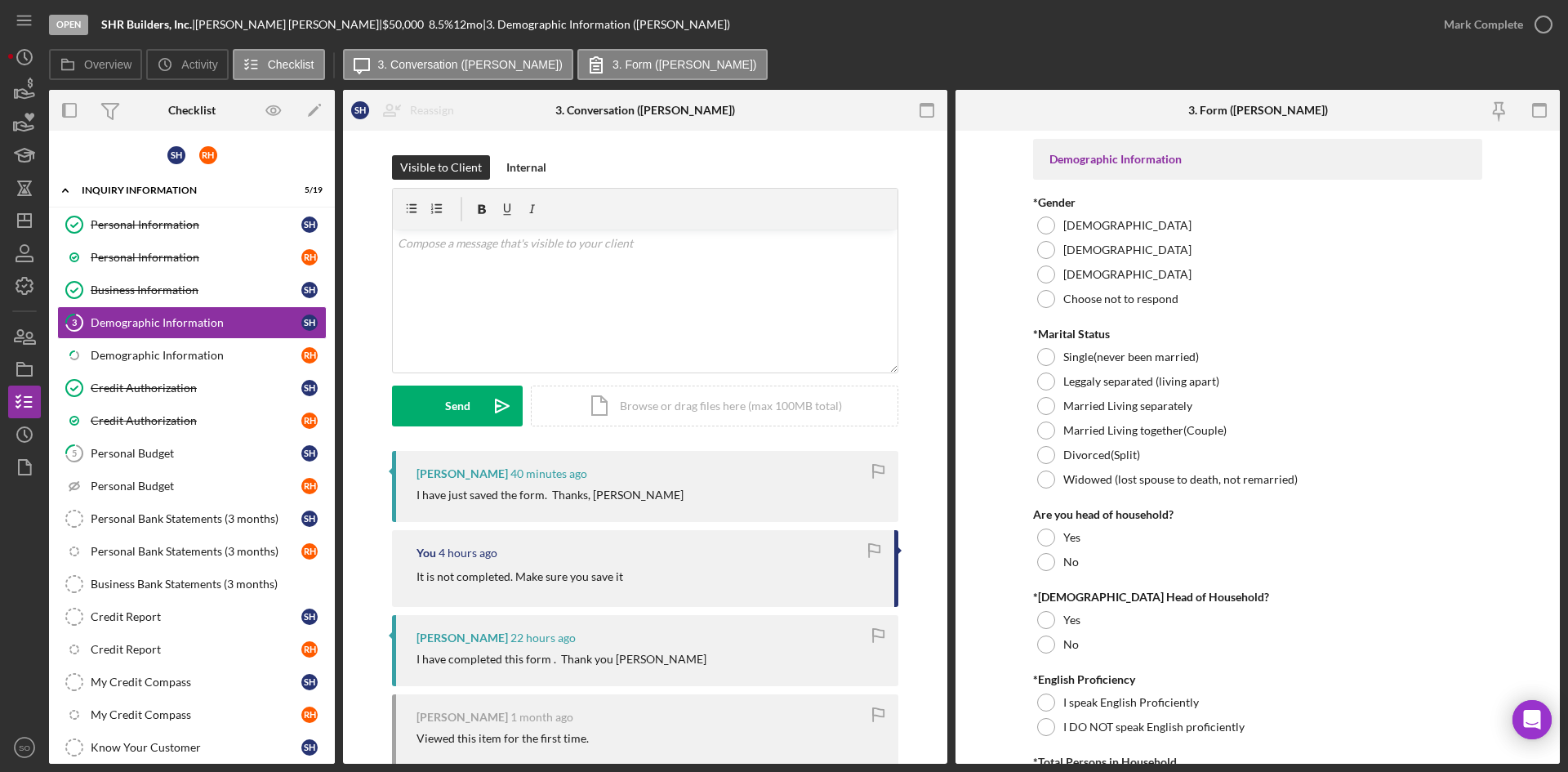
click at [1492, 430] on form "Demographic Information *Gender [DEMOGRAPHIC_DATA] [DEMOGRAPHIC_DATA] [DEMOGRAP…" at bounding box center [1257, 447] width 604 height 633
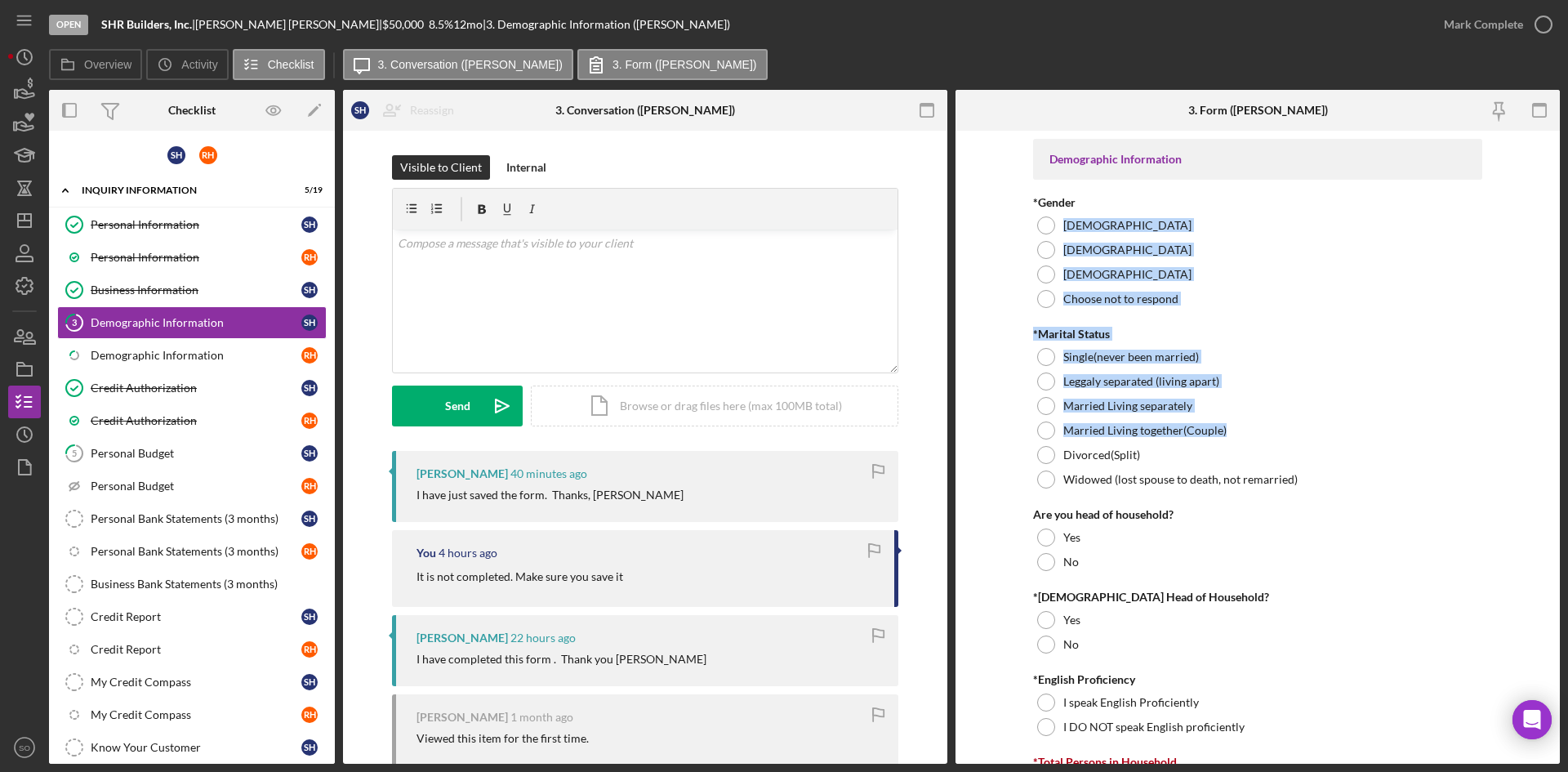
drag, startPoint x: 1559, startPoint y: 201, endPoint x: 1561, endPoint y: 441, distance: 240.0
click at [1561, 441] on div "Open SHR Builders, Inc. | Samella Henderson | $50,000 $50,000 8.5 % 12 mo | 3. …" at bounding box center [784, 386] width 1568 height 772
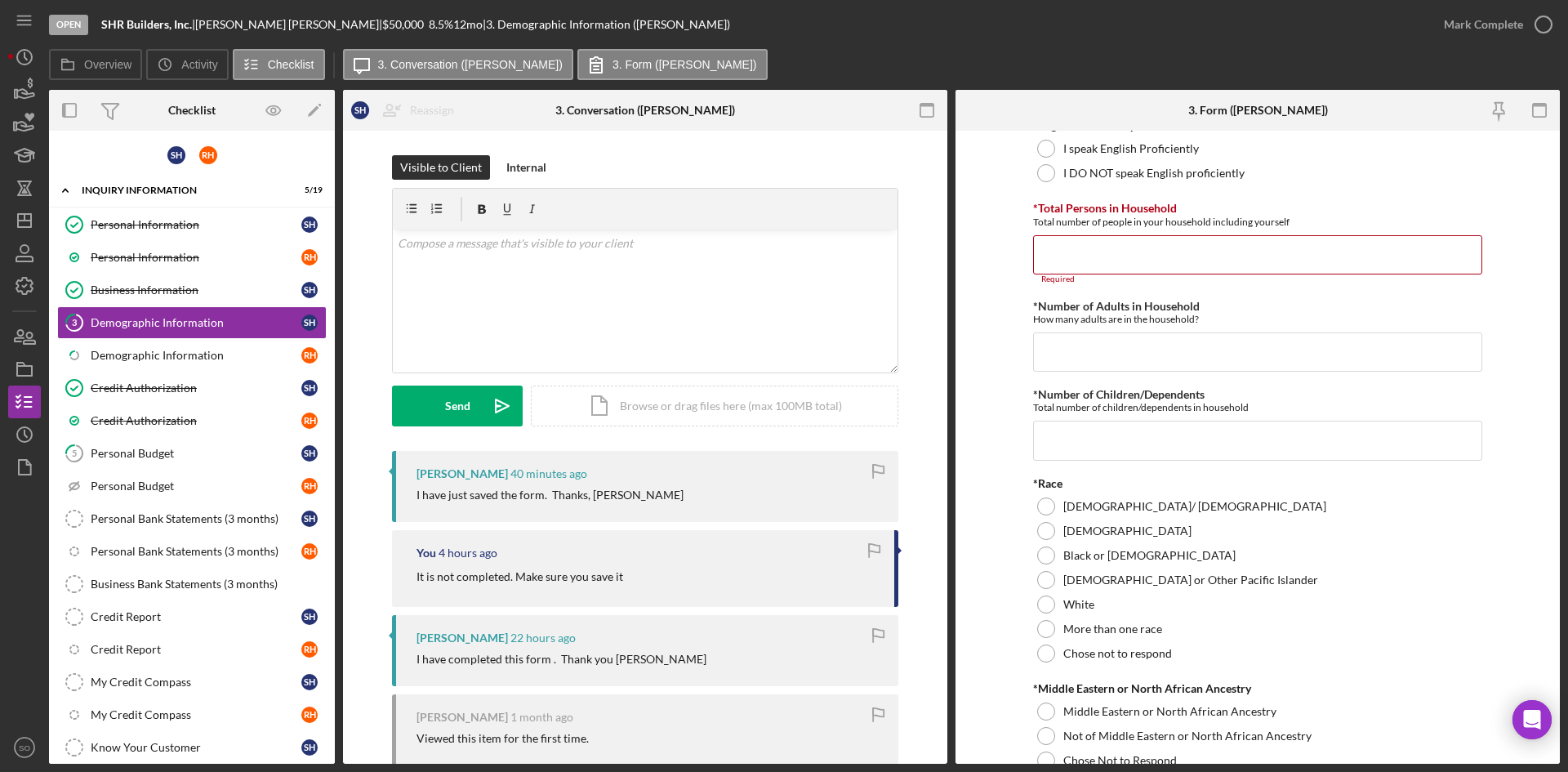
click at [1517, 341] on form "Demographic Information *Gender Female Male Nonbinary Choose not to respond *Ma…" at bounding box center [1257, 447] width 604 height 633
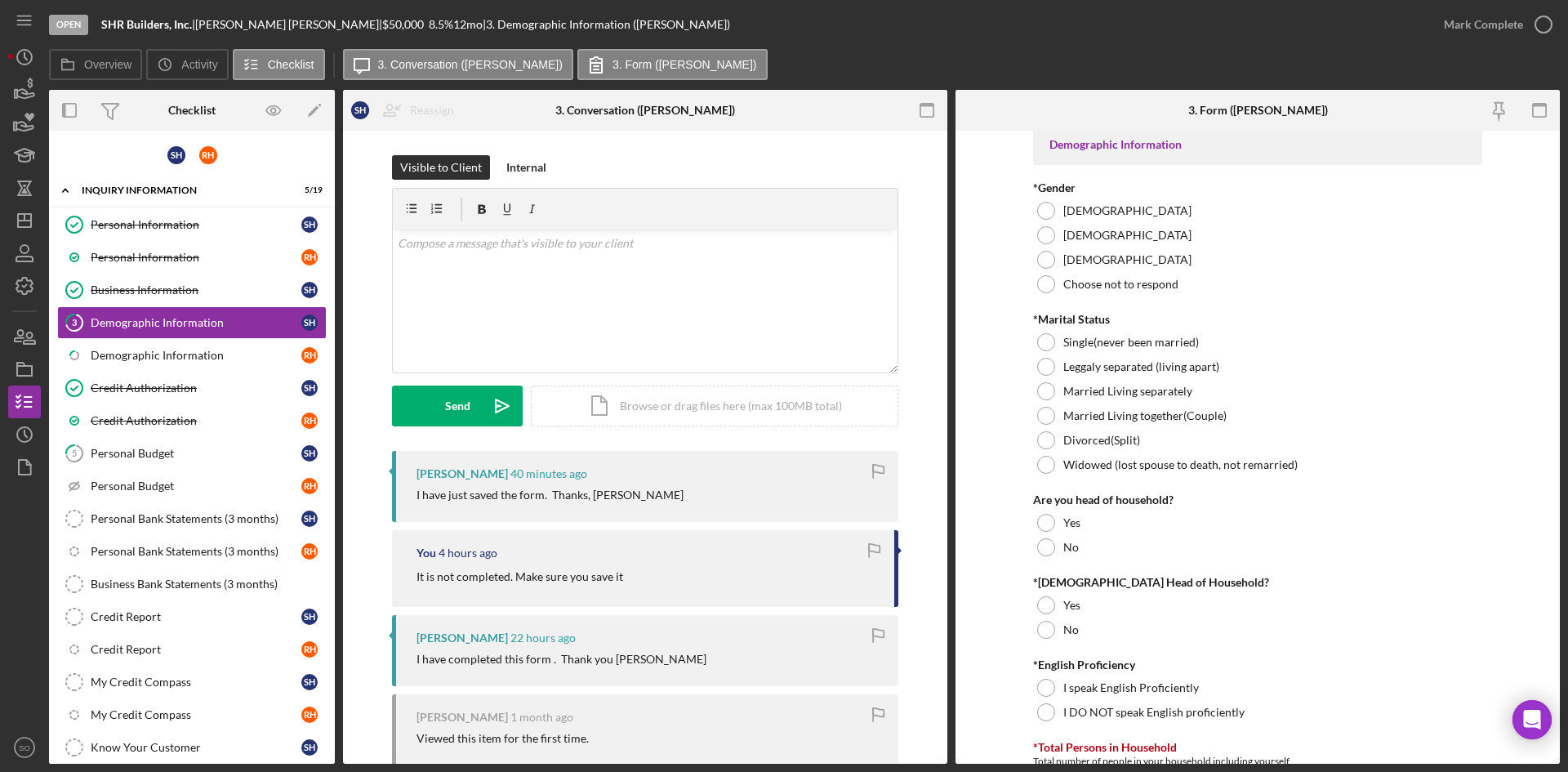
scroll to position [0, 0]
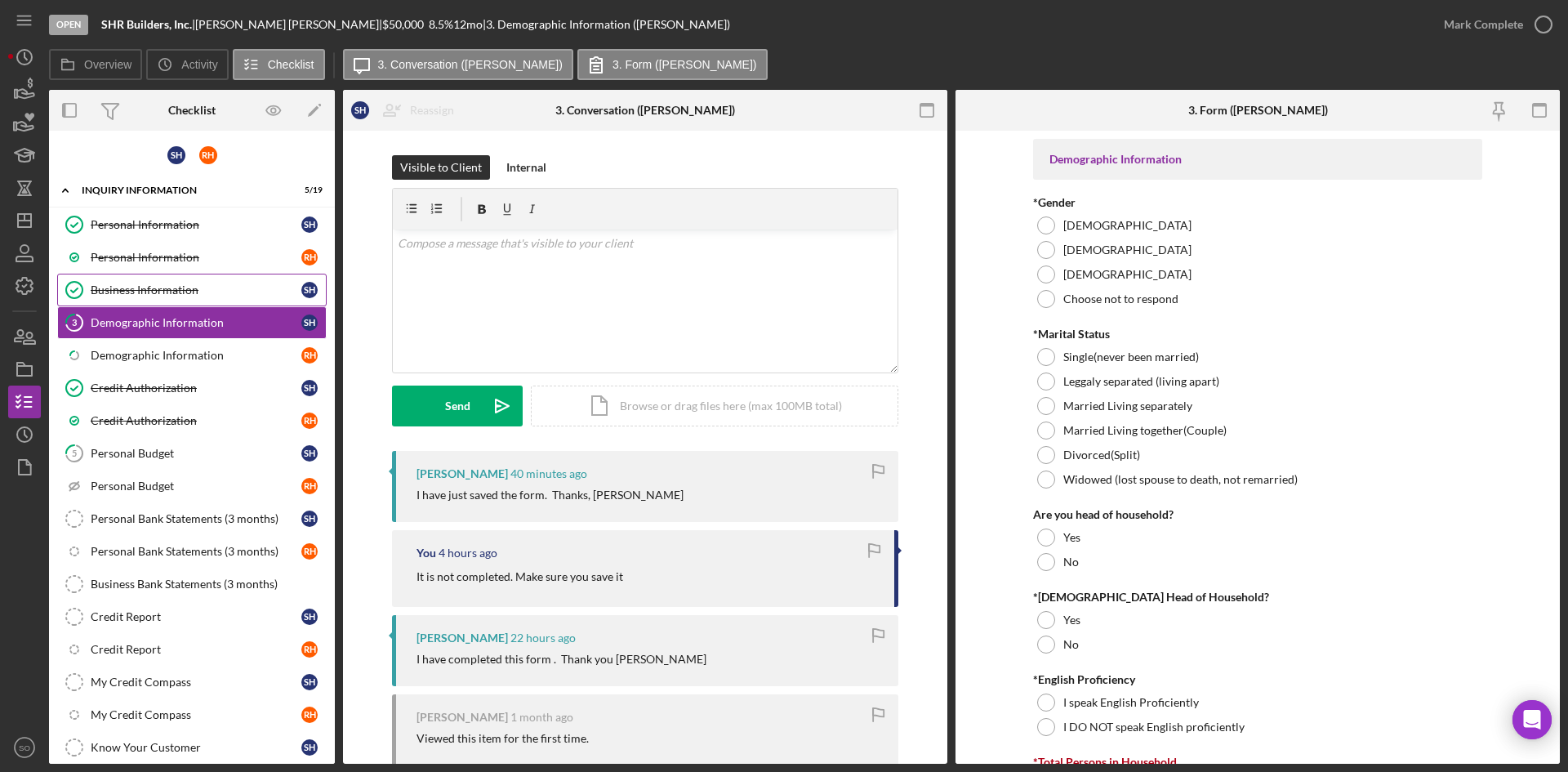
click at [162, 292] on div "Business Information" at bounding box center [196, 290] width 210 height 13
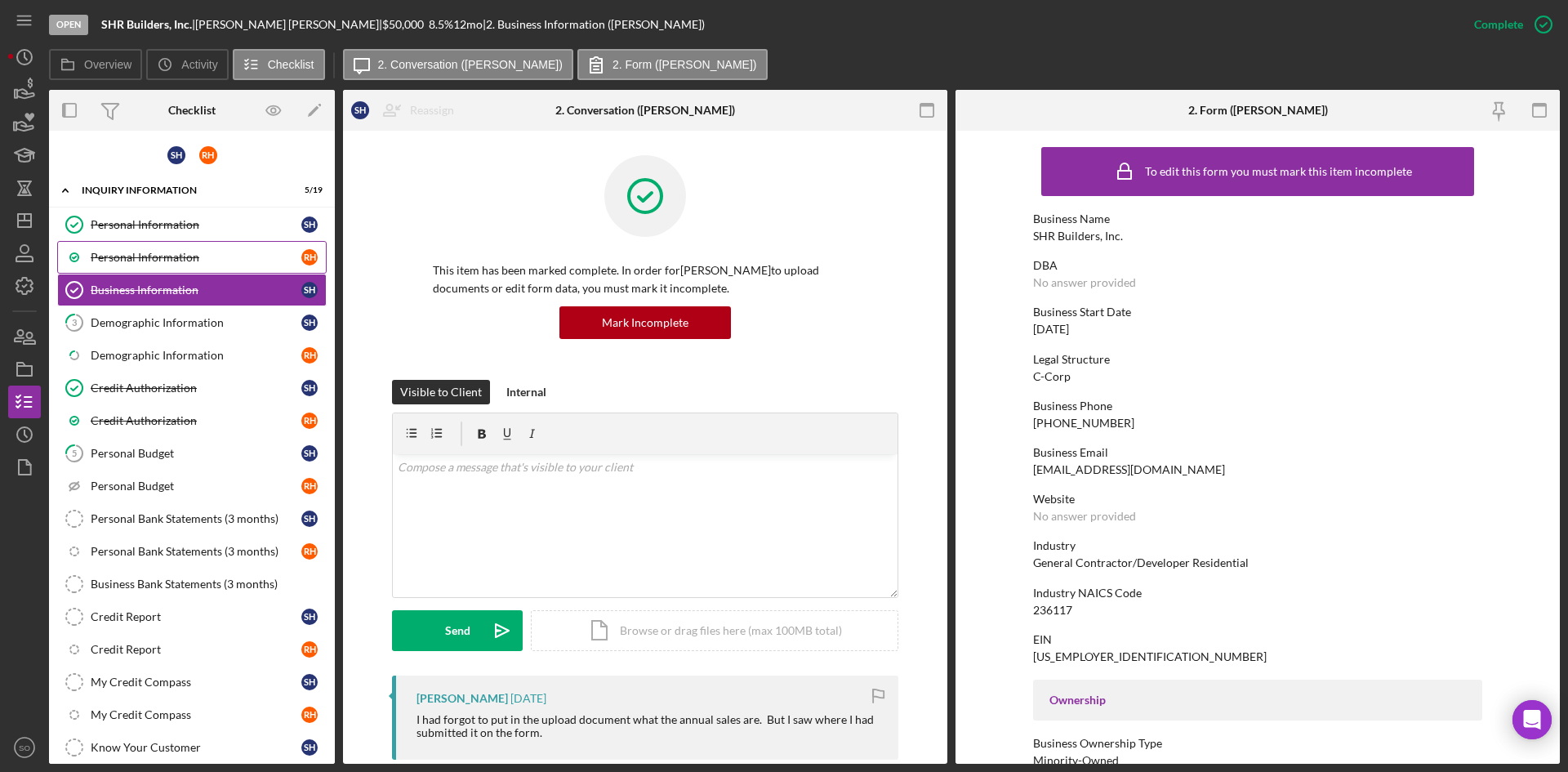
click at [196, 258] on div "Personal Information" at bounding box center [196, 257] width 210 height 13
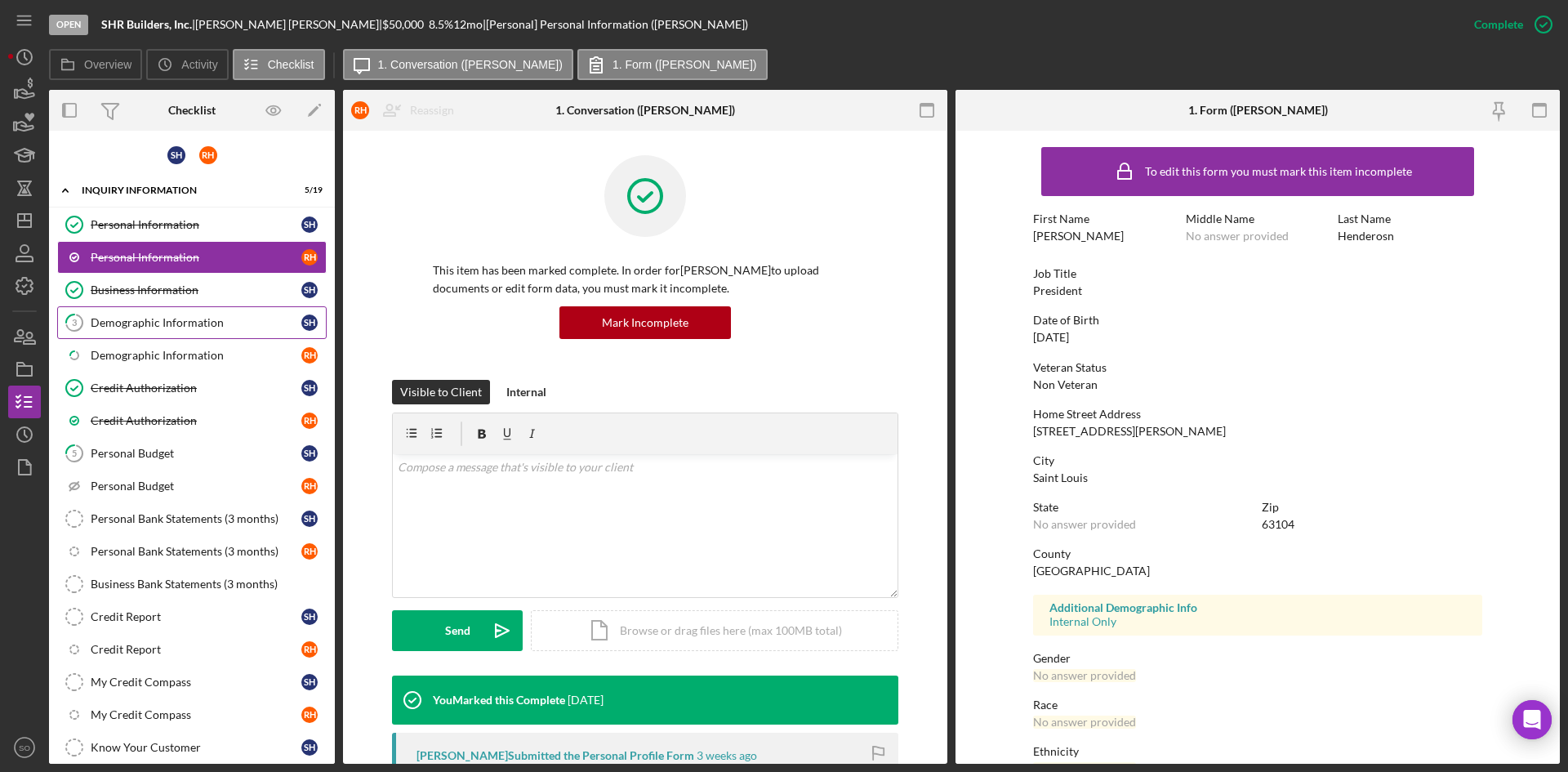
click at [174, 313] on link "3 Demographic Information S H" at bounding box center [191, 322] width 270 height 32
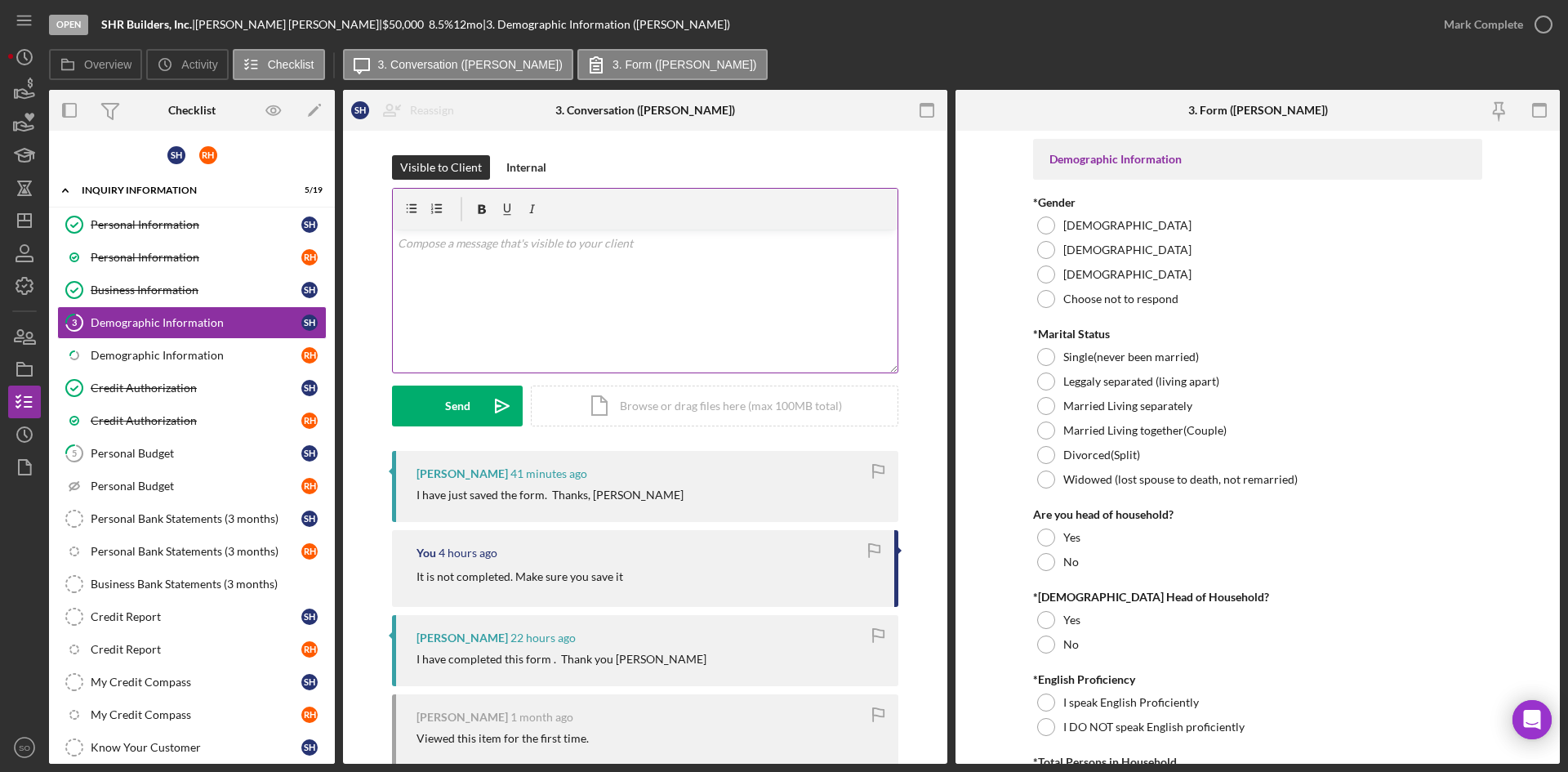
click at [540, 306] on div "v Color teal Color pink Remove color Add row above Add row below Add column bef…" at bounding box center [645, 301] width 505 height 143
click at [496, 242] on p "Are you able to see it from your end? I don't see any information filled out" at bounding box center [645, 243] width 496 height 18
click at [561, 251] on p "Are you able to see it filled out from your end? I don't see any information fi…" at bounding box center [645, 243] width 496 height 18
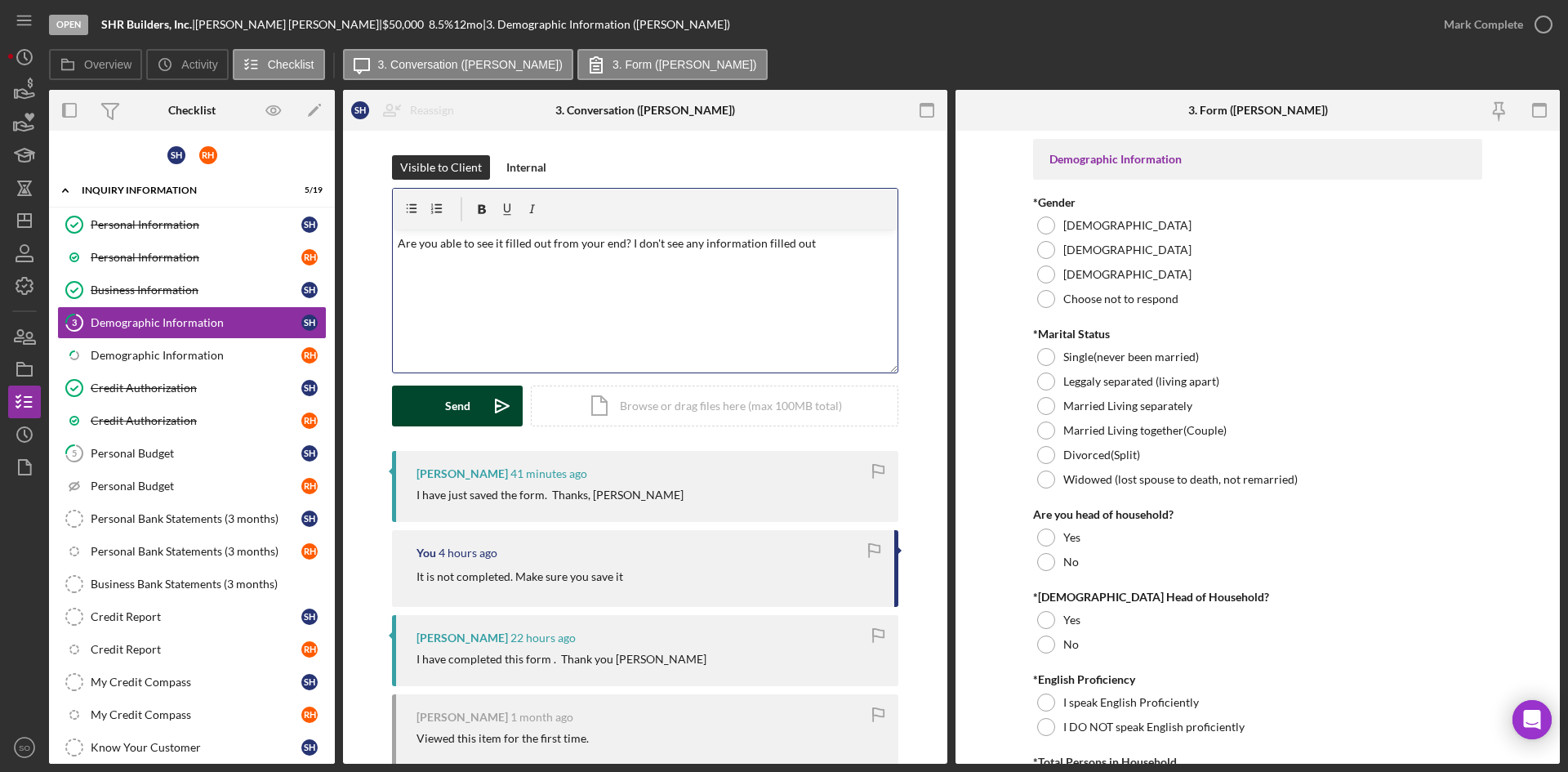
click at [471, 411] on button "Send Icon/icon-invite-send" at bounding box center [457, 405] width 131 height 41
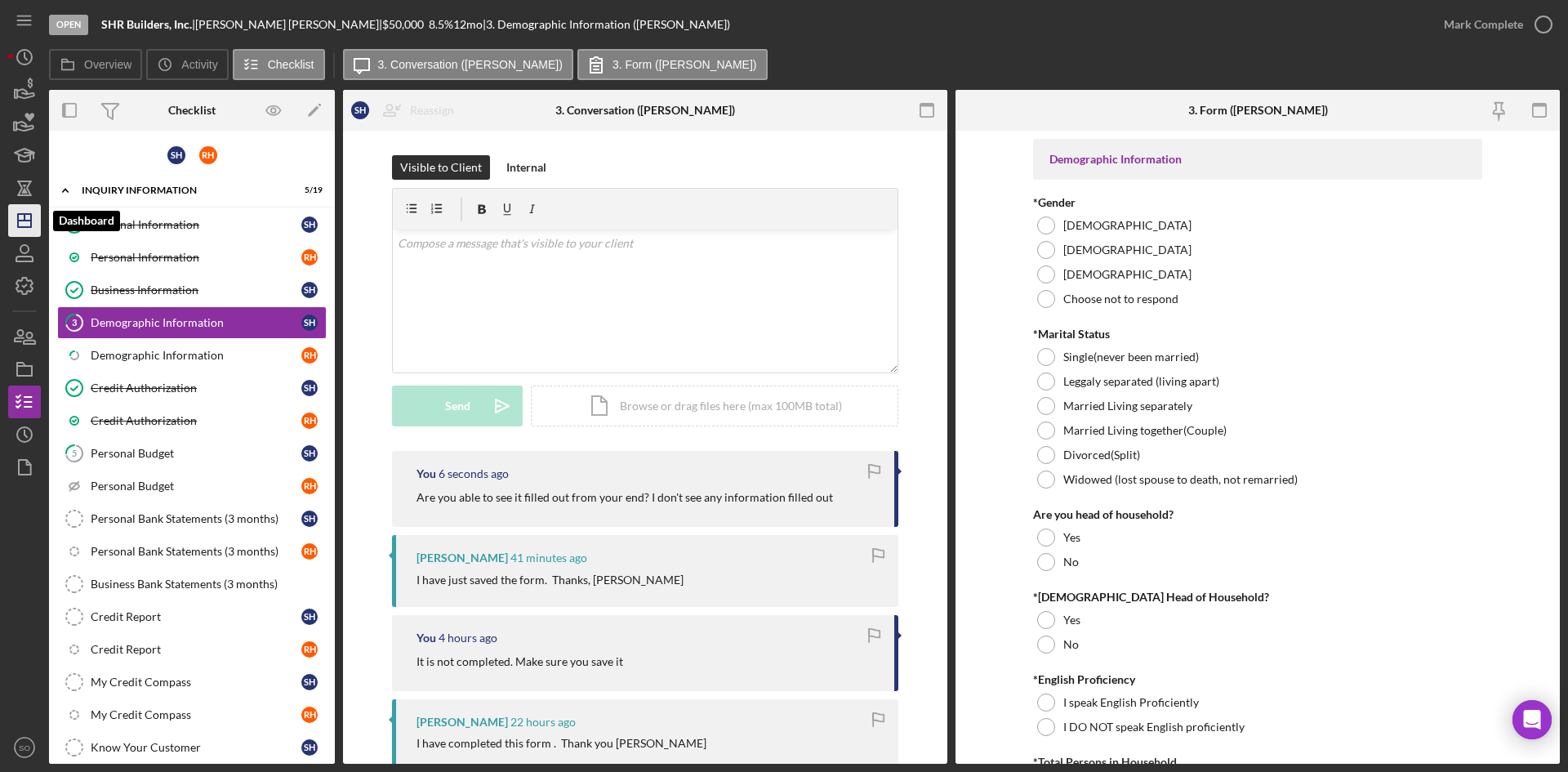
click at [17, 217] on icon "Icon/Dashboard" at bounding box center [24, 220] width 41 height 41
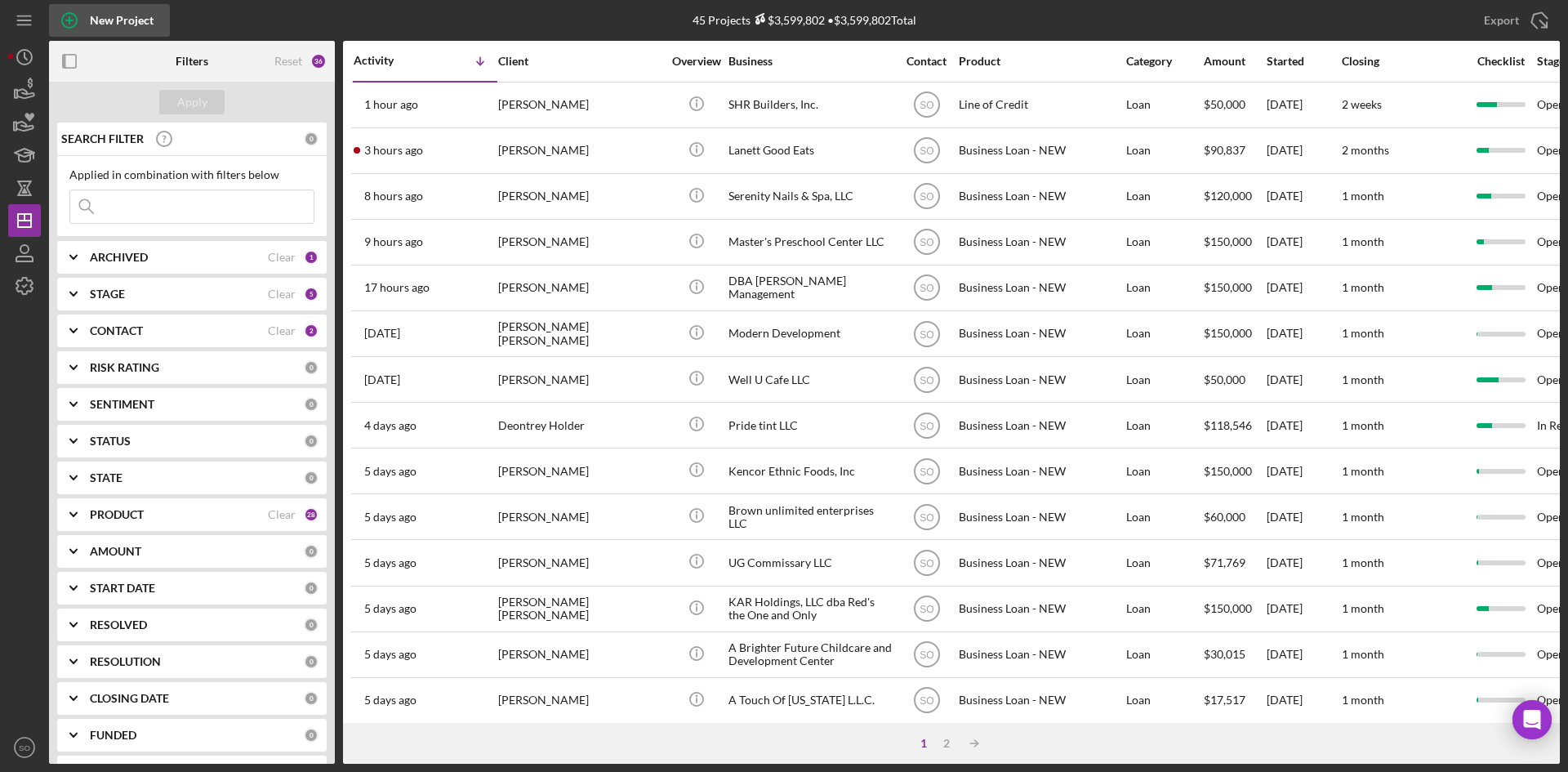
click at [81, 19] on icon "button" at bounding box center [69, 20] width 41 height 41
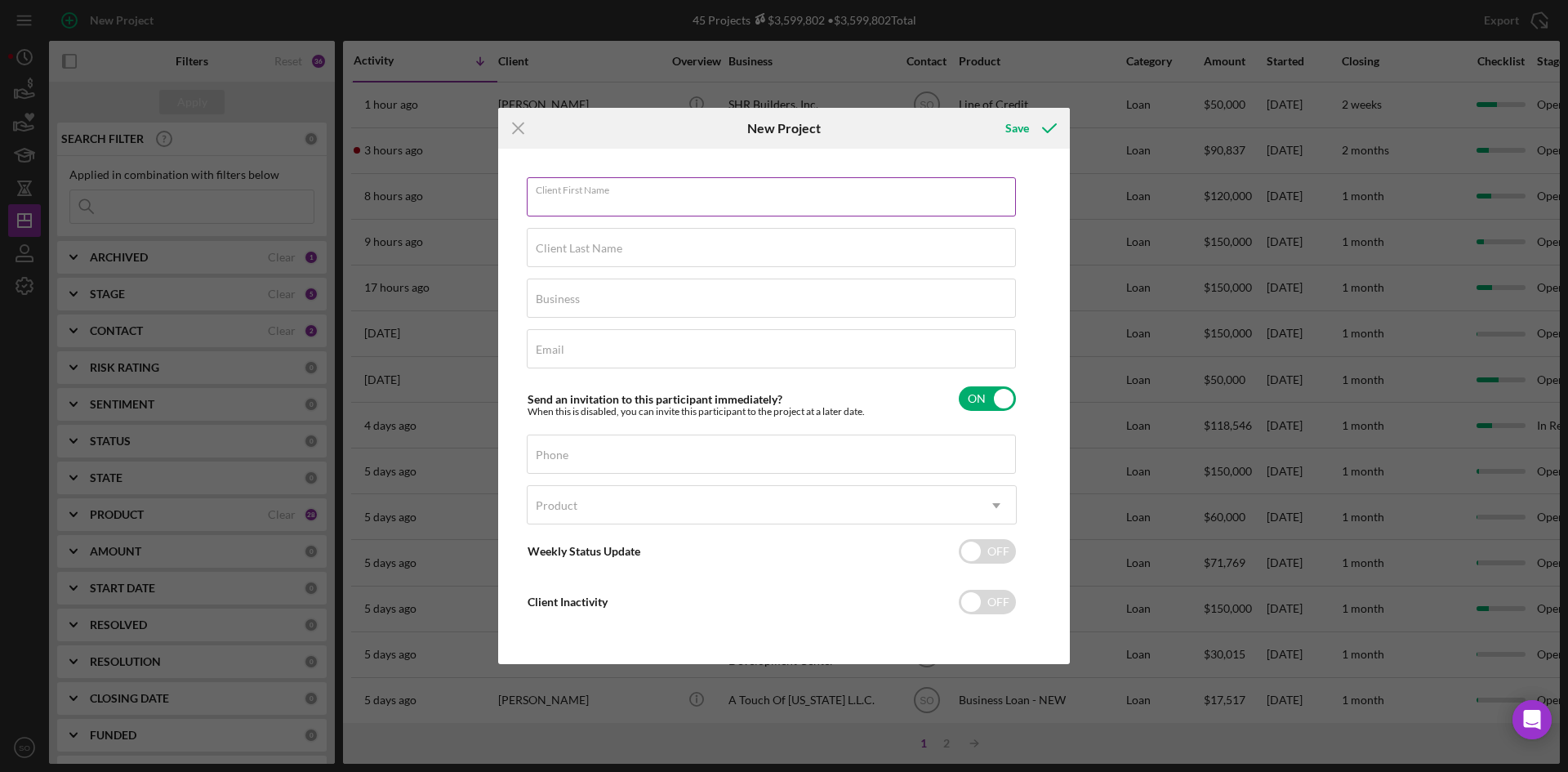
click at [602, 190] on div "Client First Name Required" at bounding box center [771, 197] width 490 height 41
type input "Tanunykia"
click at [609, 258] on input "Client Last Name" at bounding box center [771, 247] width 489 height 39
type input "Hair"
click at [586, 299] on div "Business Required" at bounding box center [771, 299] width 490 height 41
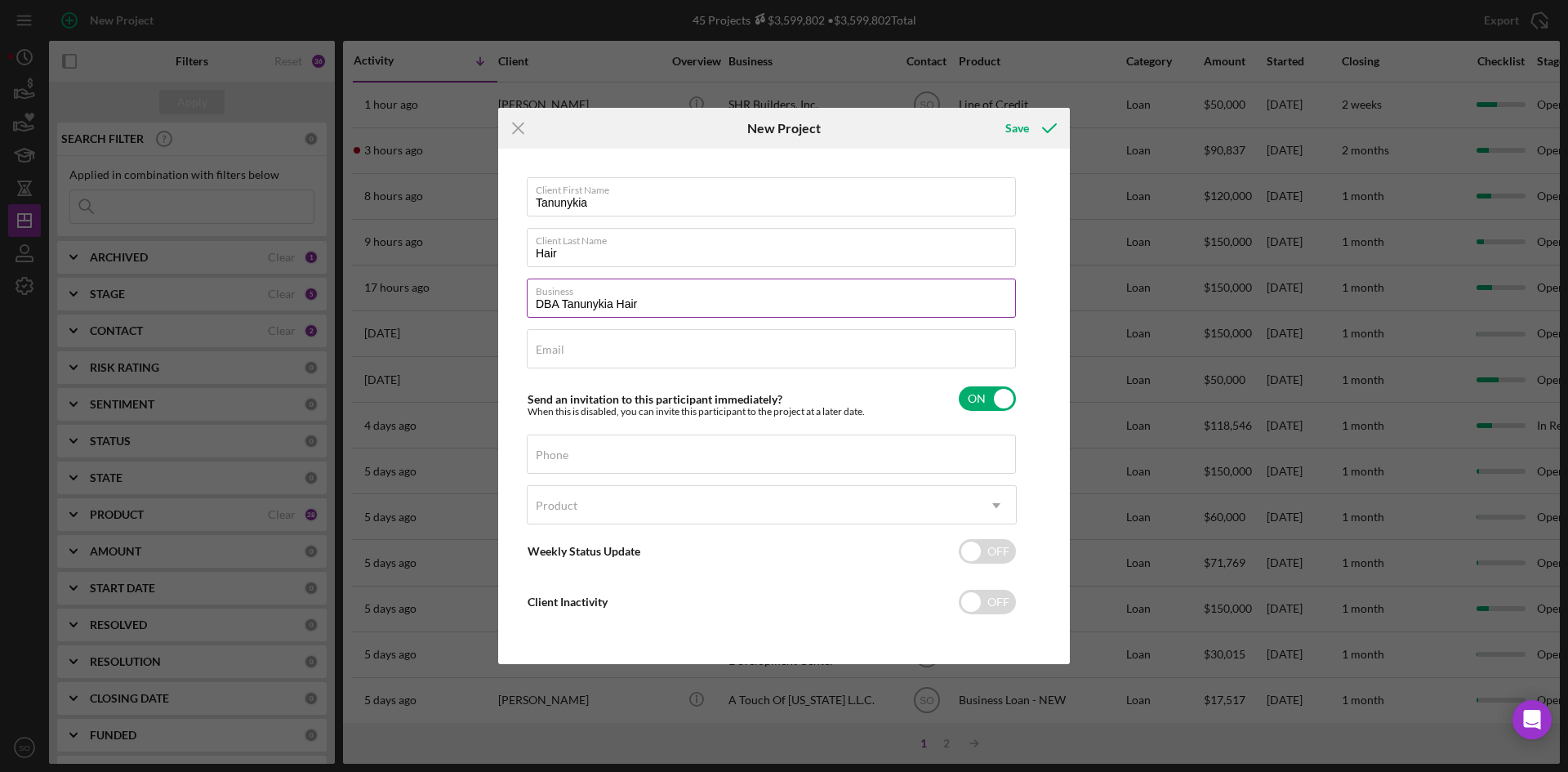
click at [680, 308] on input "DBA Tanunykia Hair" at bounding box center [771, 298] width 489 height 39
type input "DBA Tanunykia Hair"
click at [605, 360] on input "Email" at bounding box center [771, 348] width 489 height 39
type input "tanunykia1@gmail.com"
click at [623, 461] on input "Phone" at bounding box center [771, 454] width 489 height 39
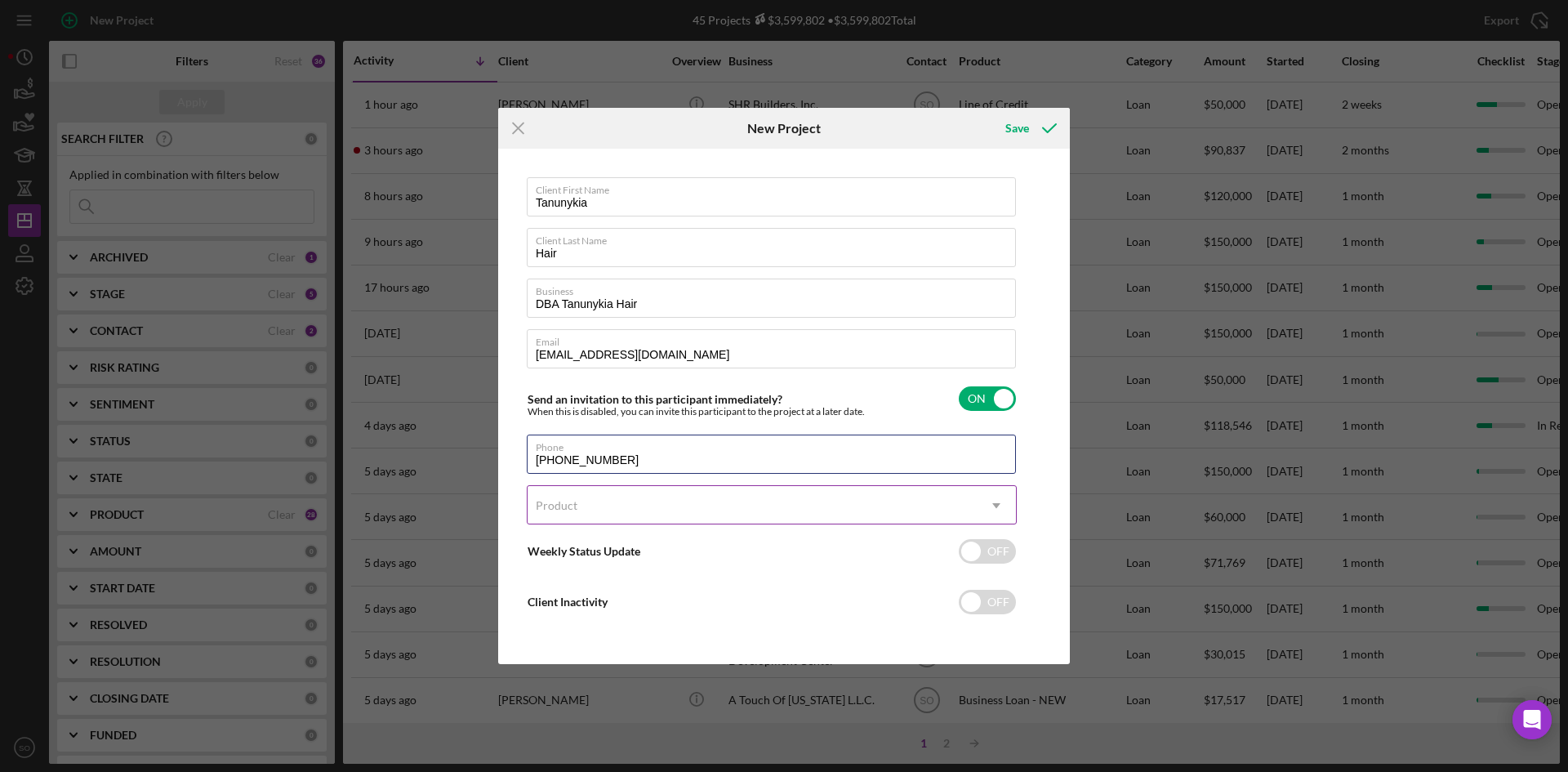
type input "(314) 368-2764"
click at [567, 499] on div "Product" at bounding box center [557, 505] width 42 height 13
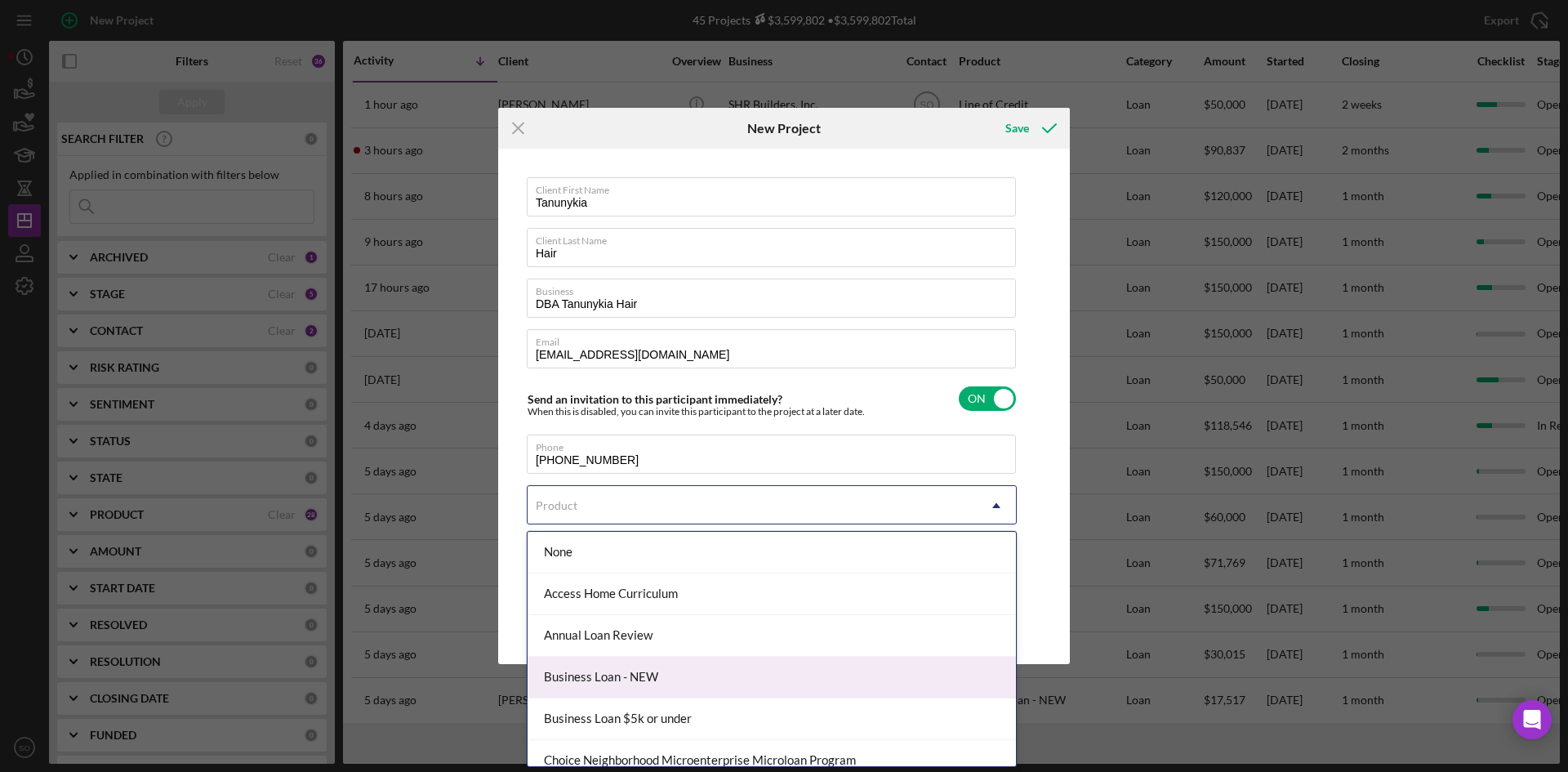
click at [622, 676] on div "Business Loan - NEW" at bounding box center [771, 678] width 488 height 42
checkbox input "true"
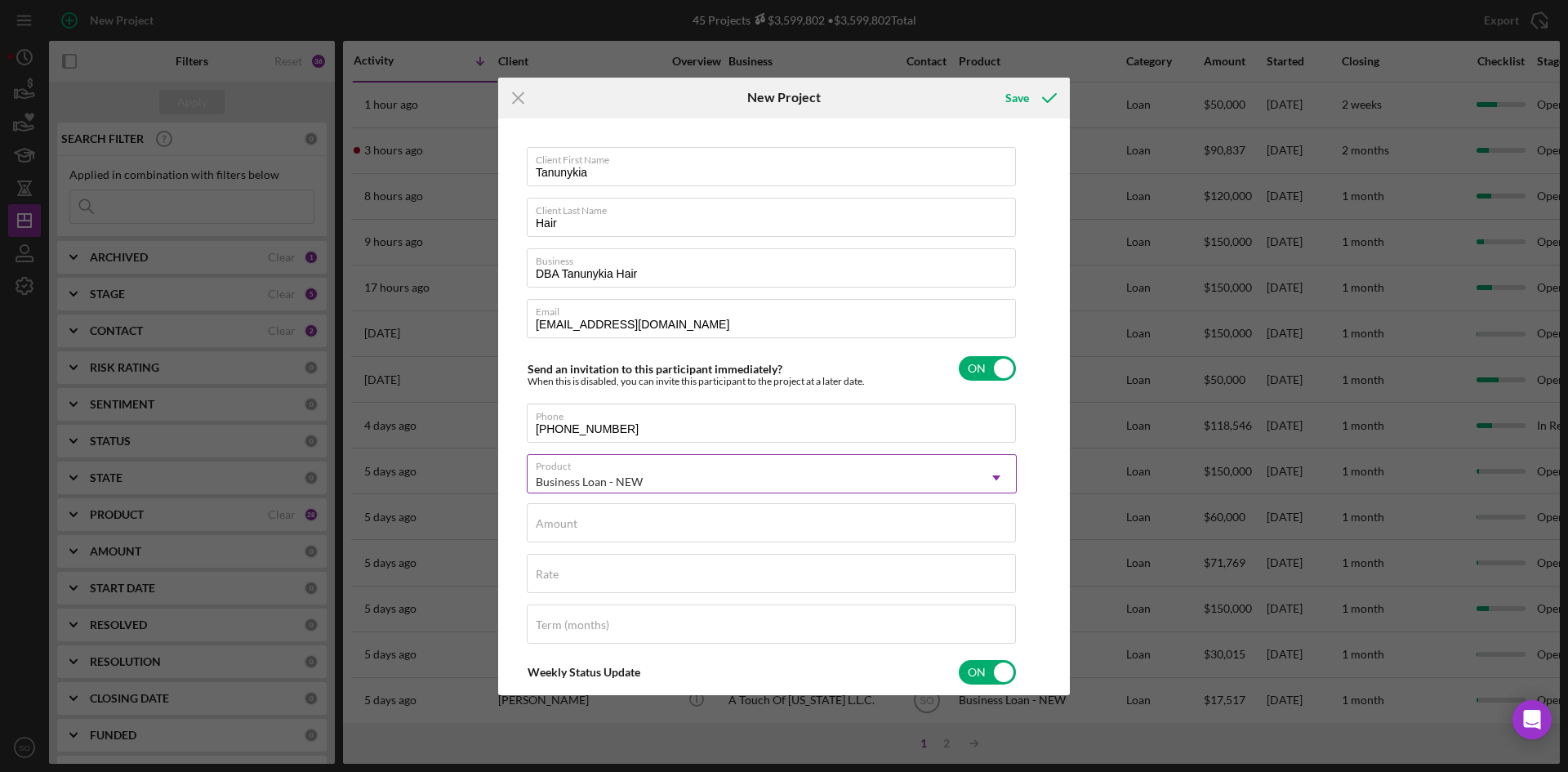
click at [592, 460] on div "Business Loan - NEW Icon/Dropdown Arrow" at bounding box center [771, 473] width 490 height 39
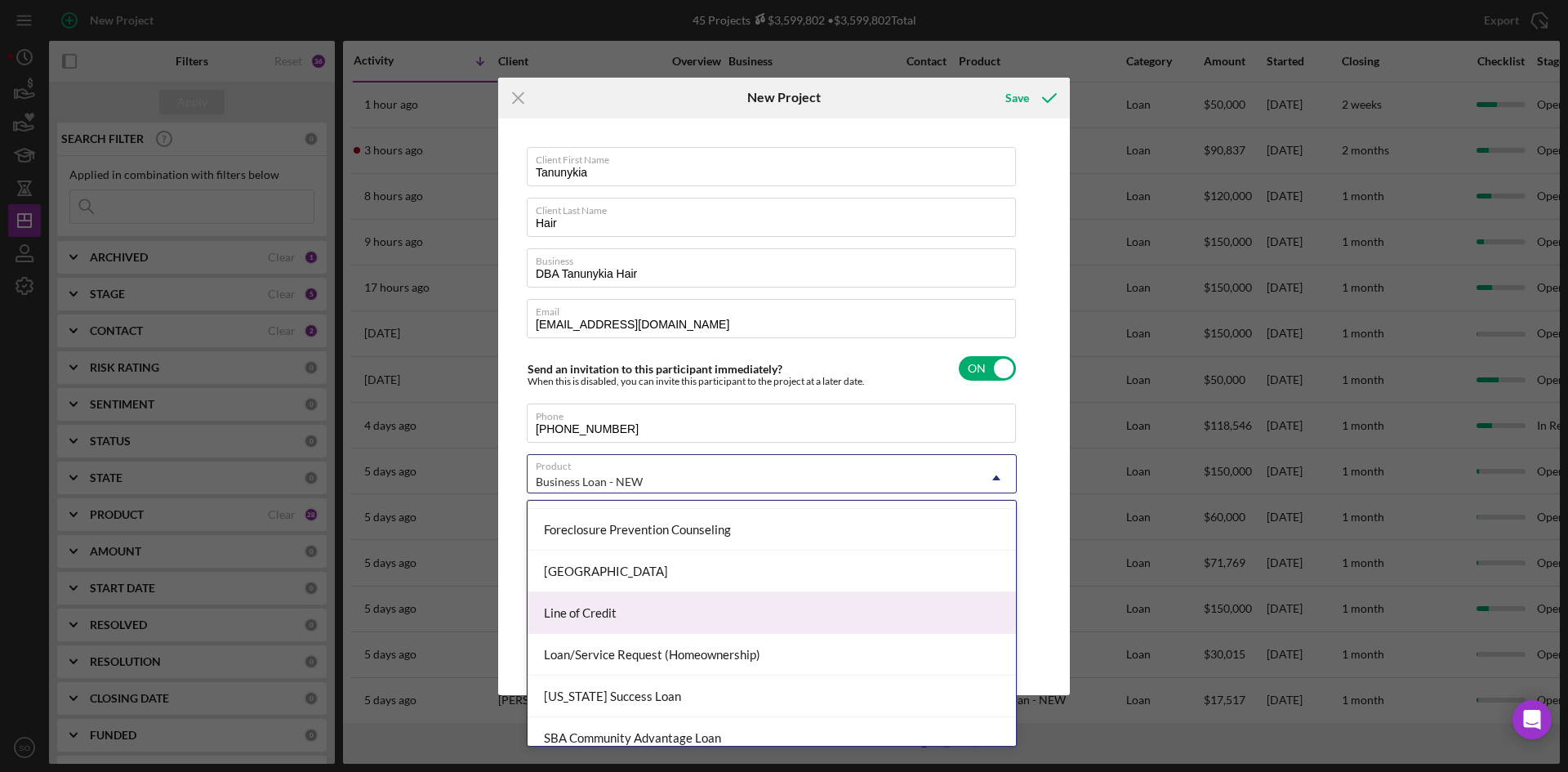
scroll to position [572, 0]
click at [601, 610] on div "SSBCI- IL" at bounding box center [771, 617] width 488 height 42
checkbox input "false"
checkbox input "true"
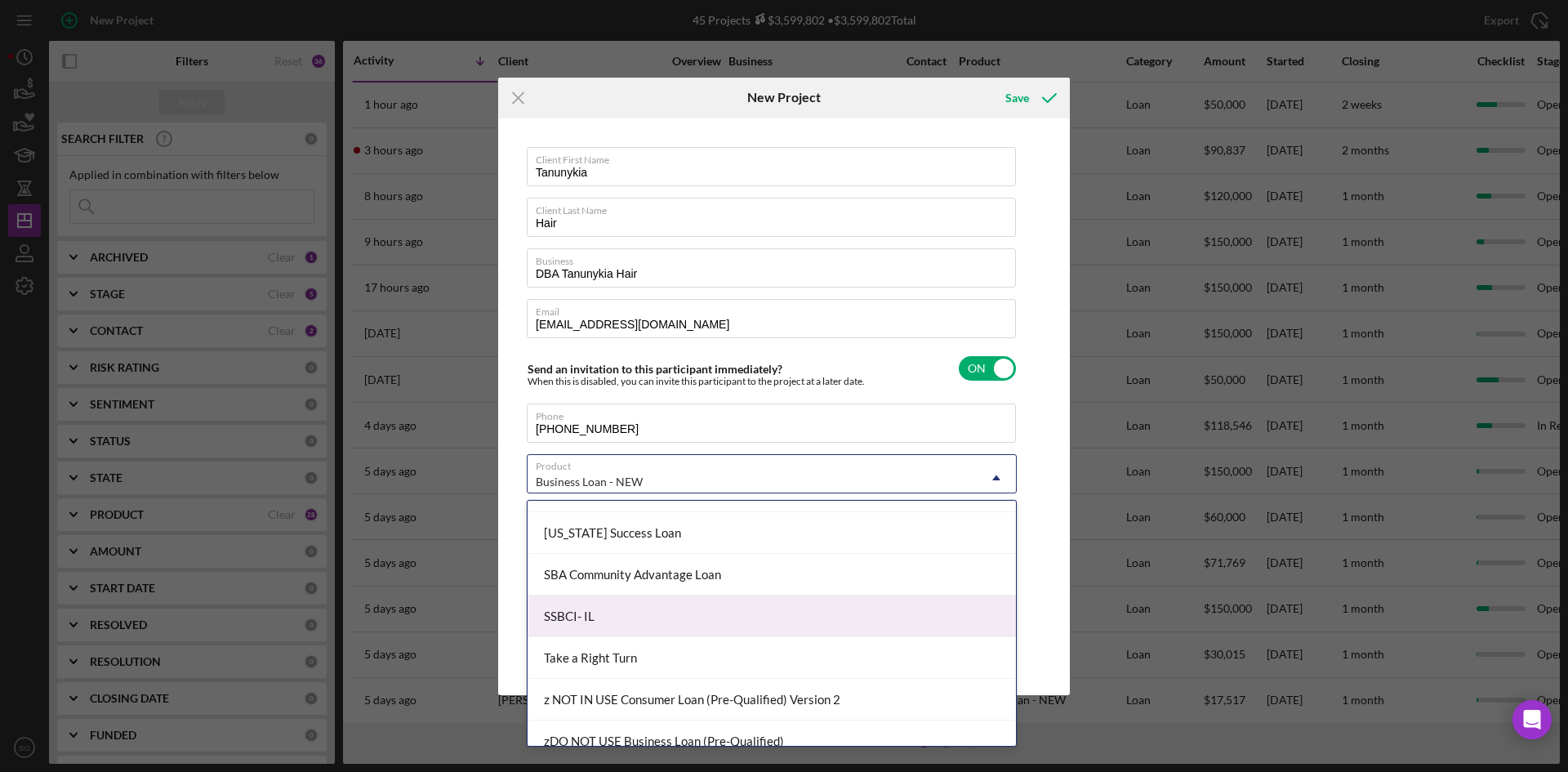
checkbox input "true"
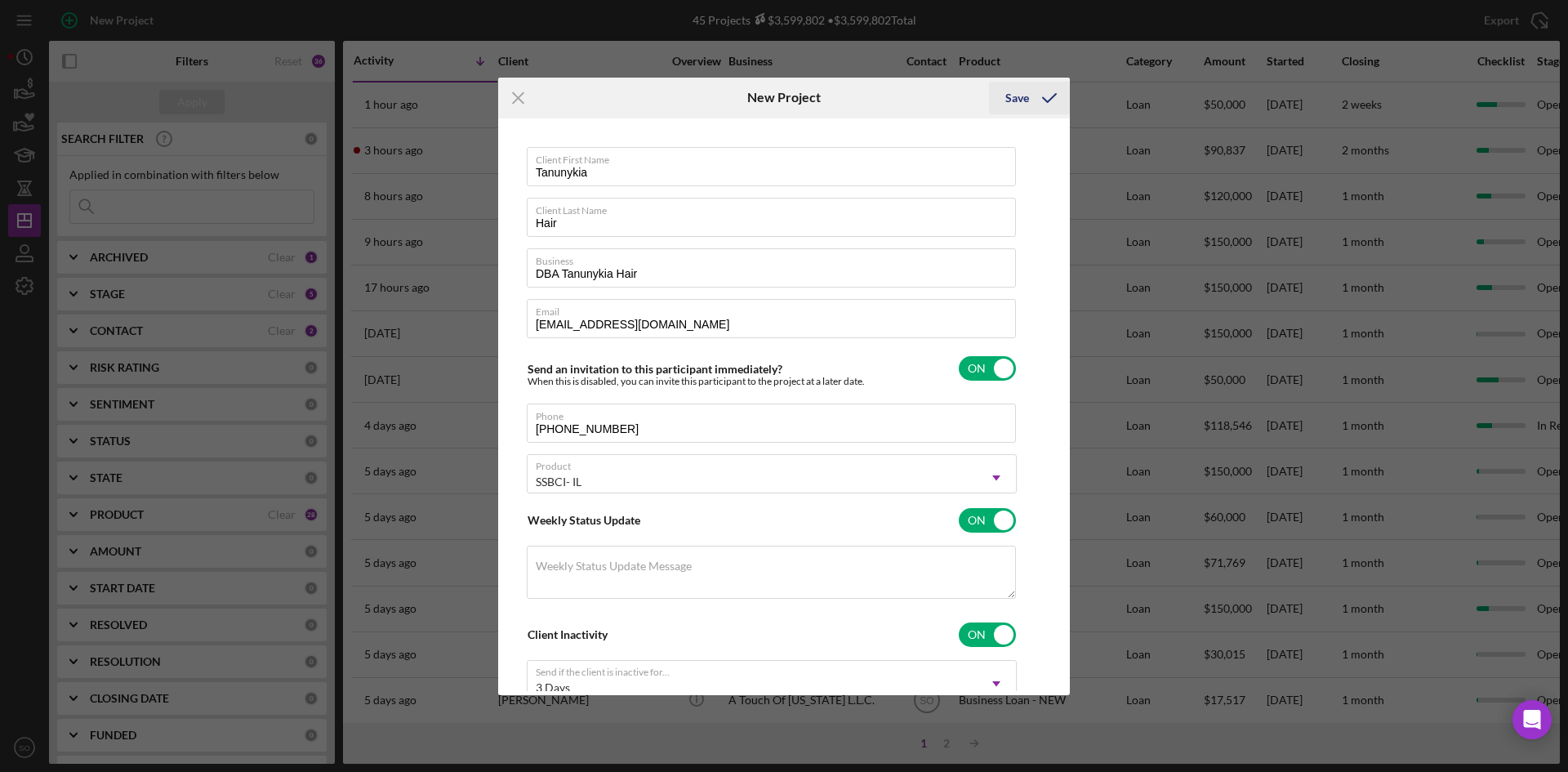
click at [1031, 91] on icon "submit" at bounding box center [1049, 98] width 41 height 41
checkbox input "false"
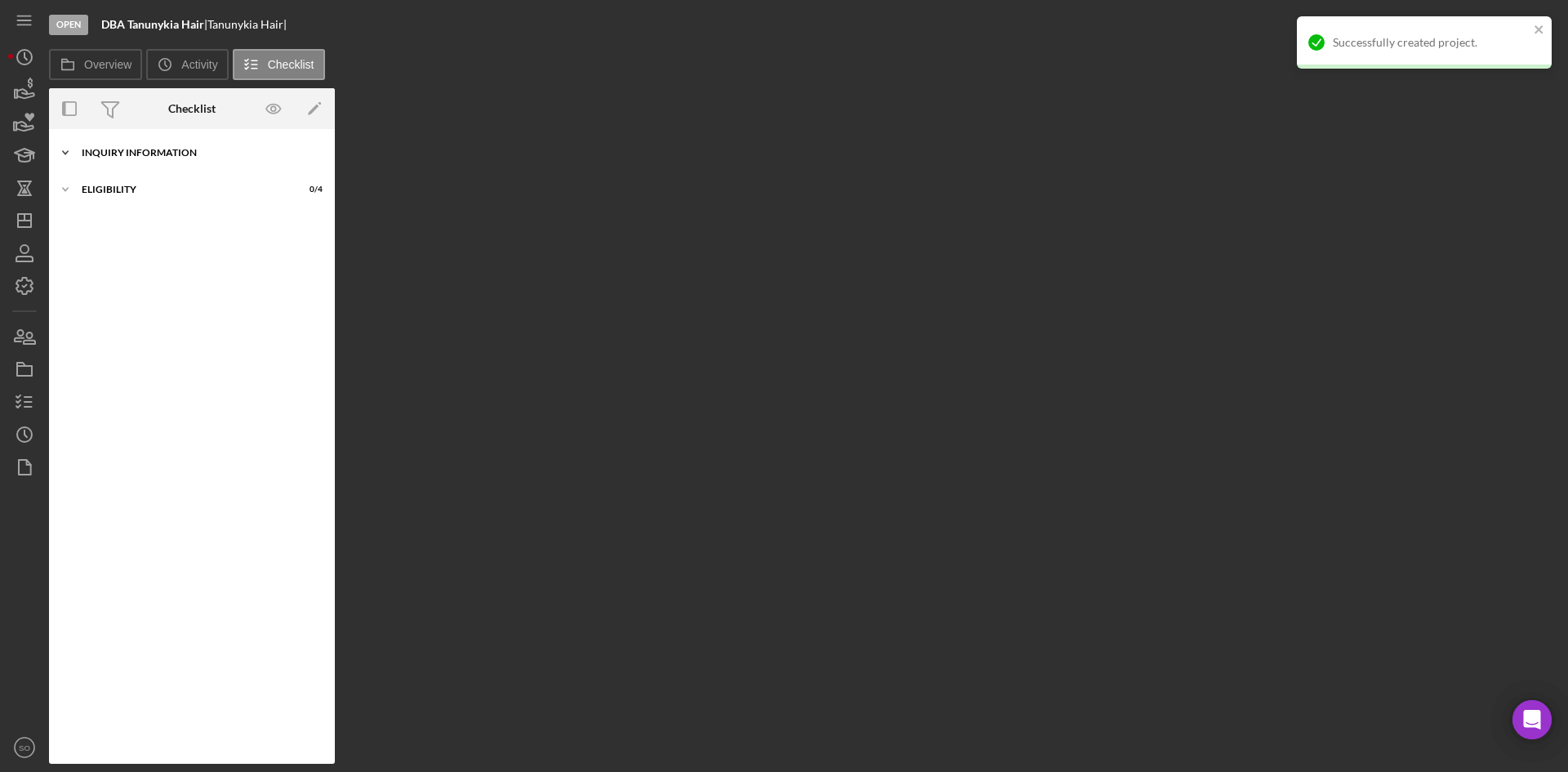
click at [190, 153] on div "Inquiry Information" at bounding box center [198, 152] width 233 height 10
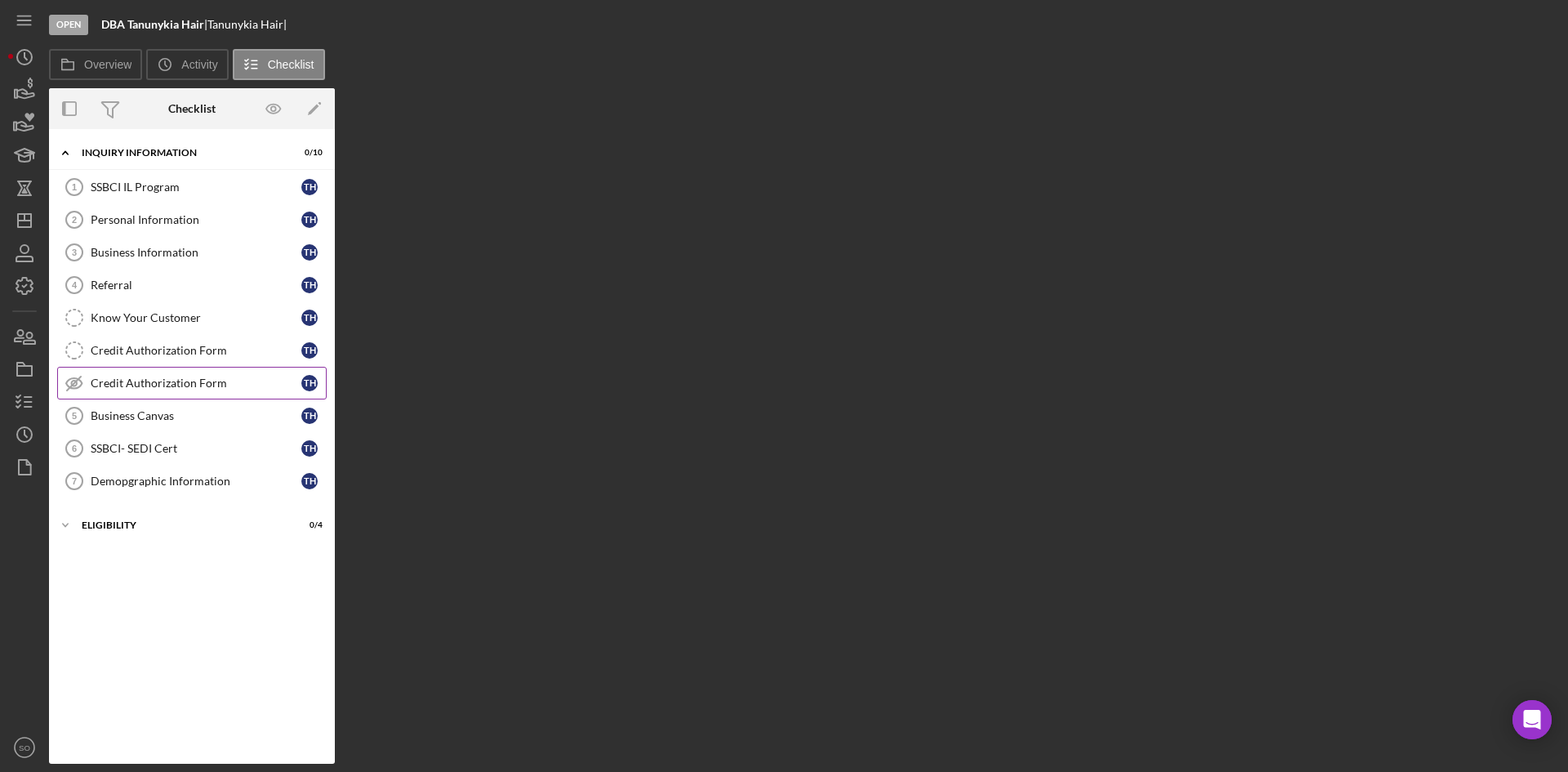
click at [134, 383] on div "Credit Authorization Form" at bounding box center [196, 383] width 210 height 13
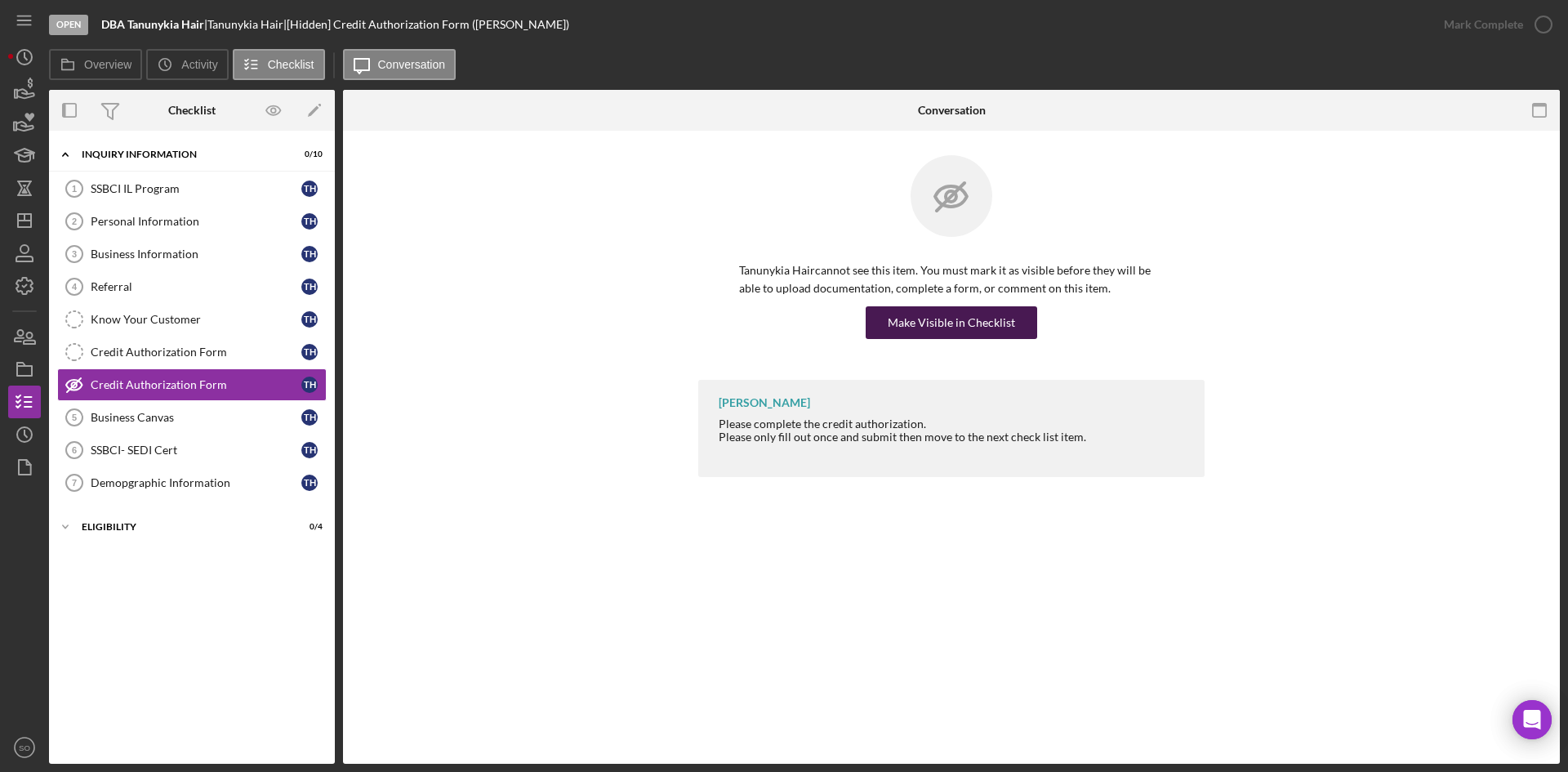
click at [929, 324] on div "Make Visible in Checklist" at bounding box center [952, 322] width 127 height 32
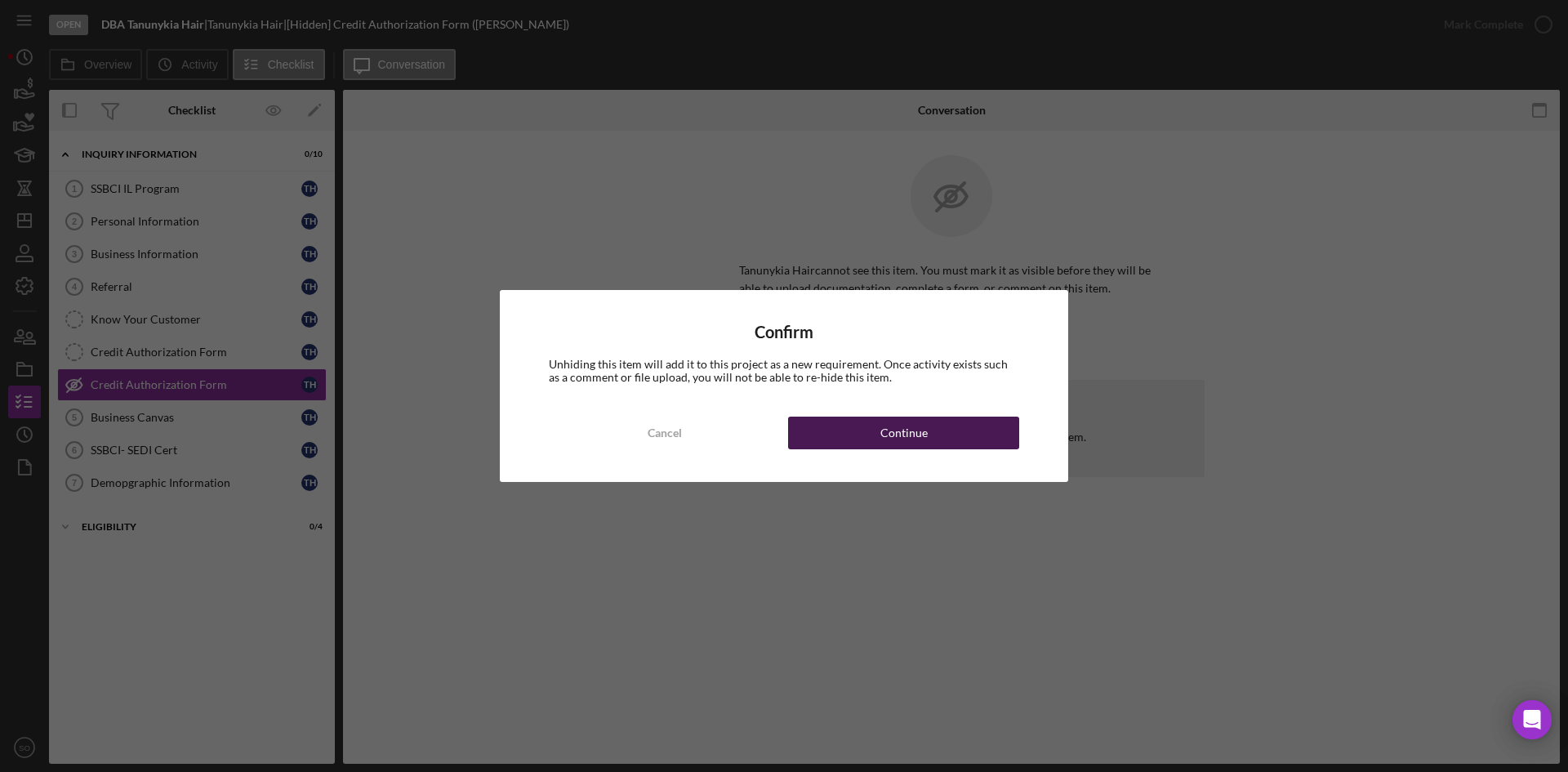
click at [820, 437] on button "Continue" at bounding box center [903, 432] width 231 height 32
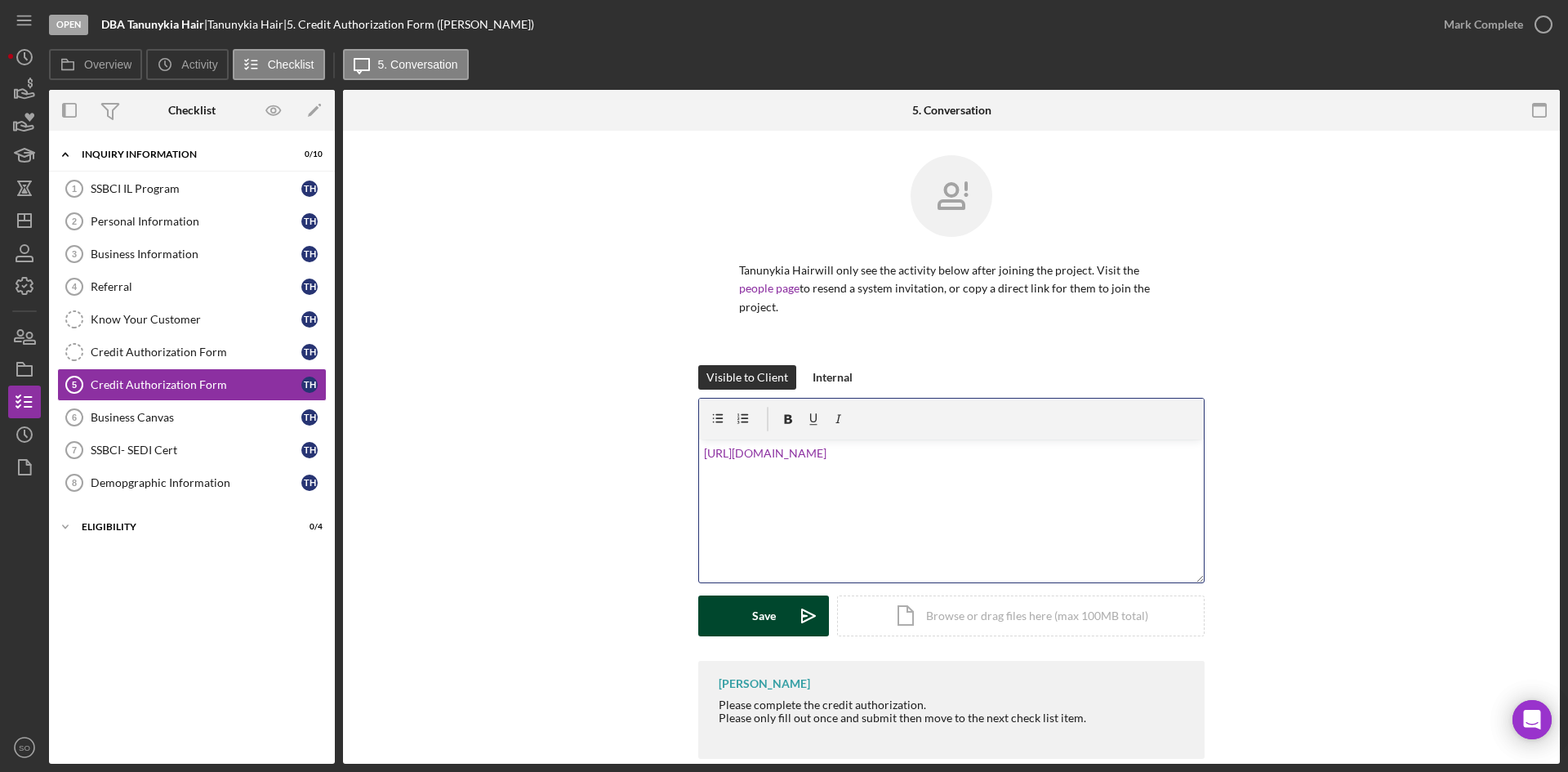
click at [754, 627] on div "Save" at bounding box center [763, 616] width 24 height 41
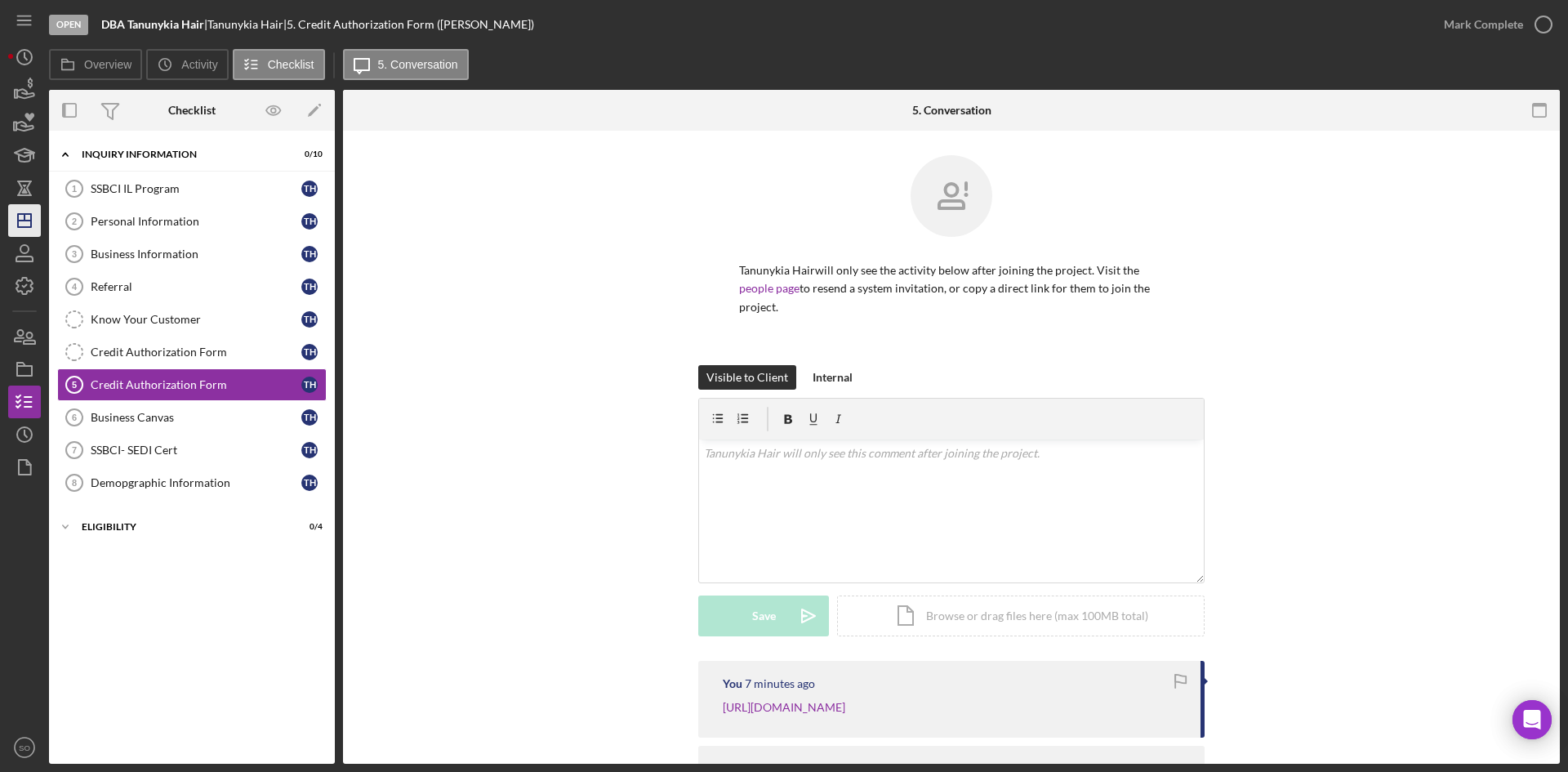
click at [31, 221] on line "button" at bounding box center [24, 221] width 13 height 0
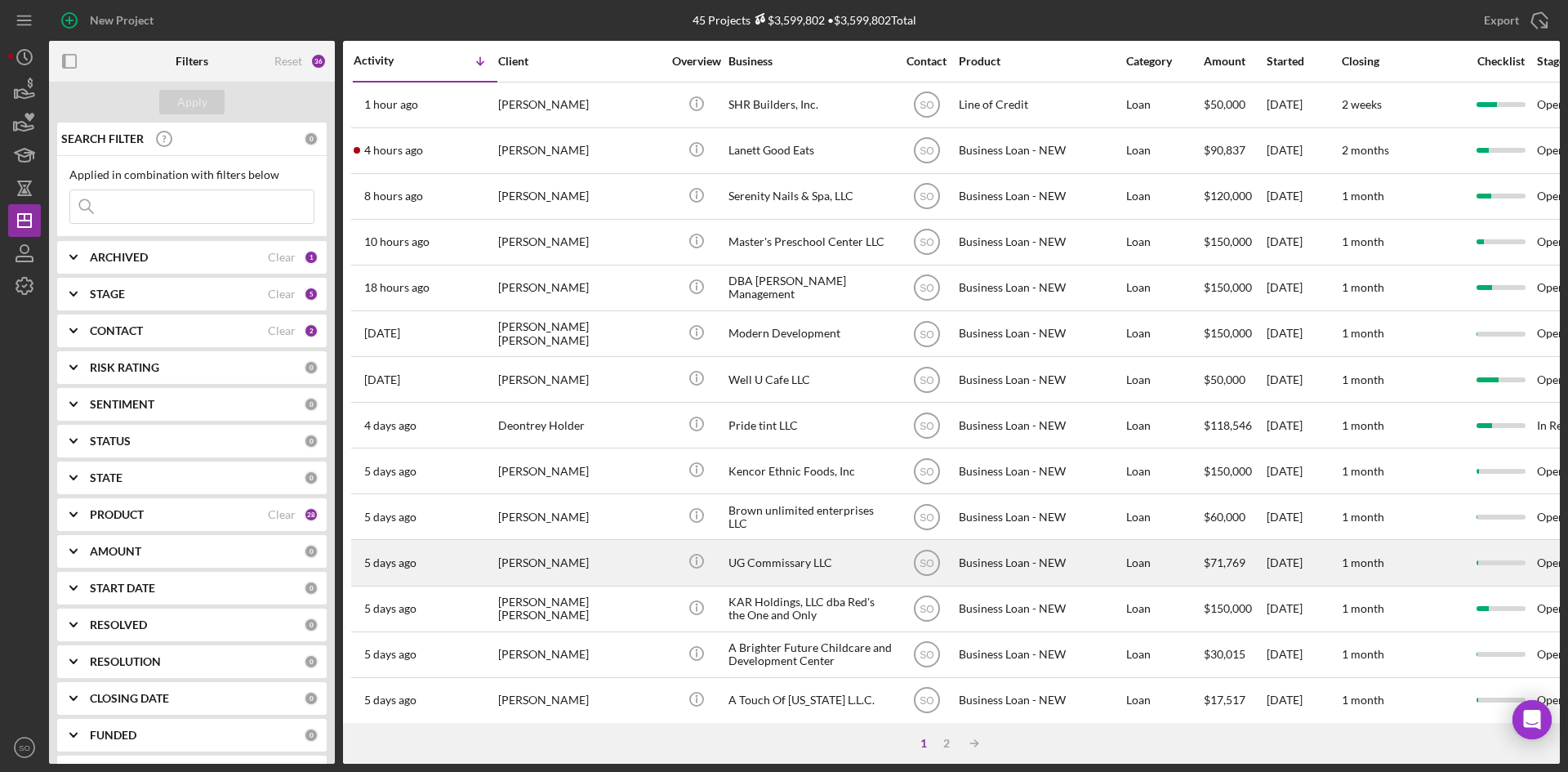
click at [553, 557] on div "[PERSON_NAME]" at bounding box center [579, 562] width 163 height 44
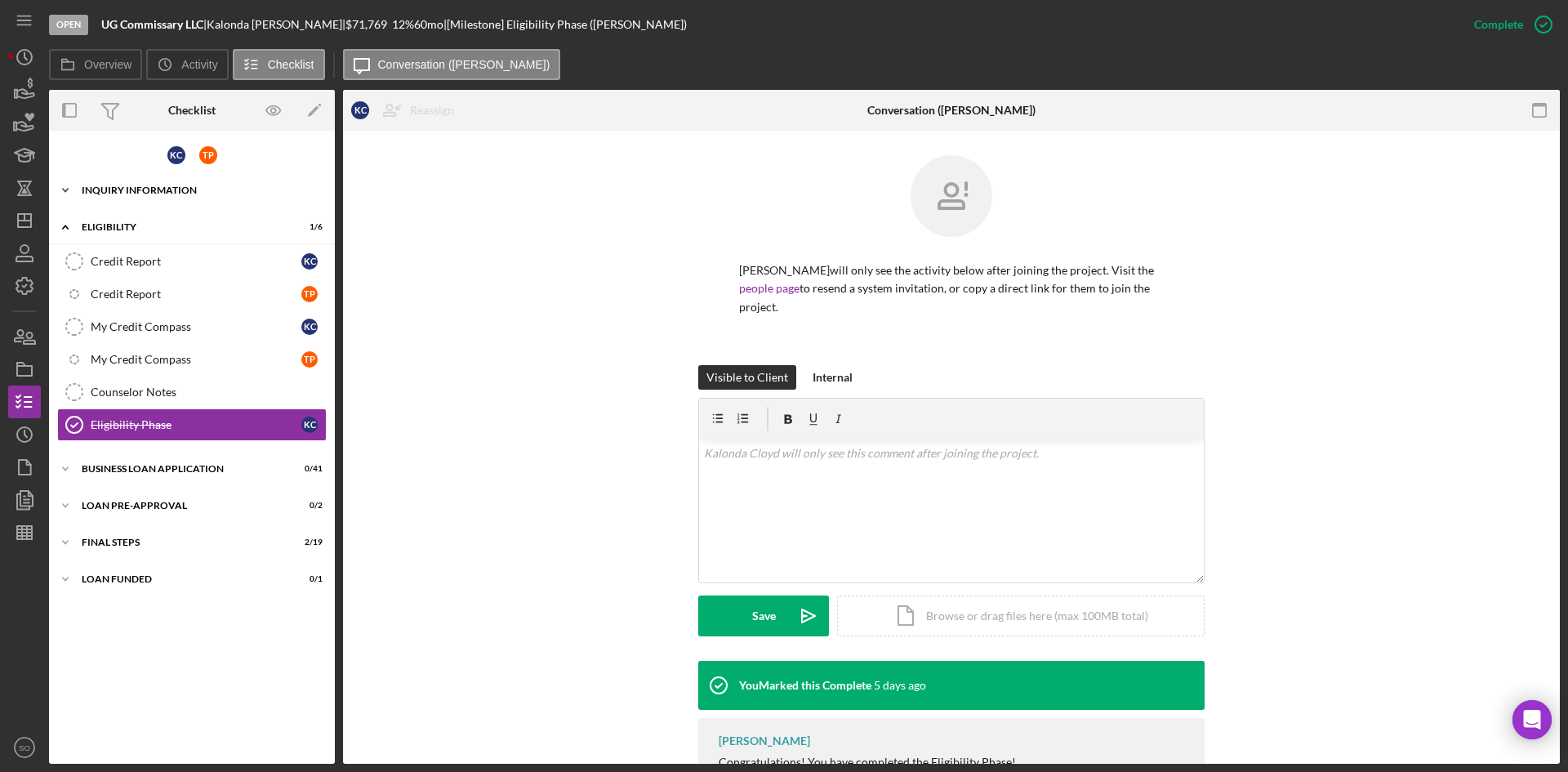
click at [150, 210] on div "K C T P Icon/Expander INQUIRY INFORMATION 0 / 18 Icon/Expander ELIGIBILITY 1 / …" at bounding box center [191, 447] width 285 height 617
click at [155, 193] on div "INQUIRY INFORMATION" at bounding box center [198, 190] width 233 height 10
